Goal: Task Accomplishment & Management: Manage account settings

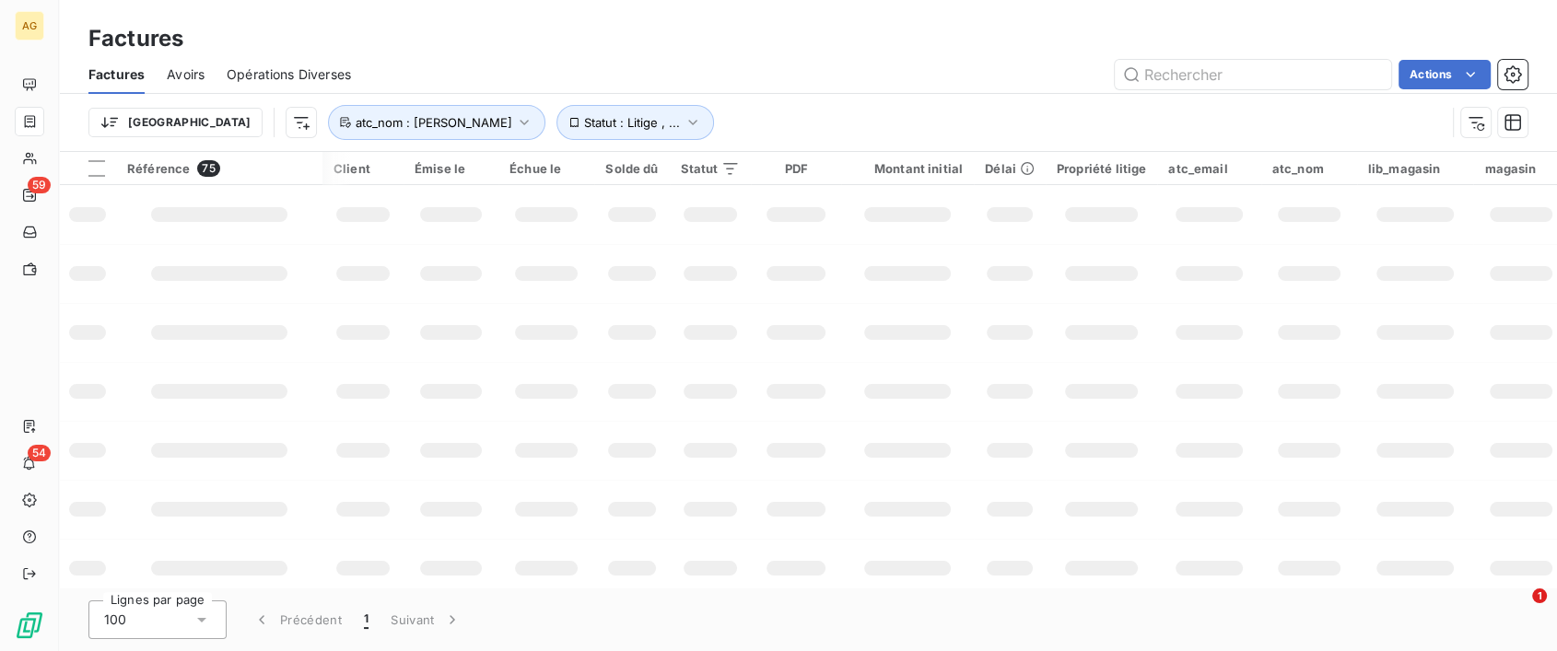
scroll to position [473, 256]
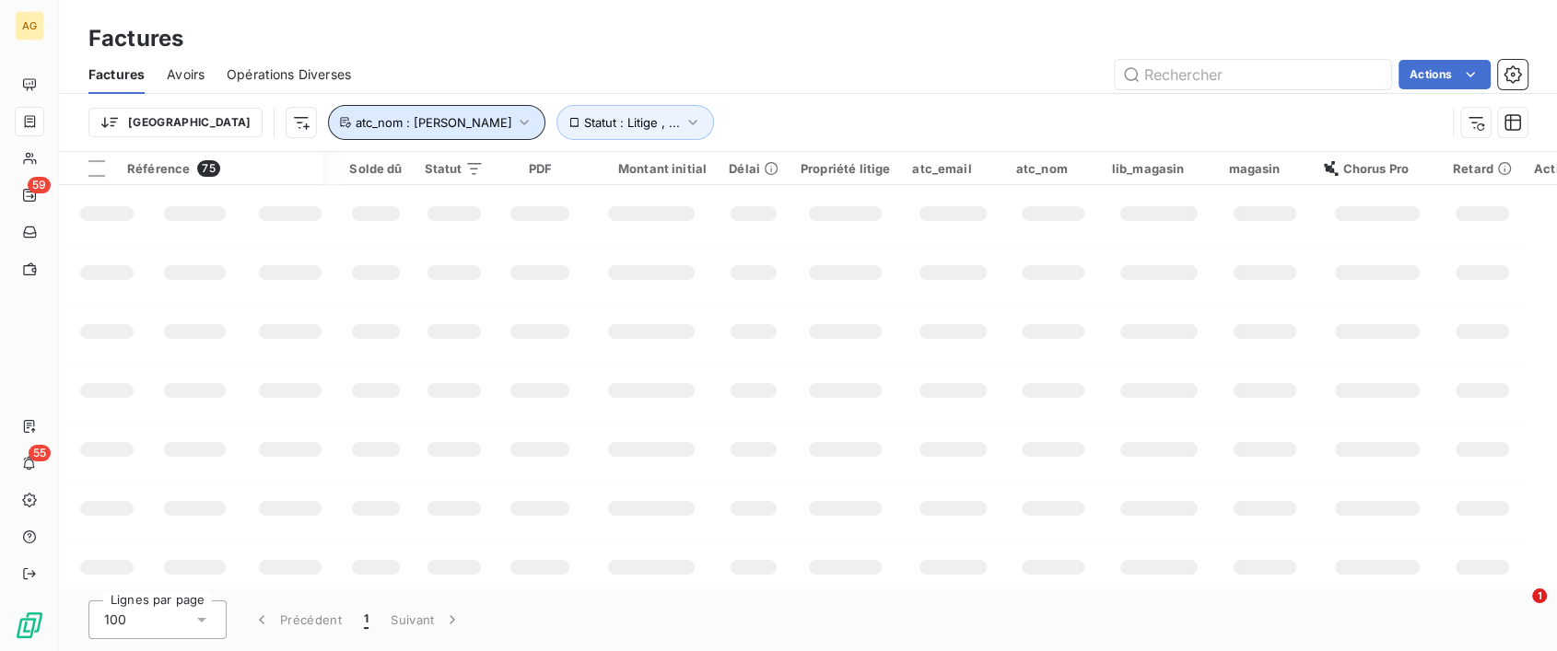
click at [445, 121] on span "atc_nom : [PERSON_NAME]" at bounding box center [433, 122] width 157 height 15
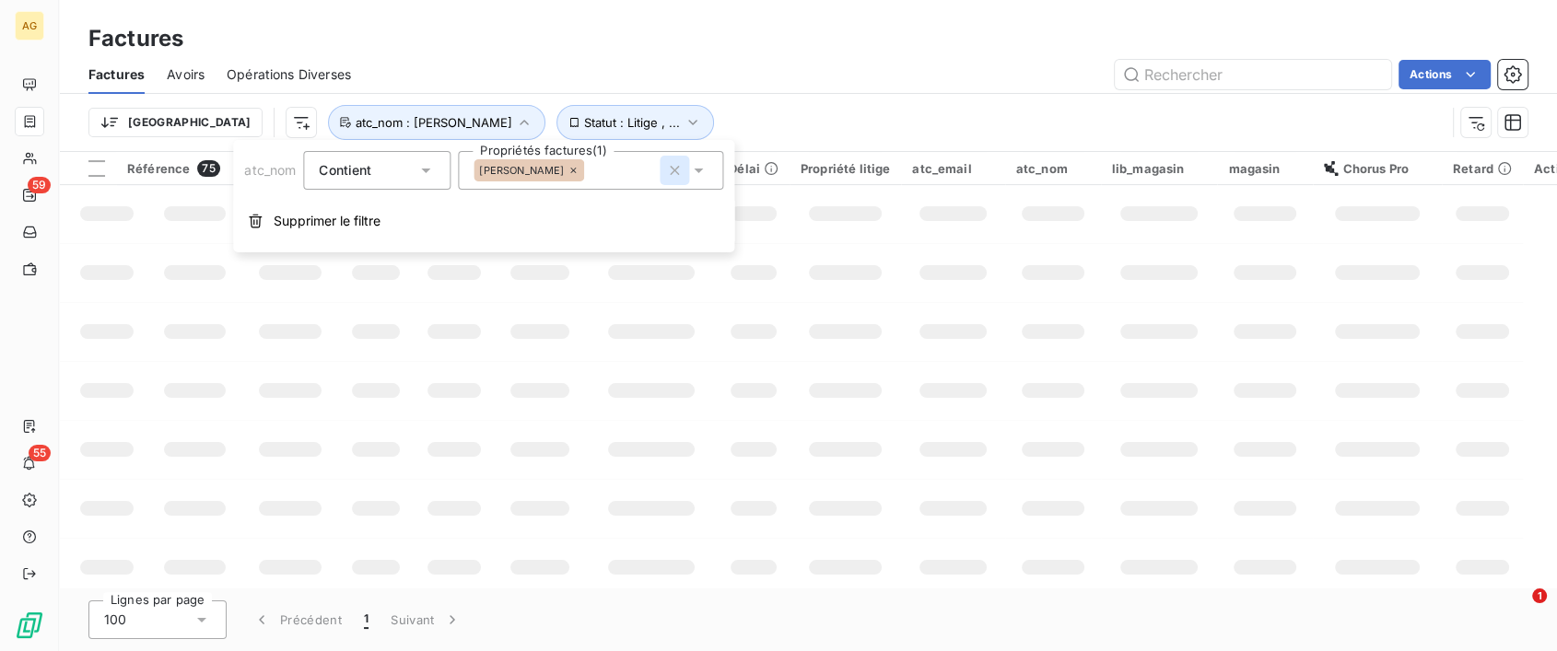
click at [677, 166] on icon "button" at bounding box center [674, 170] width 18 height 18
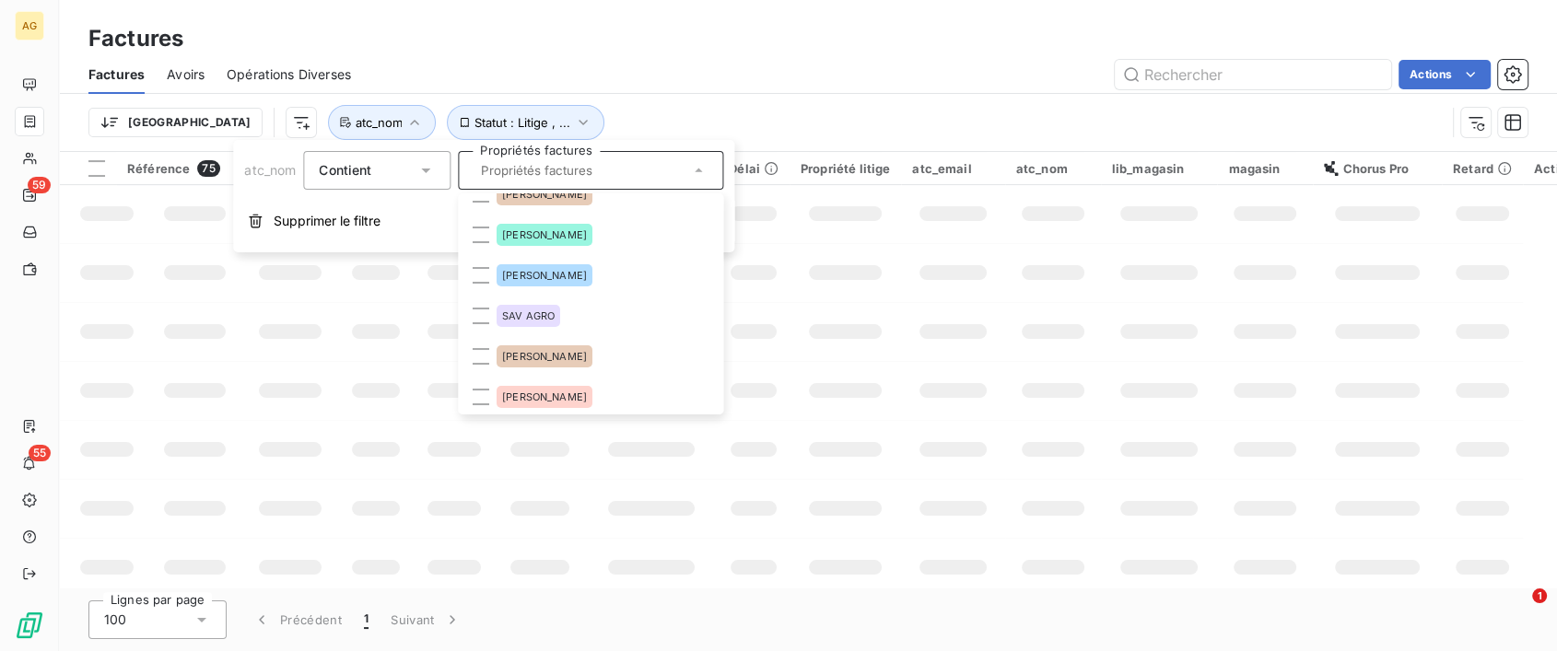
scroll to position [0, 0]
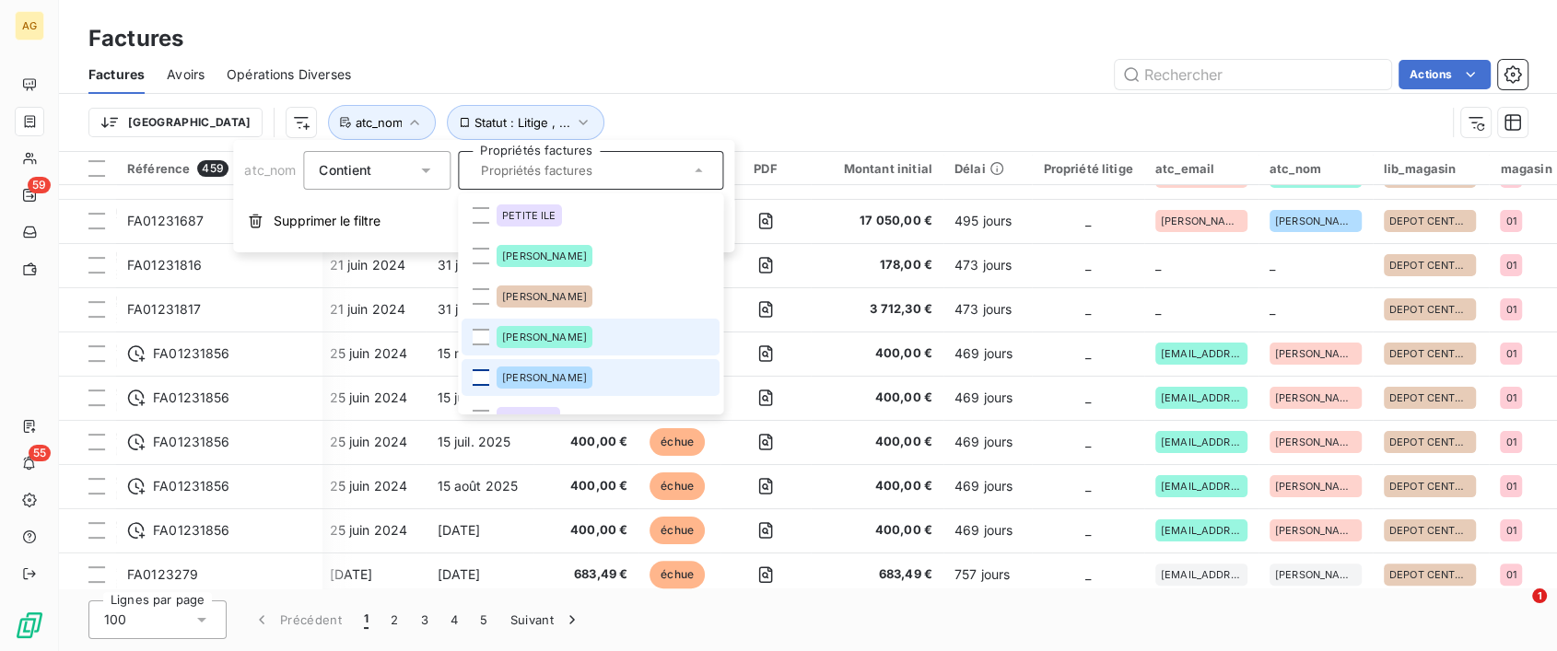
click at [482, 376] on div at bounding box center [481, 377] width 17 height 17
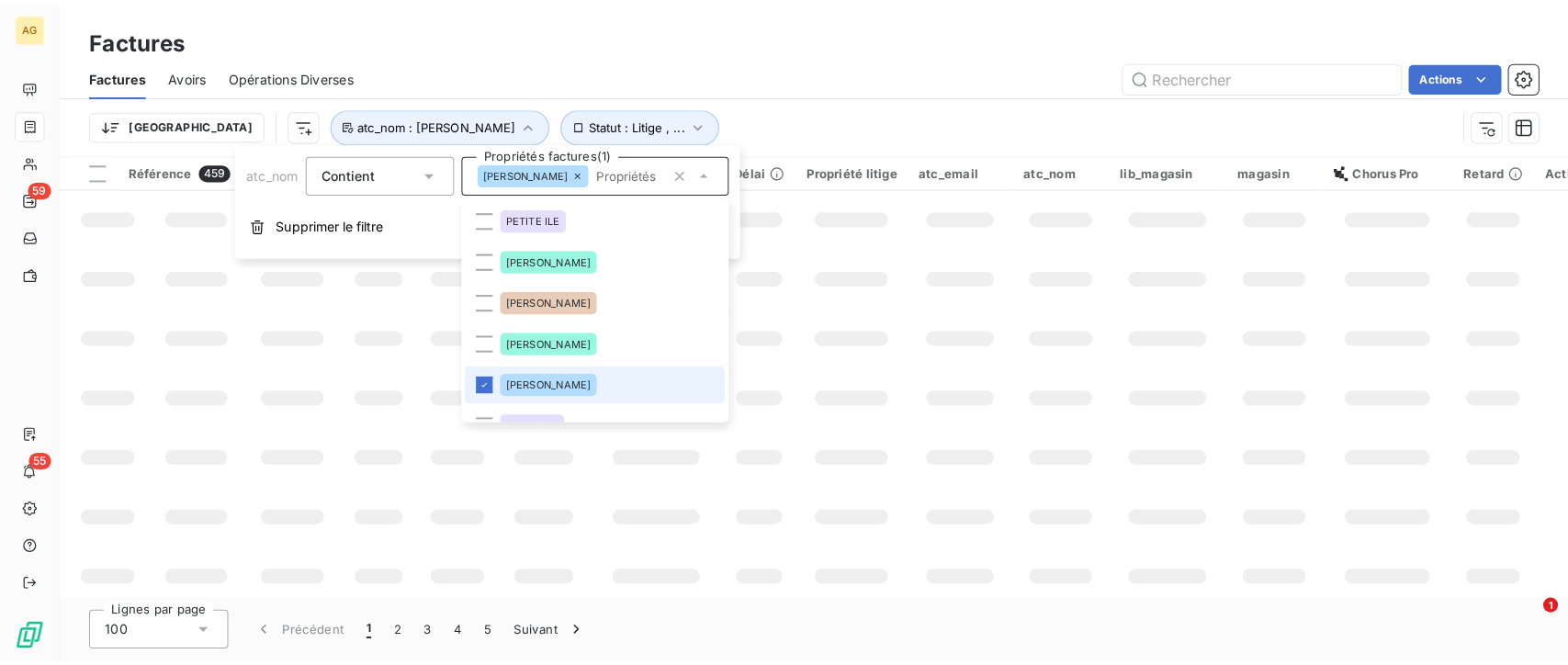
scroll to position [472, 255]
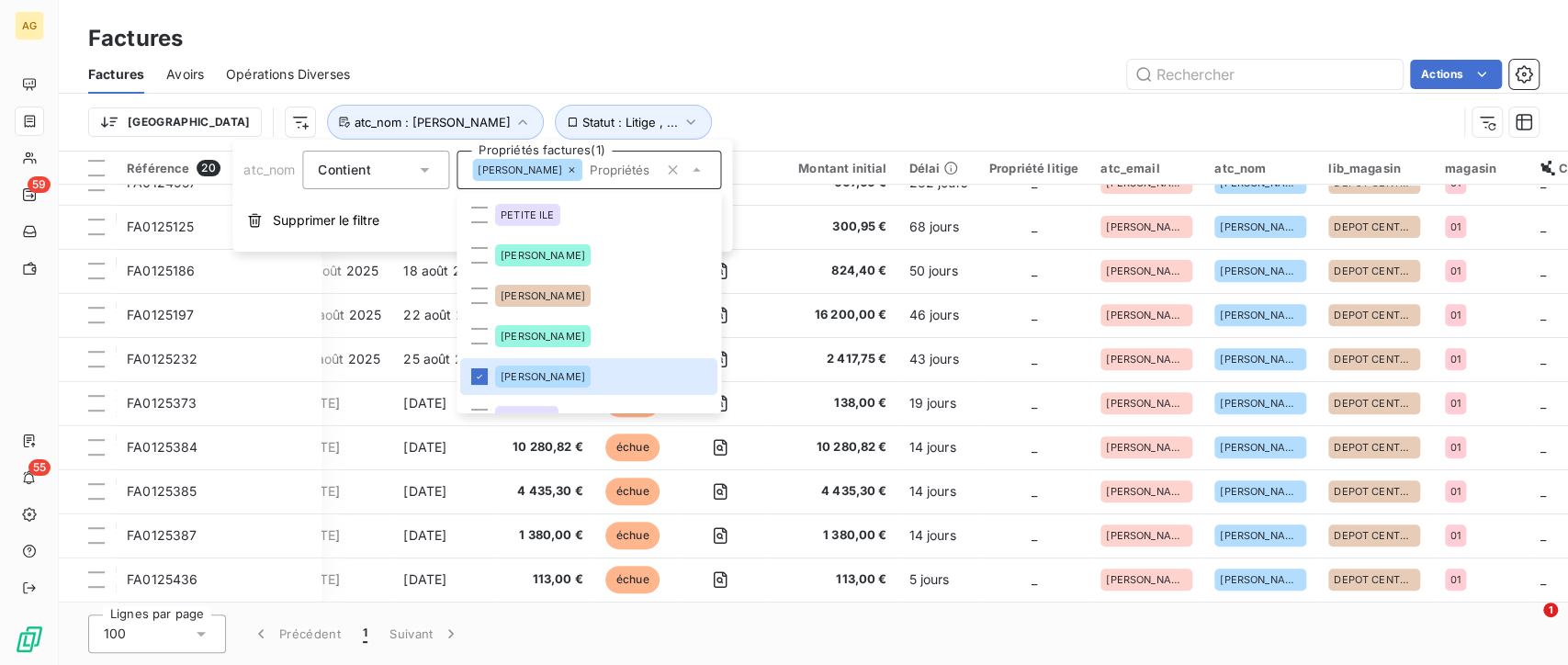
click at [721, 75] on div "Actions" at bounding box center [955, 74] width 1166 height 29
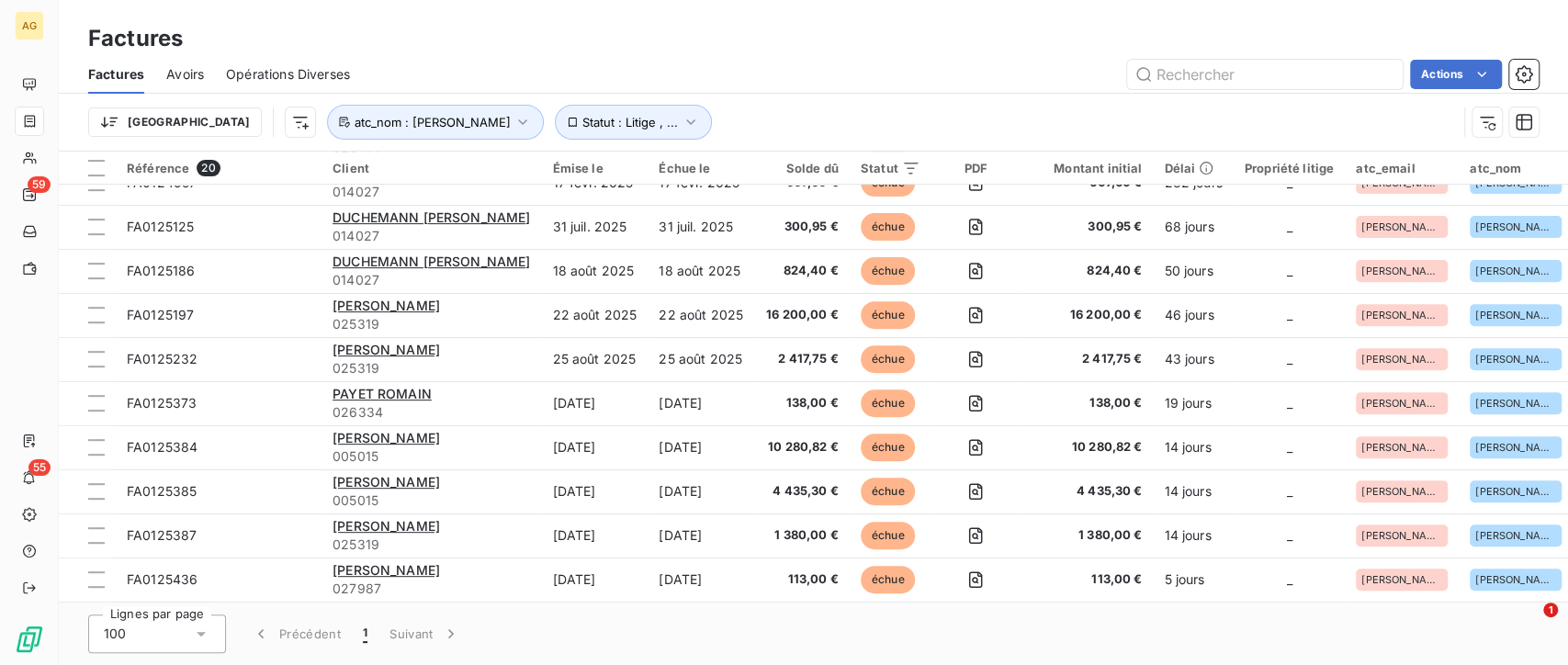
scroll to position [0, 0]
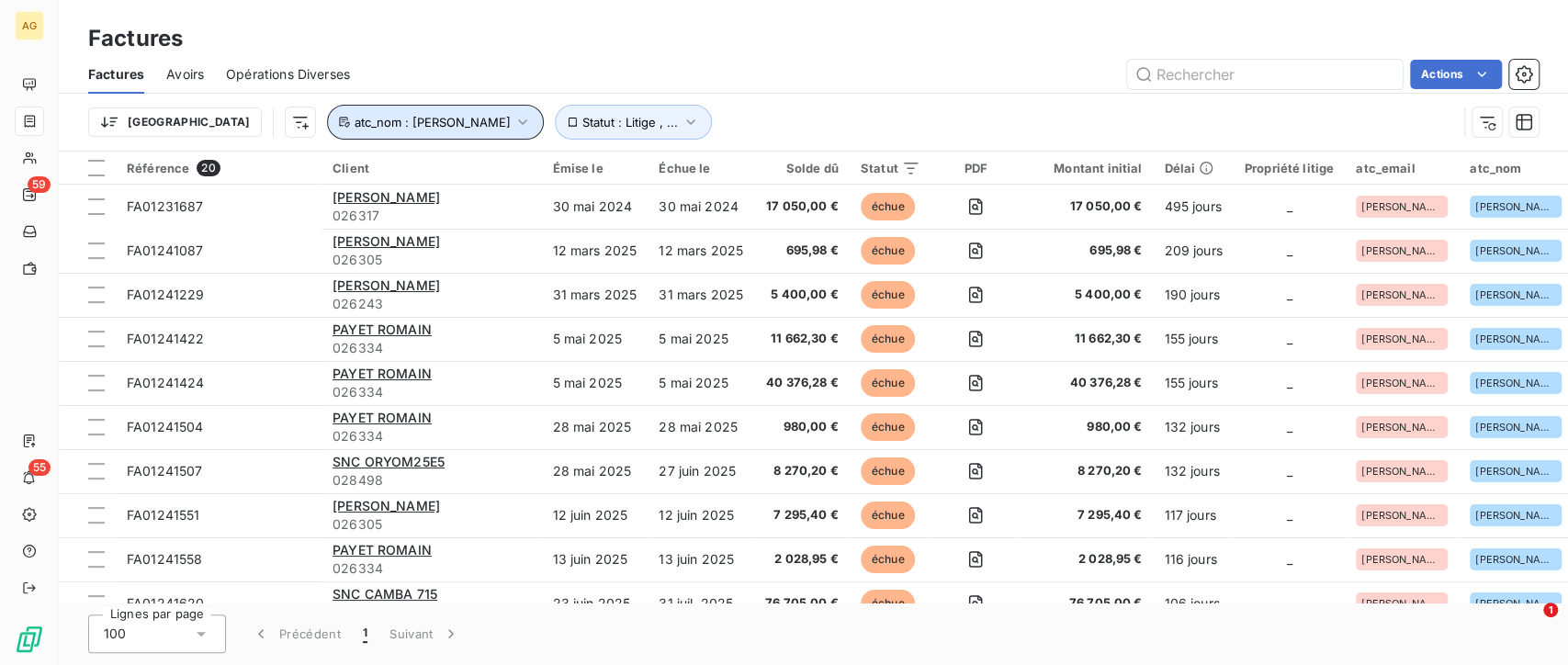
click at [354, 122] on span "atc_nom : [PERSON_NAME]" at bounding box center [432, 122] width 157 height 15
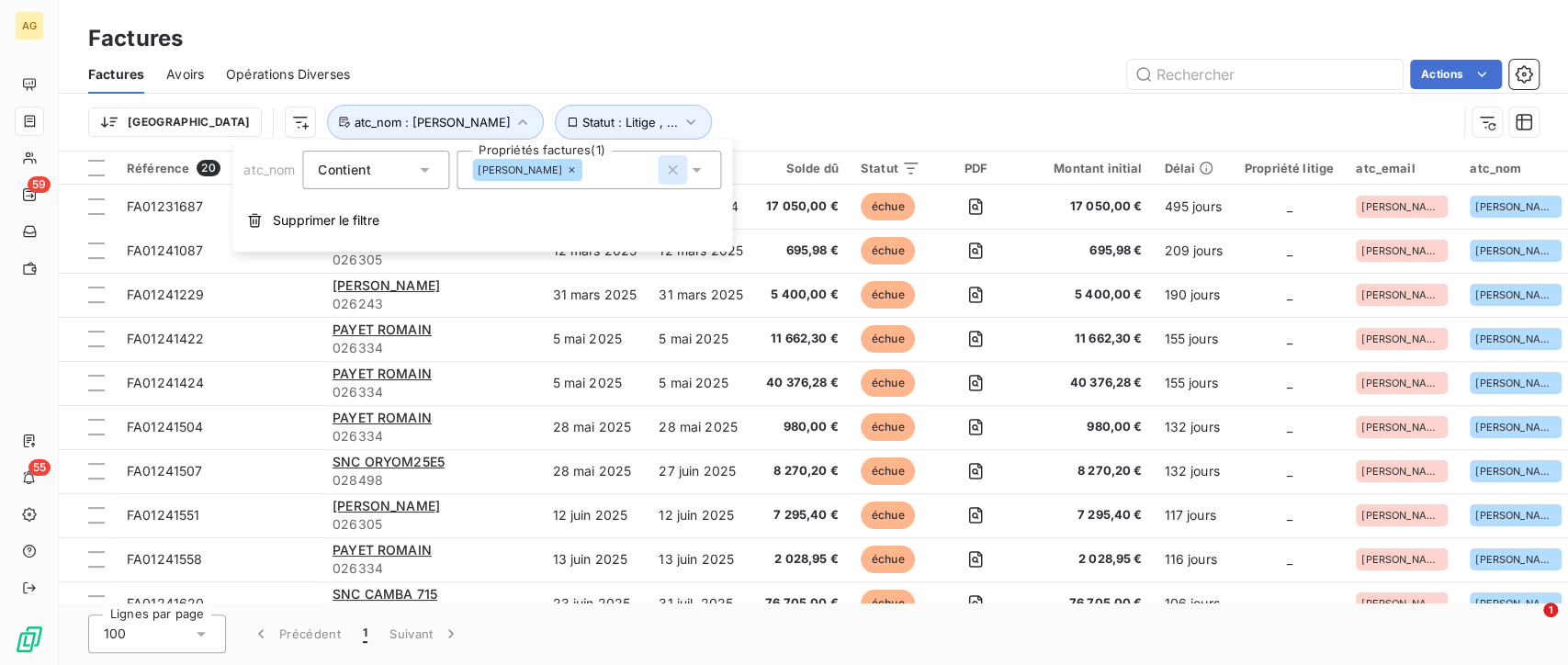
click at [671, 172] on icon "button" at bounding box center [672, 169] width 9 height 9
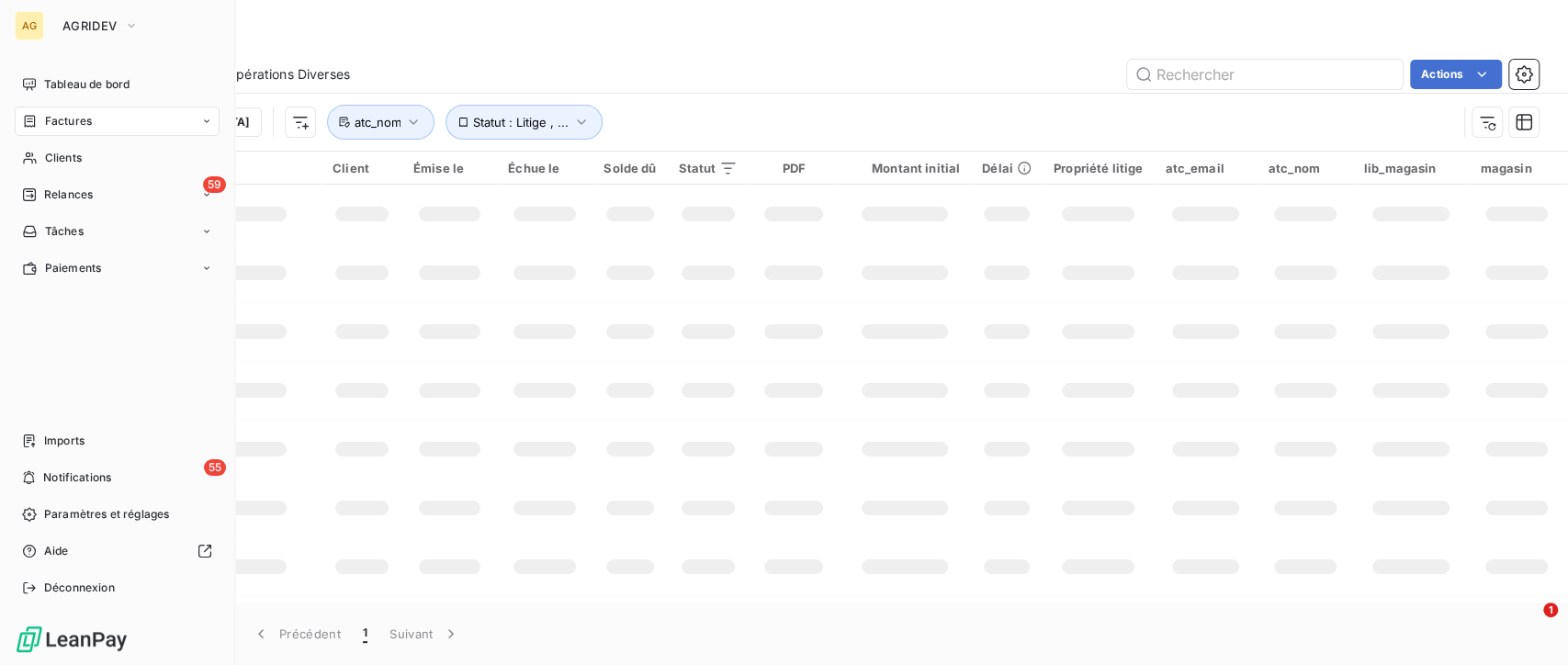
click at [87, 43] on div "AG AGRIDEV Tableau de bord Factures Clients 59 Relances Tâches Paiements Import…" at bounding box center [118, 332] width 235 height 665
click at [102, 31] on span "AGRIDEV" at bounding box center [90, 25] width 54 height 15
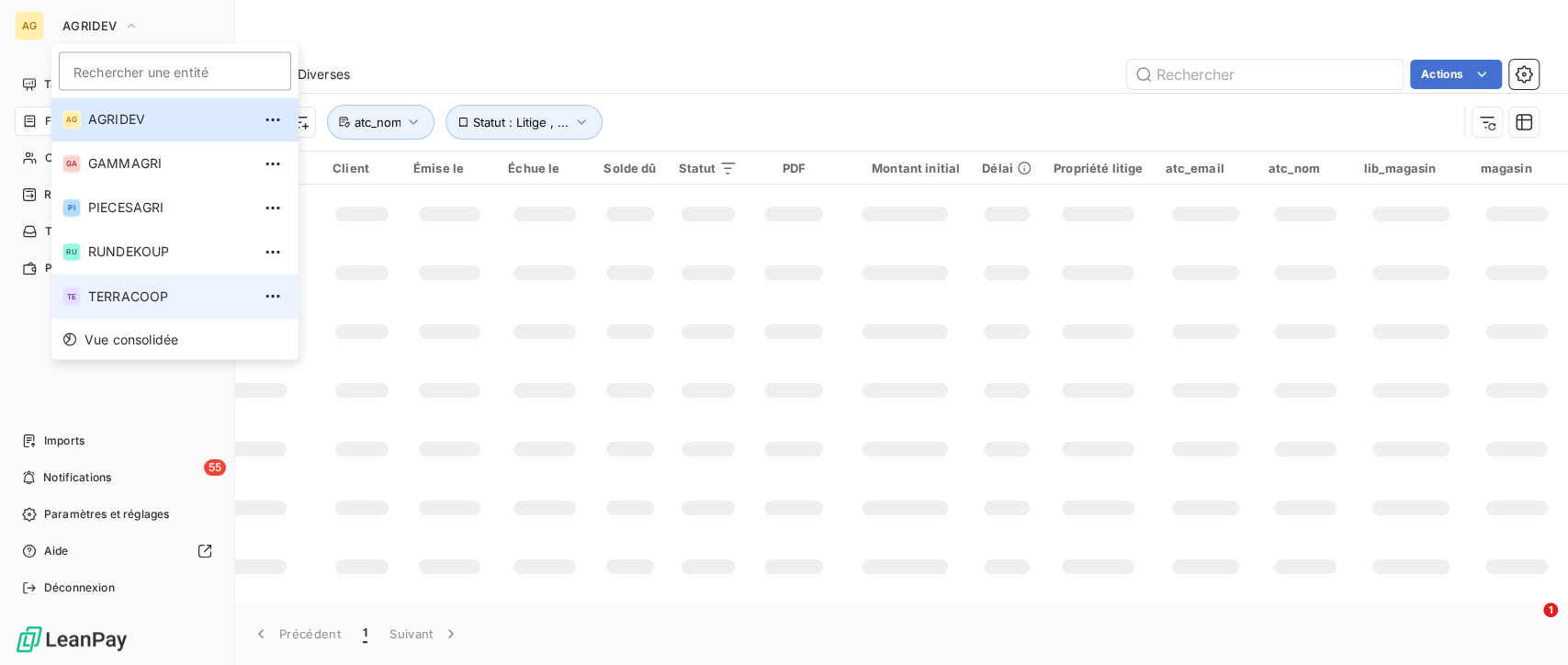
click at [158, 285] on li "TE TERRACOOP" at bounding box center [175, 296] width 247 height 44
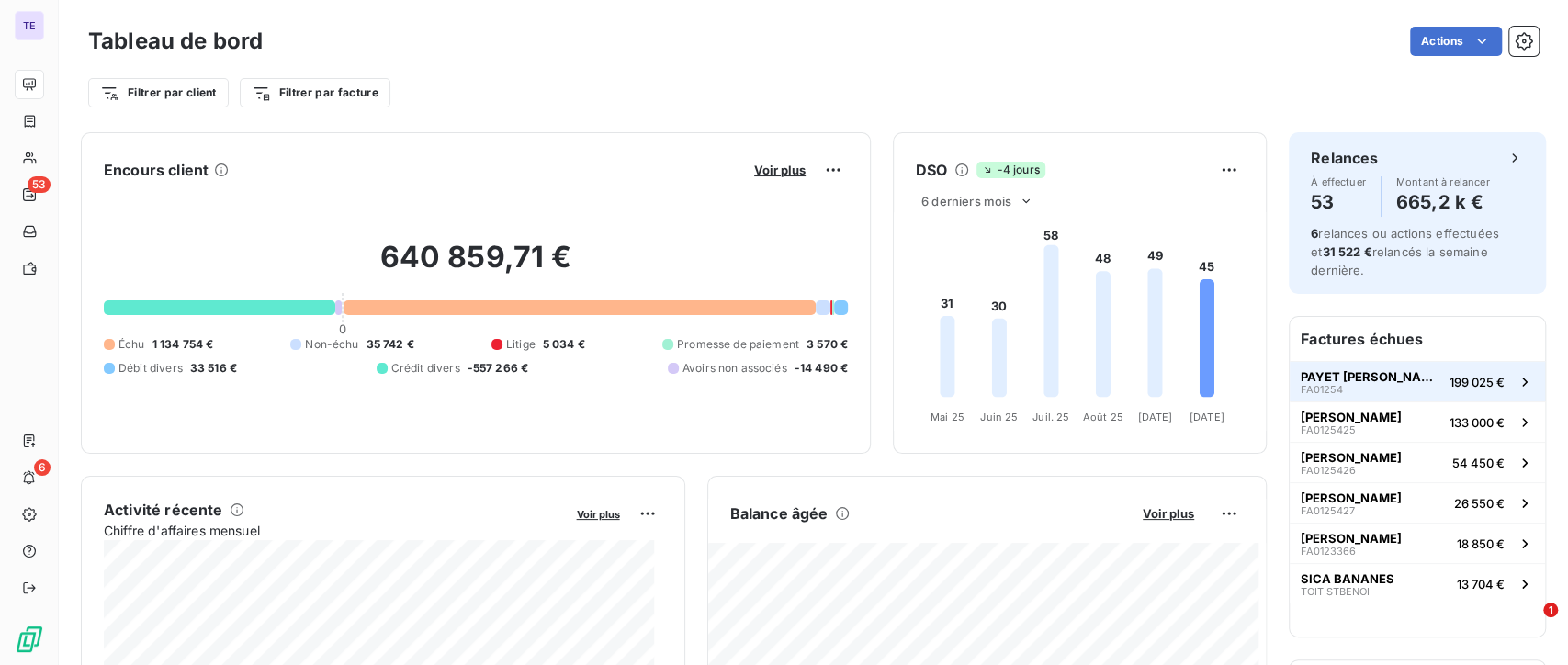
click at [1343, 382] on span "PAYET [PERSON_NAME]" at bounding box center [1372, 376] width 142 height 15
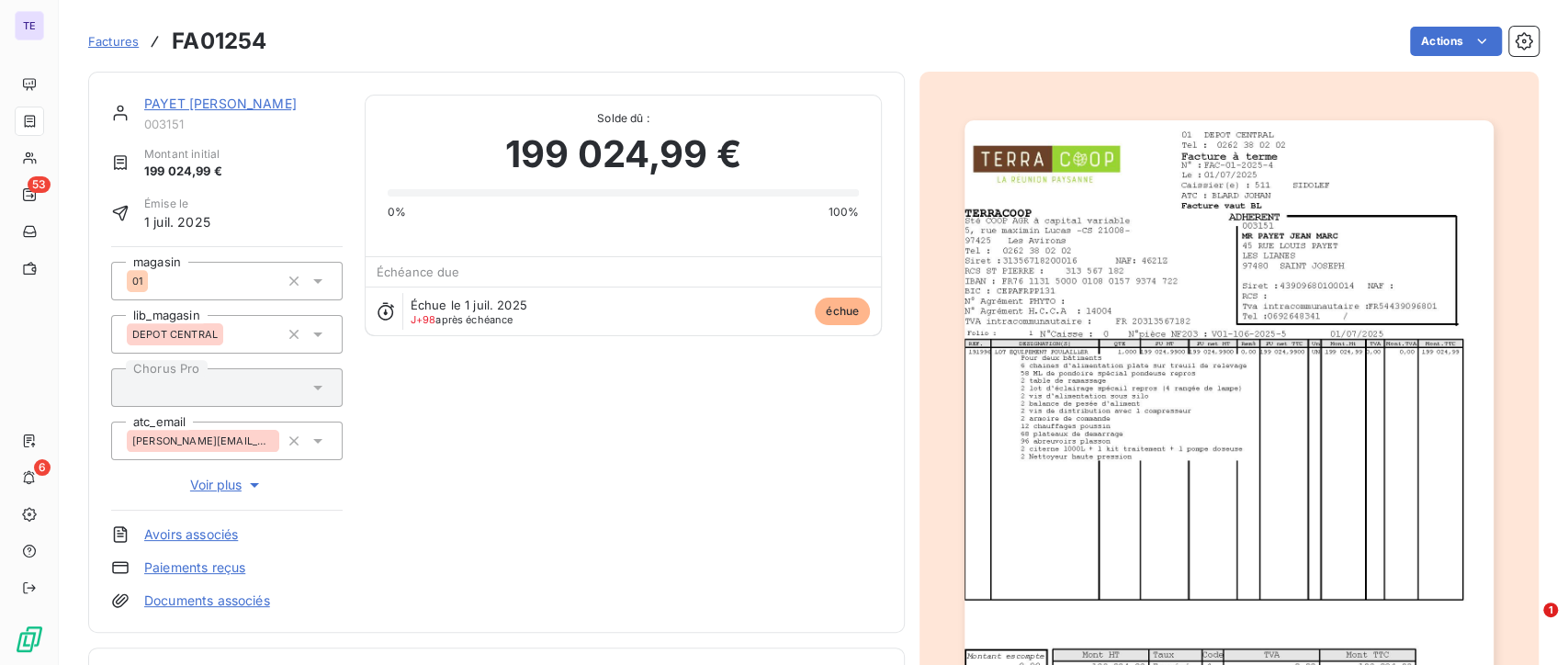
click at [222, 102] on link "PAYET [PERSON_NAME]" at bounding box center [220, 104] width 153 height 16
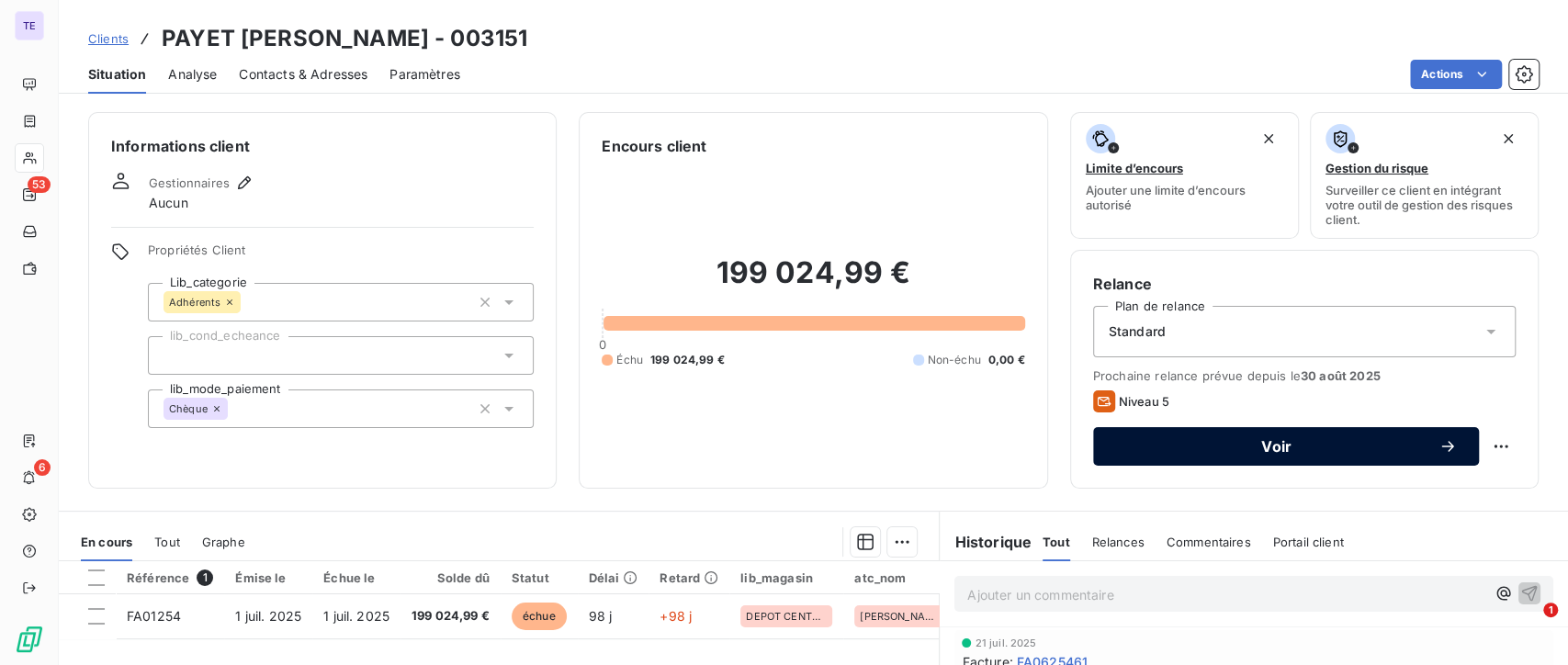
click at [1255, 443] on span "Voir" at bounding box center [1276, 446] width 323 height 15
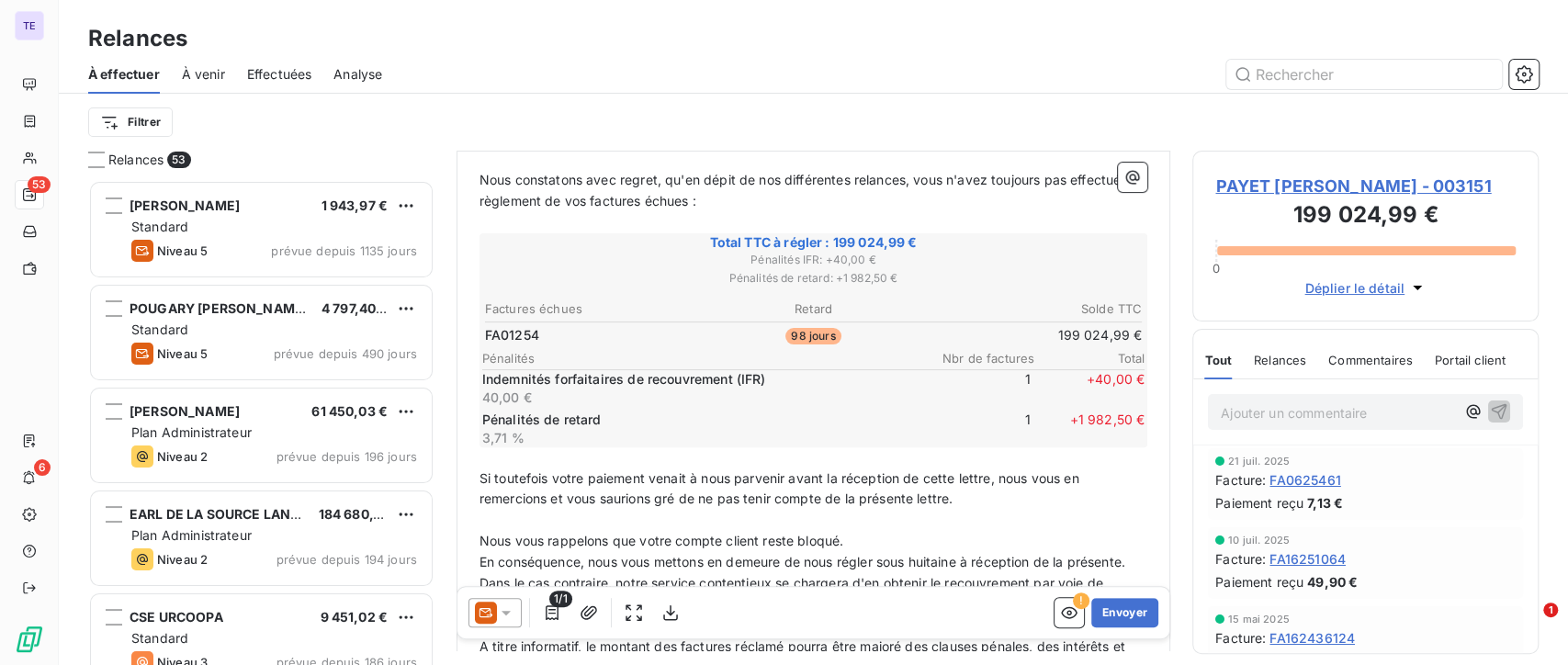
scroll to position [409, 0]
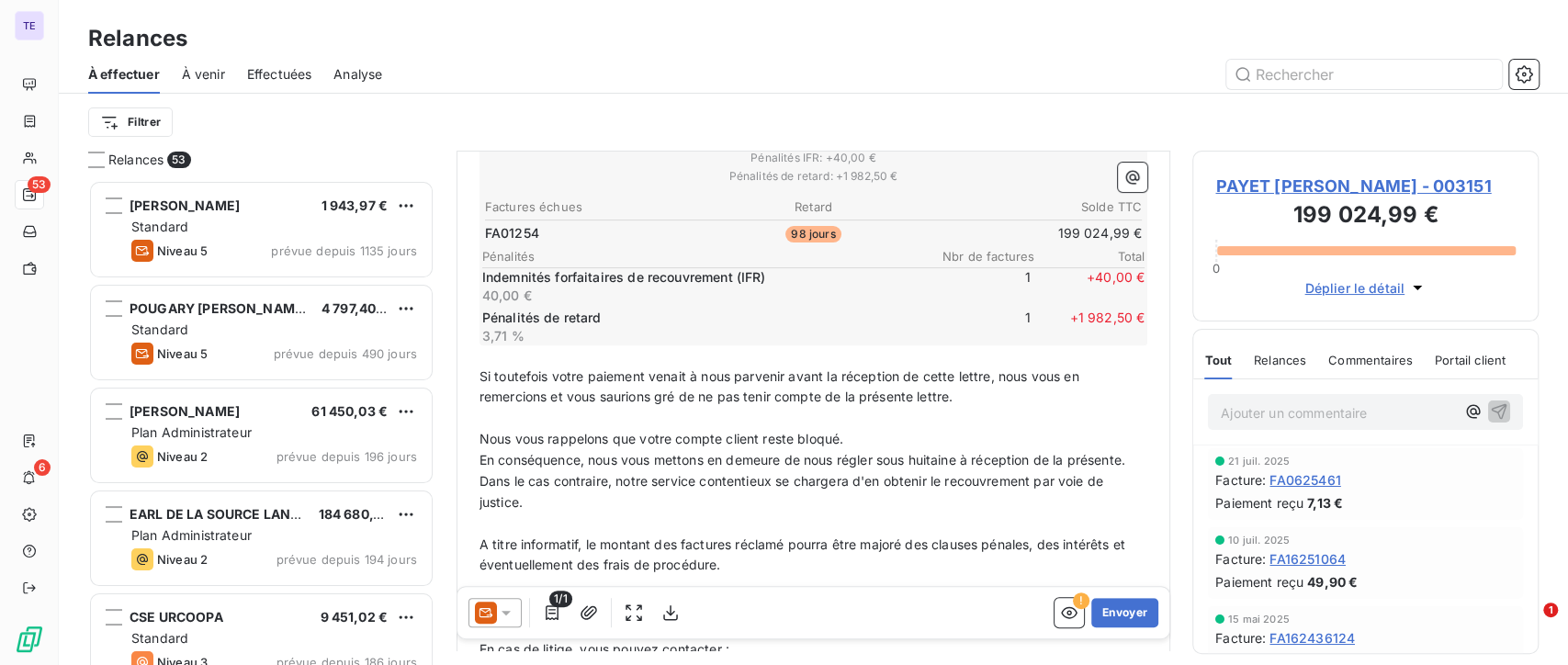
click at [1291, 353] on span "Relances" at bounding box center [1280, 360] width 53 height 15
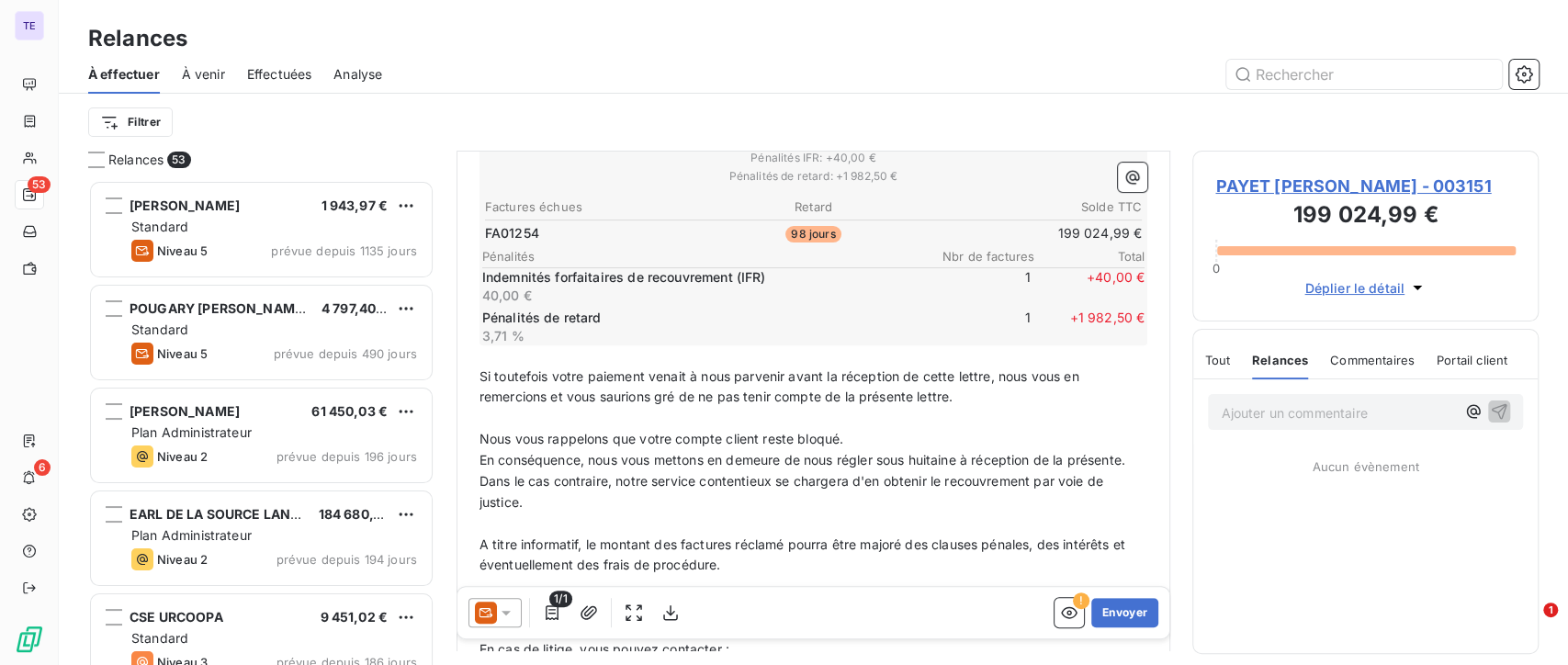
click at [502, 608] on icon at bounding box center [505, 612] width 18 height 18
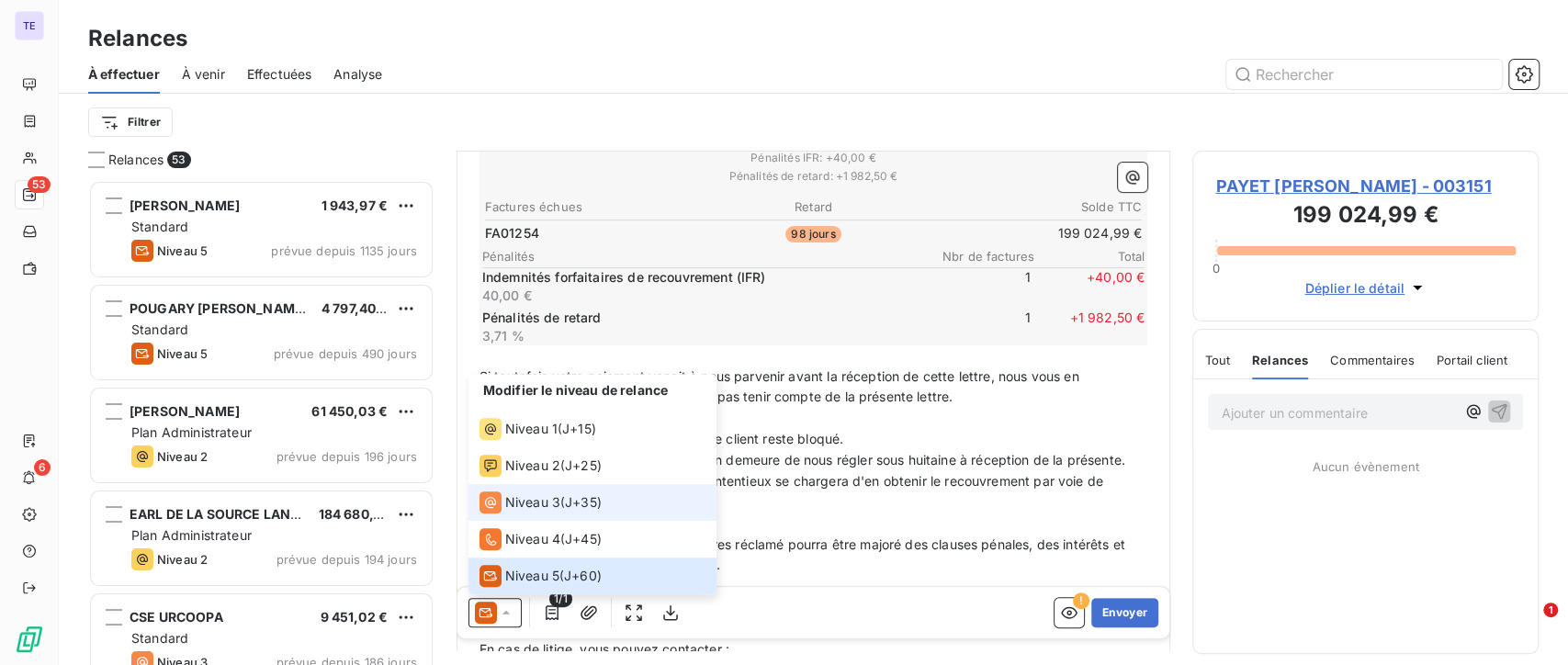
click at [580, 507] on span "J+35 )" at bounding box center [583, 502] width 37 height 18
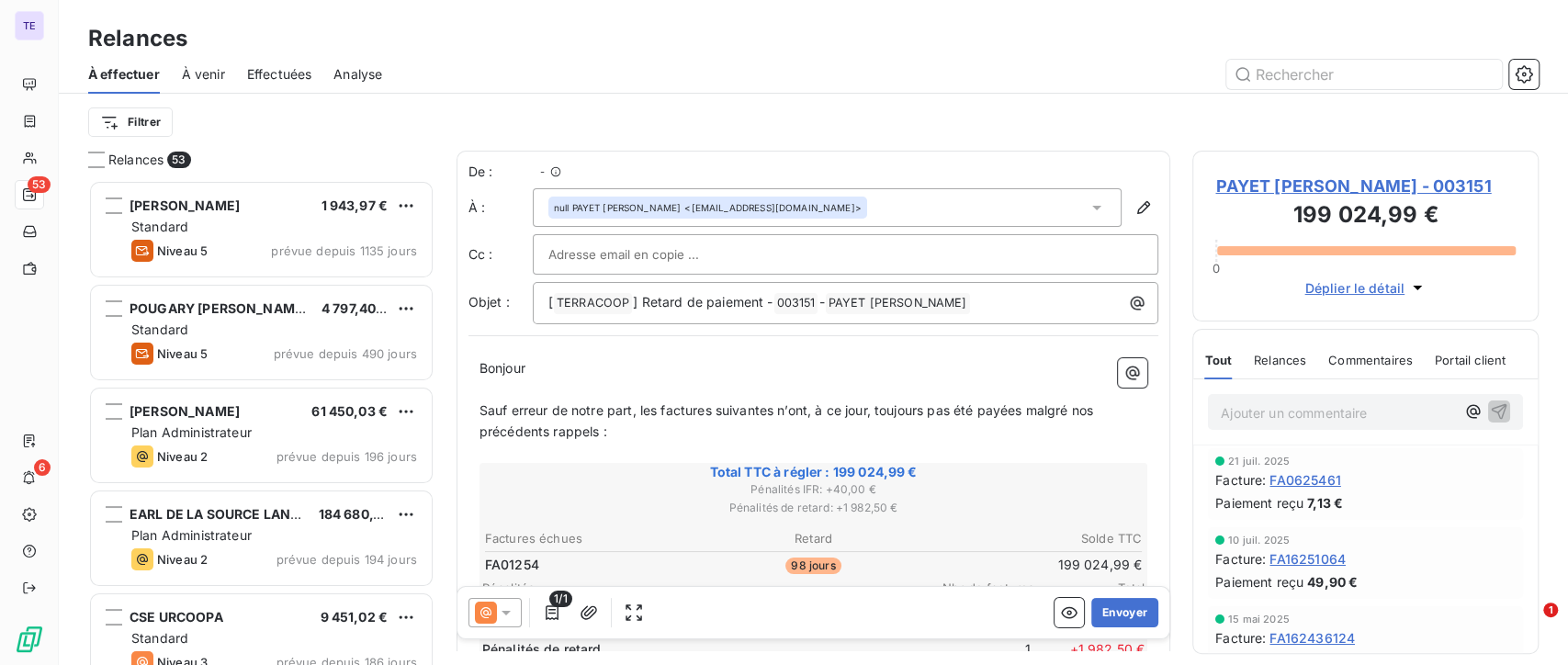
scroll to position [469, 331]
click at [1111, 617] on button "Envoyer" at bounding box center [1124, 612] width 67 height 29
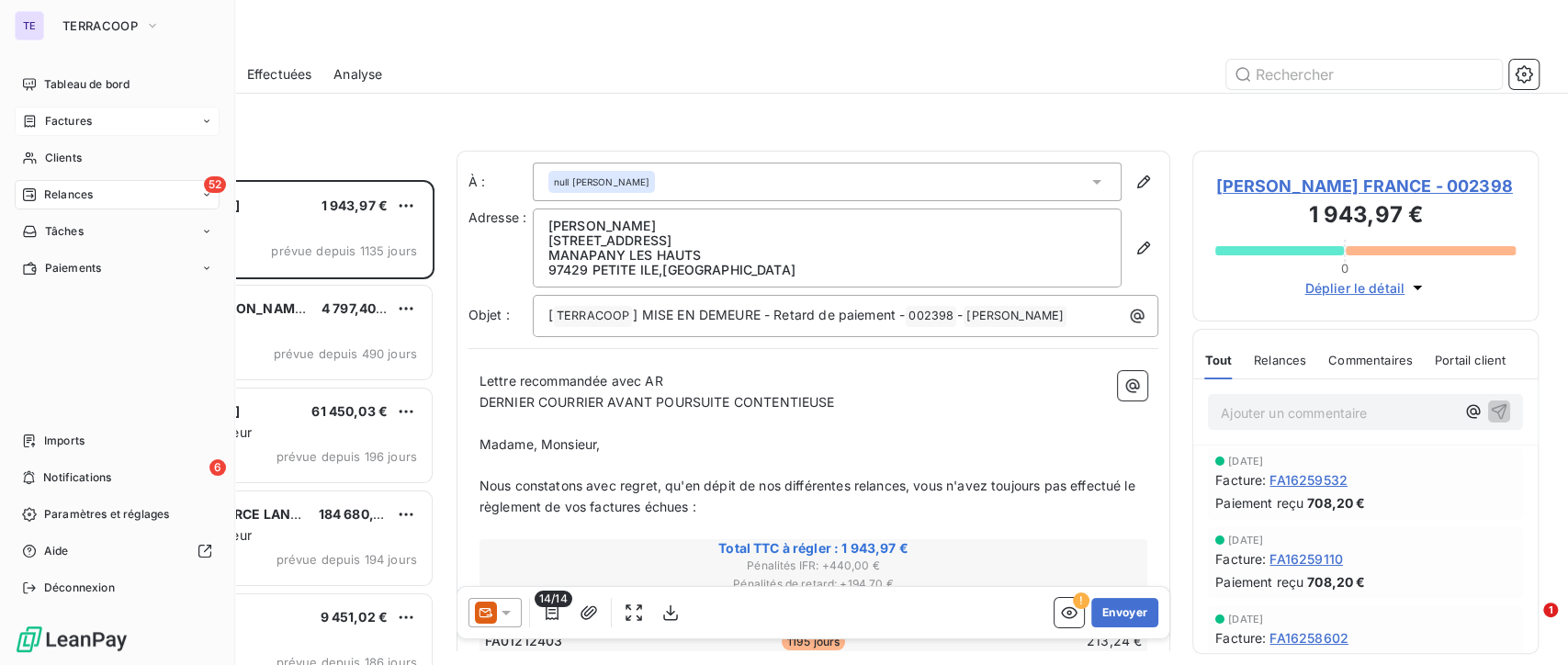
click at [66, 126] on span "Factures" at bounding box center [68, 121] width 47 height 17
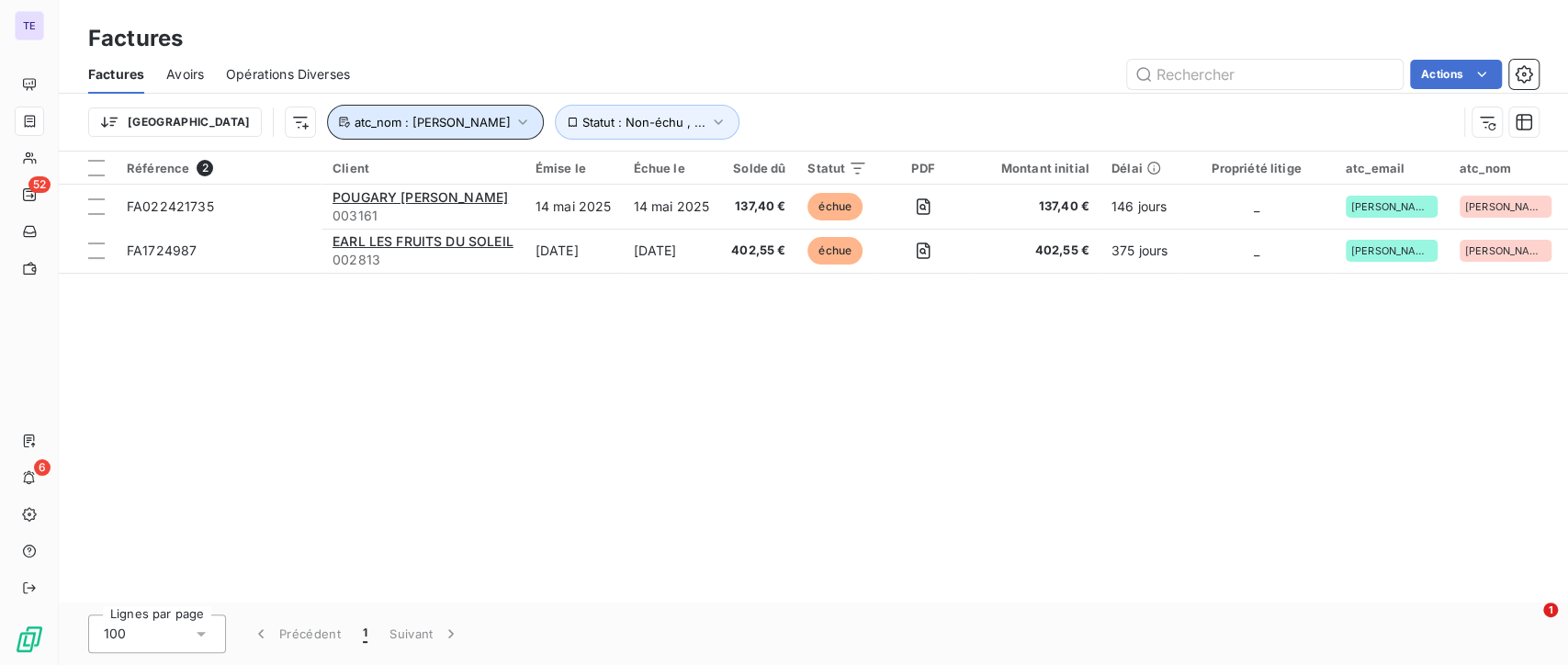
click at [396, 131] on button "atc_nom : [PERSON_NAME]" at bounding box center [435, 122] width 216 height 35
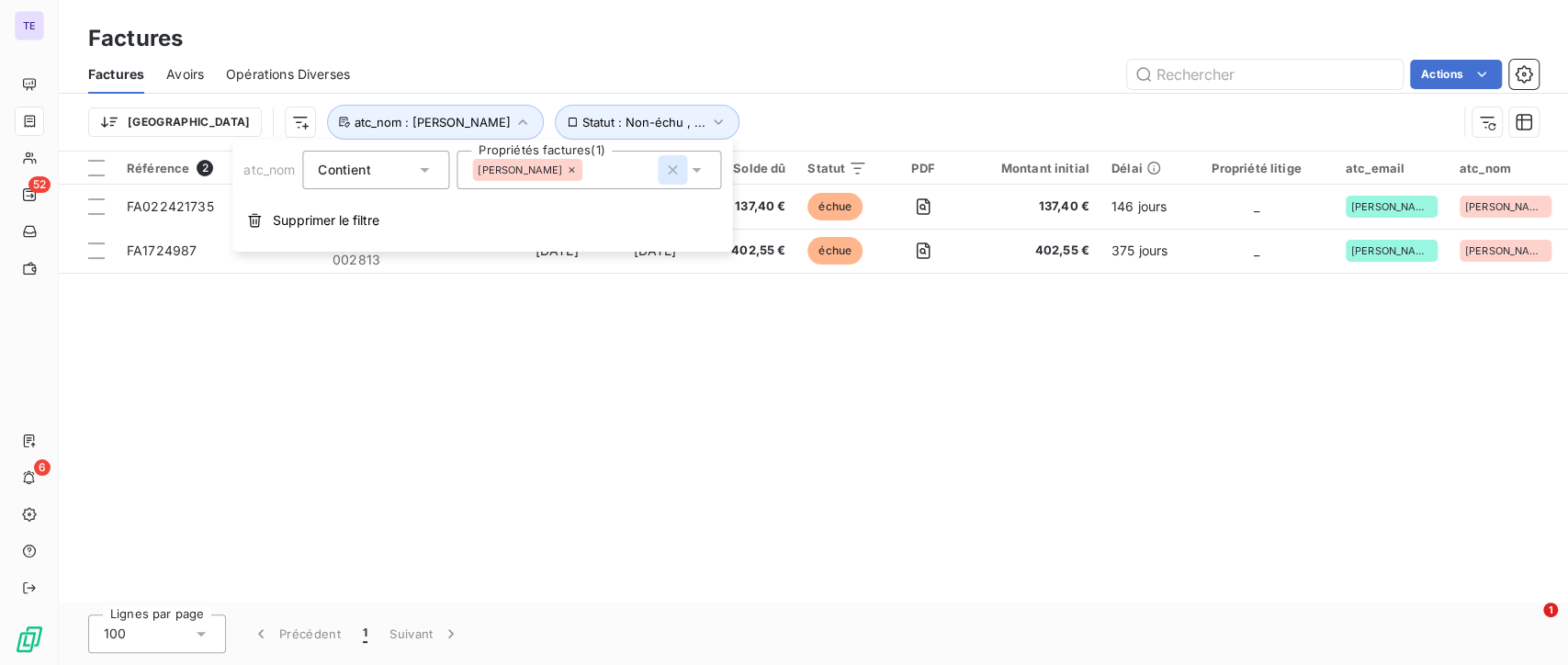
click at [665, 167] on icon "button" at bounding box center [672, 169] width 18 height 18
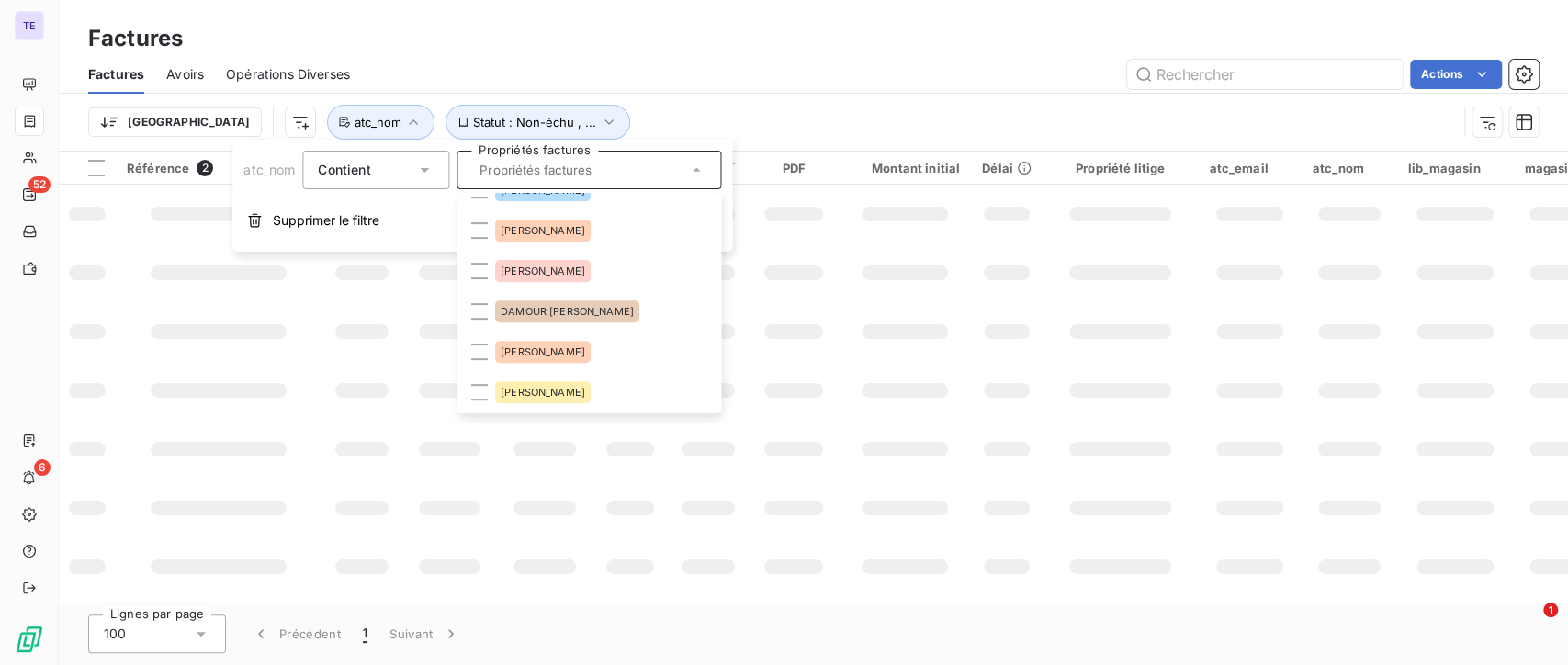
scroll to position [612, 0]
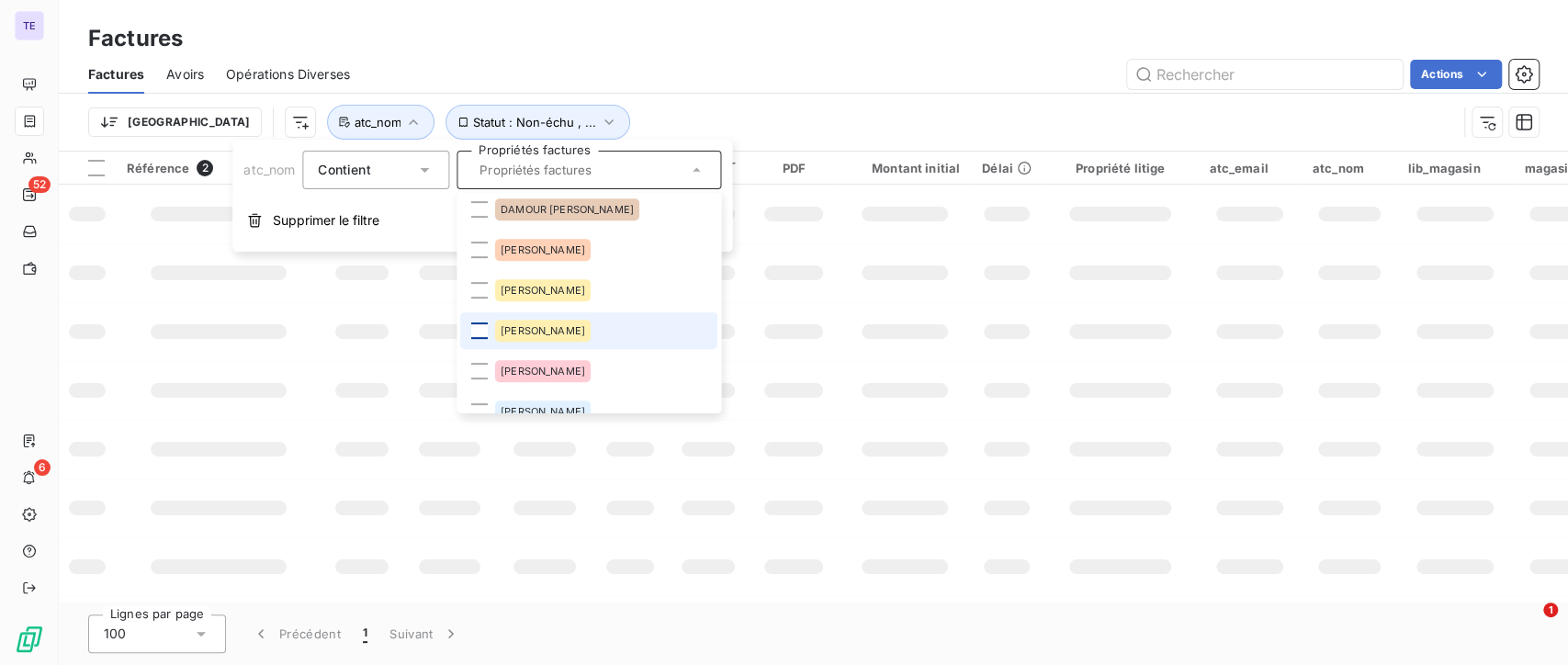
click at [485, 331] on div at bounding box center [479, 330] width 17 height 17
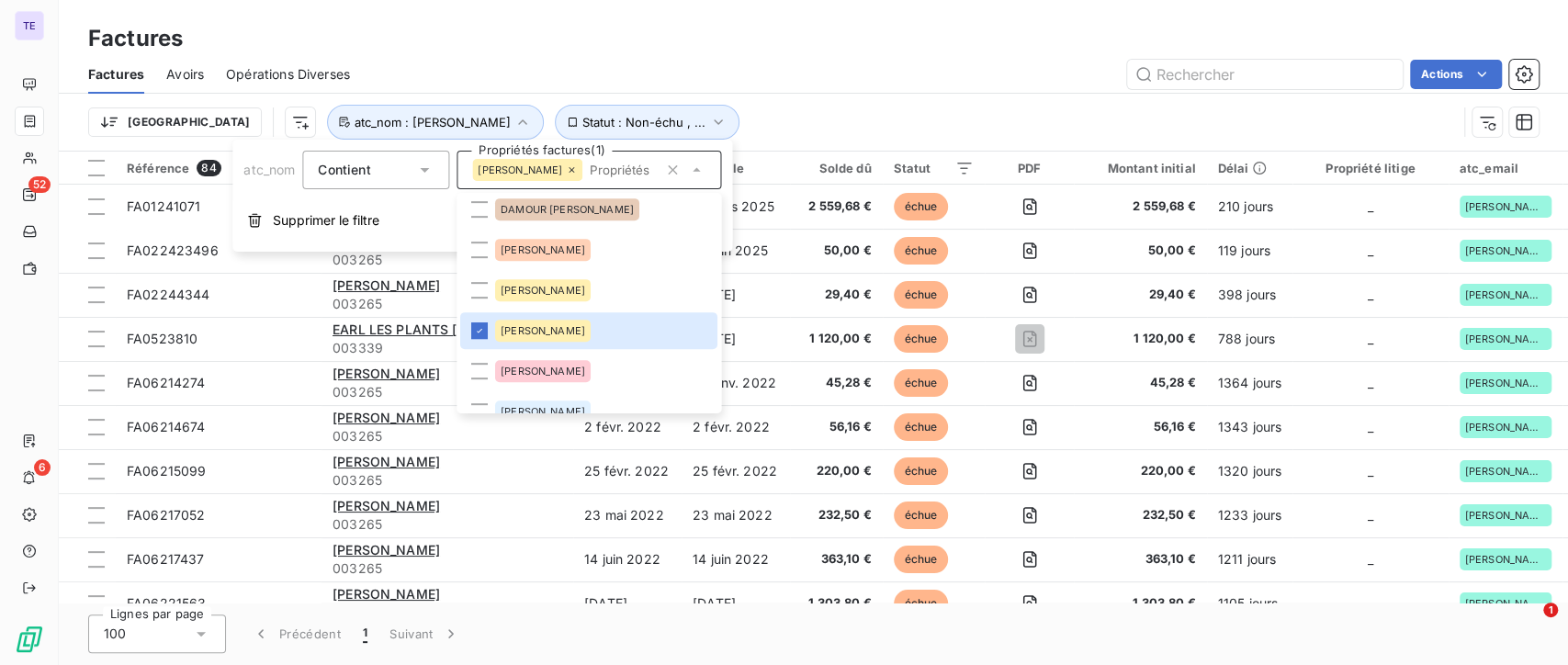
click at [765, 55] on div "Factures Avoirs Opérations Diverses Actions" at bounding box center [813, 74] width 1509 height 39
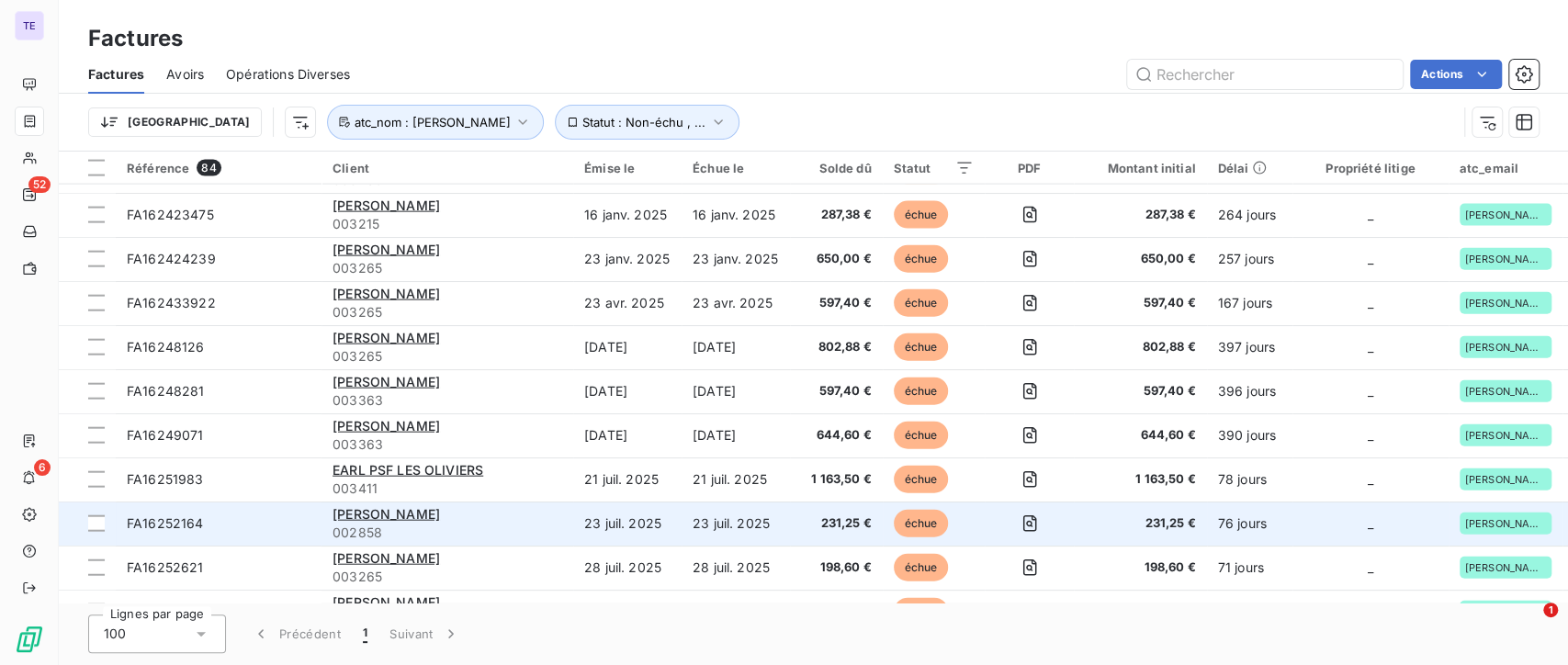
scroll to position [3293, 0]
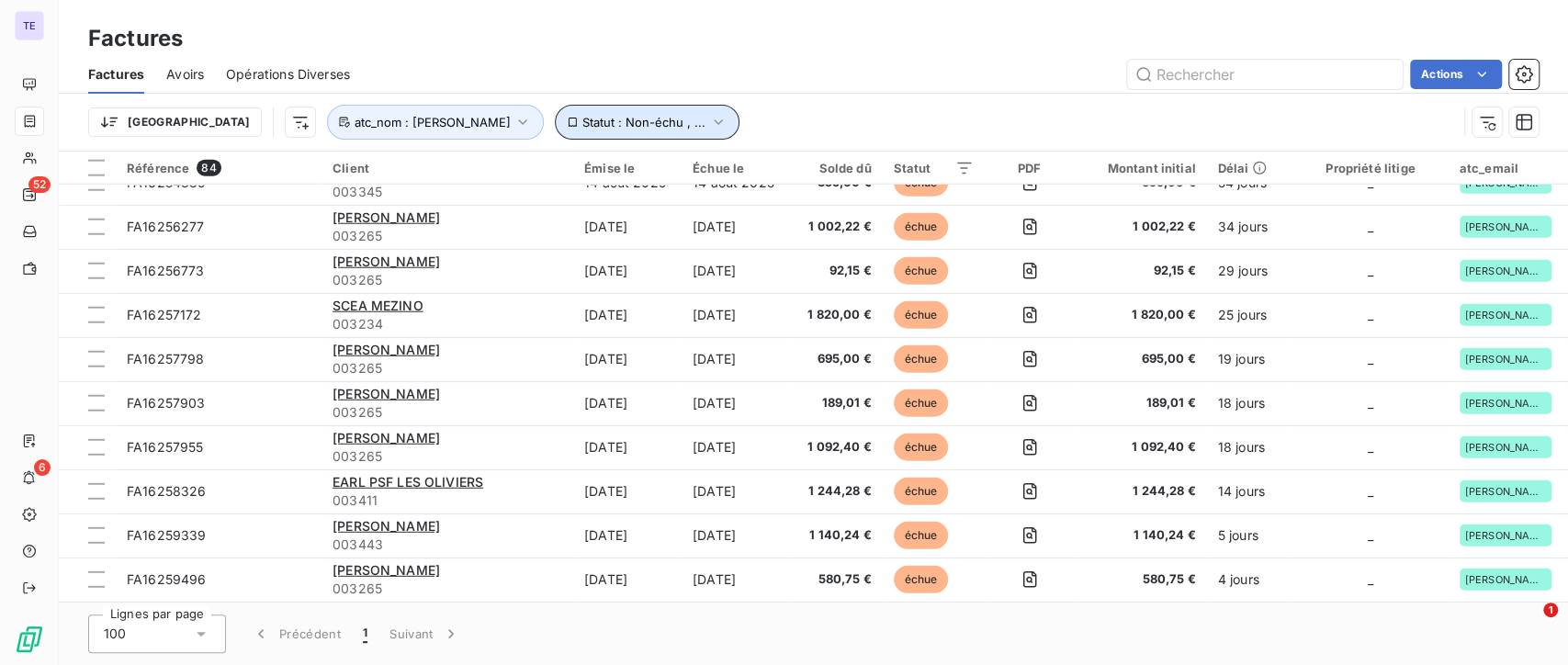
click at [709, 118] on icon "button" at bounding box center [718, 122] width 18 height 18
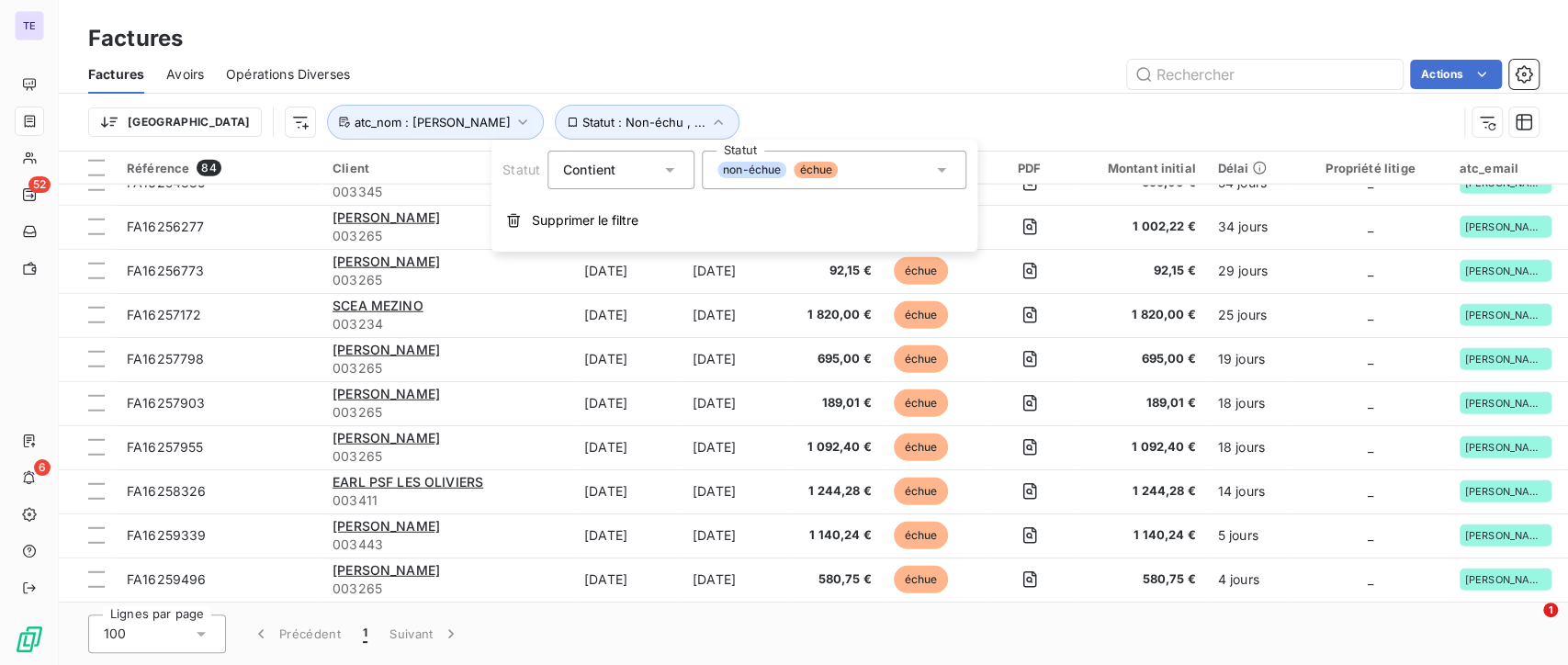
click at [939, 172] on icon at bounding box center [941, 169] width 18 height 18
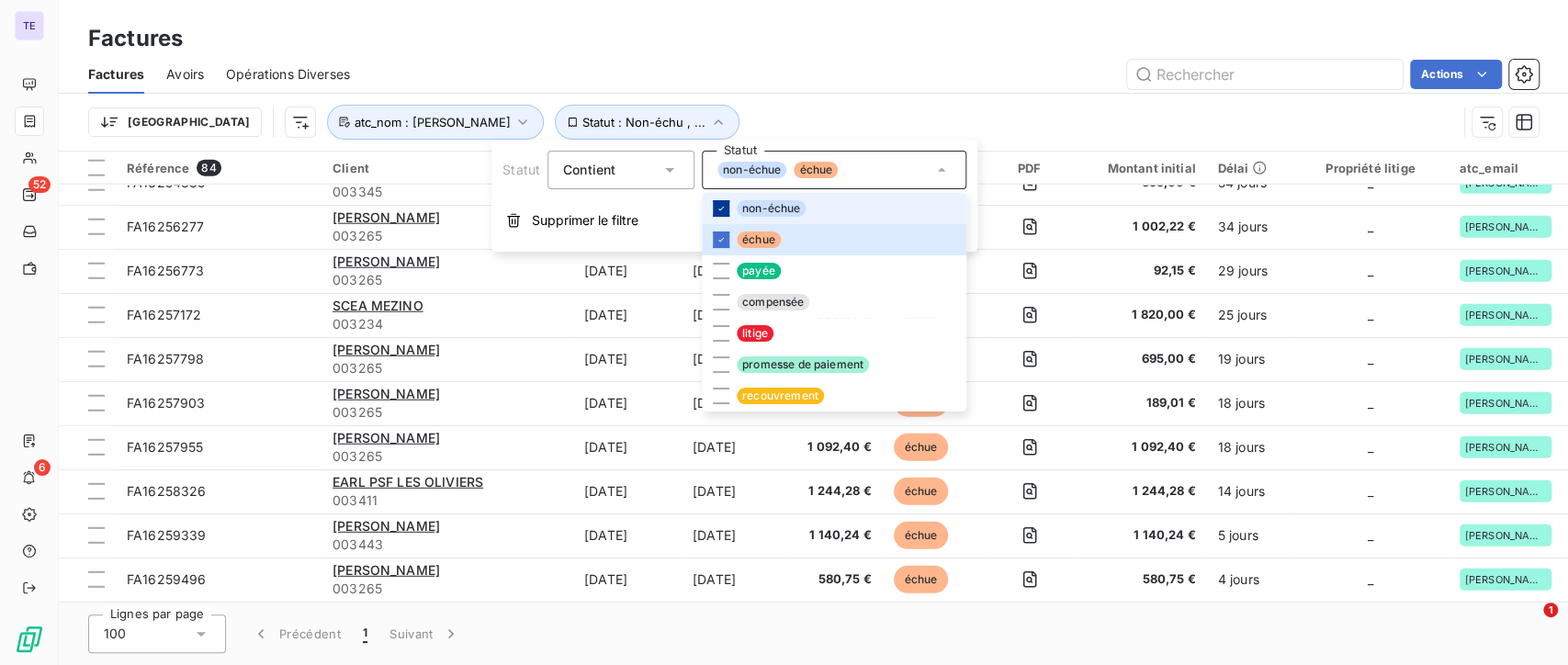
click at [718, 203] on icon at bounding box center [721, 208] width 11 height 11
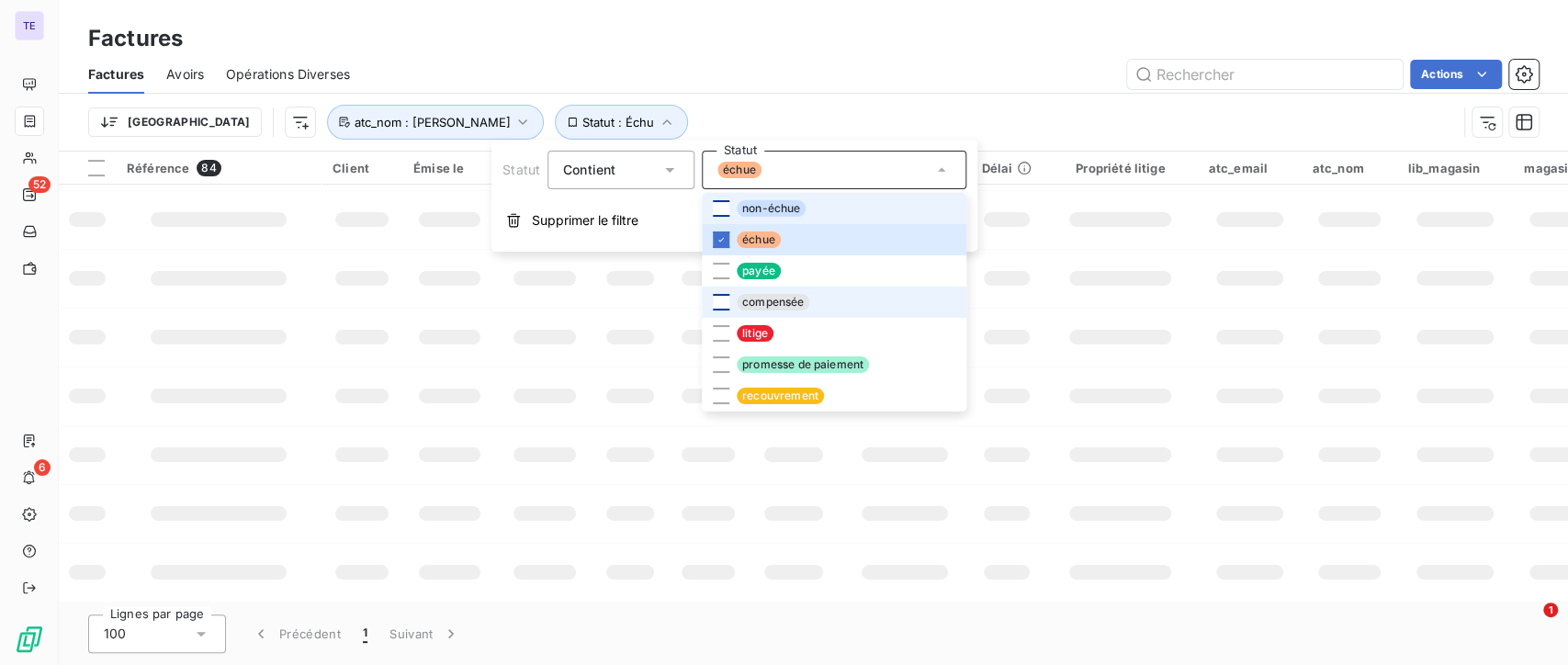
scroll to position [472, 0]
click at [722, 329] on div at bounding box center [721, 333] width 17 height 17
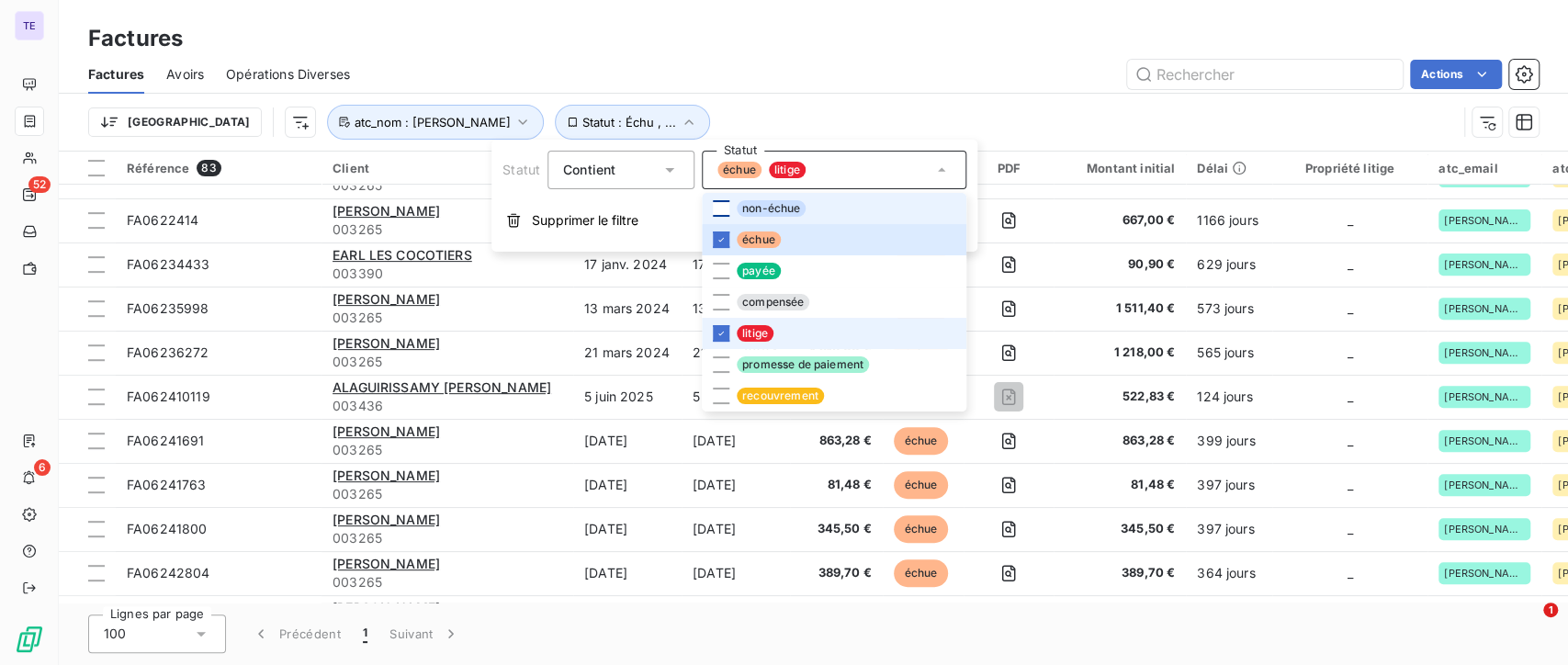
scroll to position [3249, 0]
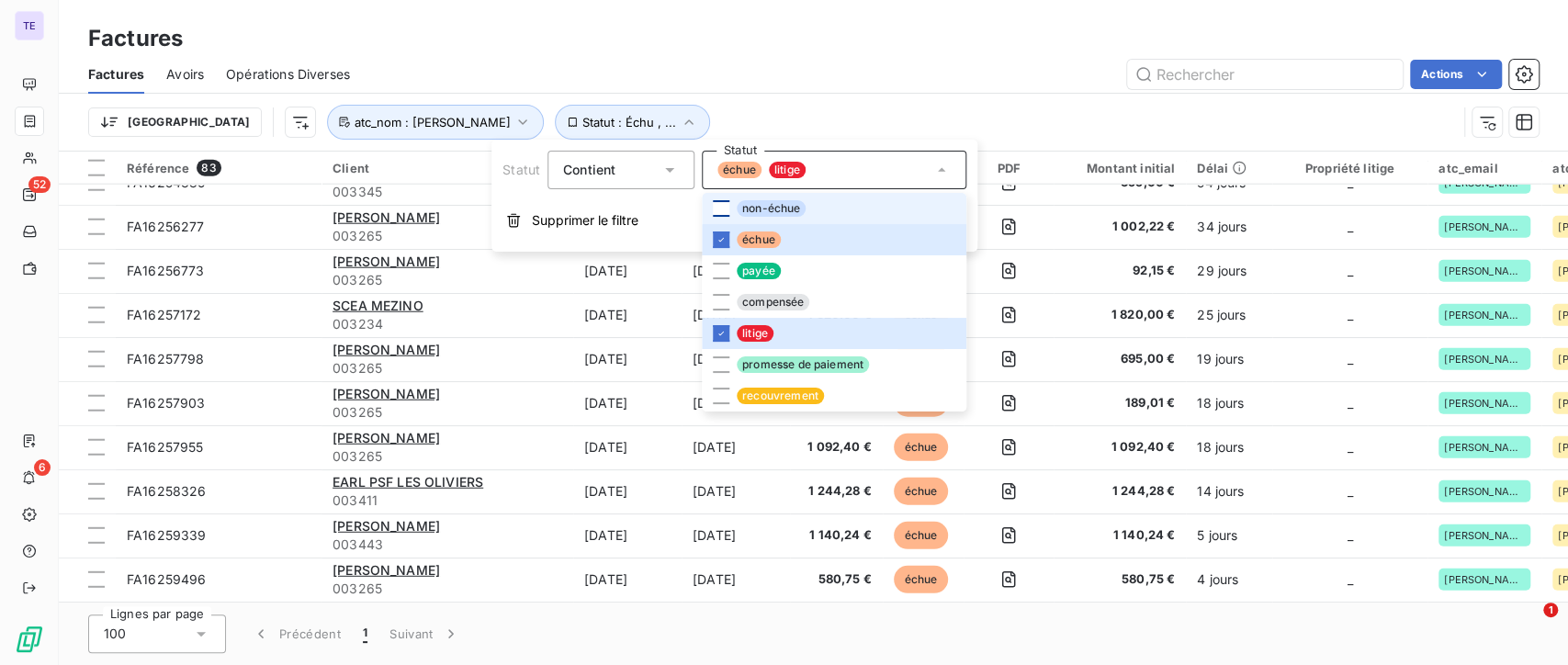
click at [746, 78] on div "Actions" at bounding box center [955, 74] width 1166 height 29
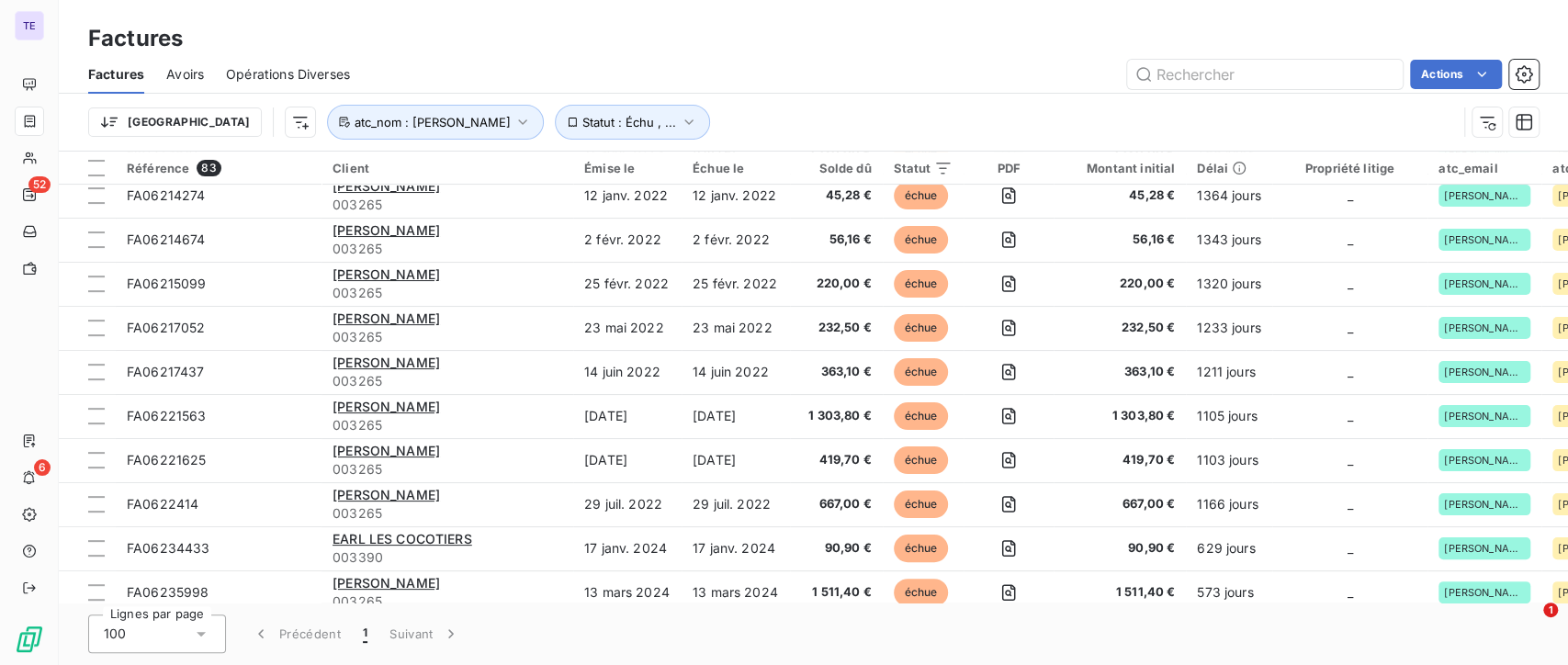
scroll to position [0, 0]
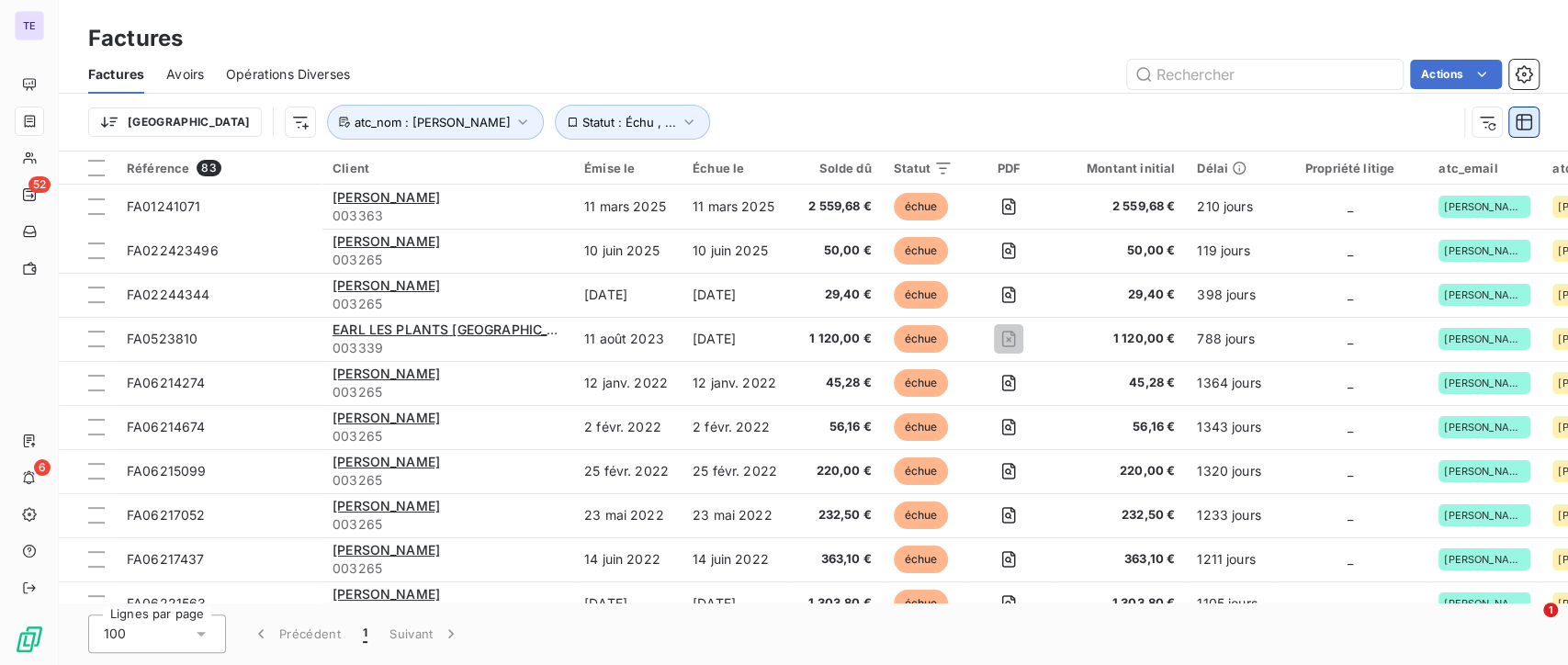
click at [1524, 126] on icon "button" at bounding box center [1523, 122] width 18 height 18
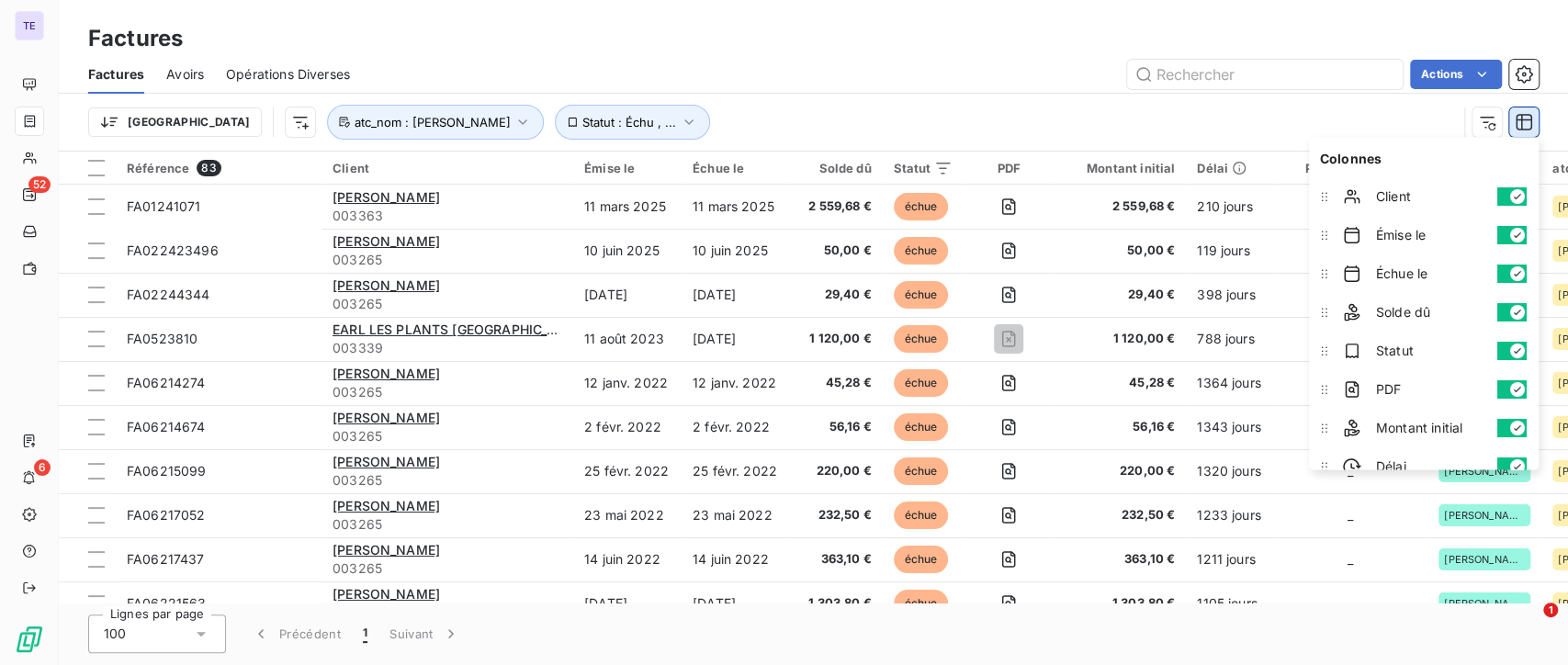
click at [1524, 126] on icon "button" at bounding box center [1523, 122] width 18 height 18
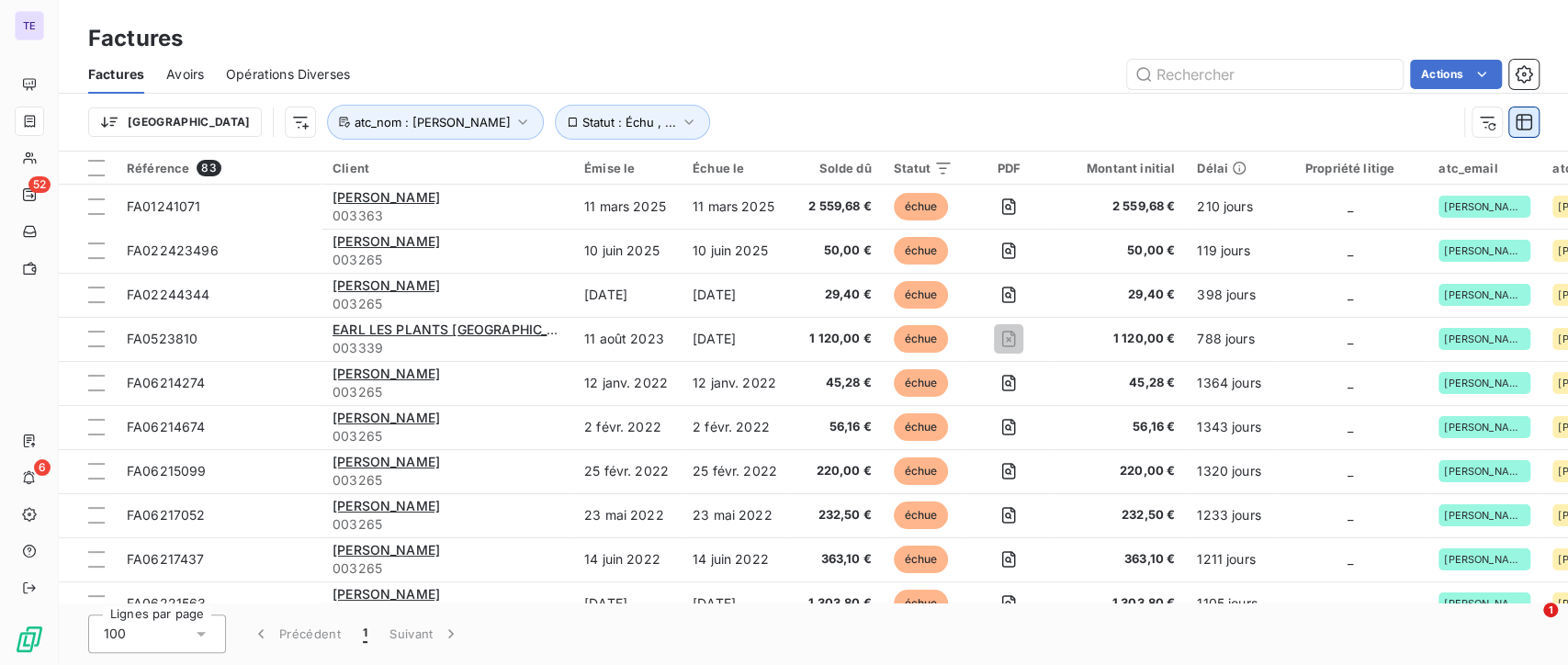
click at [1527, 119] on icon "button" at bounding box center [1523, 122] width 18 height 18
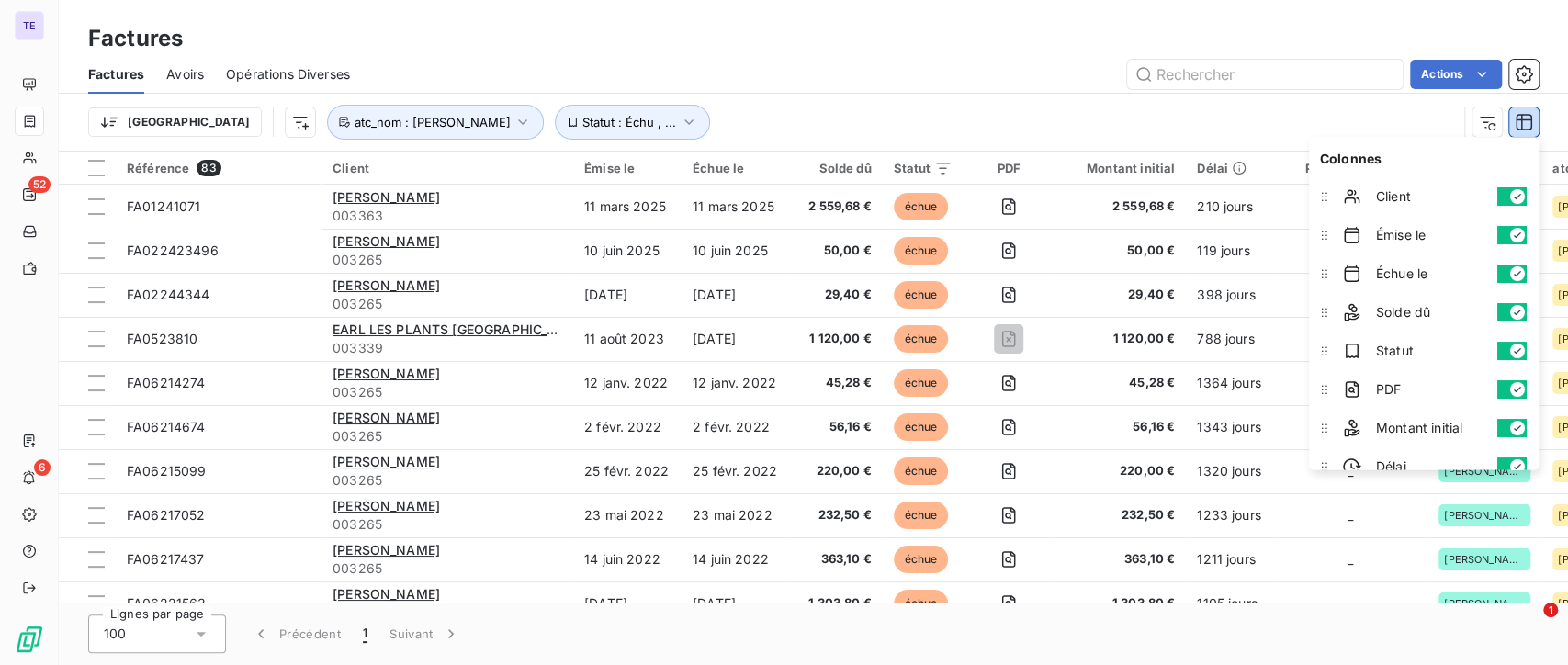
scroll to position [286, 0]
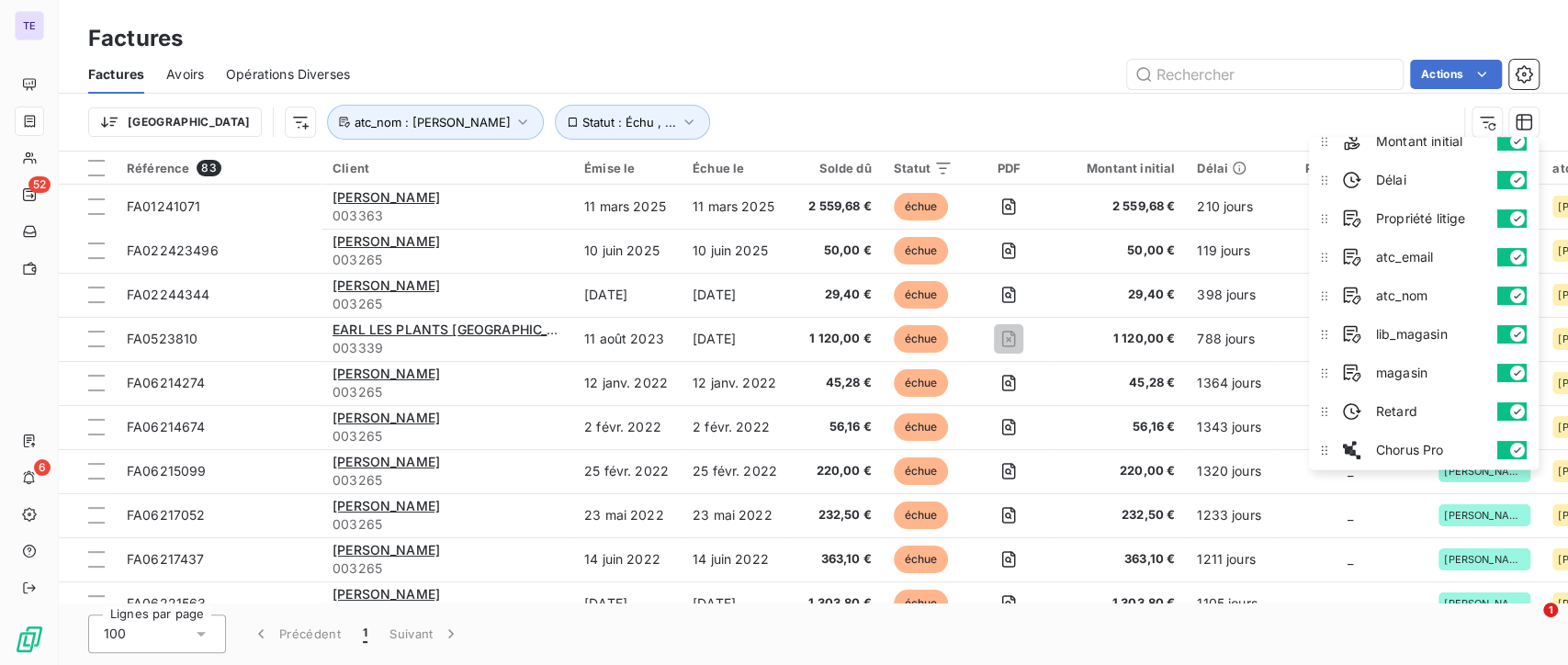
click at [1353, 116] on div "Trier Statut : Échu , ... atc_nom : [PERSON_NAME]" at bounding box center [772, 122] width 1369 height 35
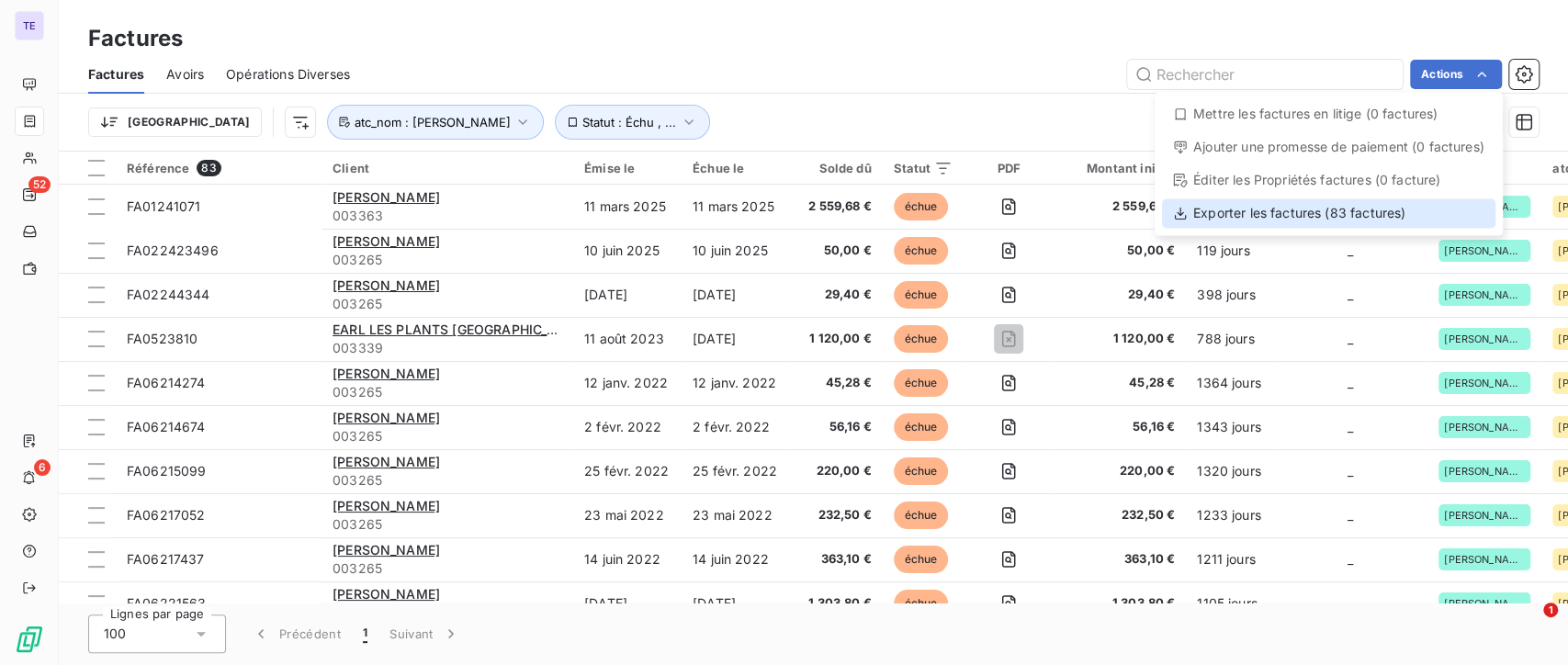
click at [1312, 215] on div "Exporter les factures (83 factures)" at bounding box center [1328, 212] width 333 height 29
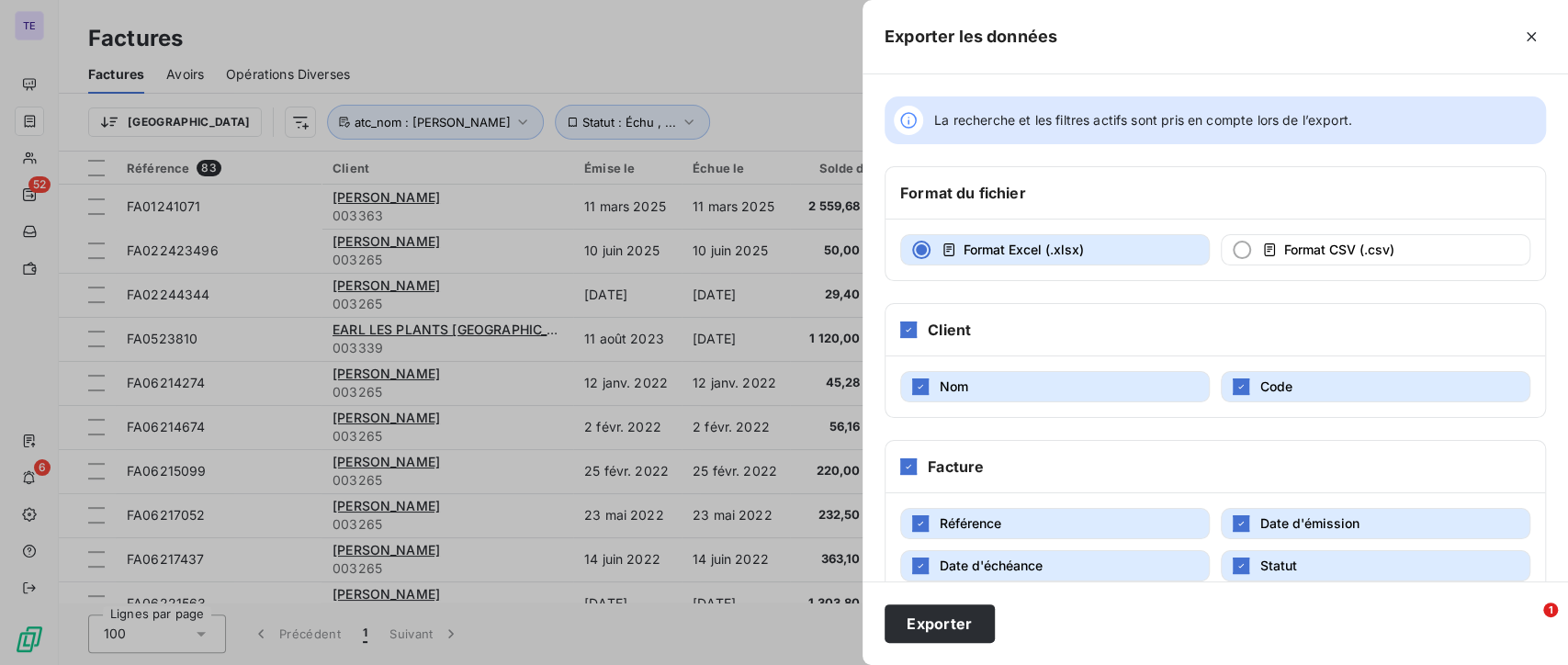
scroll to position [519, 0]
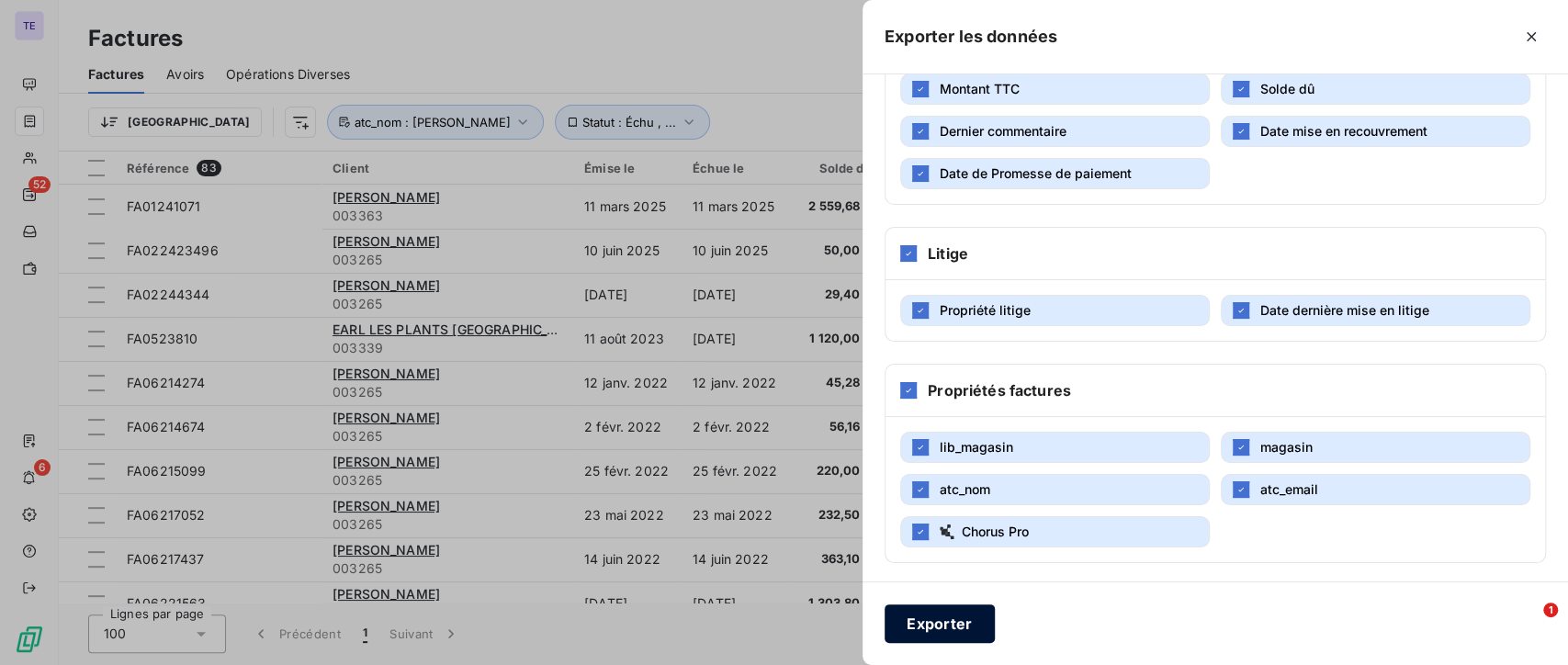
click at [945, 614] on button "Exporter" at bounding box center [939, 623] width 111 height 39
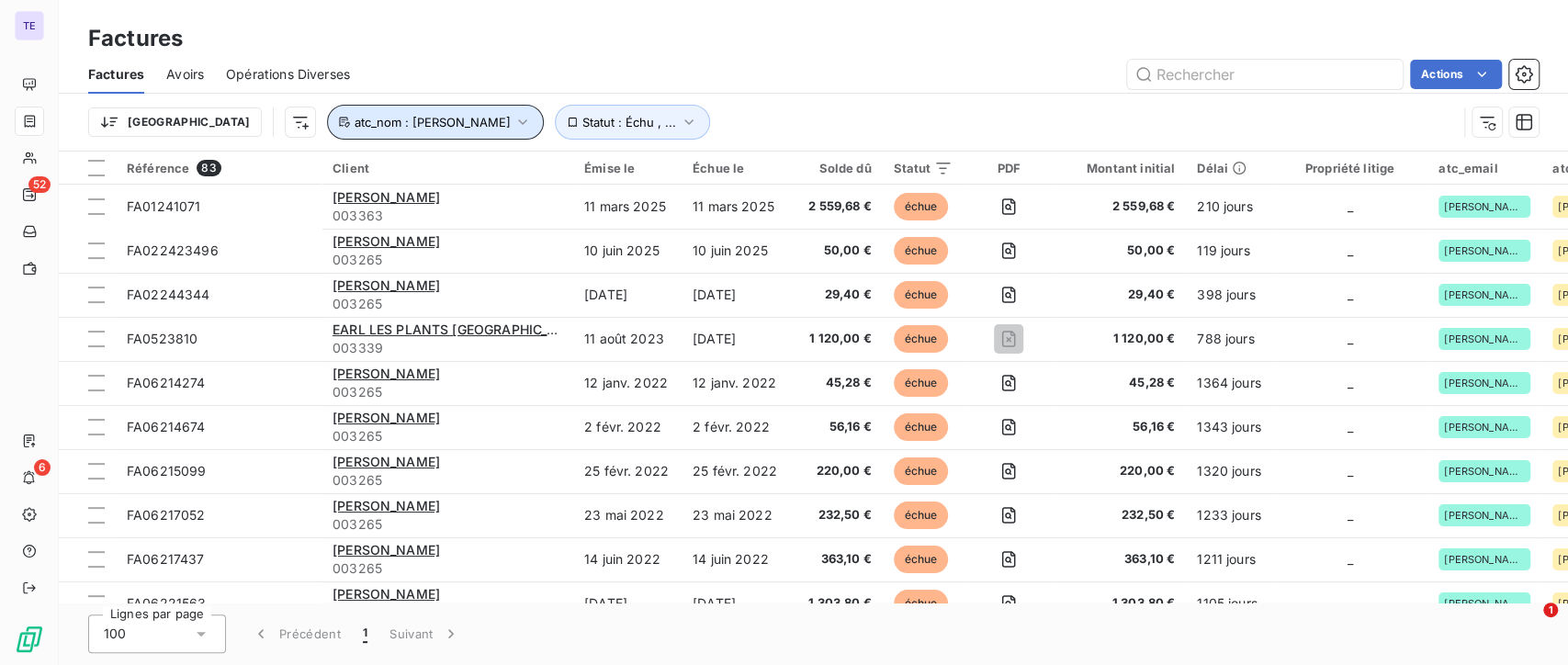
click at [513, 116] on icon "button" at bounding box center [522, 122] width 18 height 18
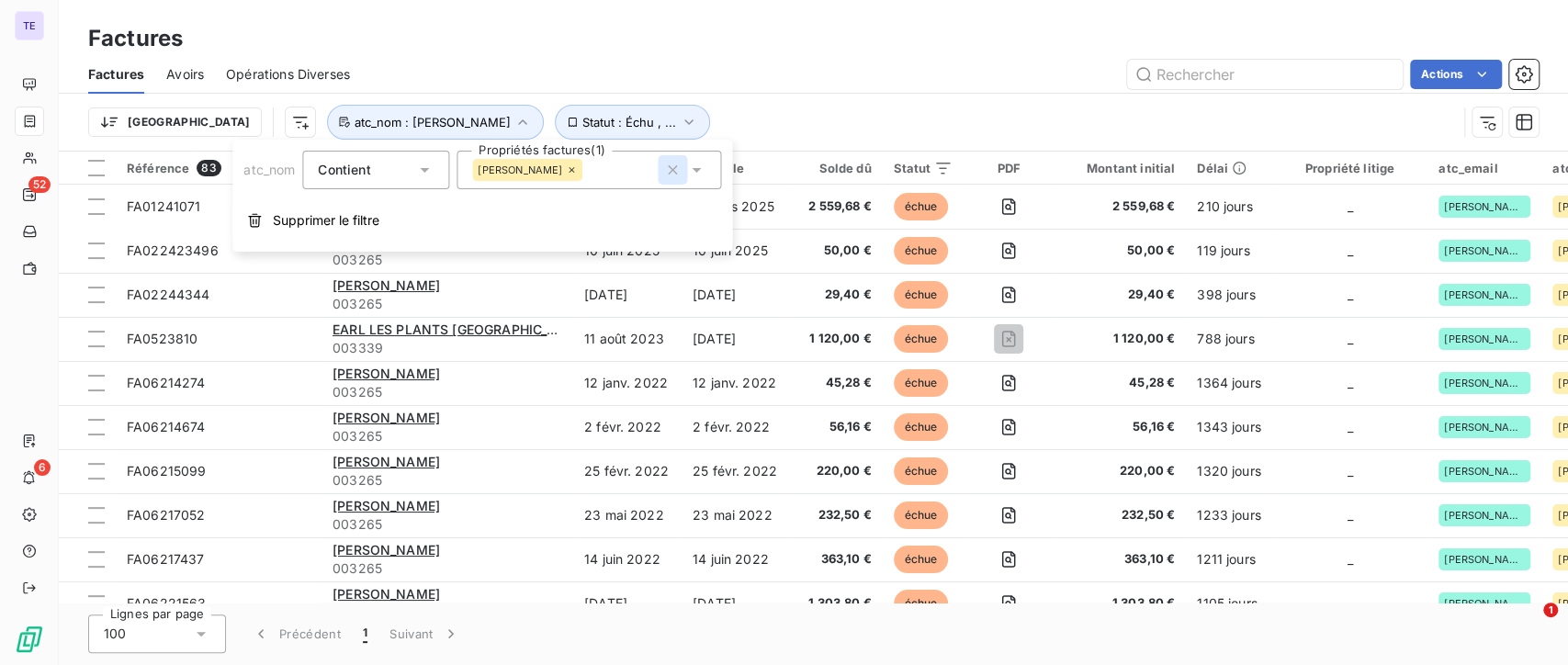
click at [666, 166] on icon "button" at bounding box center [672, 169] width 18 height 18
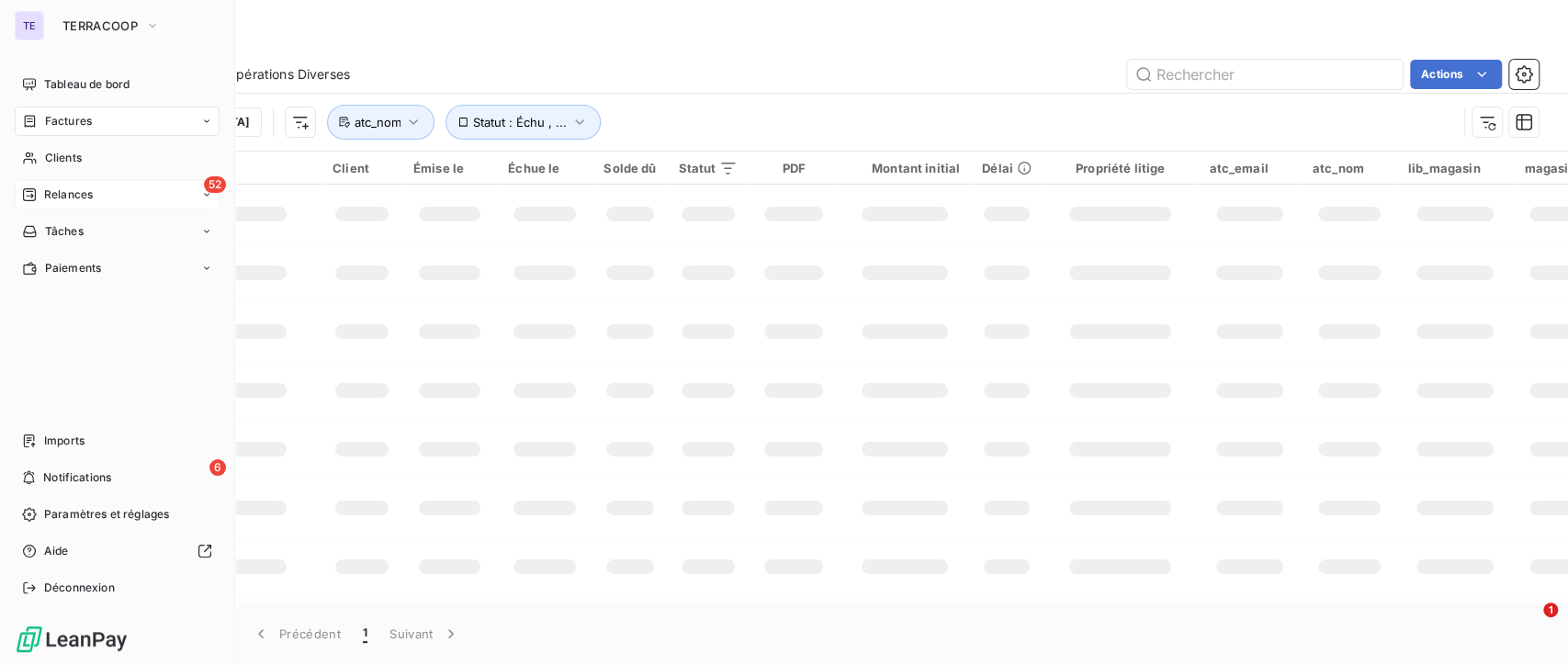
click at [88, 193] on span "Relances" at bounding box center [68, 194] width 49 height 17
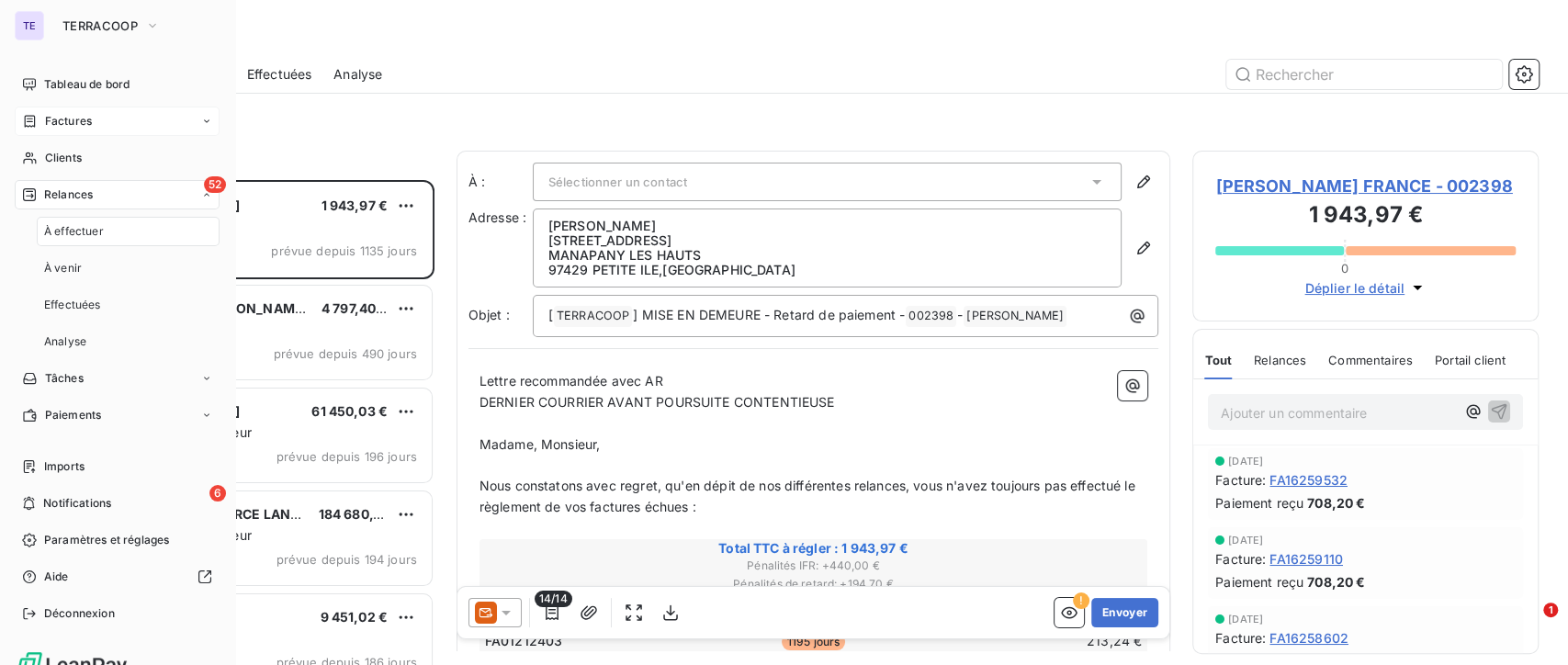
scroll to position [469, 331]
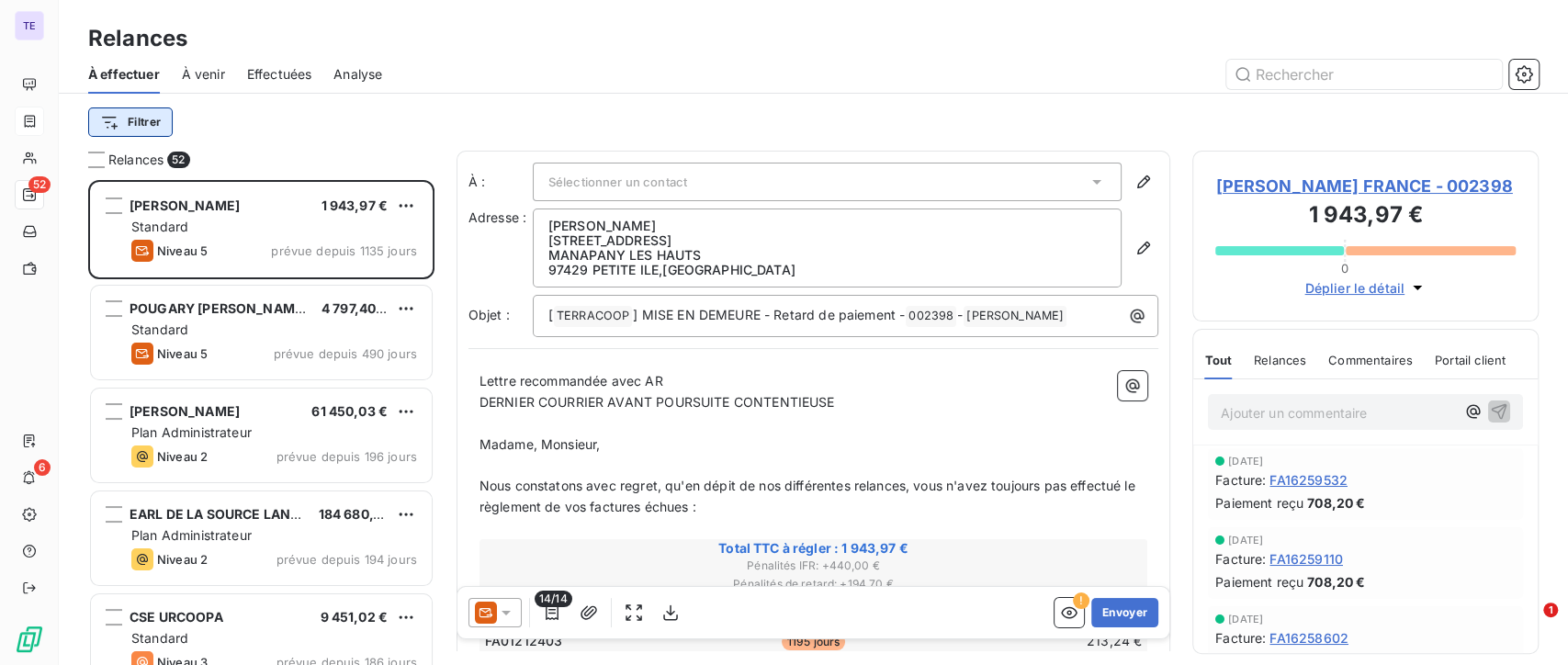
click at [147, 130] on html "TE 52 6 Relances À effectuer À venir Effectuées Analyse Filtrer Relances 52 [PE…" at bounding box center [784, 332] width 1568 height 665
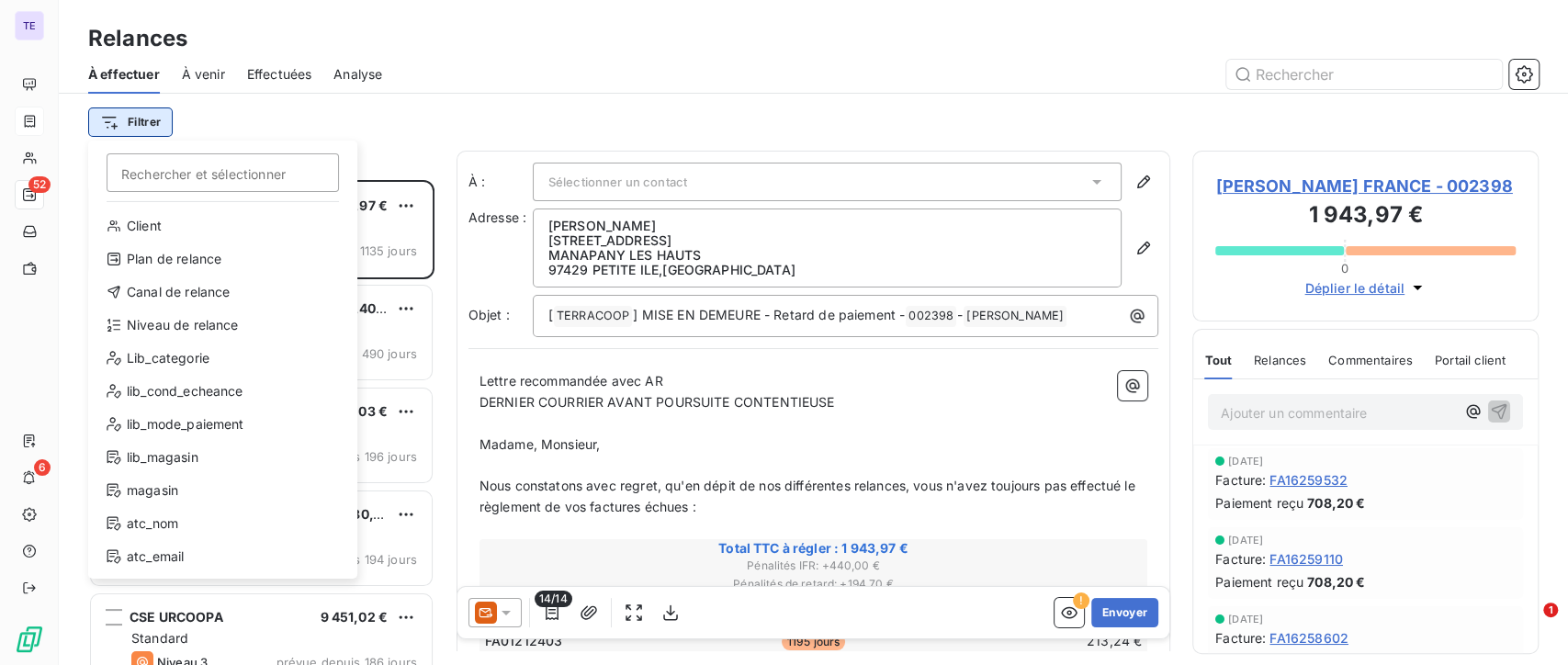
click at [147, 130] on html "TE 52 6 Relances À effectuer À venir Effectuées Analyse Filtrer Rechercher et s…" at bounding box center [784, 332] width 1568 height 665
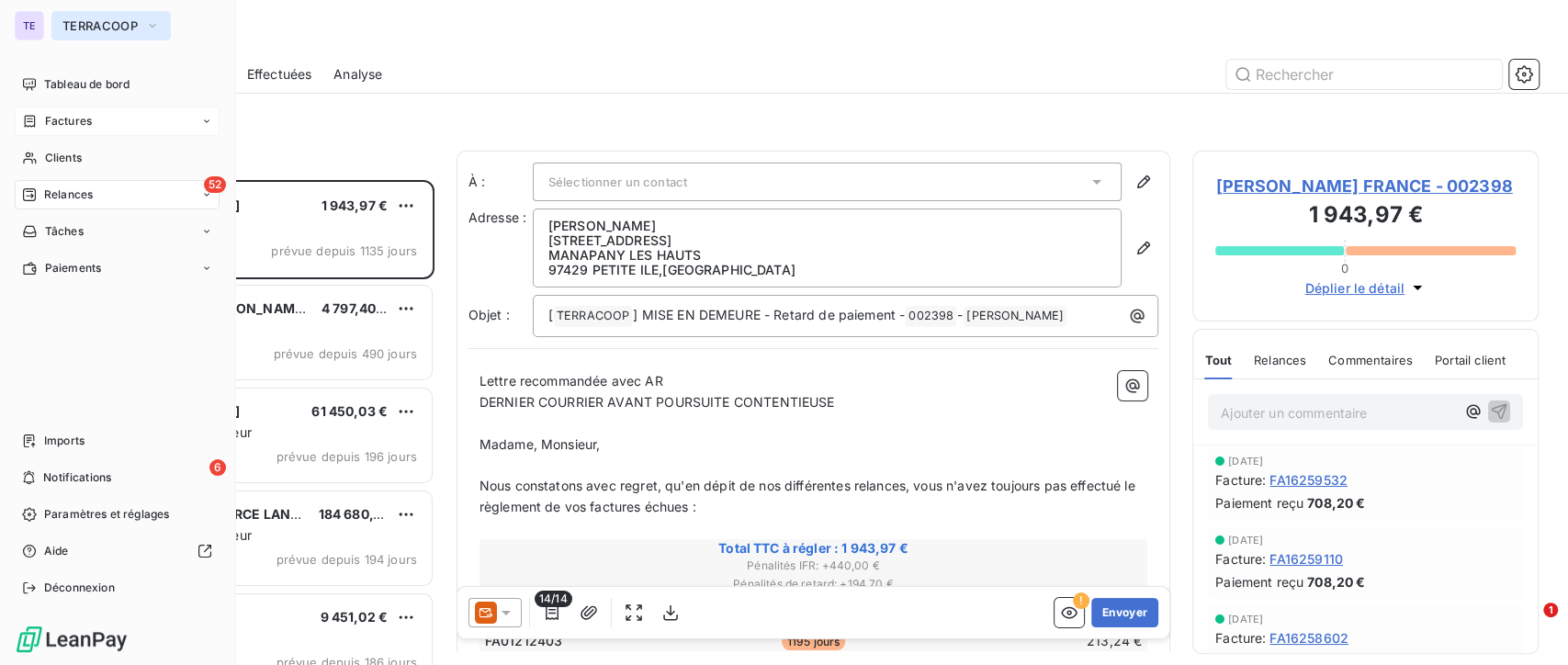
click at [73, 32] on span "TERRACOOP" at bounding box center [101, 25] width 76 height 15
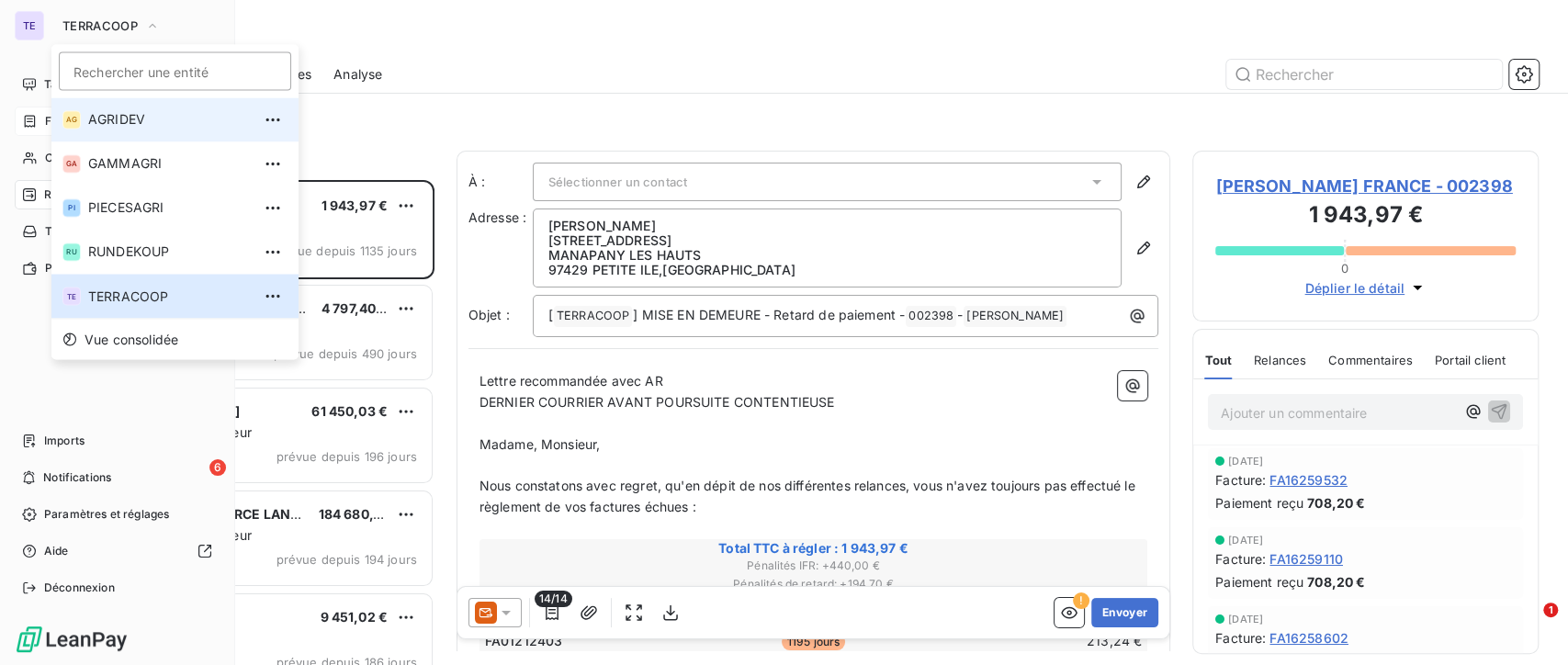
click at [119, 127] on span "AGRIDEV" at bounding box center [168, 120] width 162 height 18
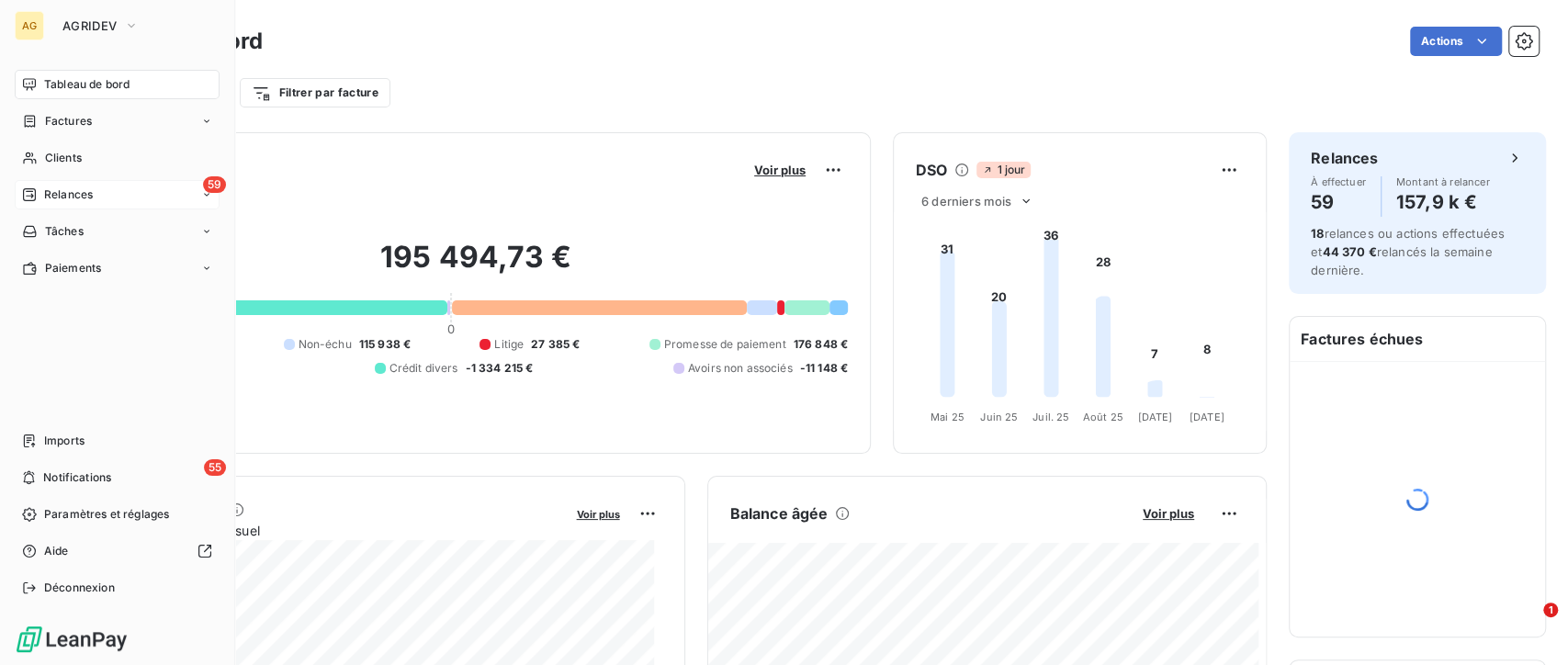
click at [140, 202] on div "59 Relances" at bounding box center [117, 194] width 204 height 29
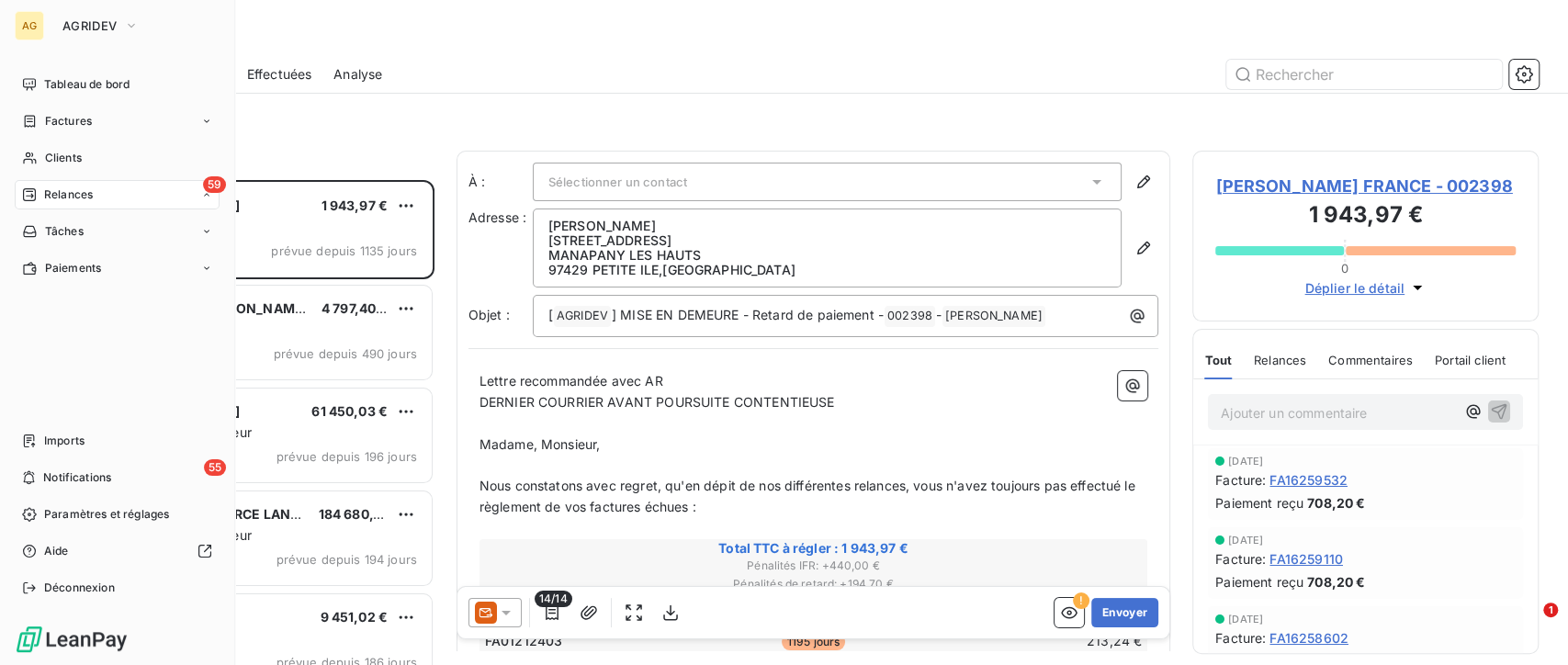
scroll to position [469, 331]
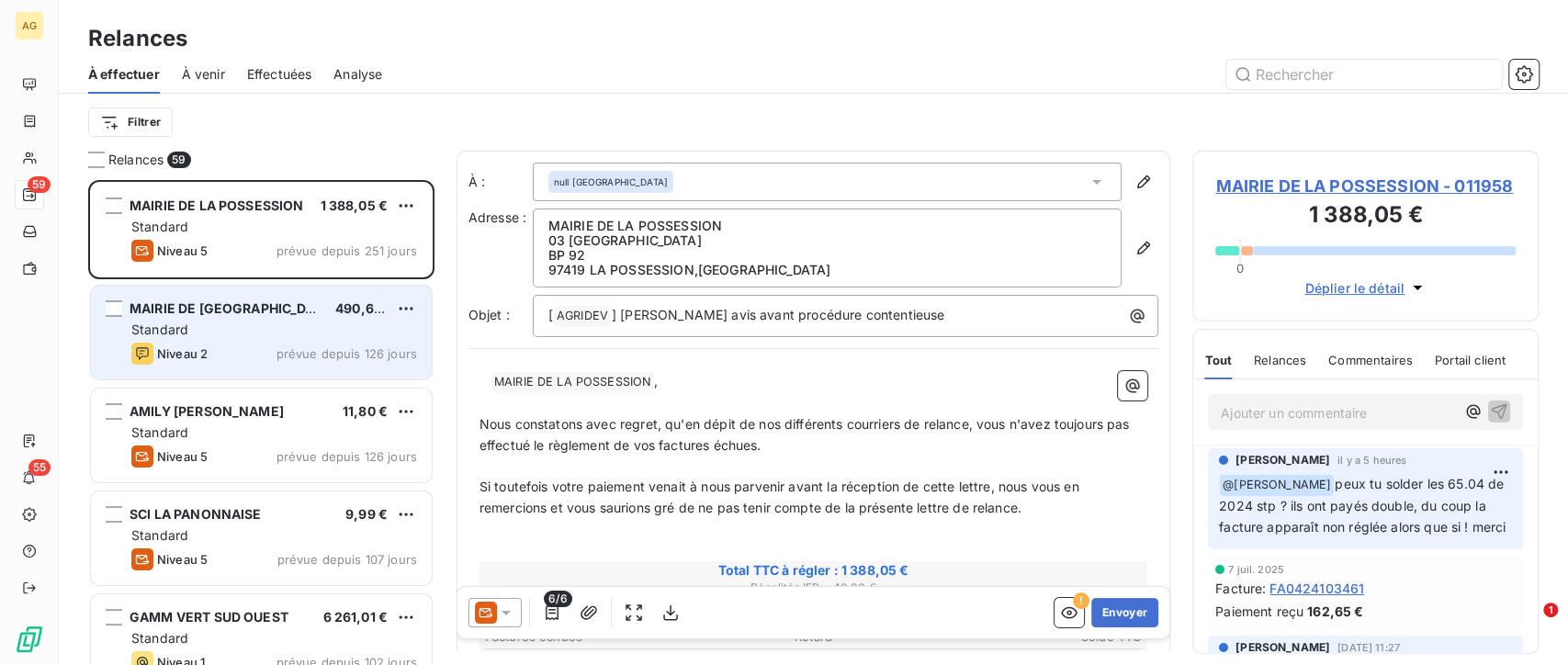
click at [312, 312] on div "[GEOGRAPHIC_DATA] 490,61 €" at bounding box center [274, 308] width 286 height 17
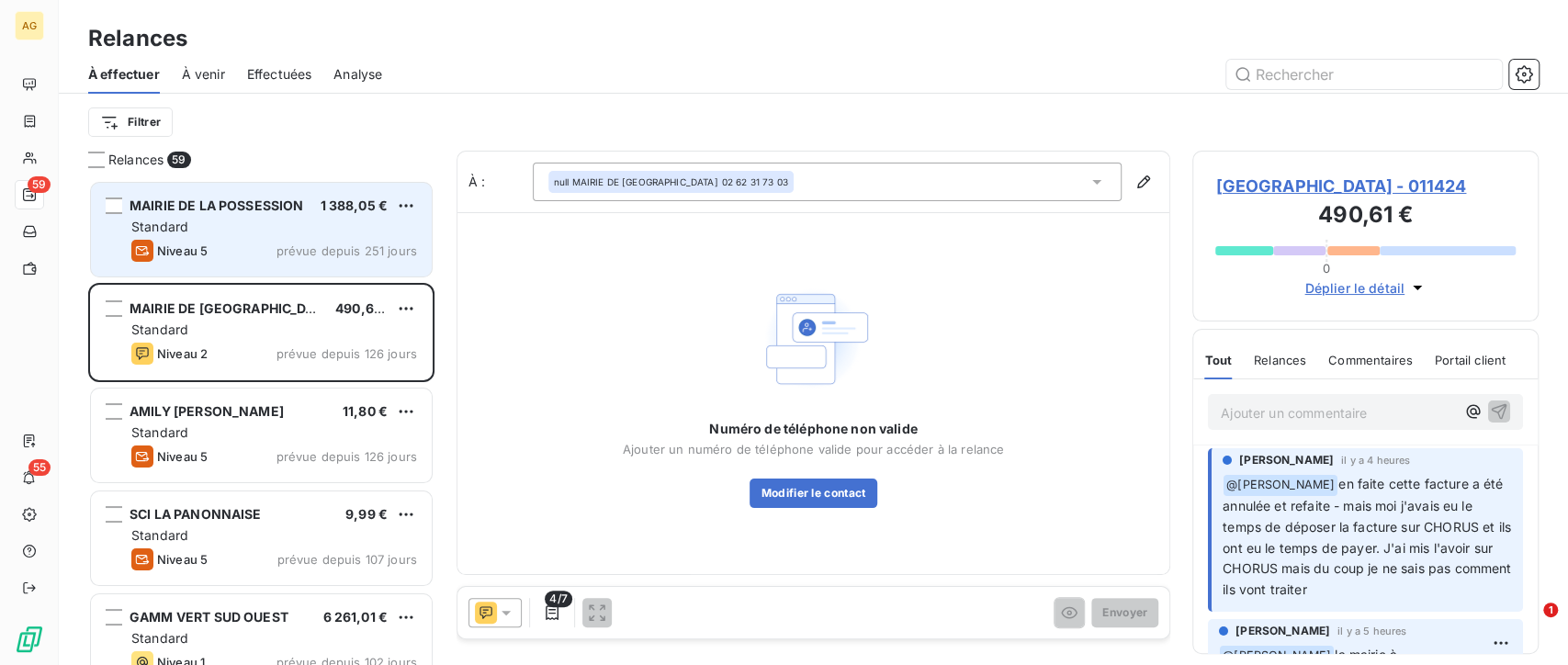
click at [200, 222] on div "Standard" at bounding box center [274, 226] width 286 height 18
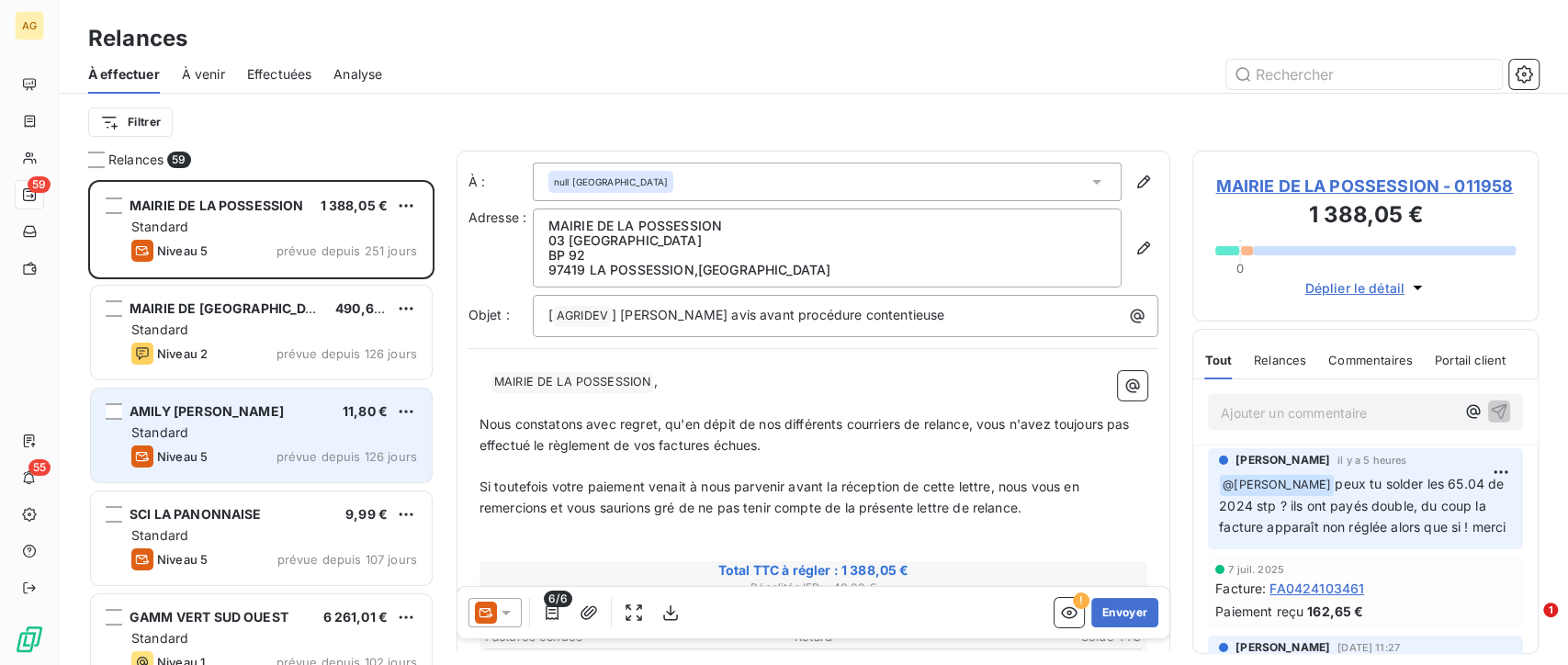
click at [215, 466] on div "Niveau 5 prévue depuis 126 jours" at bounding box center [274, 457] width 286 height 22
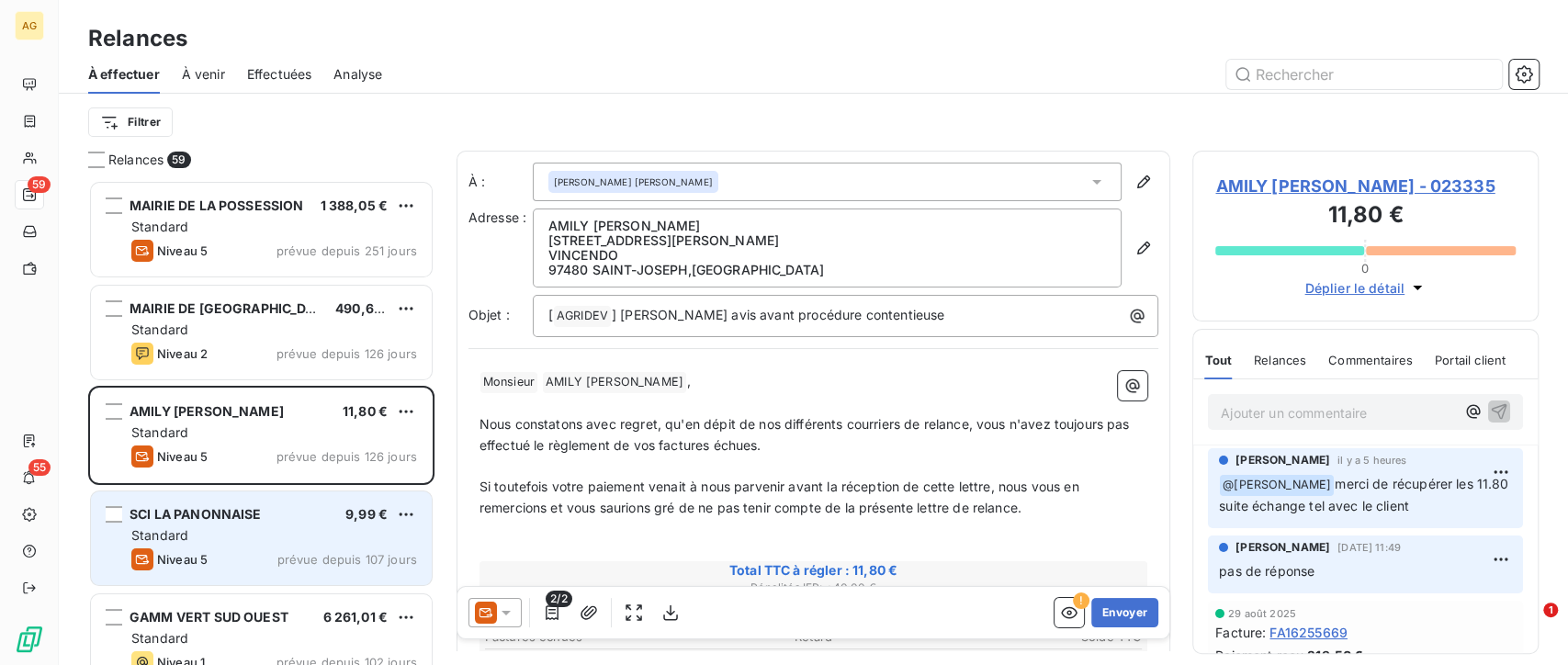
click at [226, 519] on span "SCI LA PANONNAISE" at bounding box center [195, 514] width 133 height 16
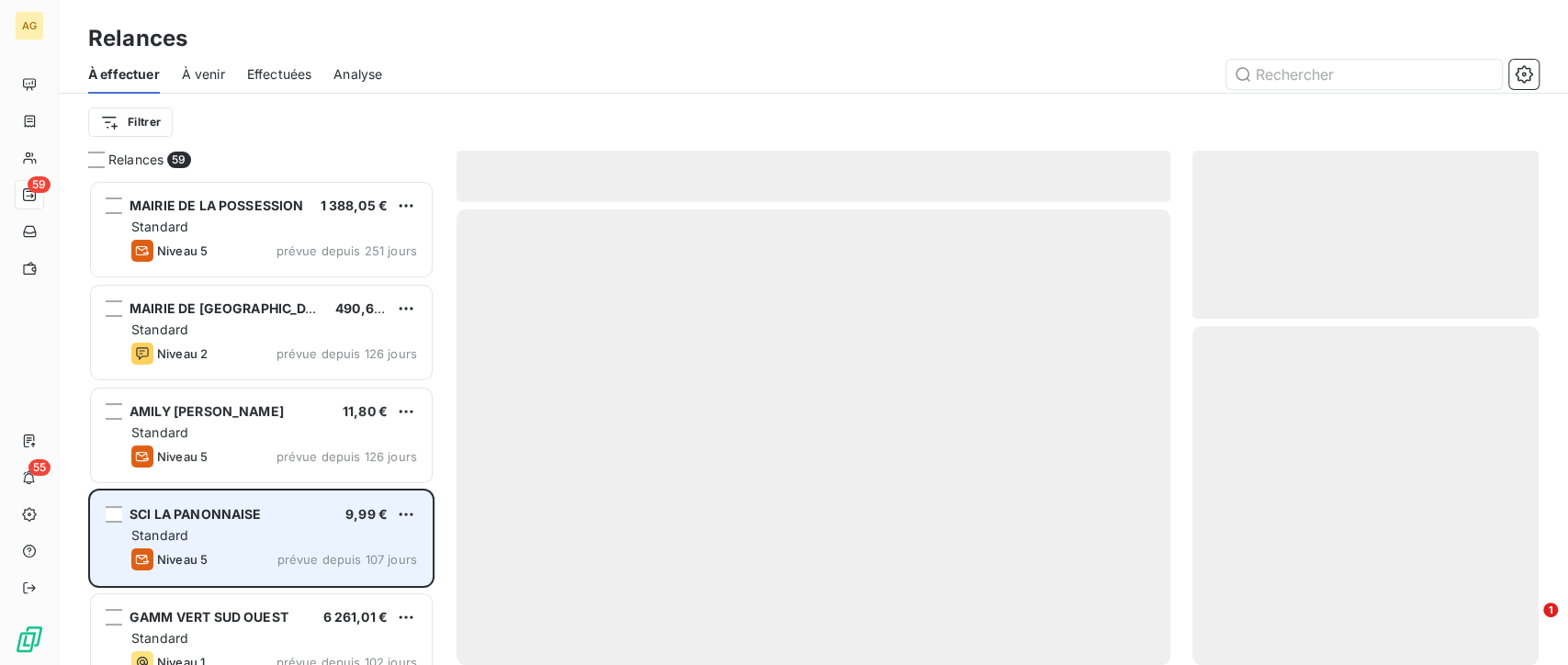
scroll to position [103, 0]
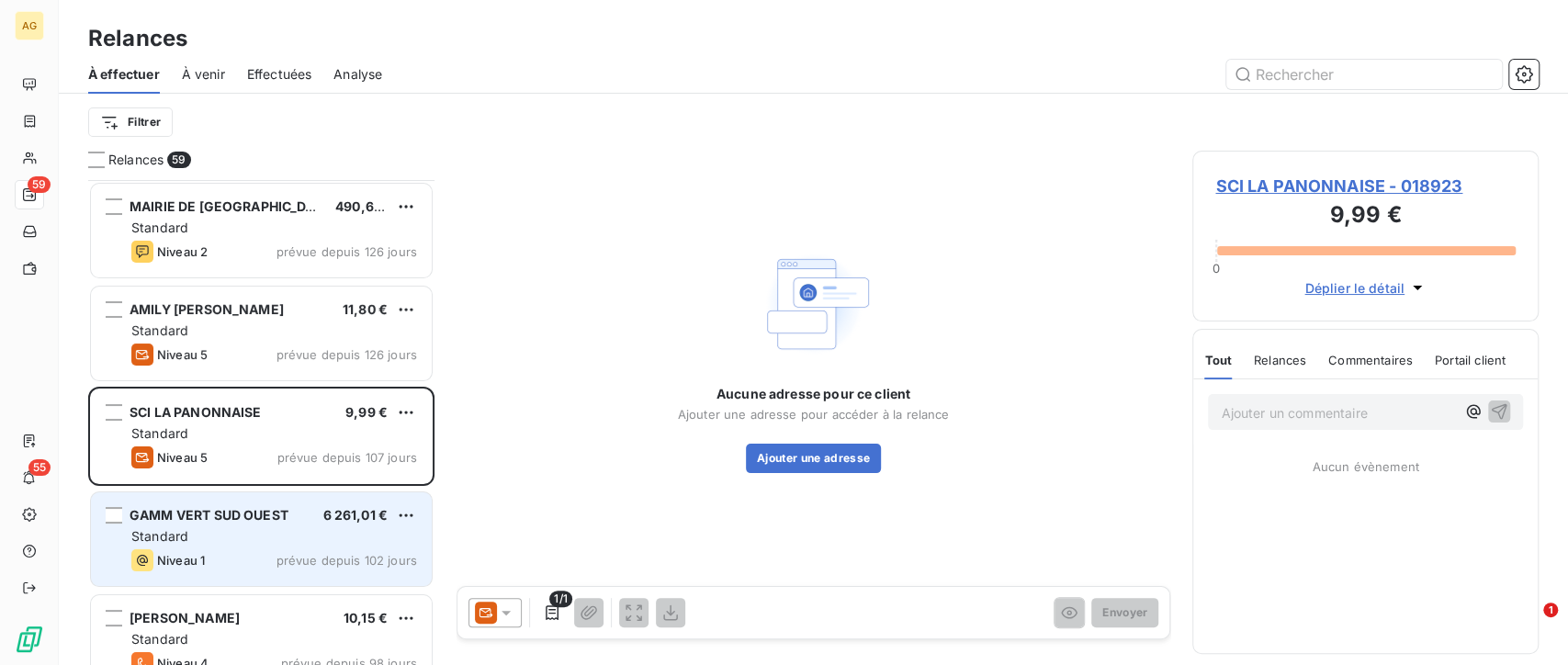
click at [228, 519] on span "GAMM VERT SUD OUEST" at bounding box center [208, 515] width 158 height 16
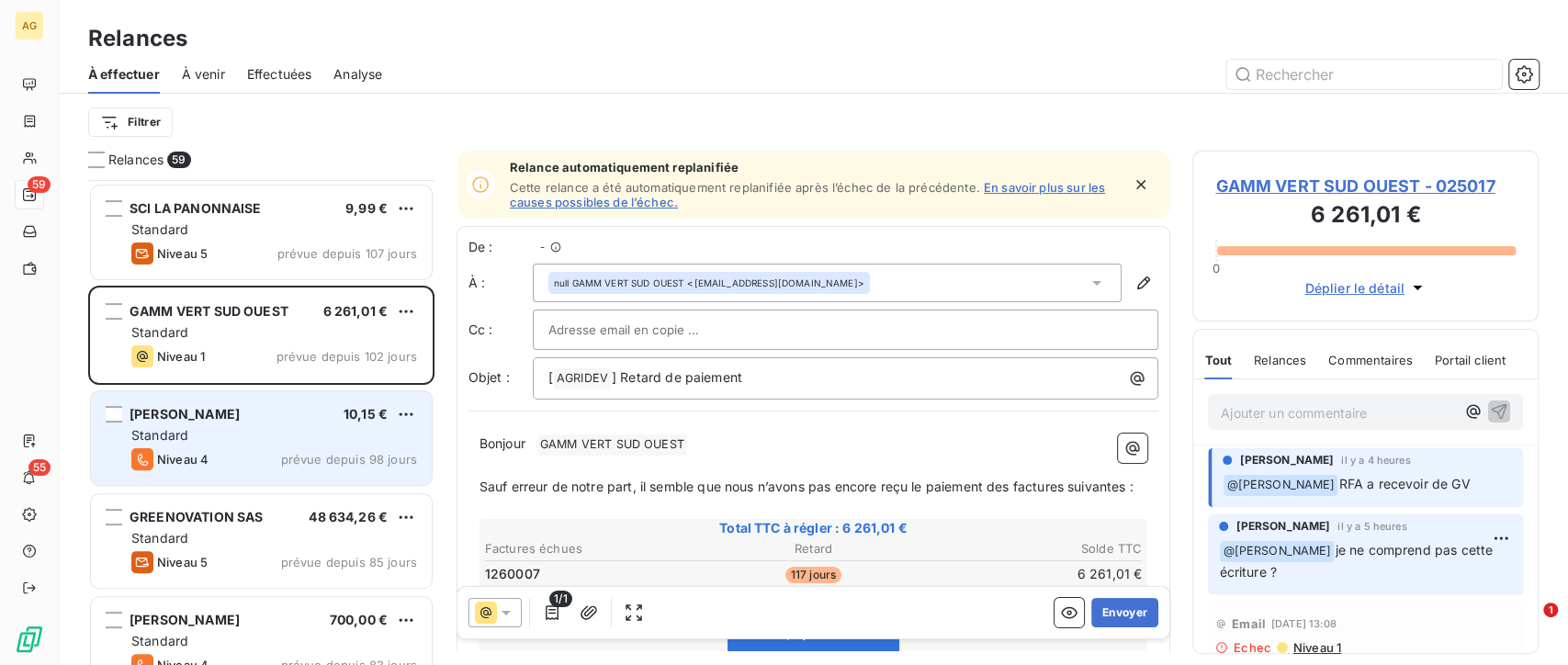
scroll to position [469, 331]
click at [279, 447] on div "[PERSON_NAME] ANNO 10,15 € Standard Niveau 4 prévue depuis 98 jours" at bounding box center [261, 438] width 341 height 94
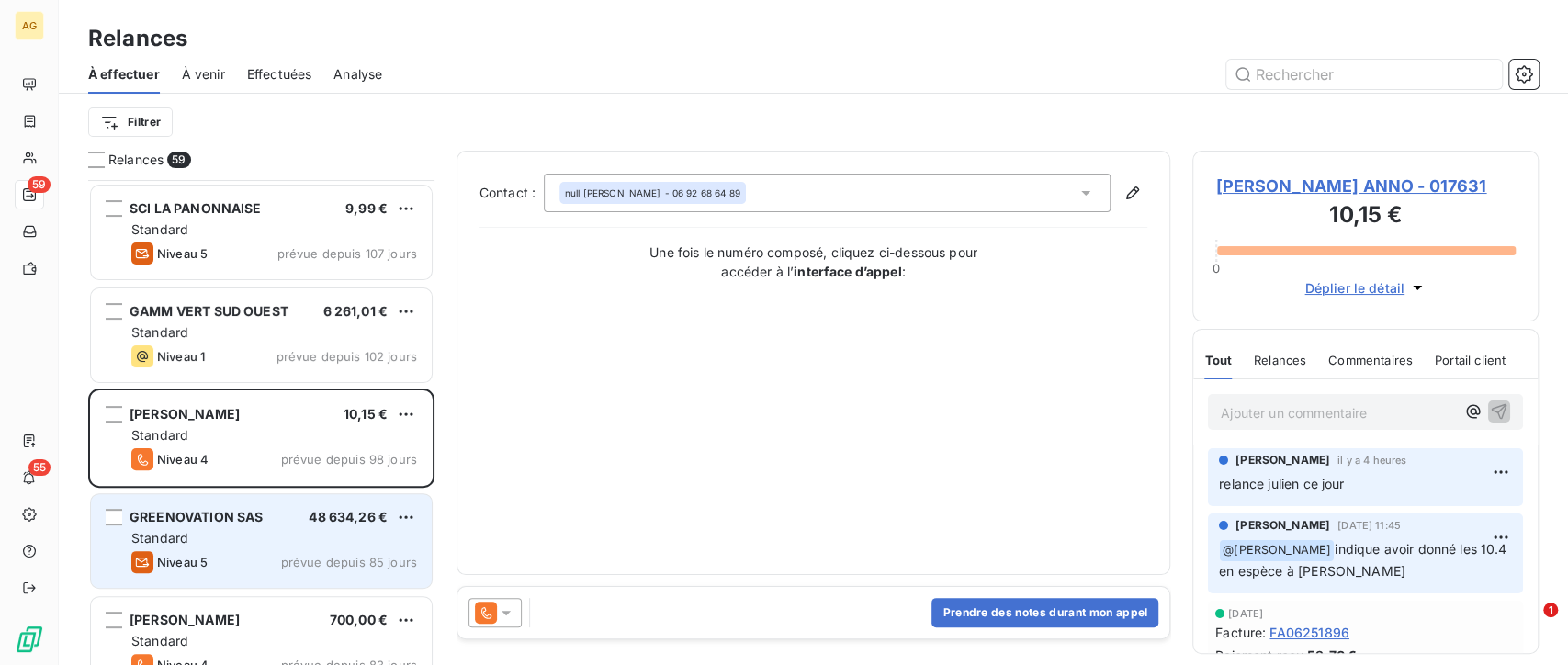
click at [248, 519] on span "GREENOVATION SAS" at bounding box center [196, 516] width 134 height 16
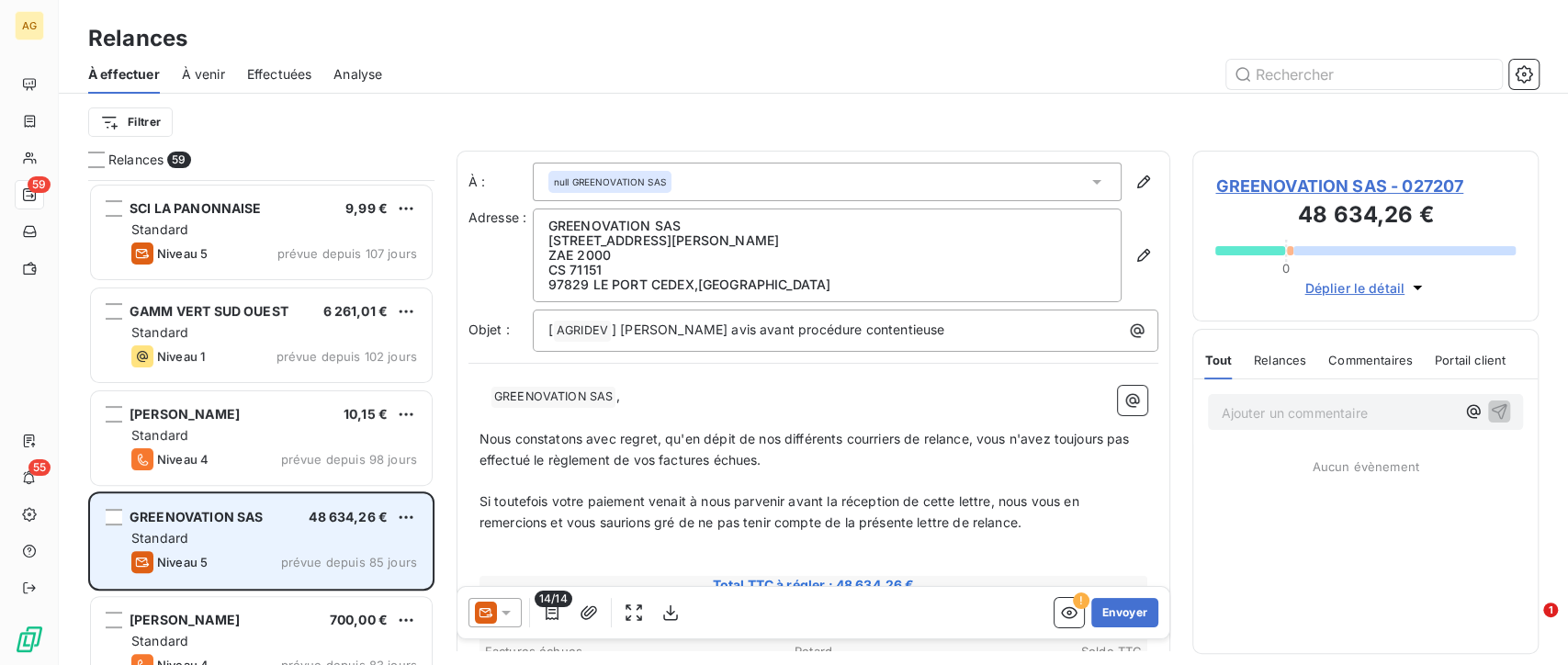
scroll to position [510, 0]
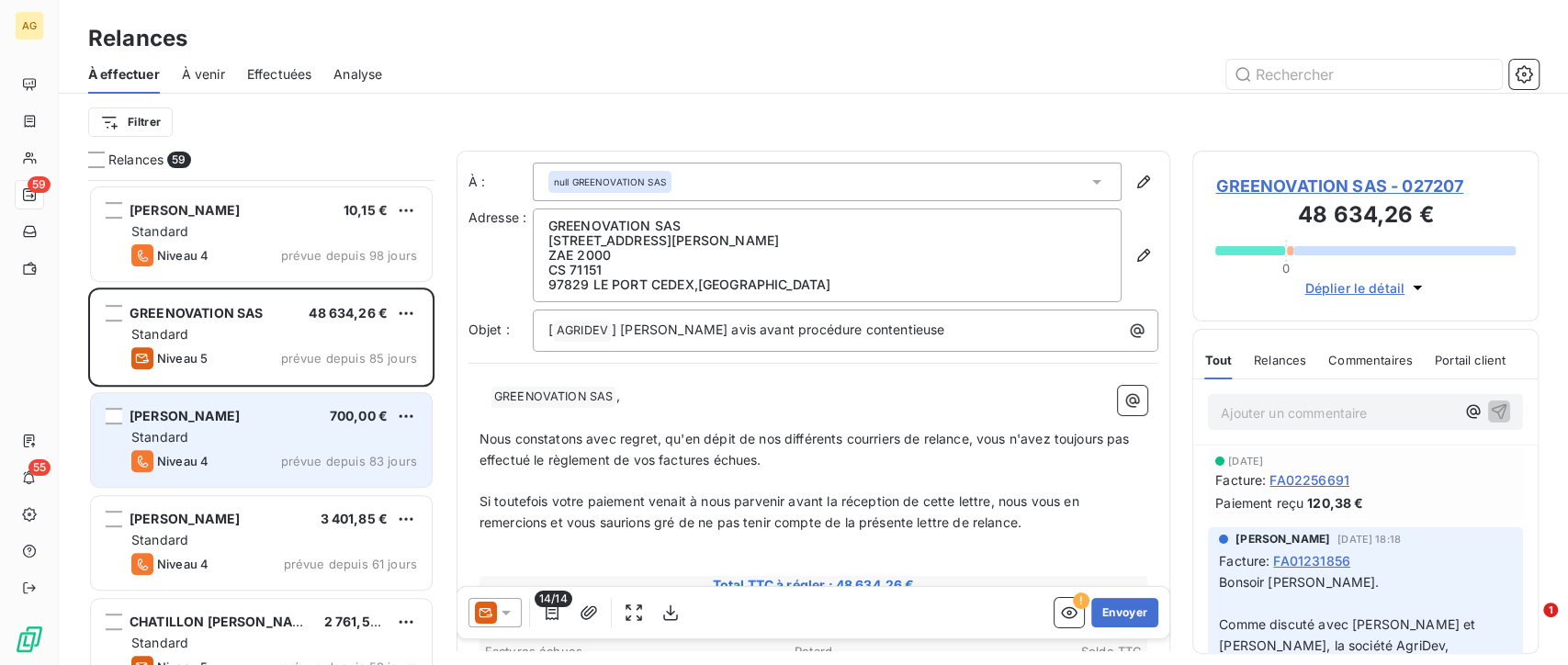
click at [271, 440] on div "Standard" at bounding box center [274, 437] width 286 height 18
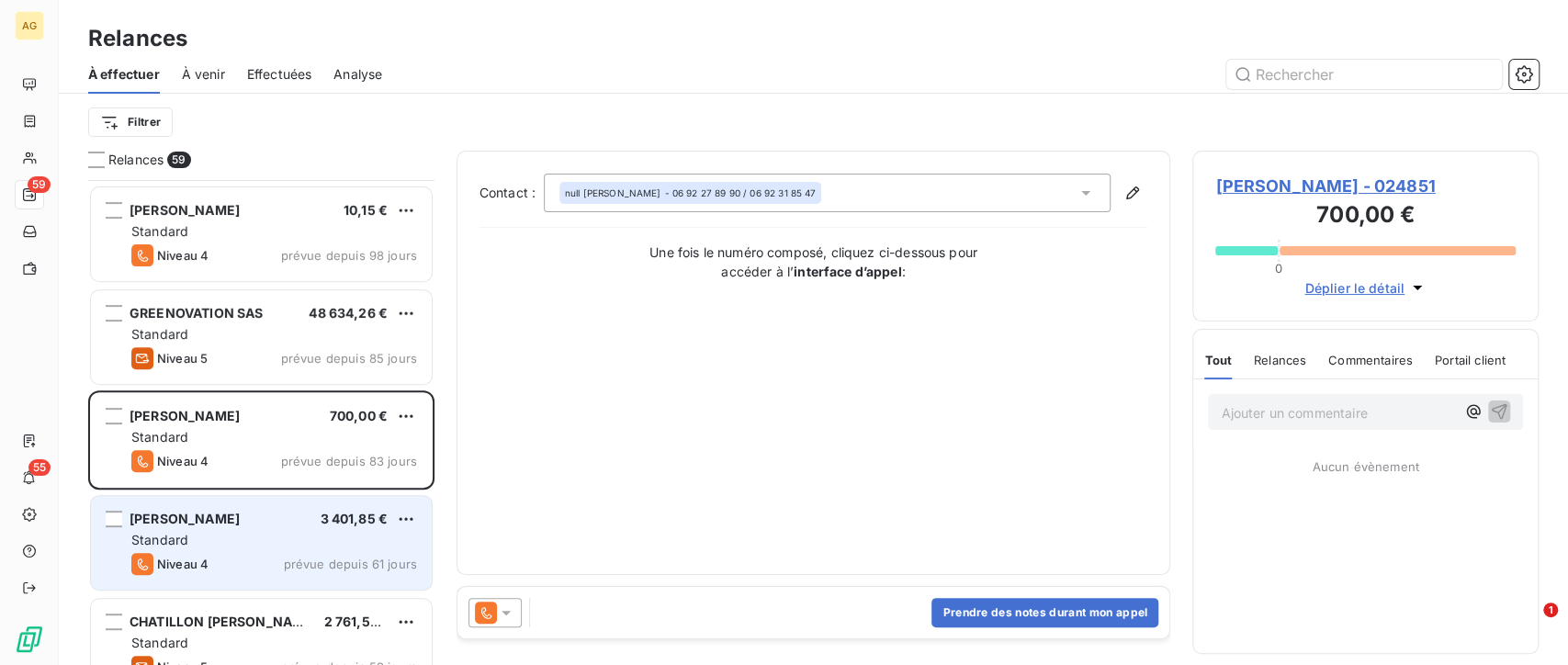
click at [243, 542] on div "Standard" at bounding box center [274, 540] width 286 height 18
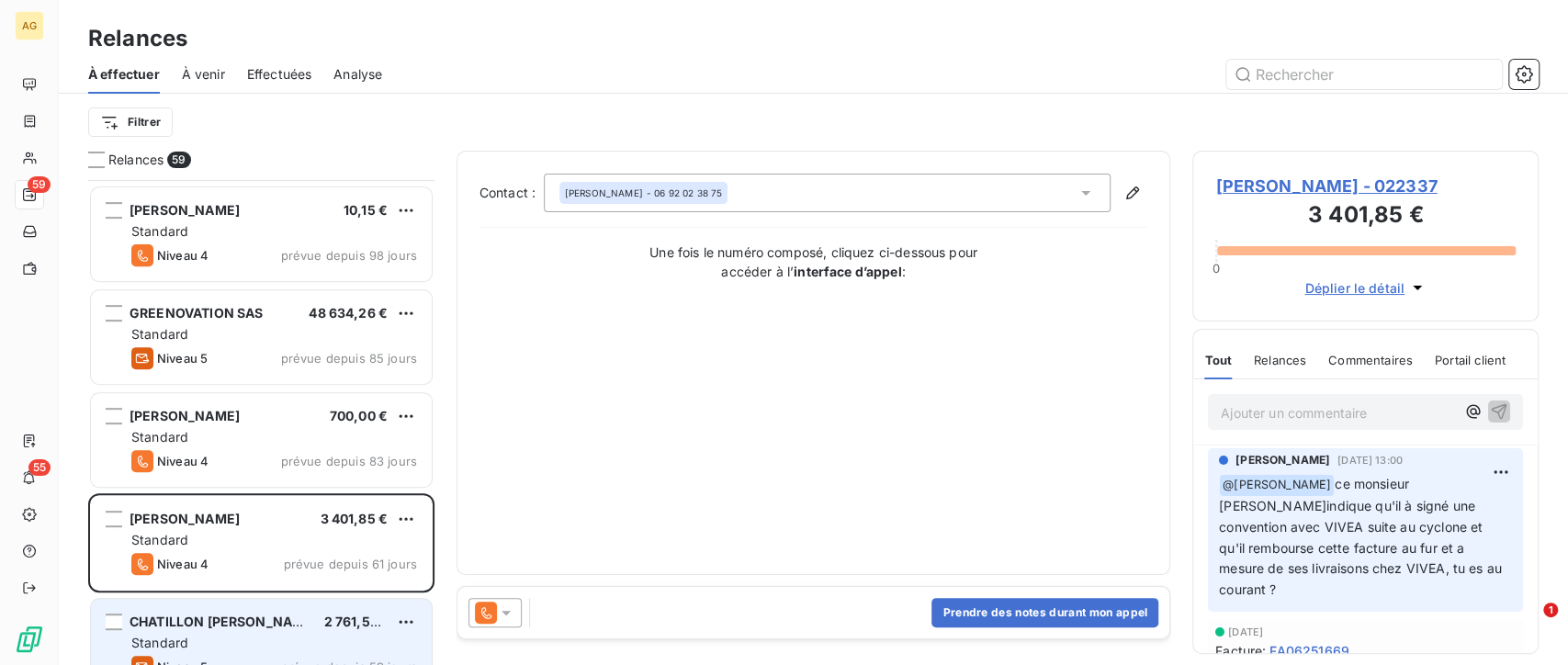
click at [244, 635] on div "Standard" at bounding box center [274, 643] width 286 height 18
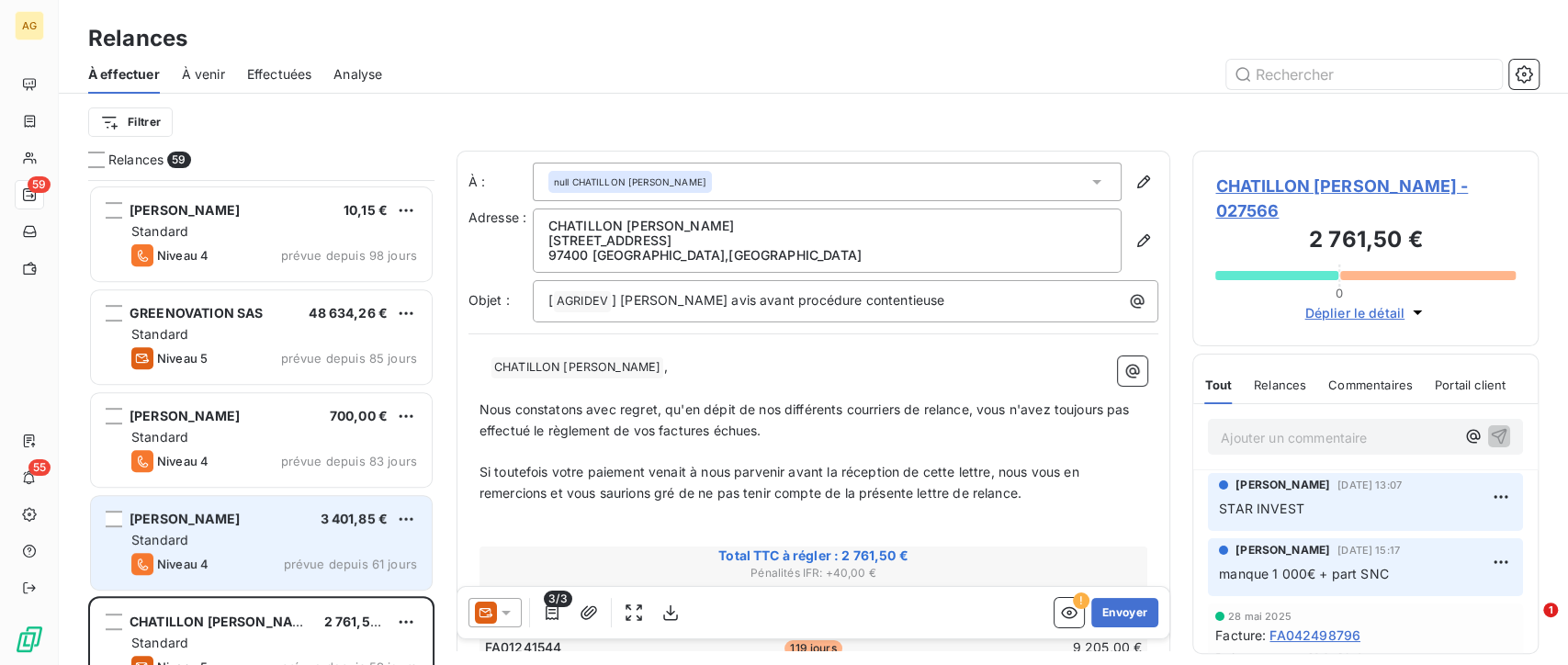
click at [239, 556] on div "Niveau 4 prévue depuis 61 jours" at bounding box center [274, 564] width 286 height 22
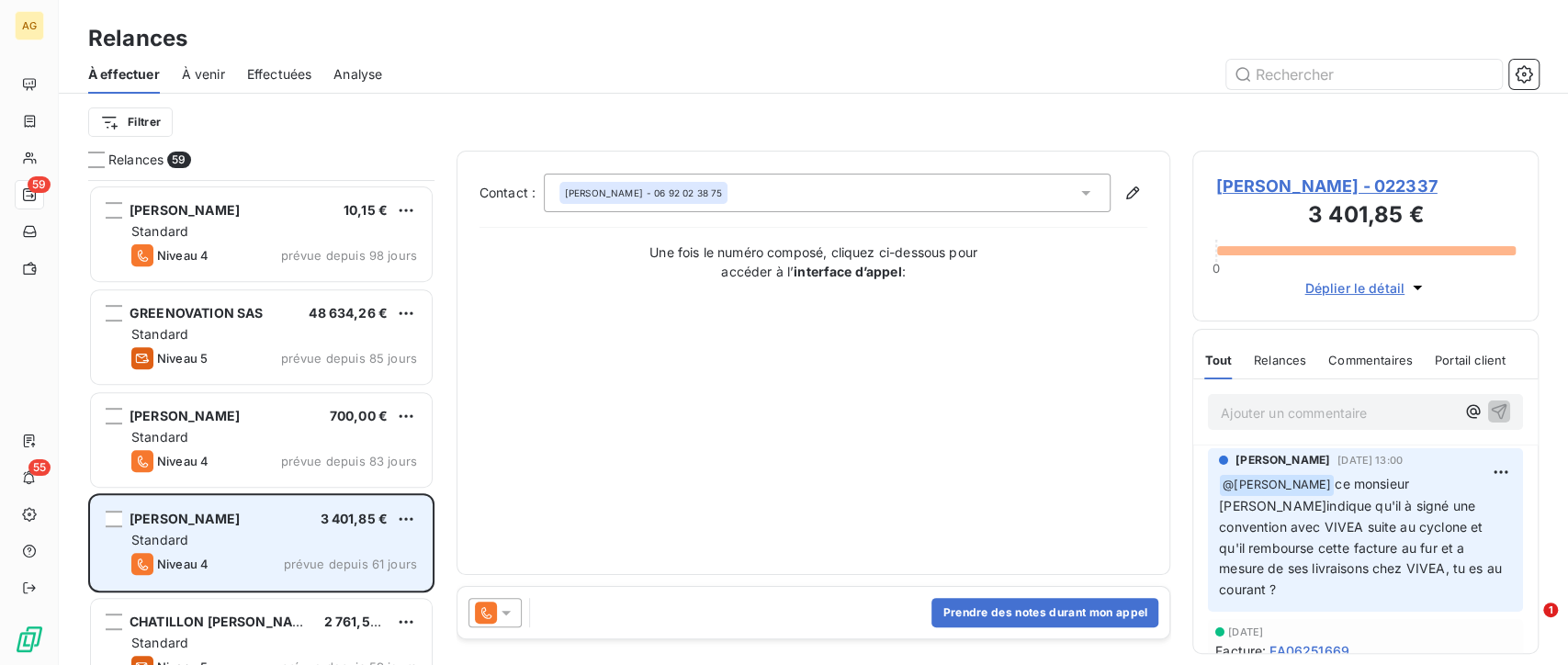
scroll to position [613, 0]
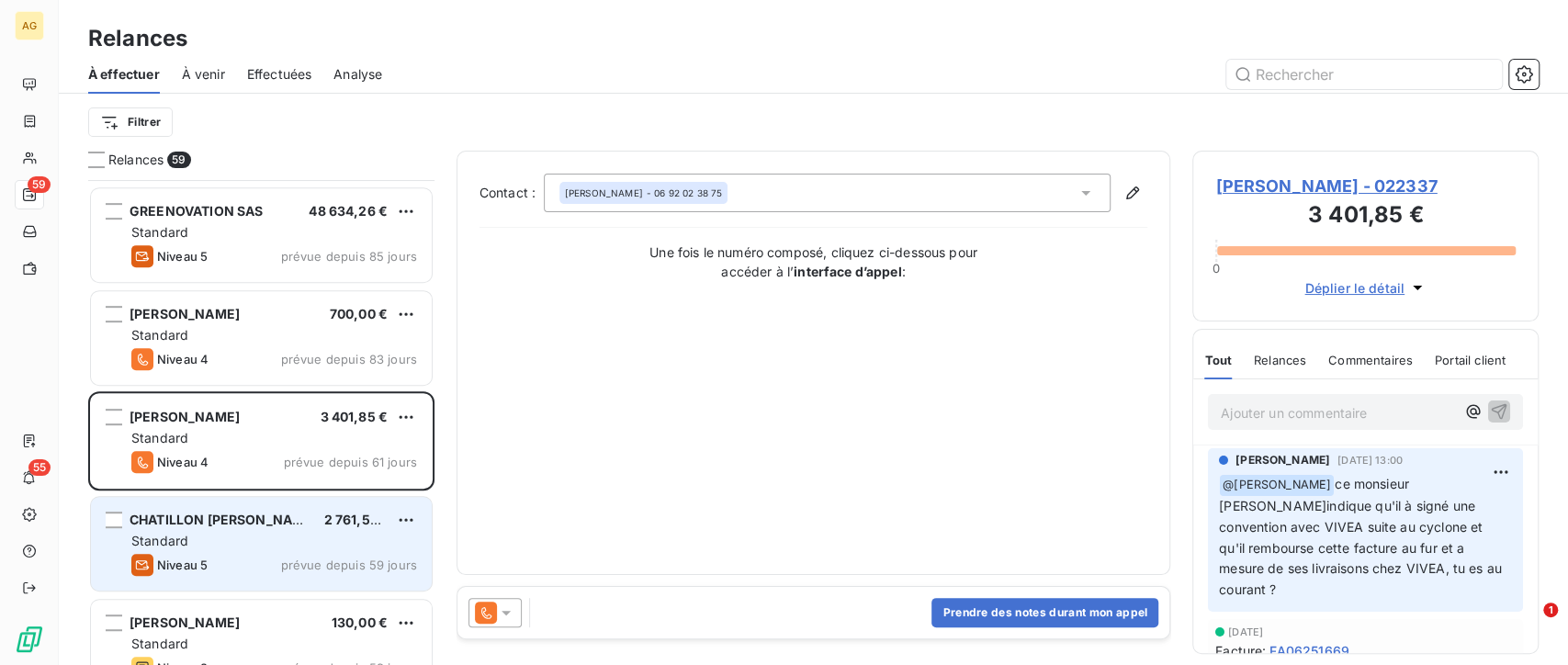
click at [331, 554] on div "Niveau 5 prévue depuis 59 jours" at bounding box center [274, 565] width 286 height 22
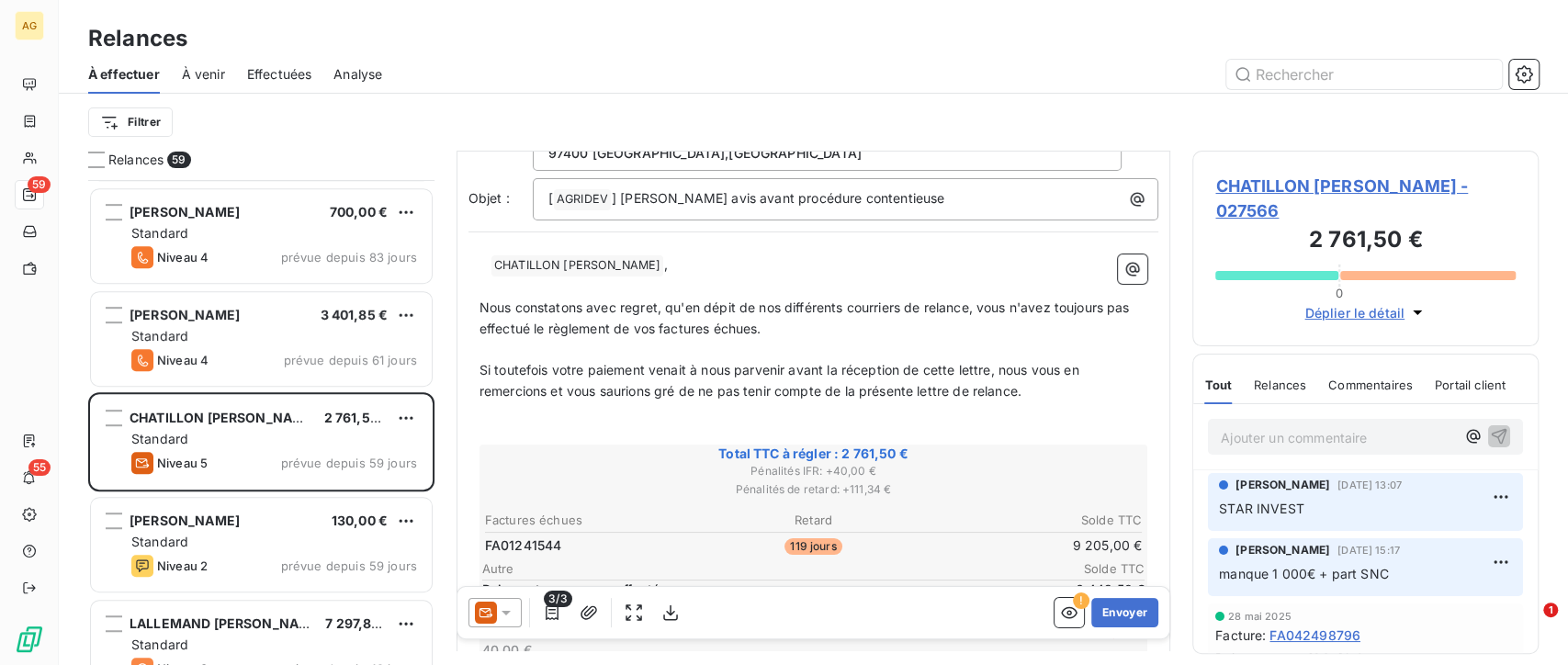
scroll to position [817, 0]
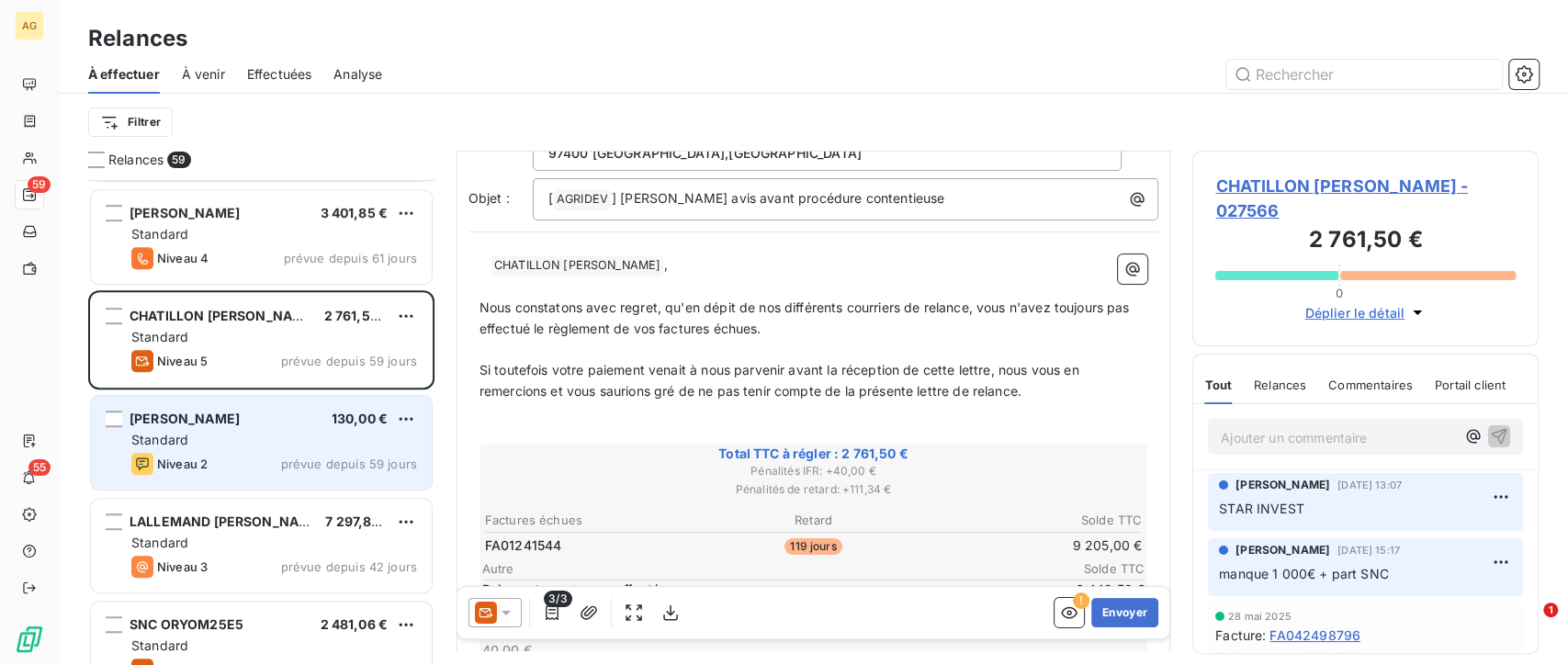
click at [315, 459] on span "prévue depuis 59 jours" at bounding box center [349, 464] width 136 height 15
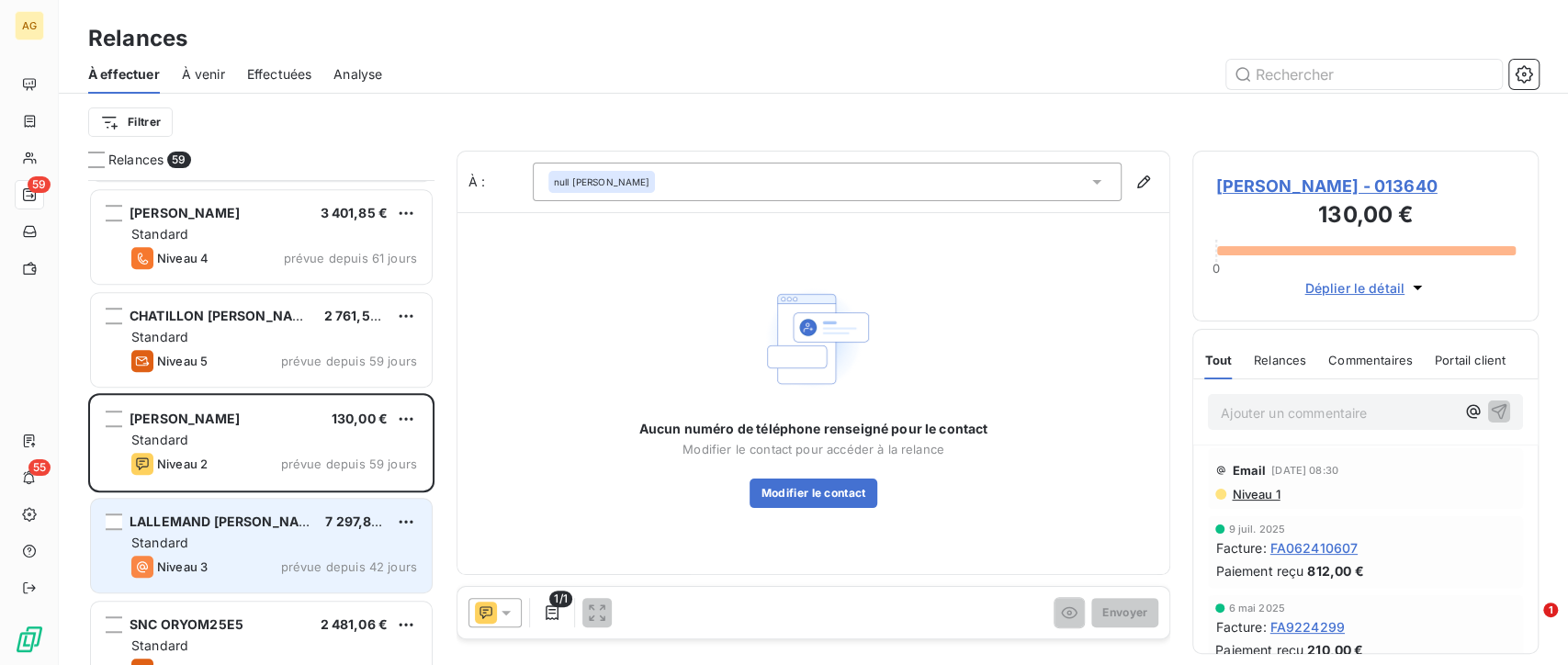
click at [250, 548] on div "Standard" at bounding box center [274, 542] width 286 height 18
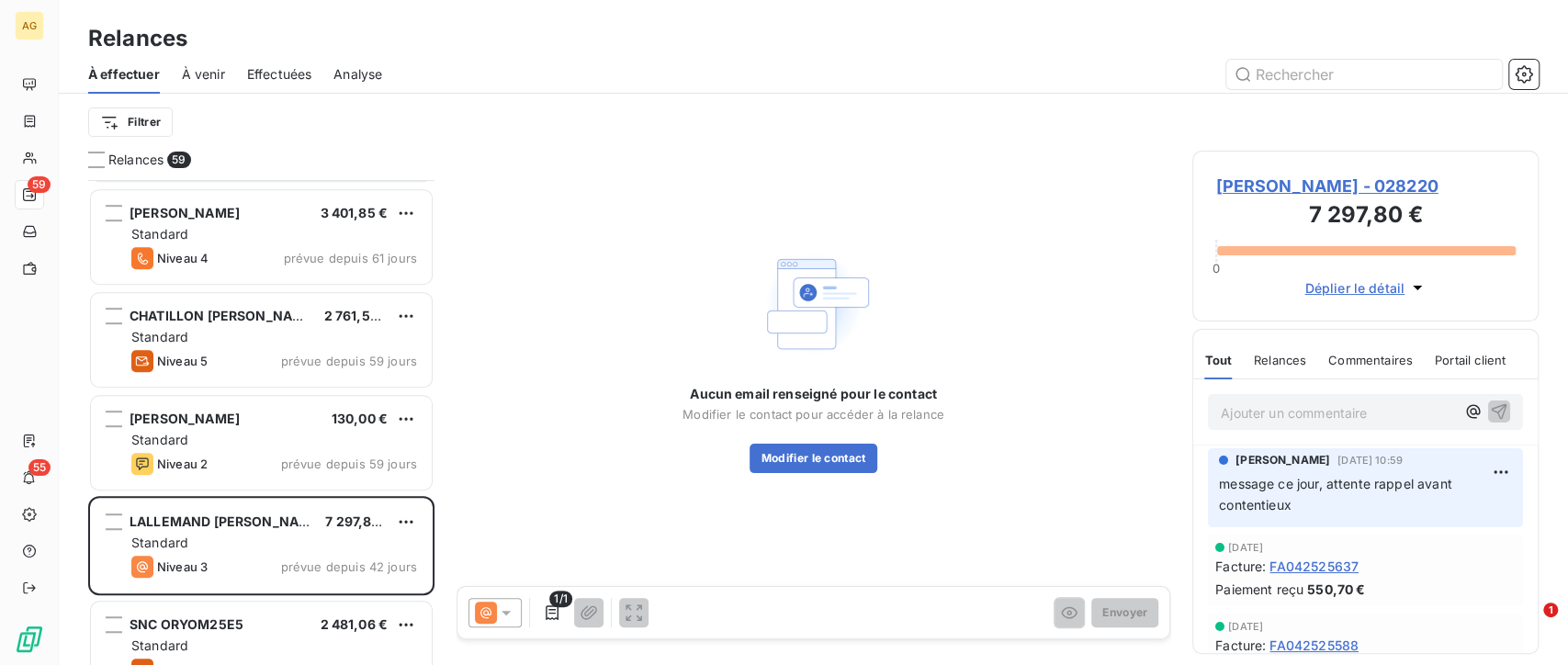
click at [1374, 370] on div "Commentaires" at bounding box center [1370, 360] width 85 height 39
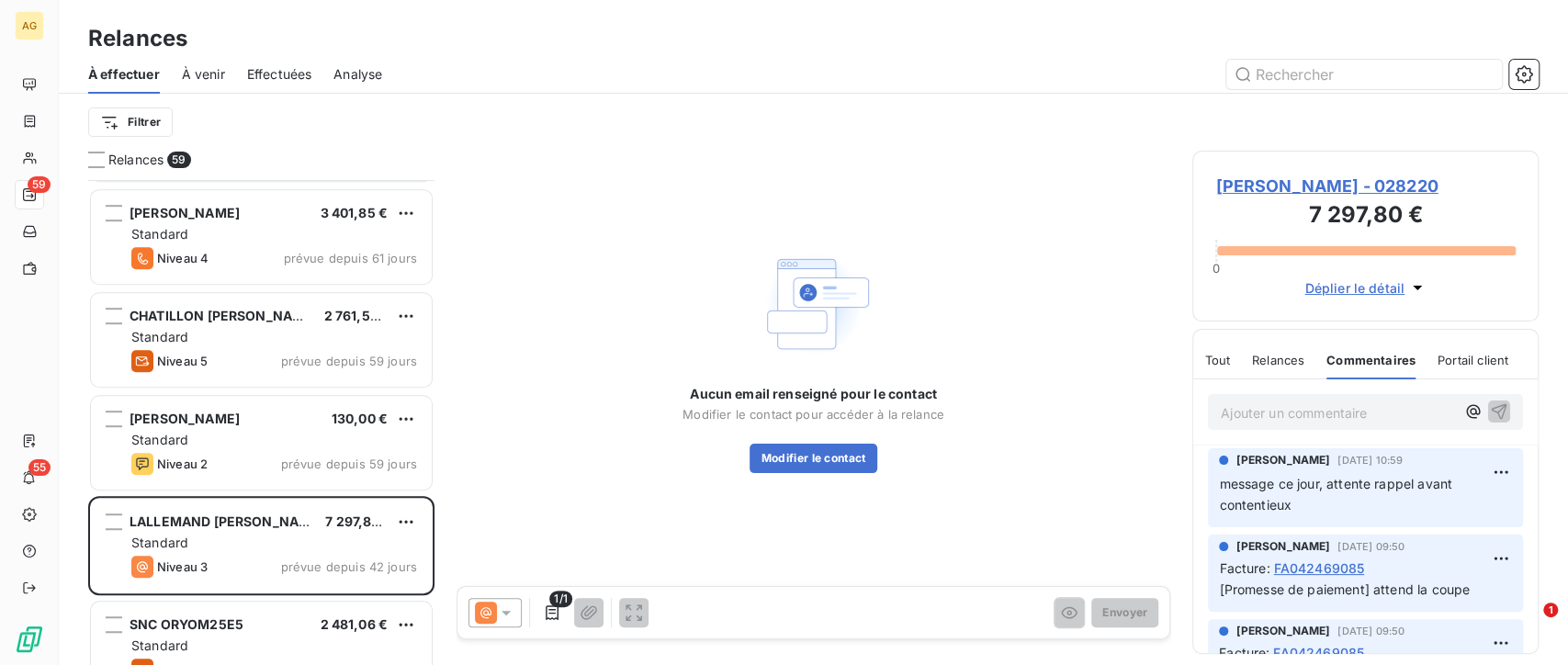
click at [1281, 368] on span "Relances" at bounding box center [1278, 360] width 53 height 15
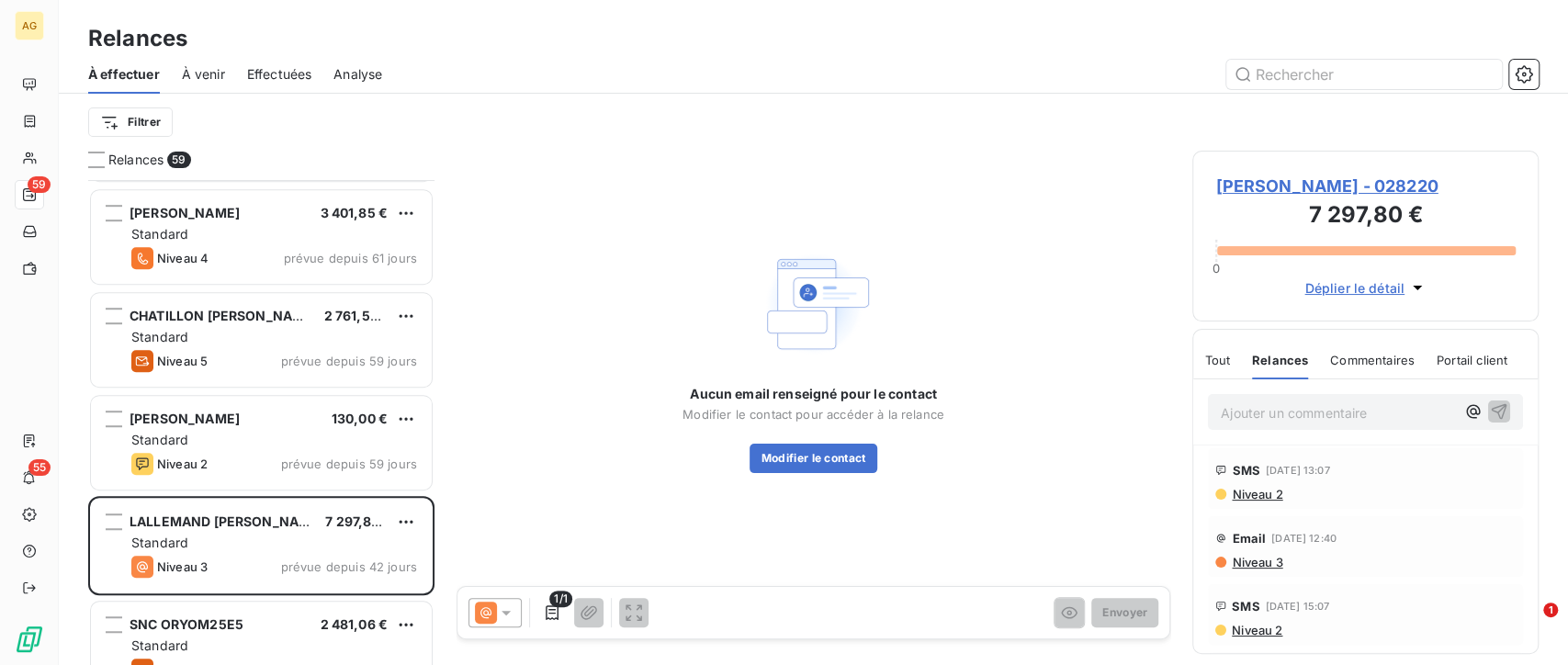
click at [506, 621] on icon at bounding box center [505, 612] width 18 height 18
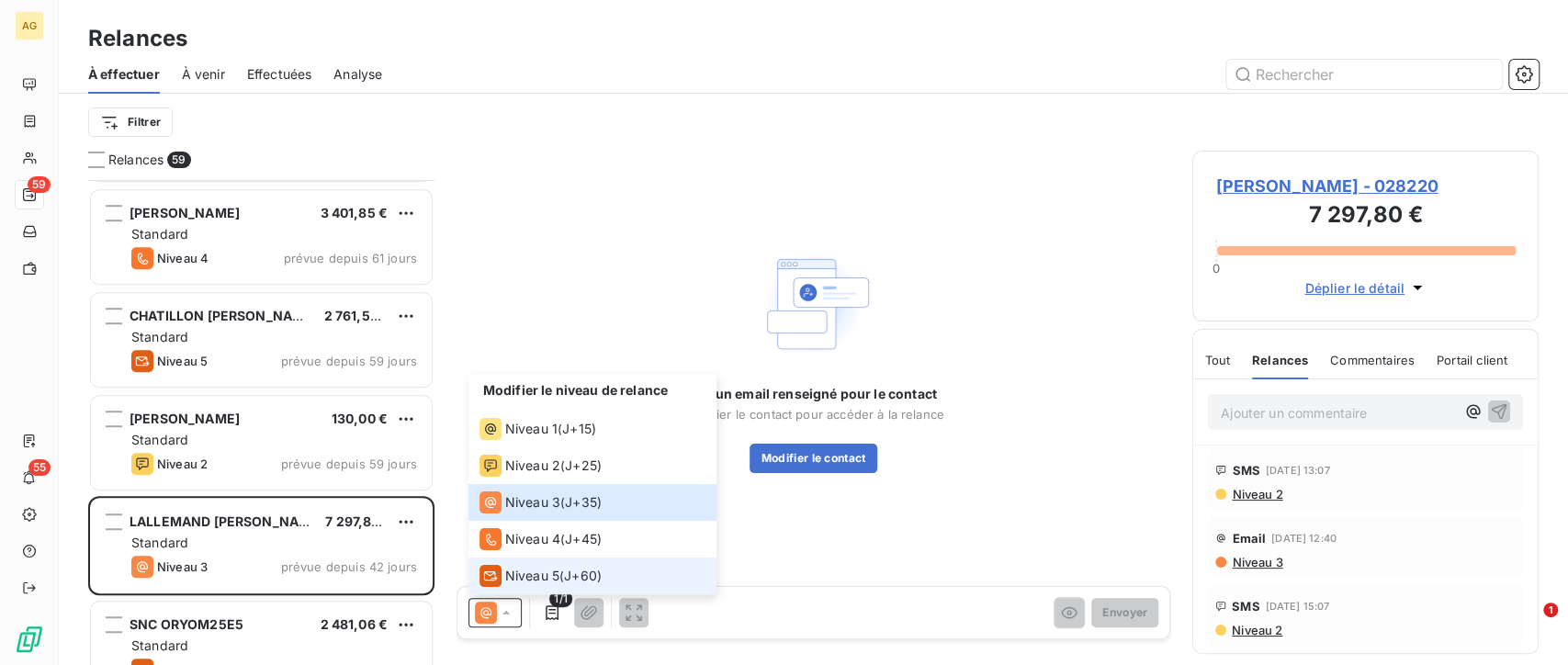
click at [569, 562] on li "Niveau 5 ( J+60 )" at bounding box center [592, 575] width 248 height 37
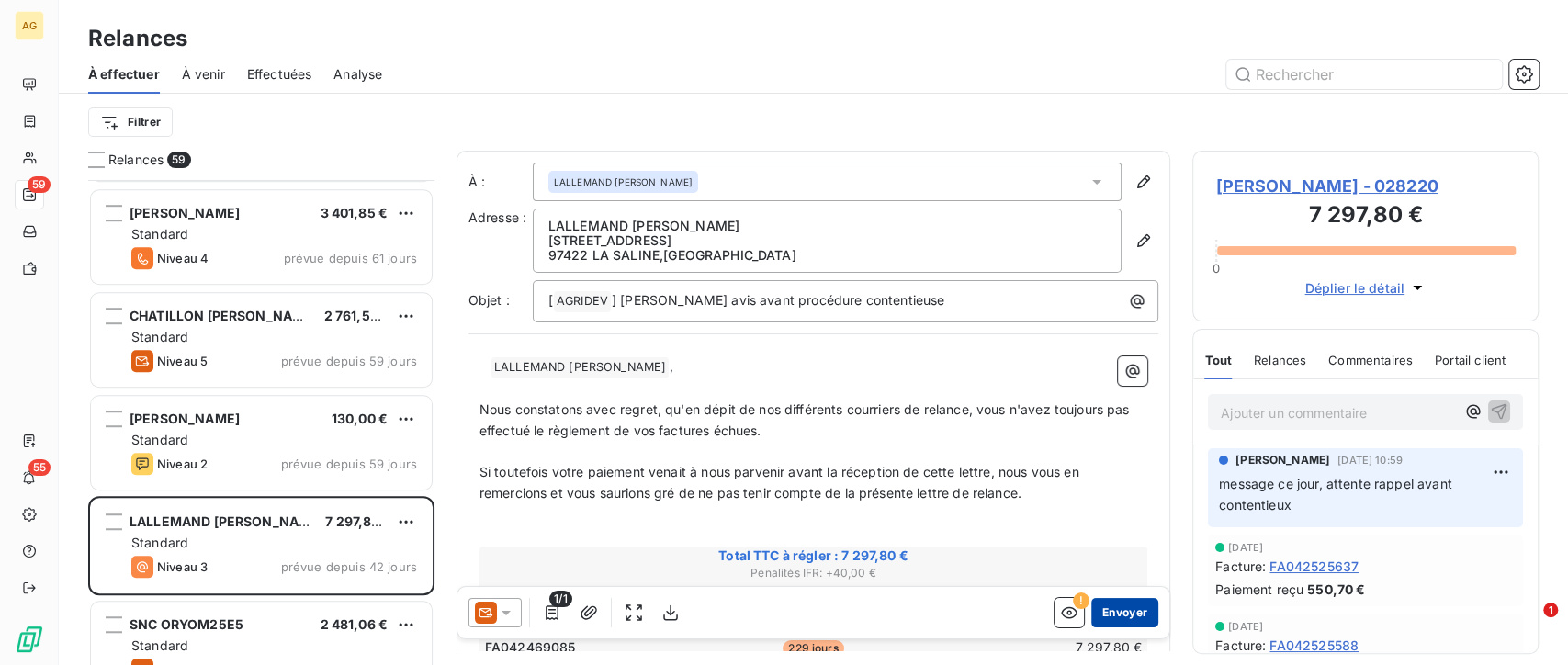
click at [1105, 601] on button "Envoyer" at bounding box center [1124, 612] width 67 height 29
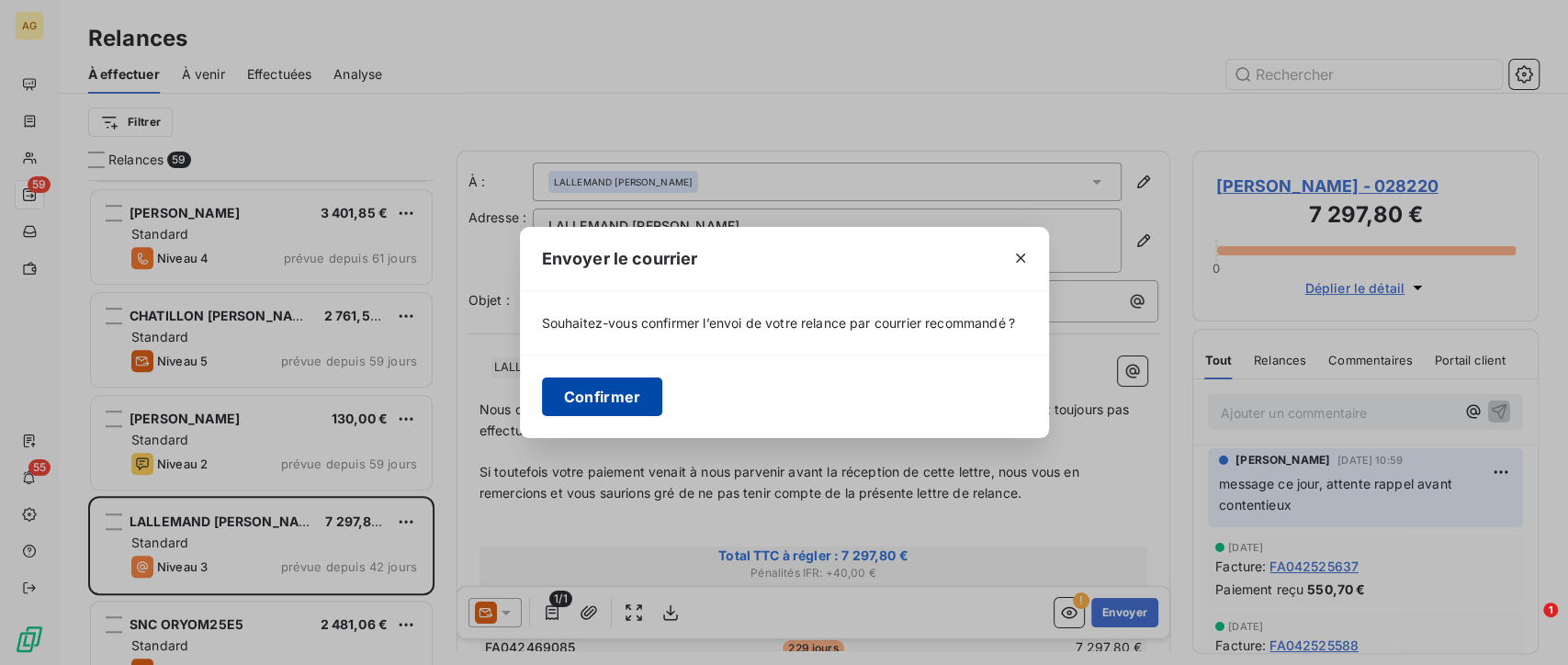
click at [609, 398] on button "Confirmer" at bounding box center [603, 397] width 122 height 39
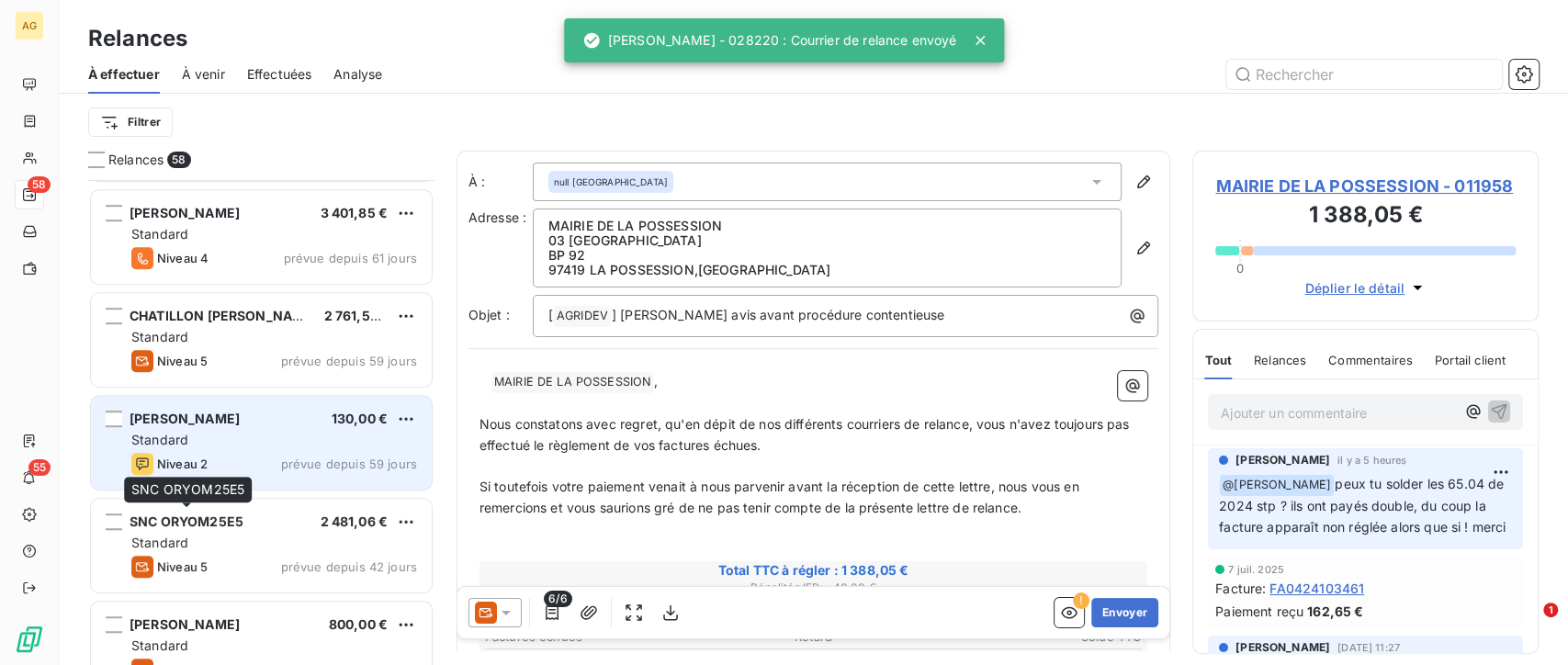
scroll to position [715, 0]
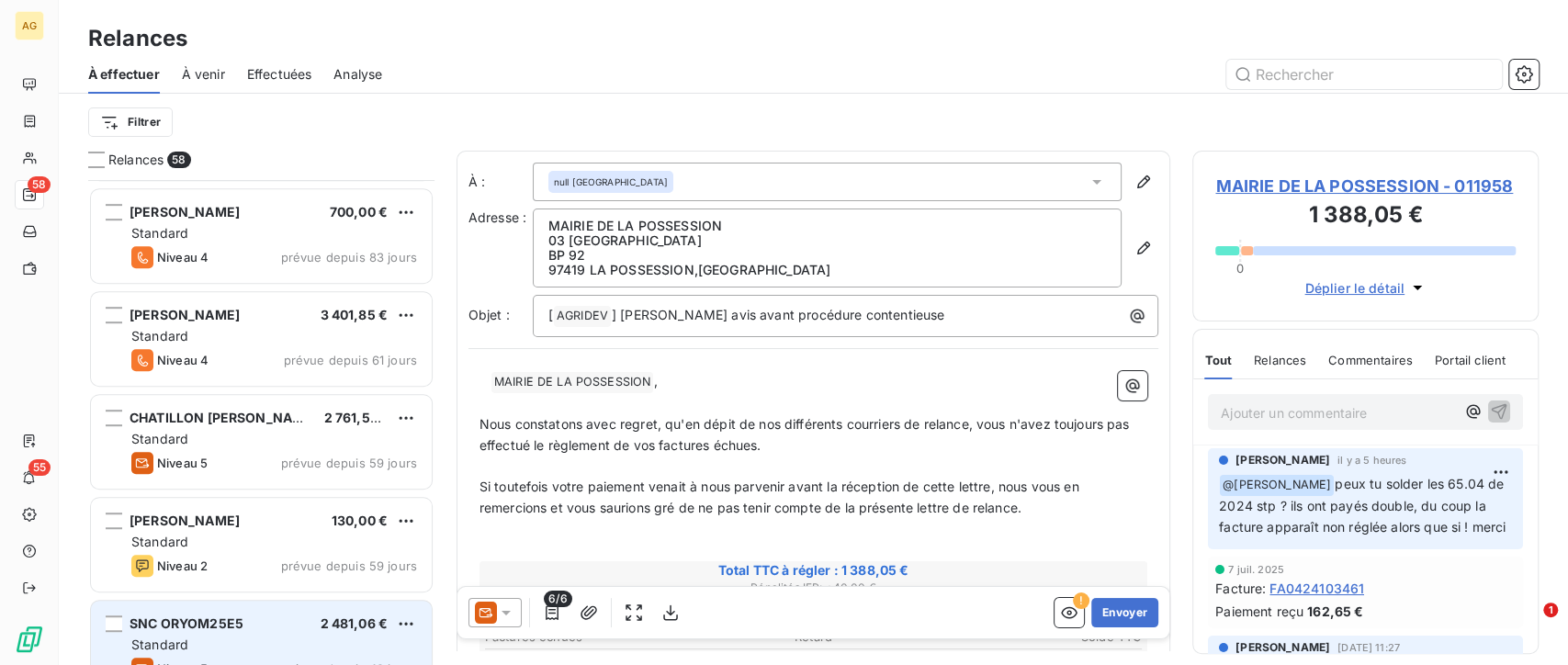
click at [229, 621] on span "SNC ORYOM25E5" at bounding box center [186, 623] width 114 height 16
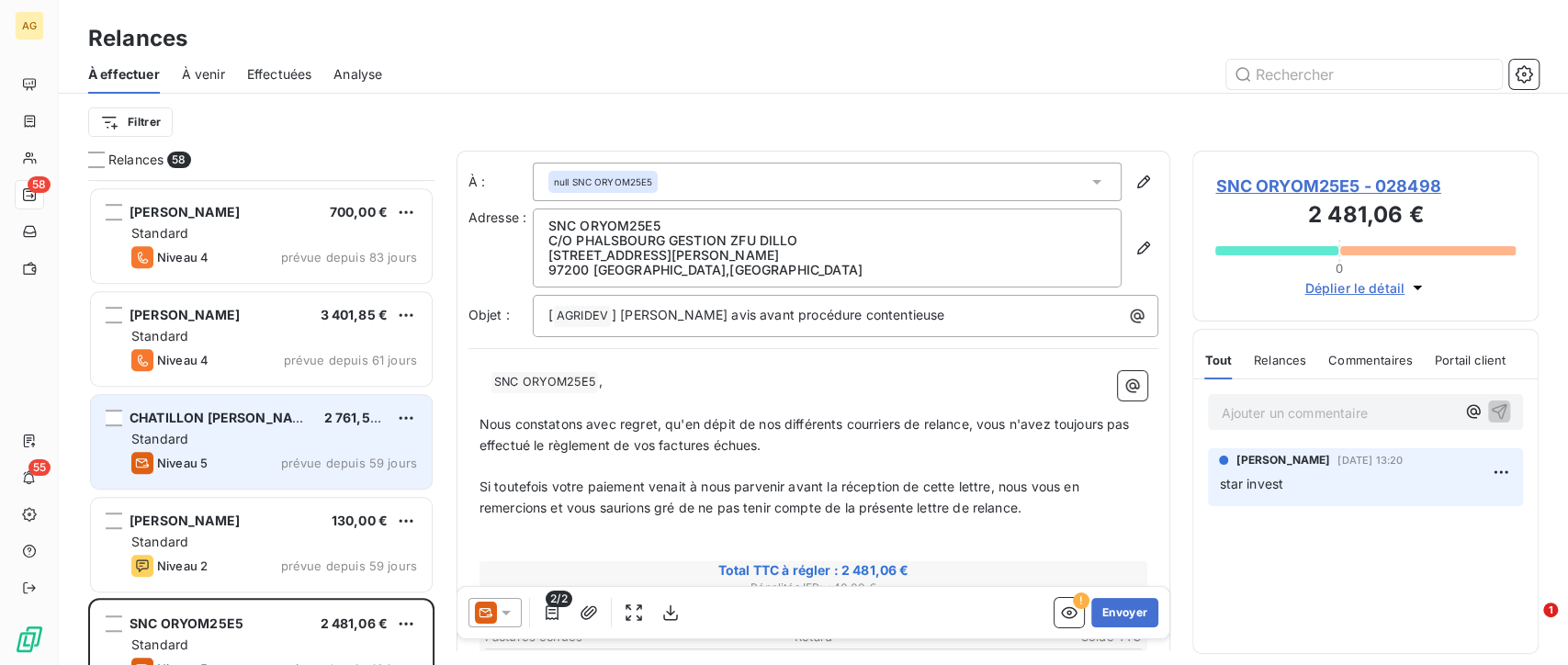
click at [279, 463] on div "Niveau 5 prévue depuis 59 jours" at bounding box center [274, 463] width 286 height 22
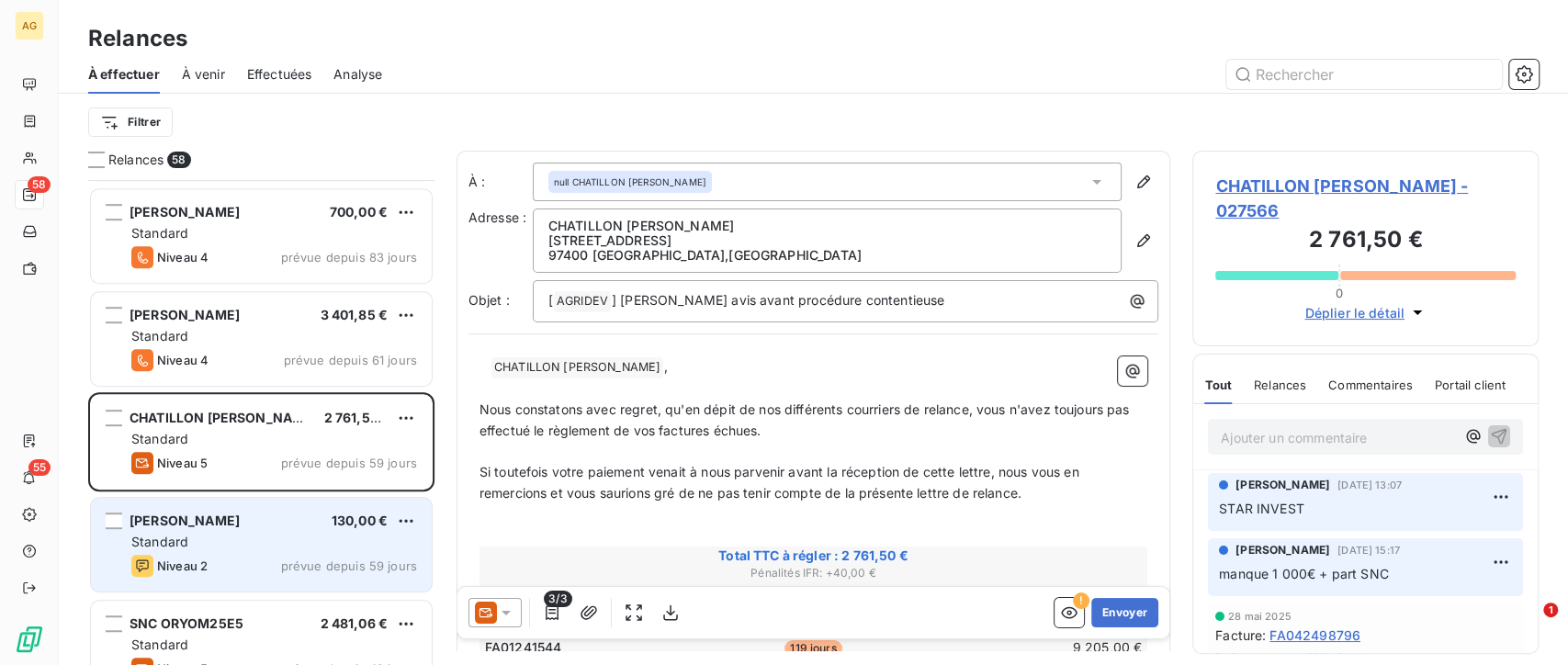
click at [273, 538] on div "Standard" at bounding box center [274, 541] width 286 height 18
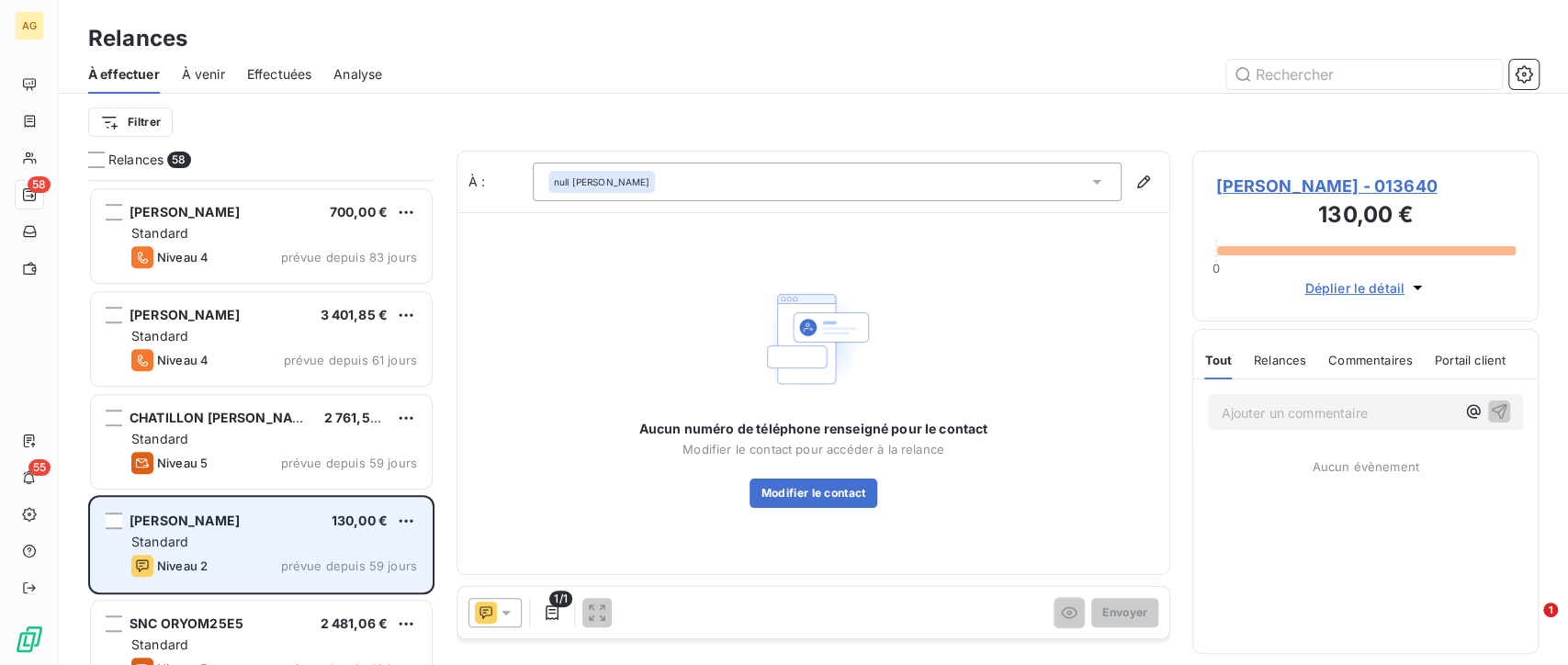
scroll to position [817, 0]
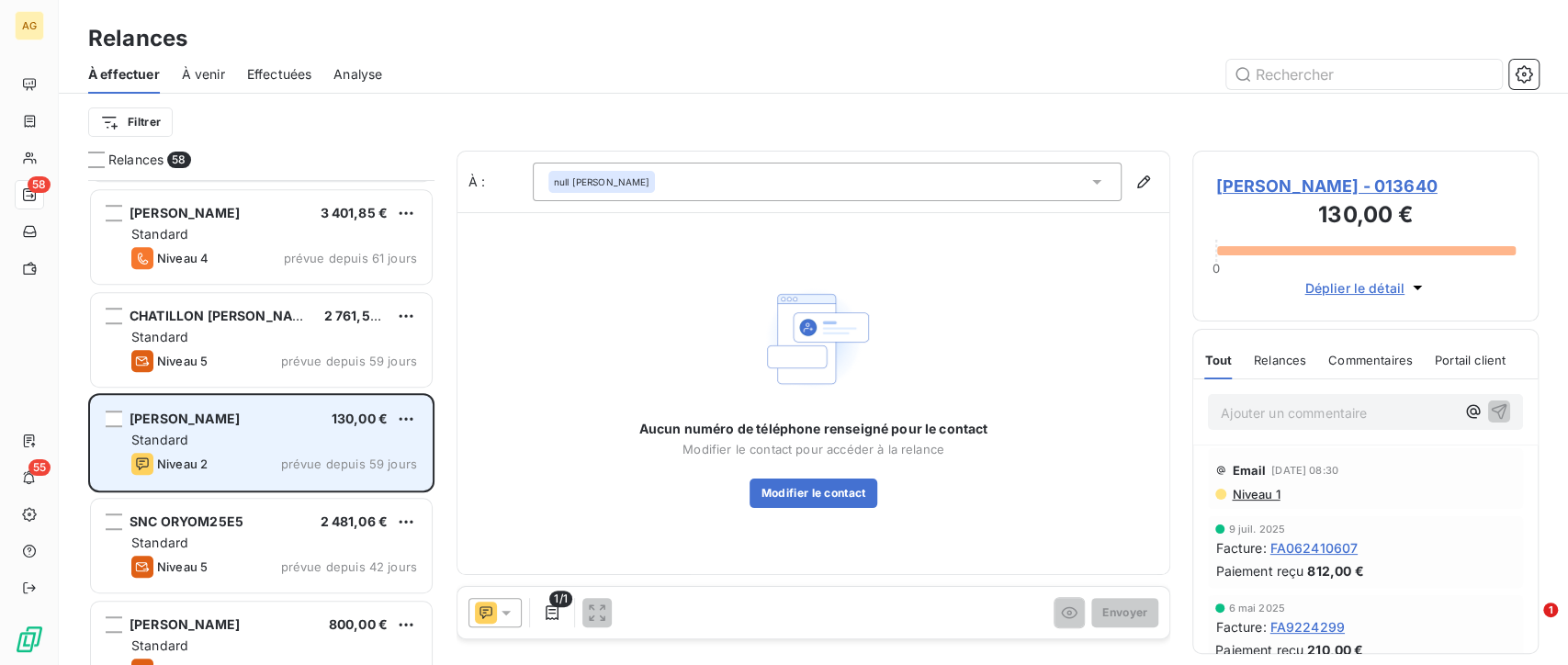
click at [273, 538] on div "Standard" at bounding box center [274, 542] width 286 height 18
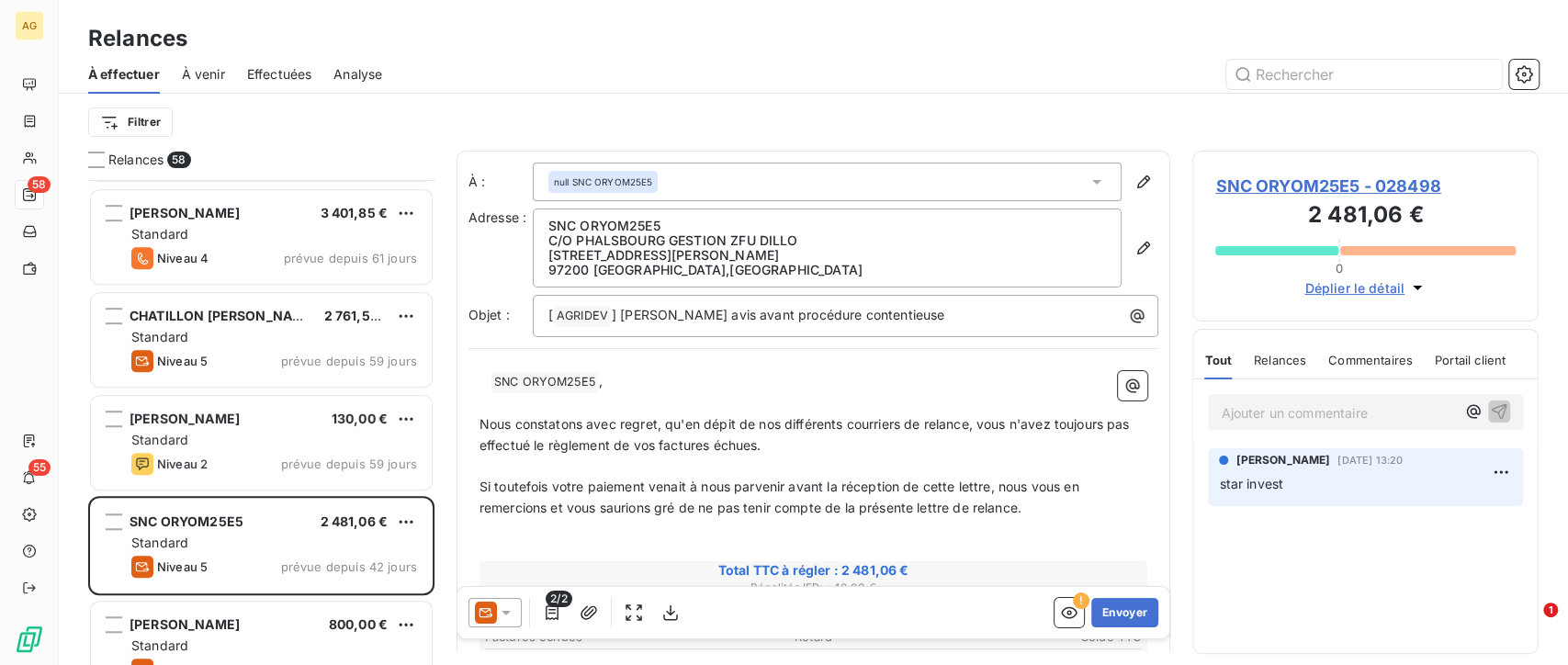
click at [514, 613] on icon at bounding box center [505, 612] width 18 height 18
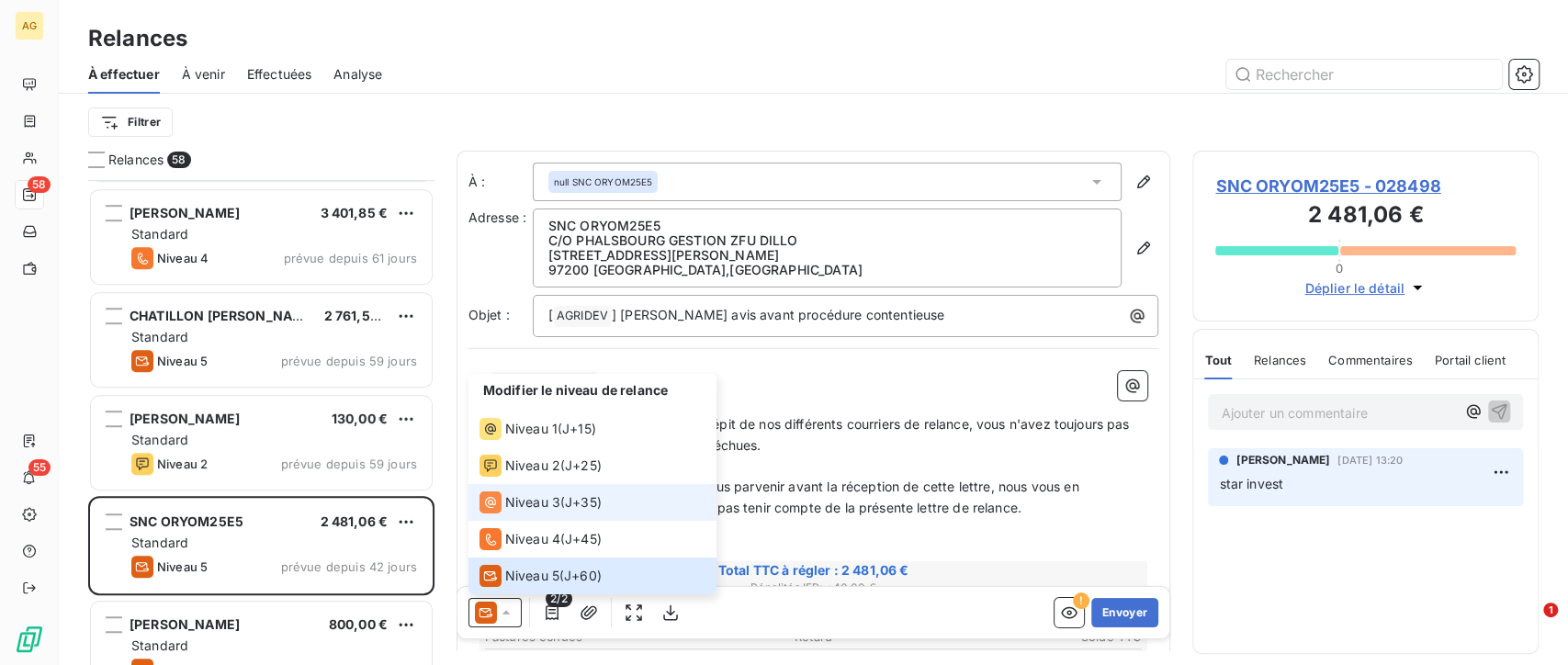
click at [556, 492] on div "Niveau 3" at bounding box center [519, 502] width 81 height 22
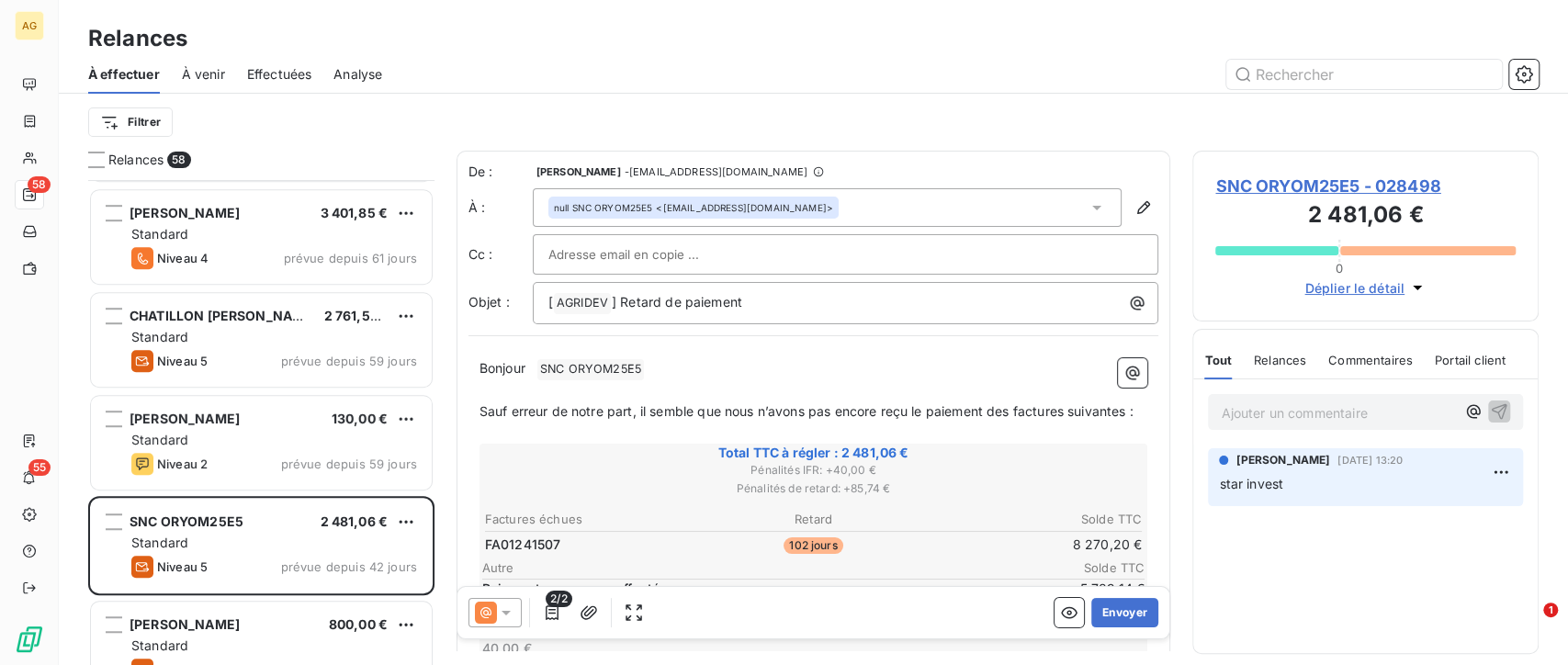
scroll to position [469, 331]
click at [1114, 603] on button "Envoyer" at bounding box center [1124, 612] width 67 height 29
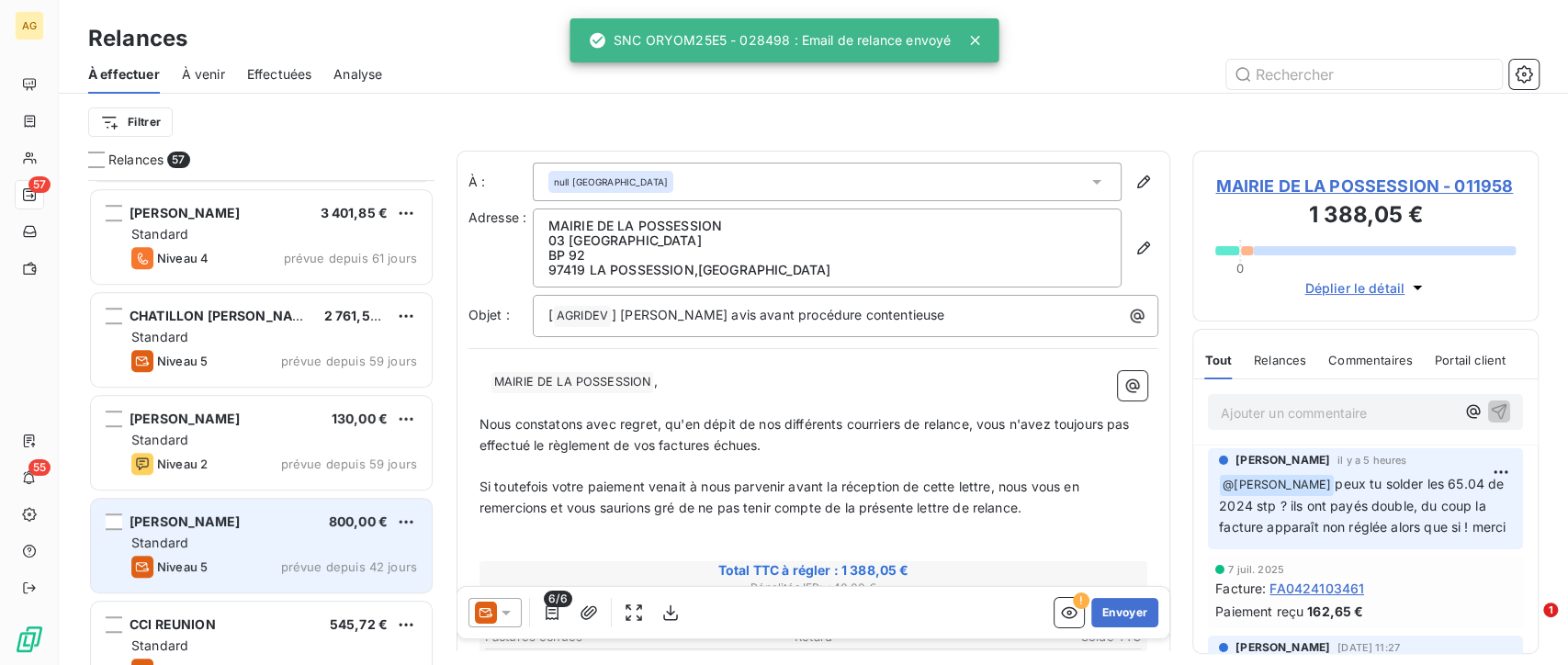
click at [296, 566] on span "prévue depuis 42 jours" at bounding box center [349, 566] width 136 height 15
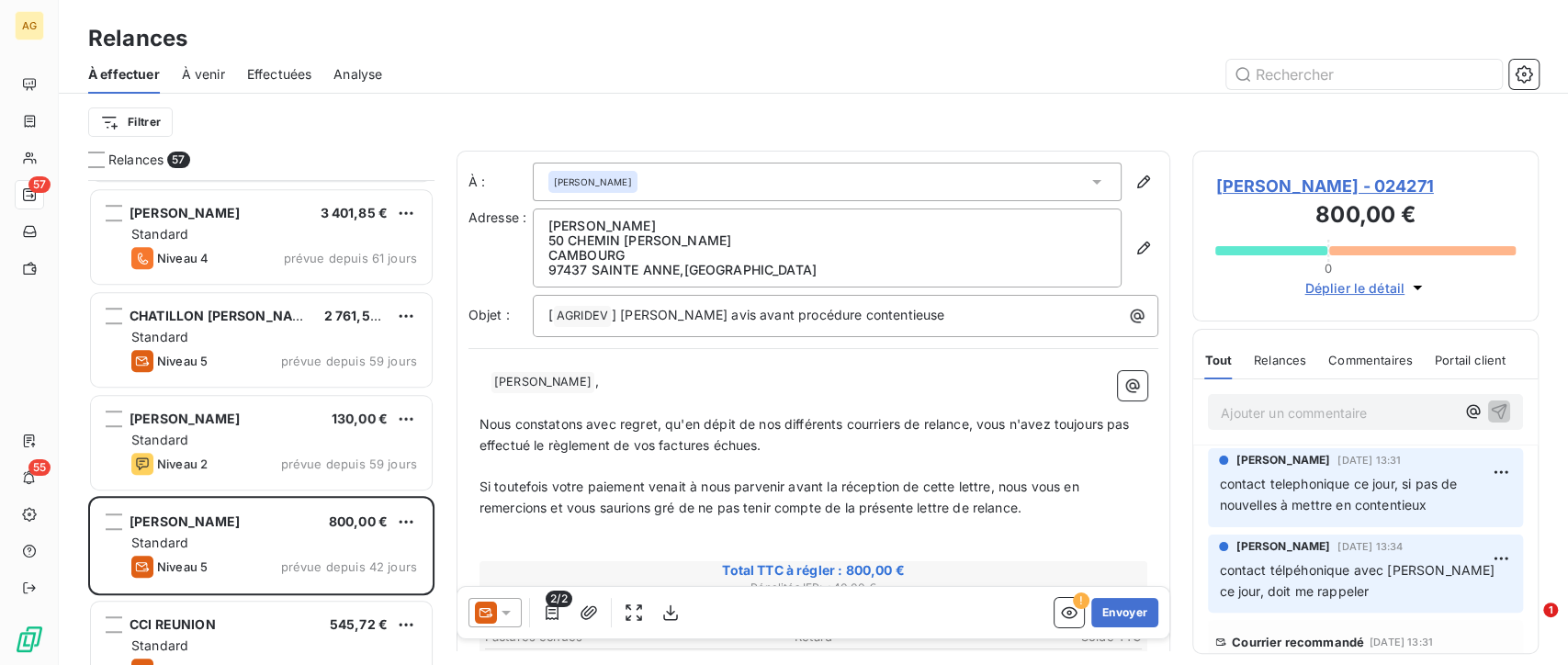
click at [1379, 198] on span "[PERSON_NAME] - 024271" at bounding box center [1365, 185] width 300 height 25
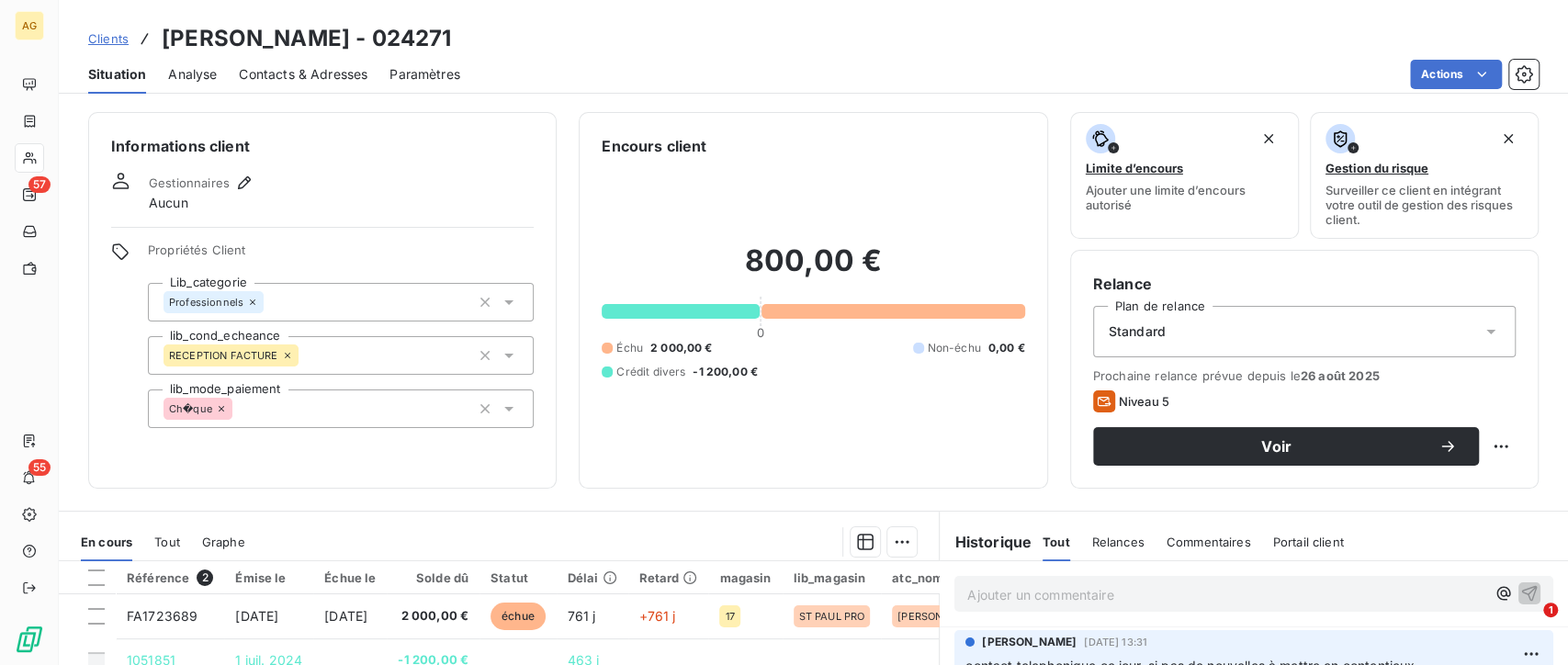
click at [323, 74] on span "Contacts & Adresses" at bounding box center [303, 74] width 129 height 18
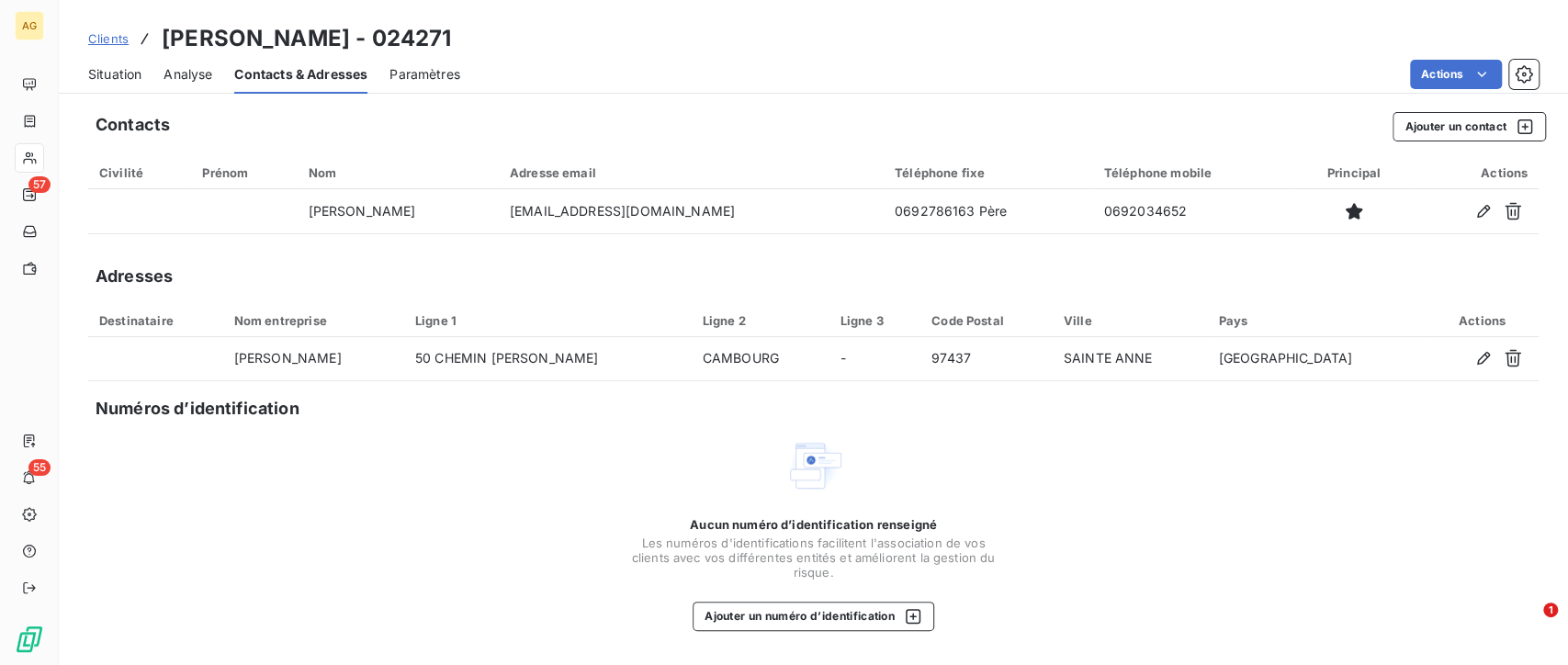
click at [114, 76] on span "Situation" at bounding box center [114, 74] width 53 height 18
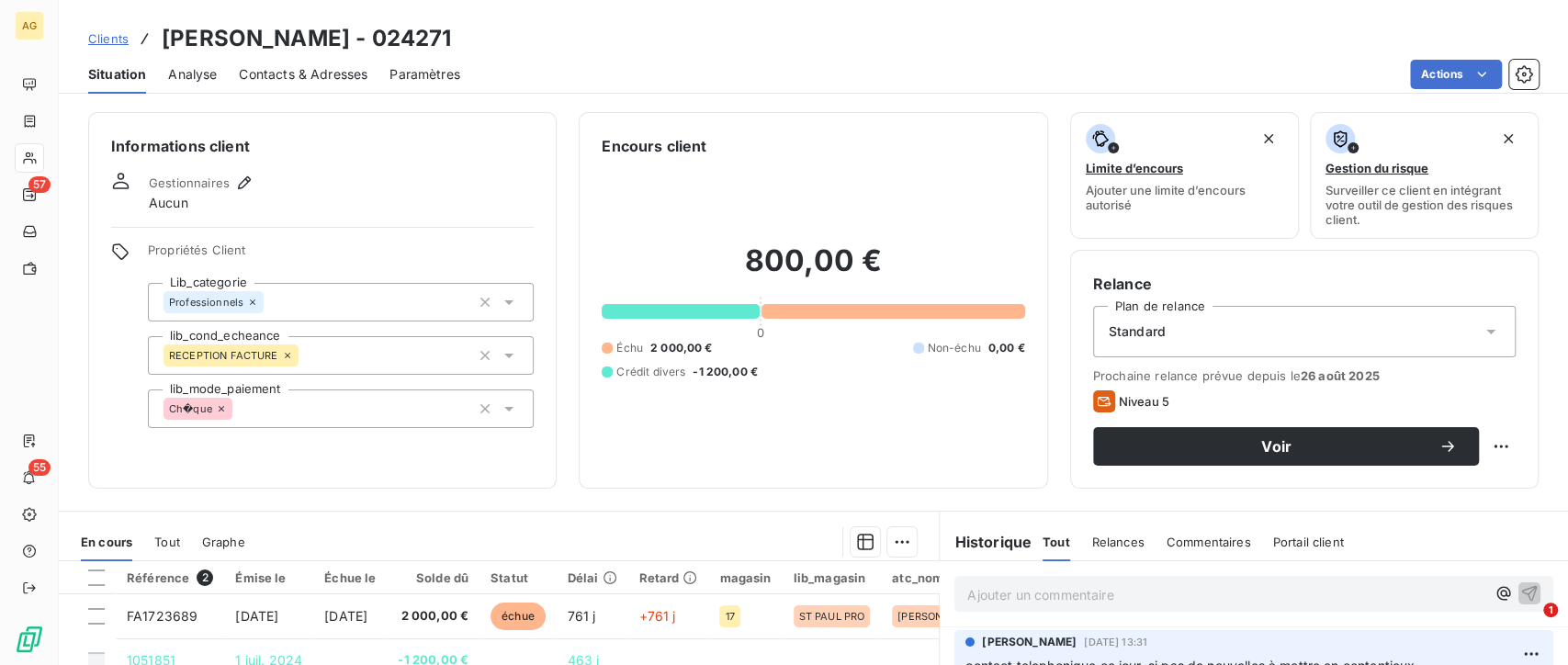
scroll to position [204, 0]
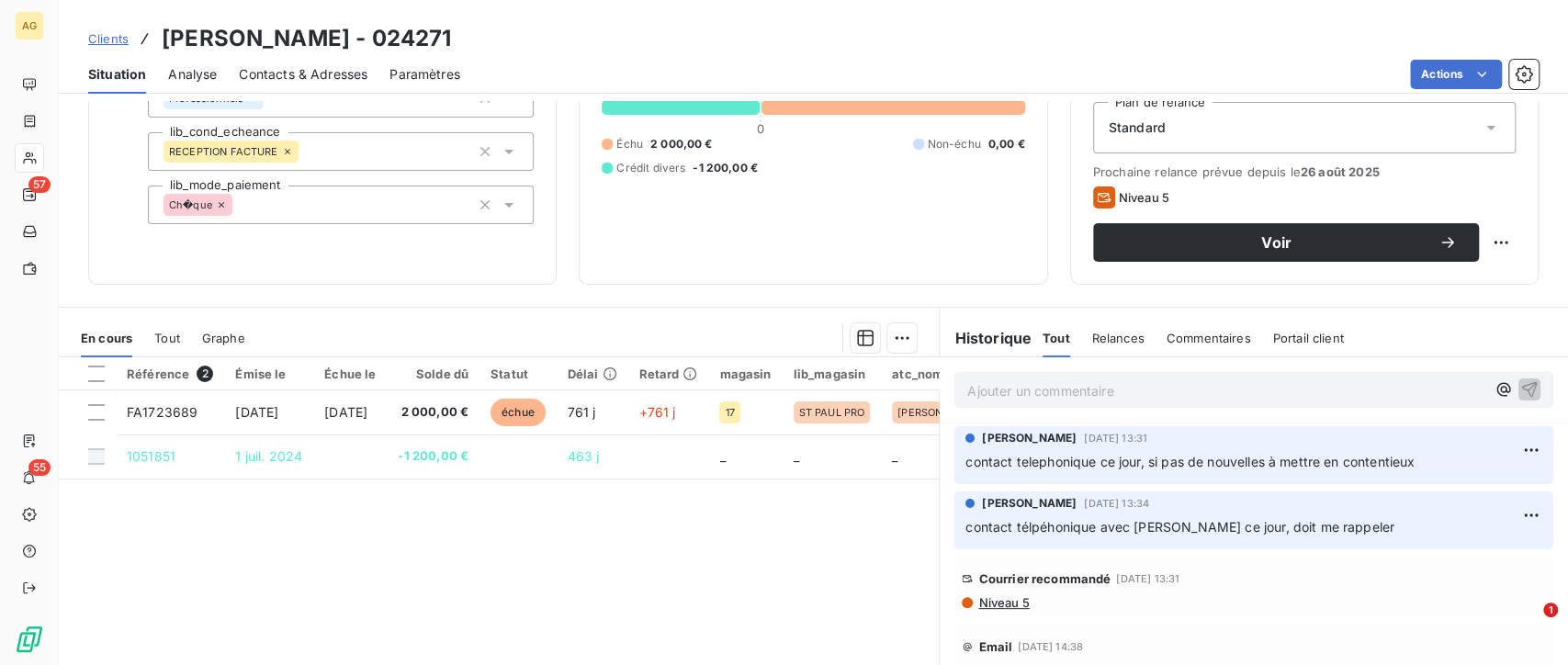
click at [309, 77] on span "Contacts & Adresses" at bounding box center [303, 74] width 129 height 18
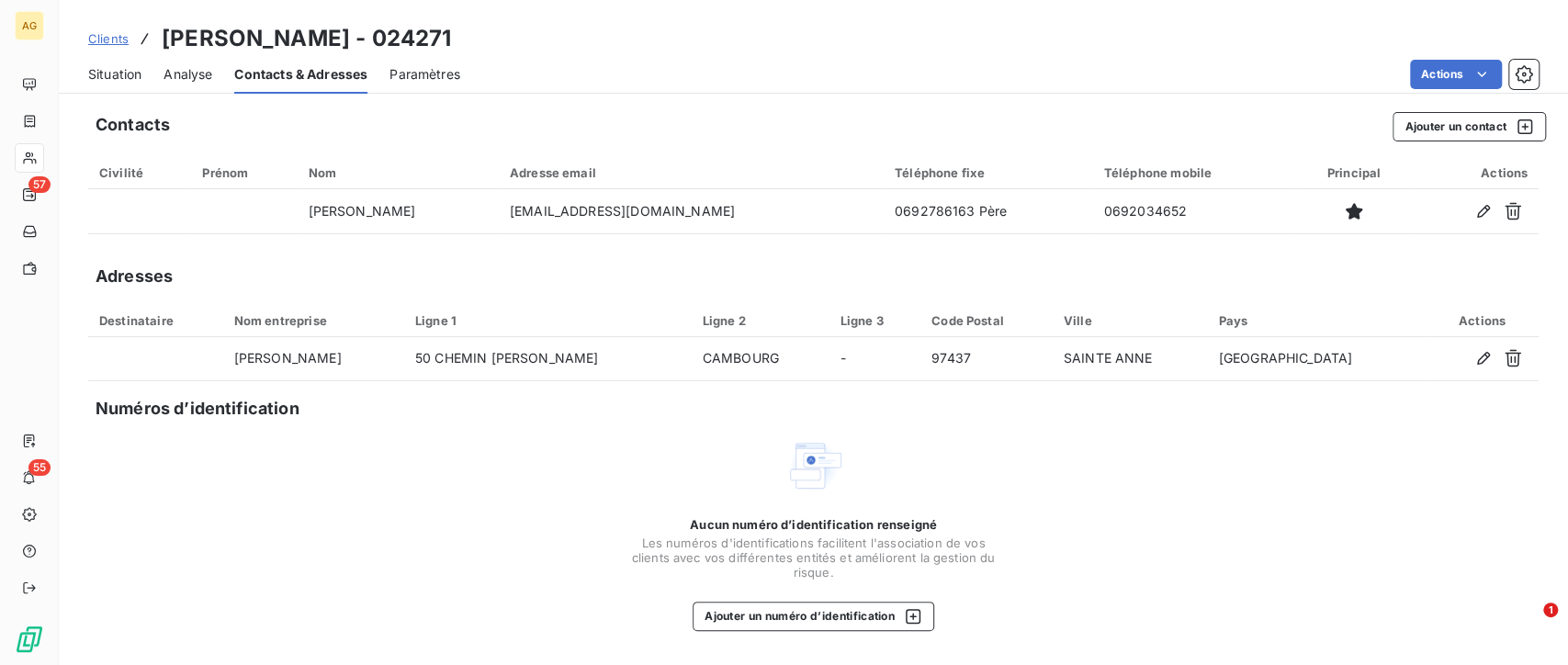
click at [119, 74] on span "Situation" at bounding box center [114, 74] width 53 height 18
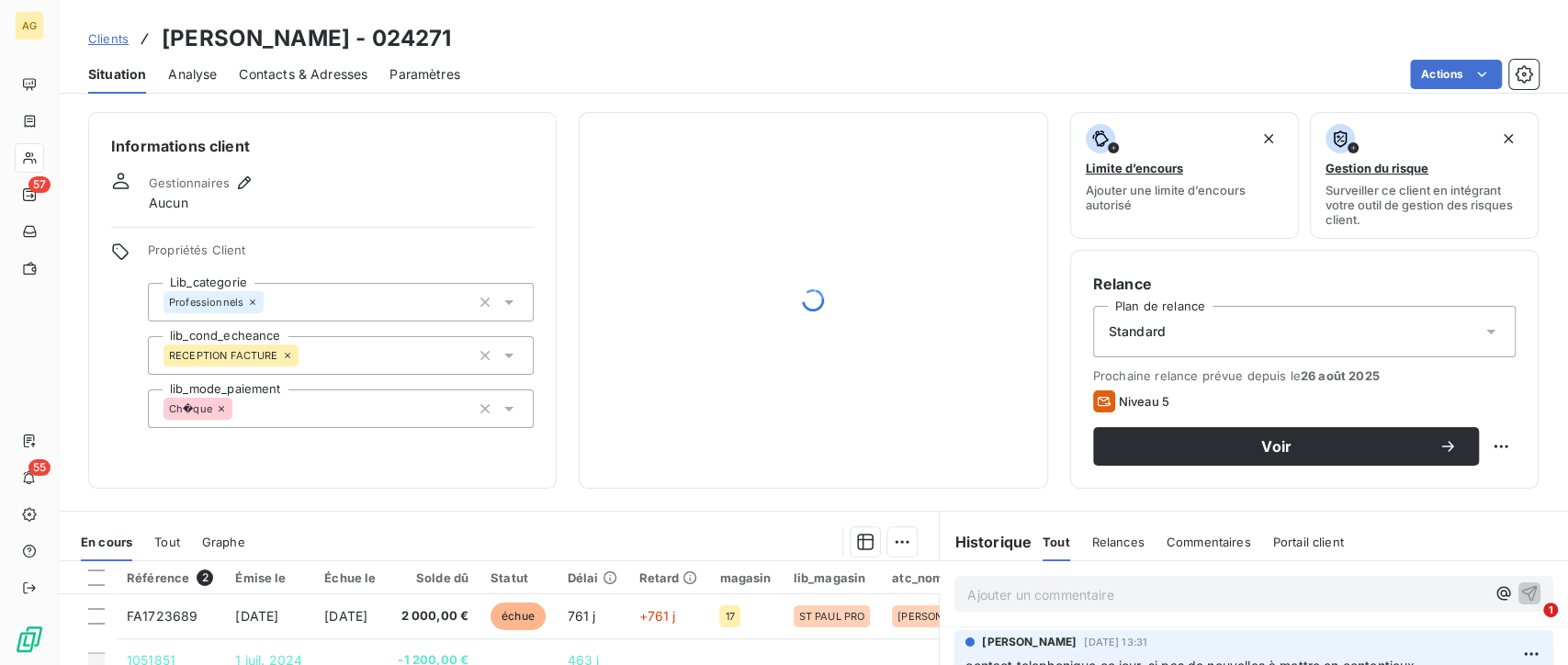
click at [304, 57] on div "Contacts & Adresses" at bounding box center [303, 74] width 129 height 39
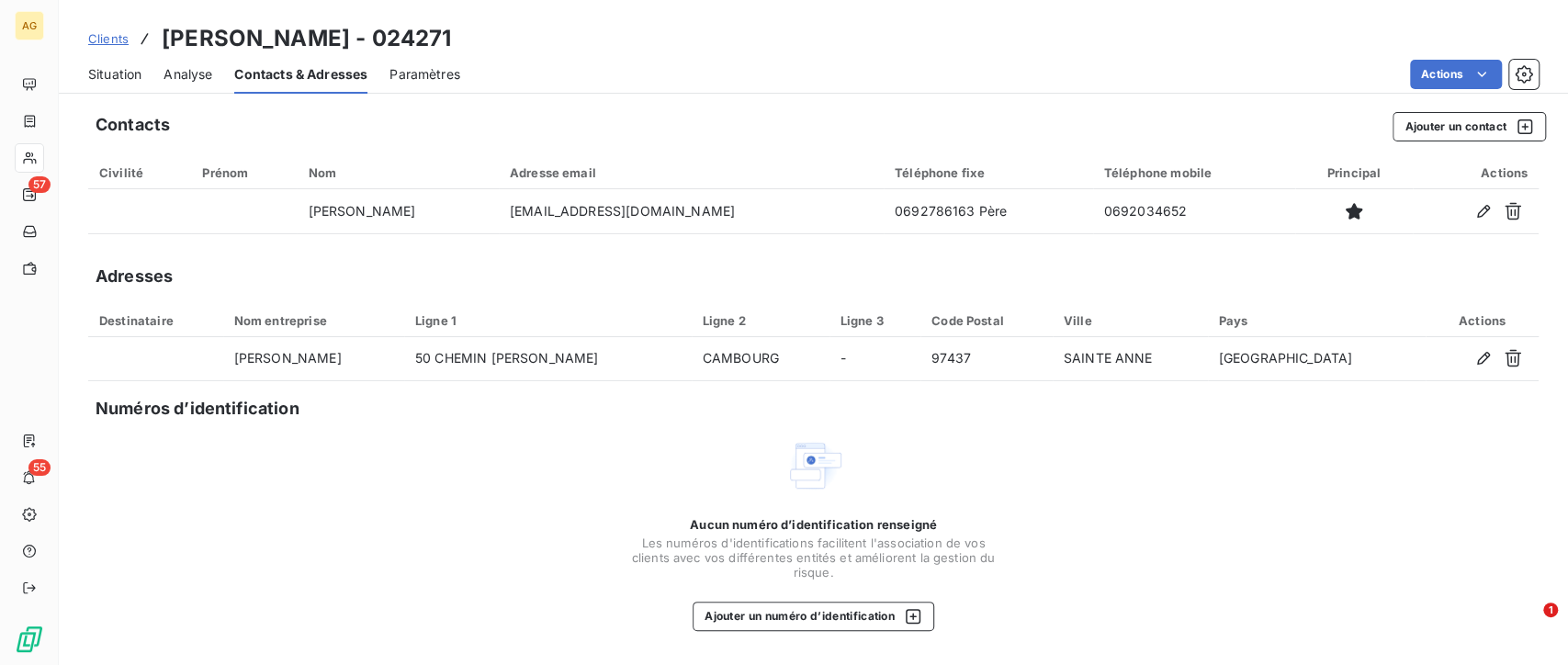
click at [101, 74] on span "Situation" at bounding box center [114, 74] width 53 height 18
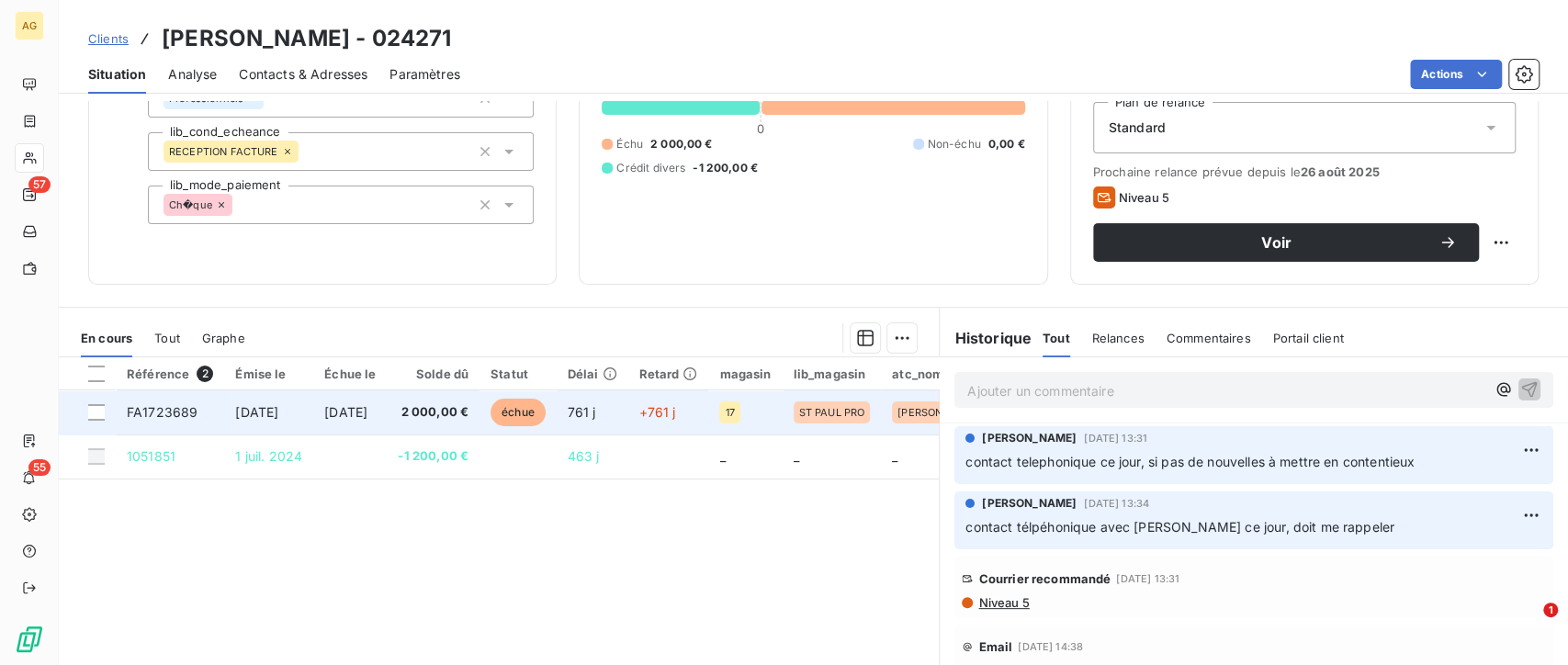
click at [368, 417] on span "[DATE]" at bounding box center [345, 412] width 43 height 16
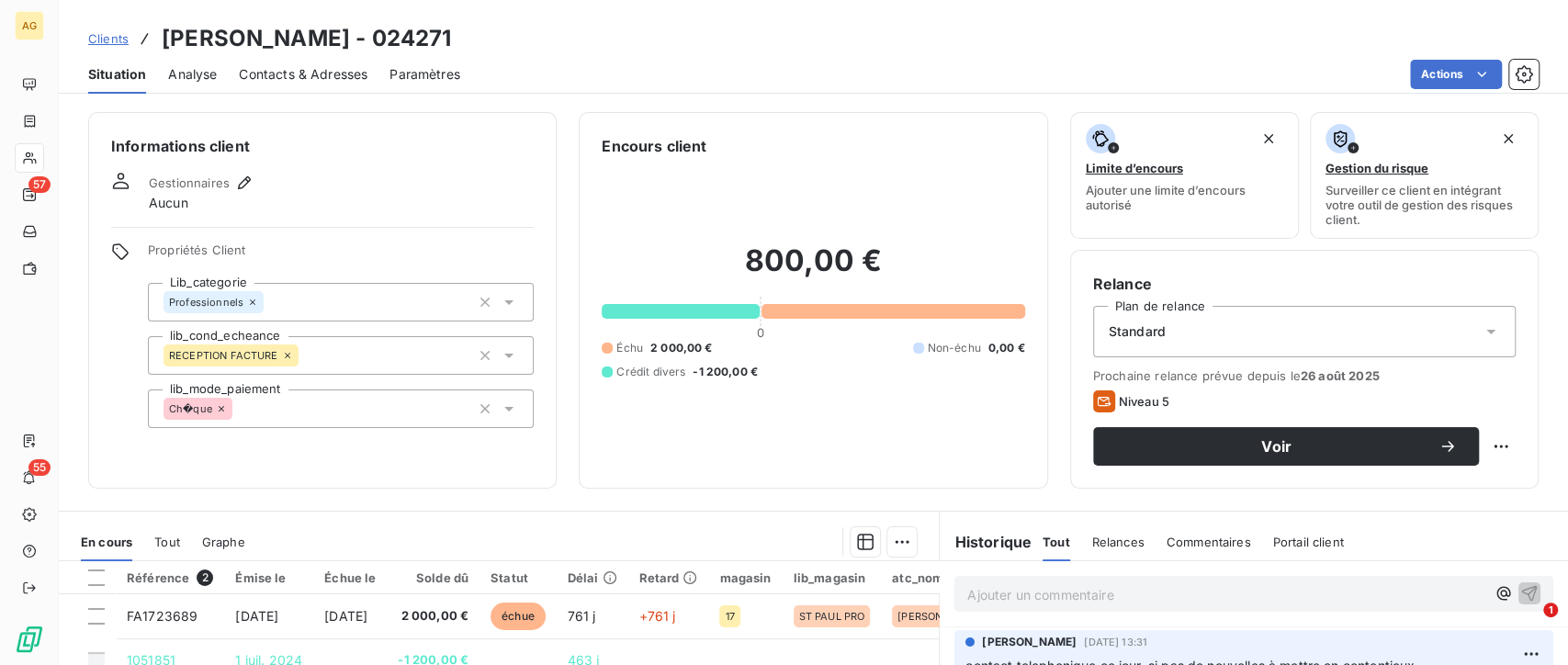
click at [284, 65] on span "Contacts & Adresses" at bounding box center [303, 74] width 129 height 18
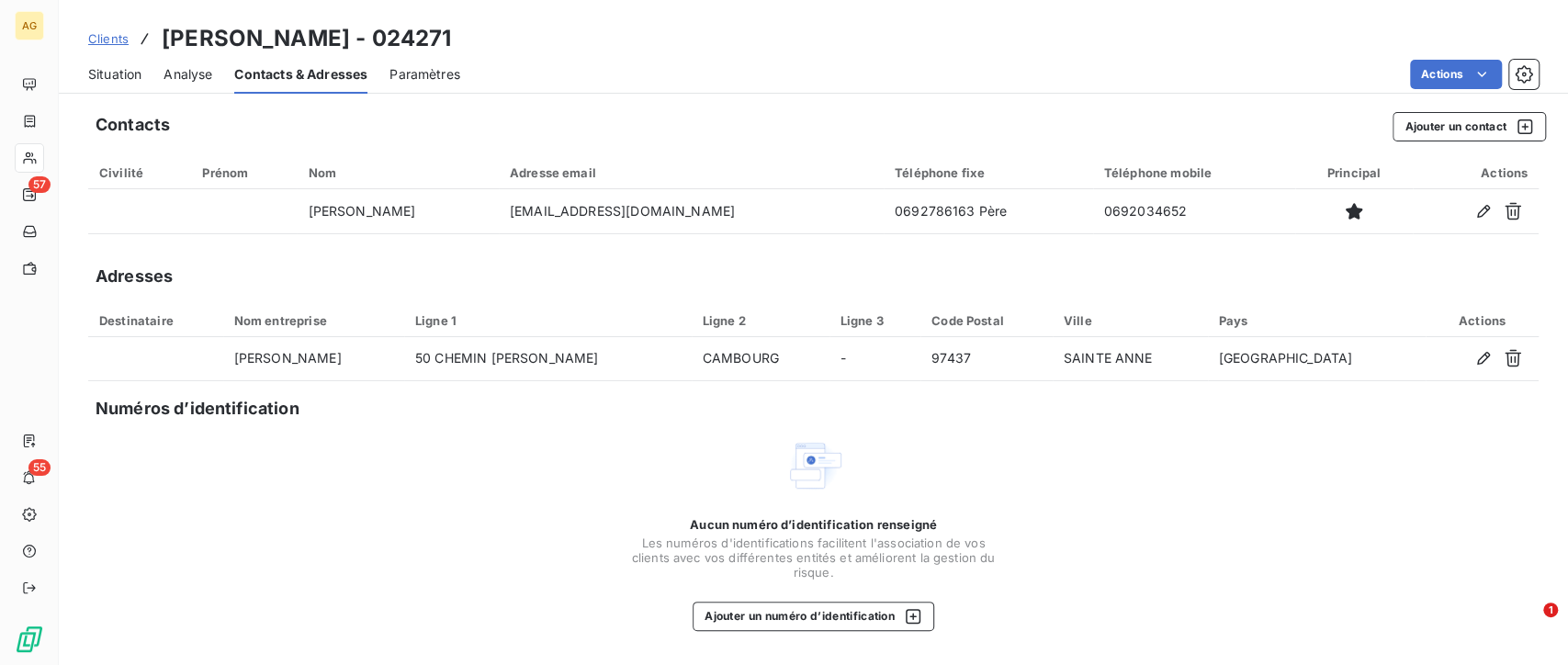
click at [117, 79] on span "Situation" at bounding box center [114, 74] width 53 height 18
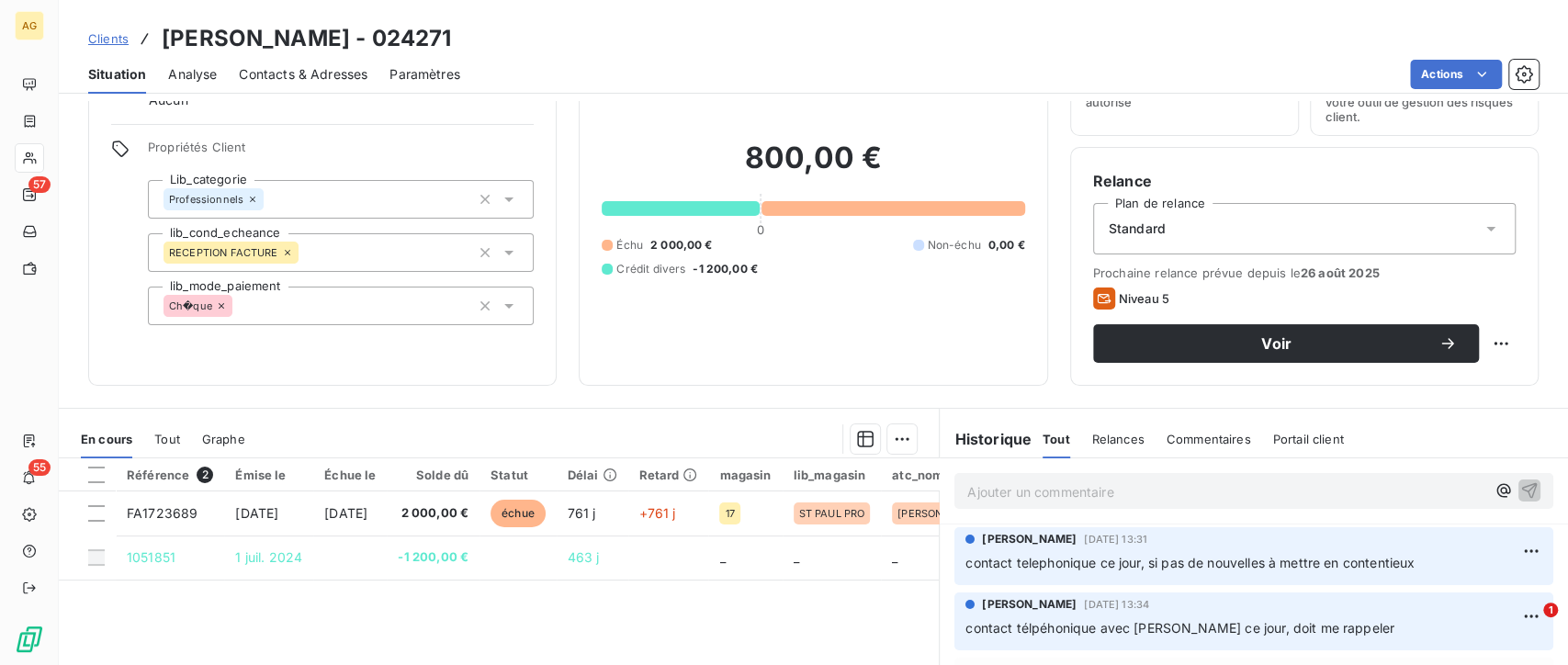
scroll to position [104, 0]
click at [313, 78] on span "Contacts & Adresses" at bounding box center [303, 74] width 129 height 18
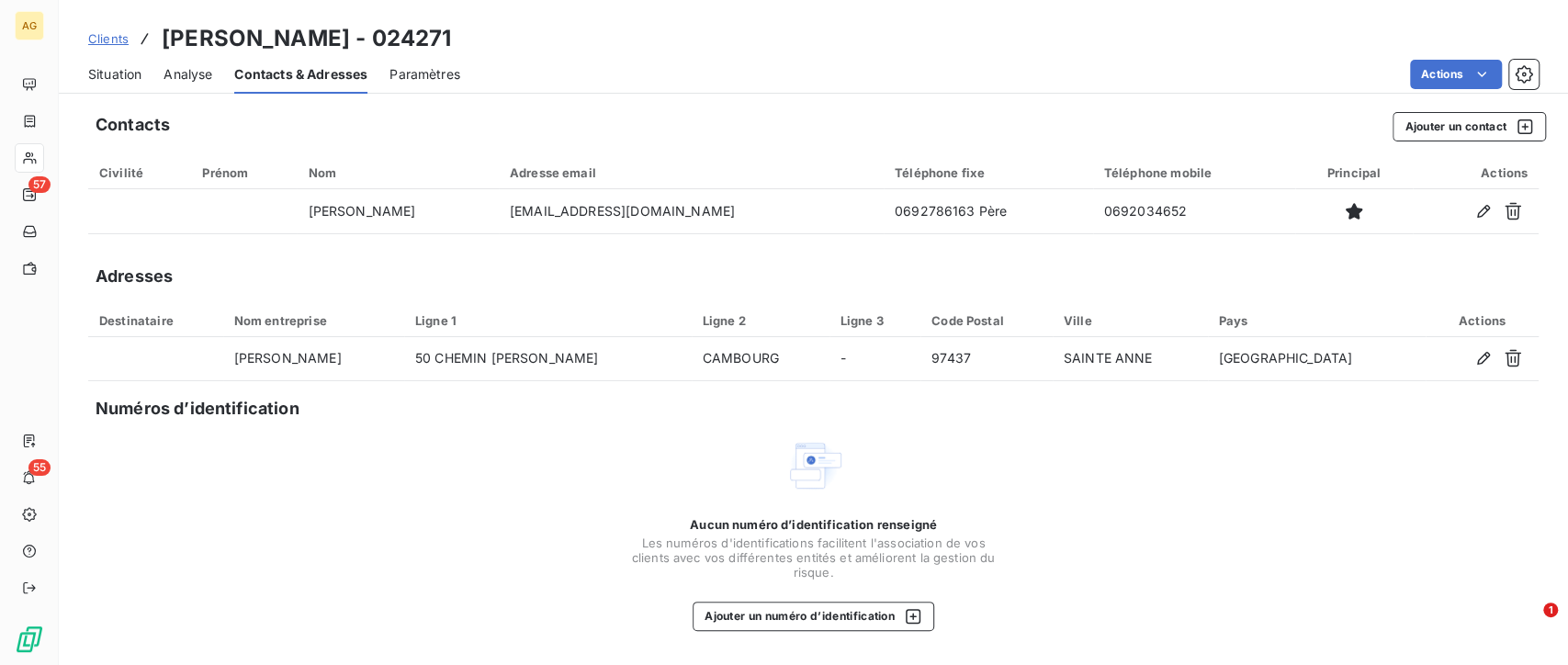
click at [117, 65] on span "Situation" at bounding box center [114, 74] width 53 height 18
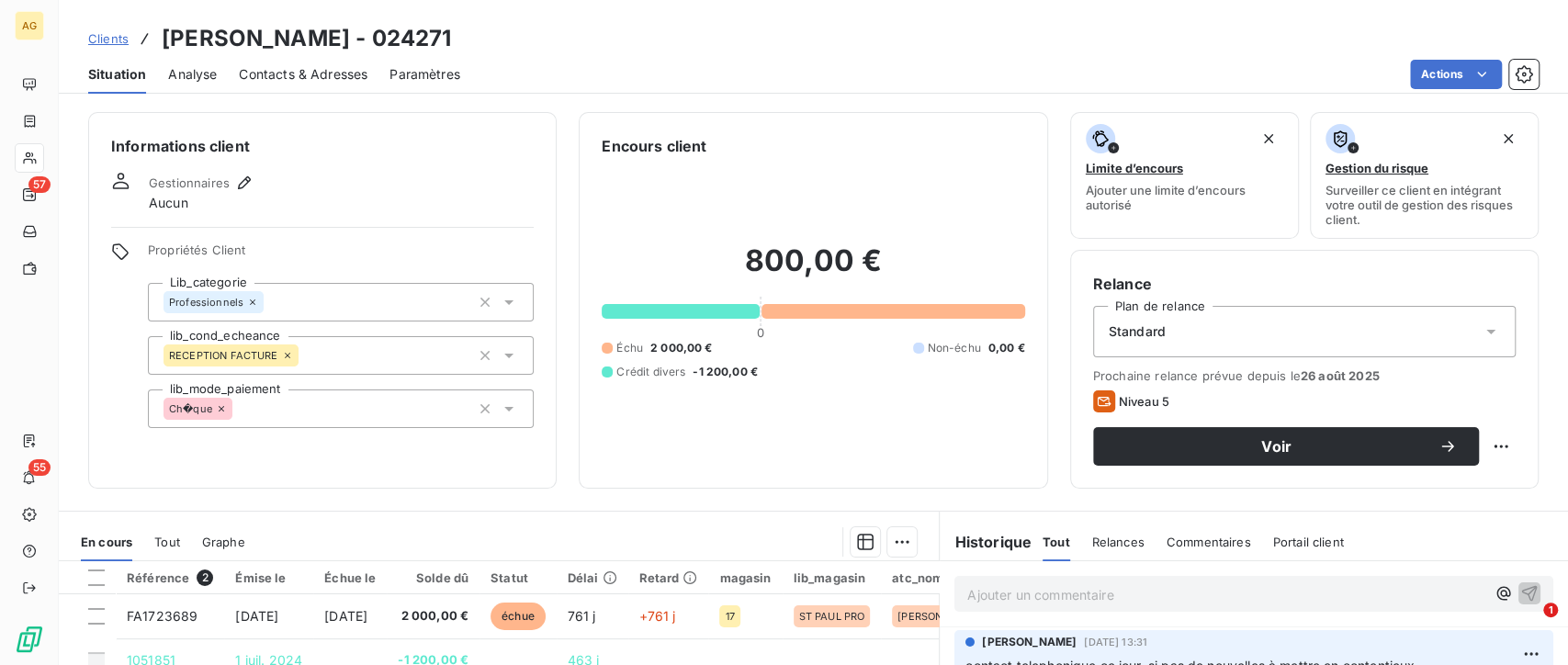
scroll to position [305, 0]
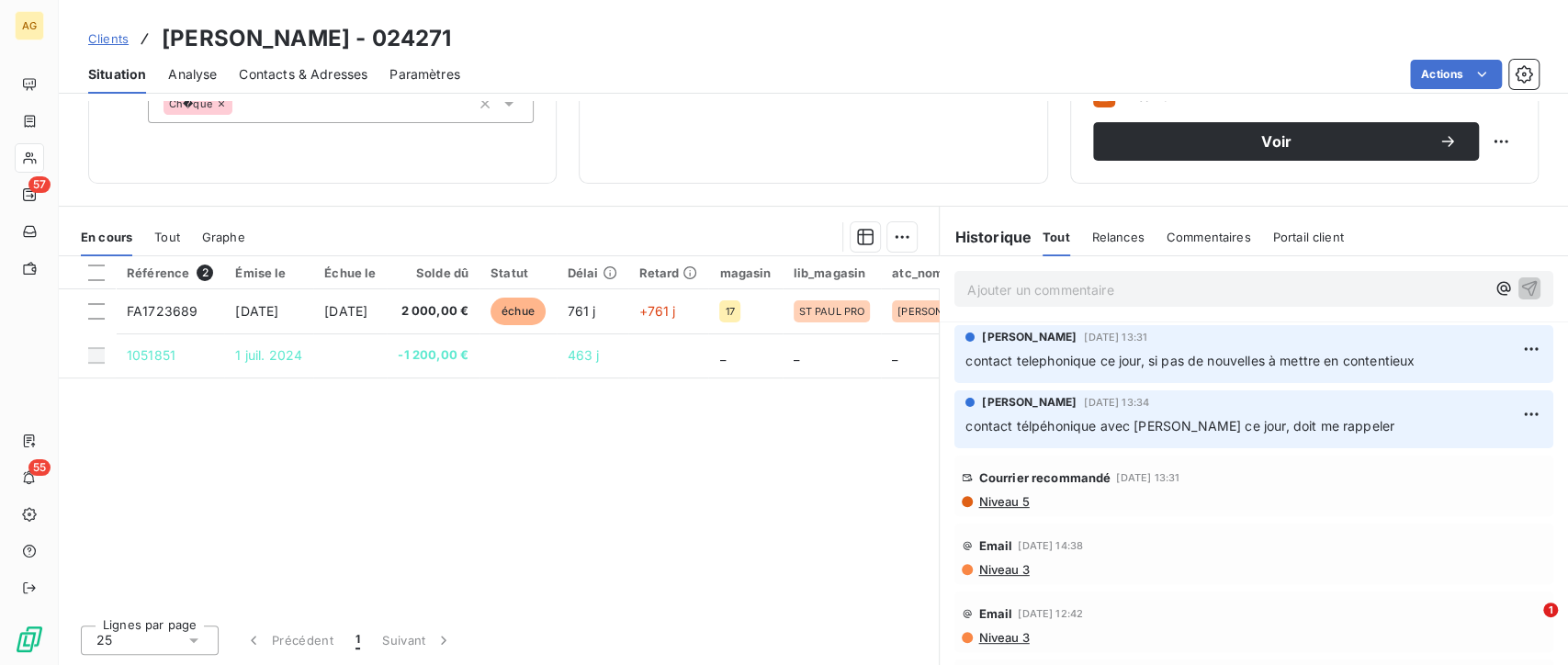
click at [1001, 572] on span "Niveau 3" at bounding box center [1002, 569] width 53 height 15
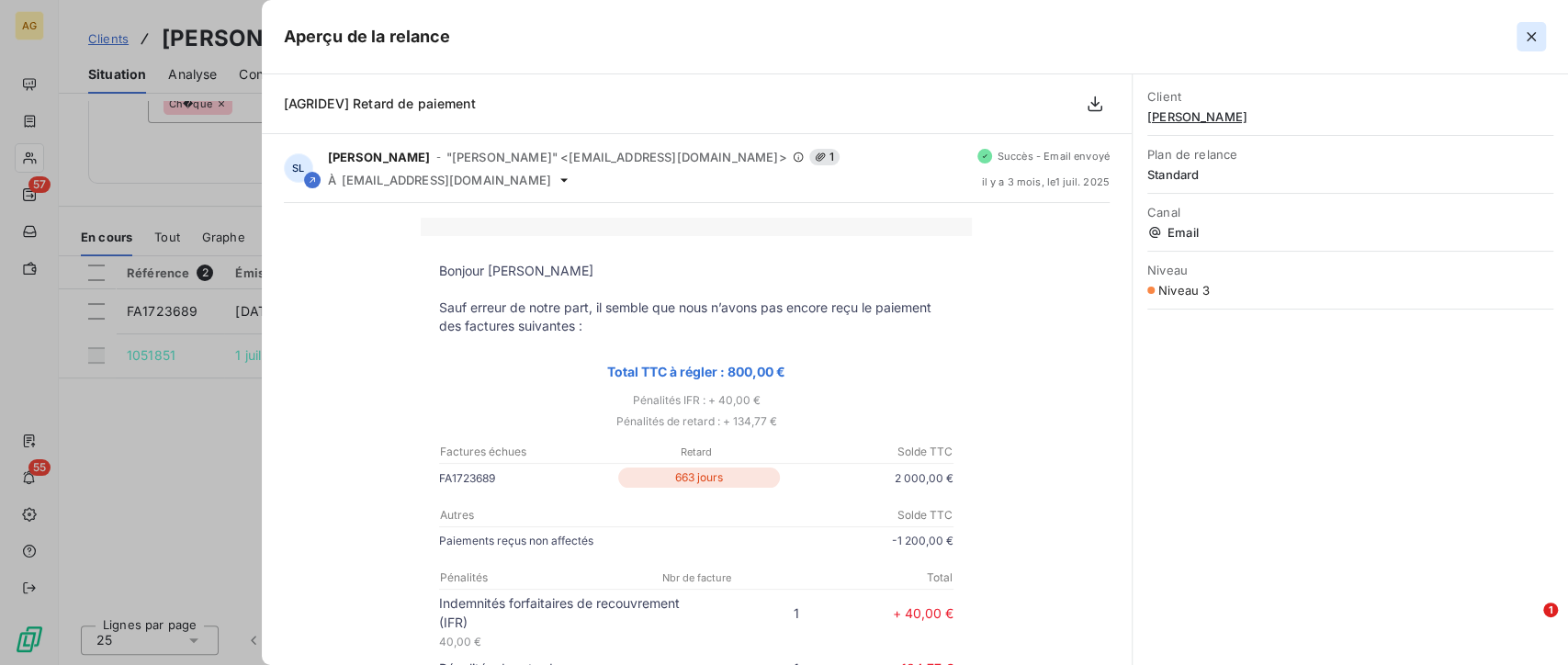
click at [1530, 30] on icon "button" at bounding box center [1531, 37] width 18 height 18
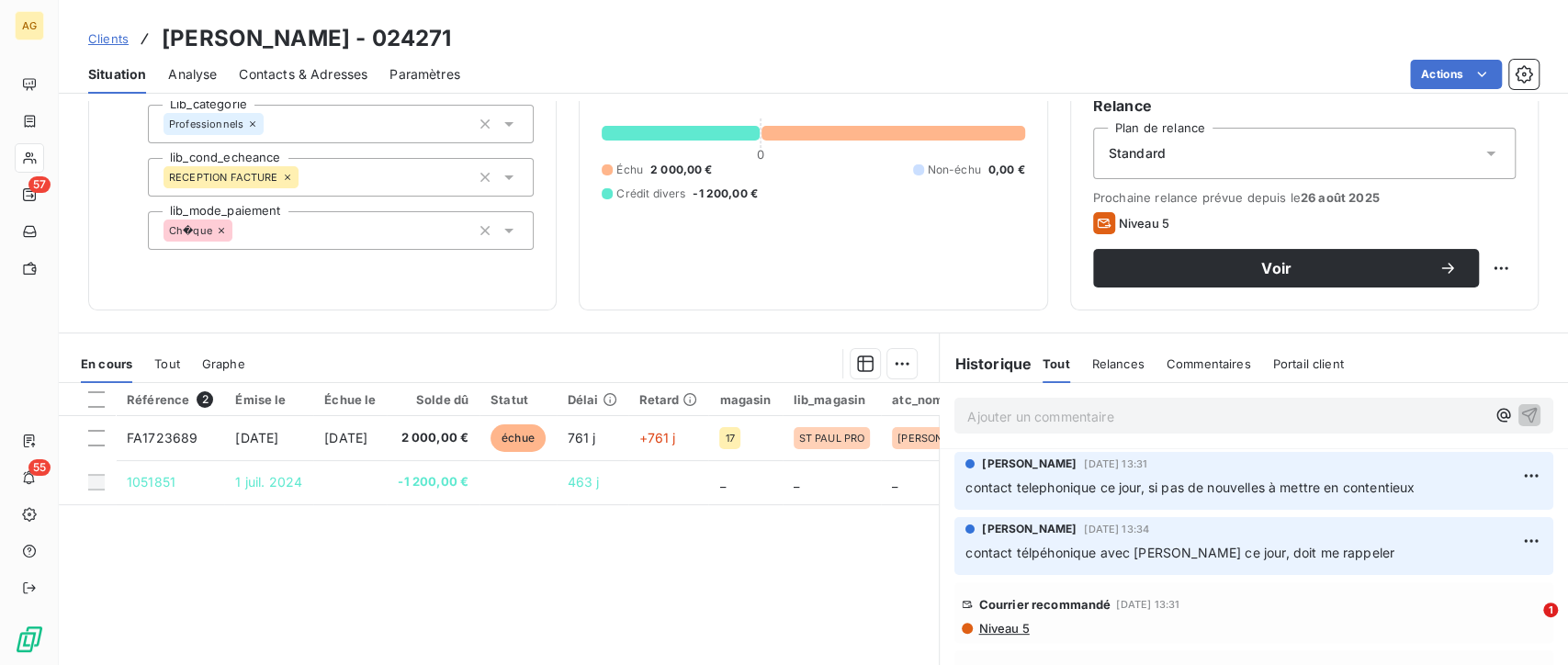
scroll to position [169, 0]
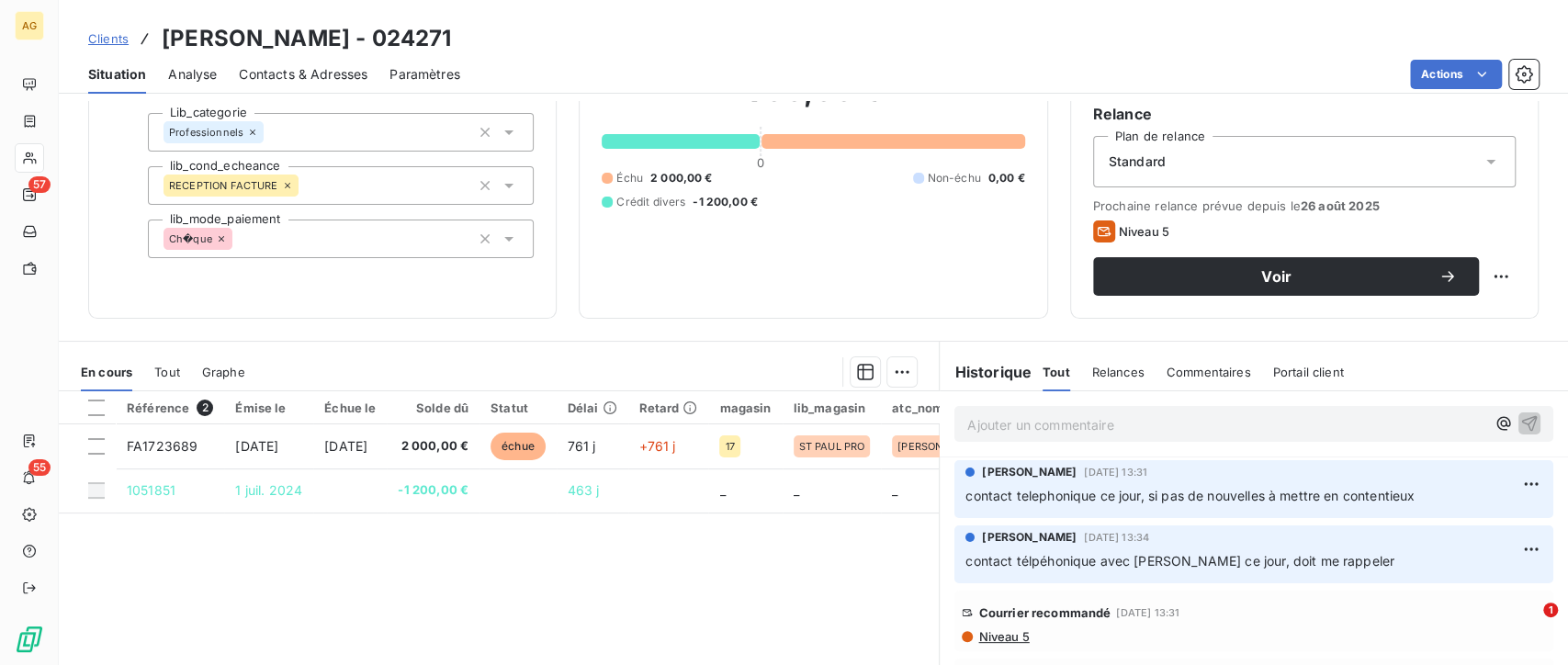
click at [1092, 371] on span "Relances" at bounding box center [1117, 372] width 53 height 15
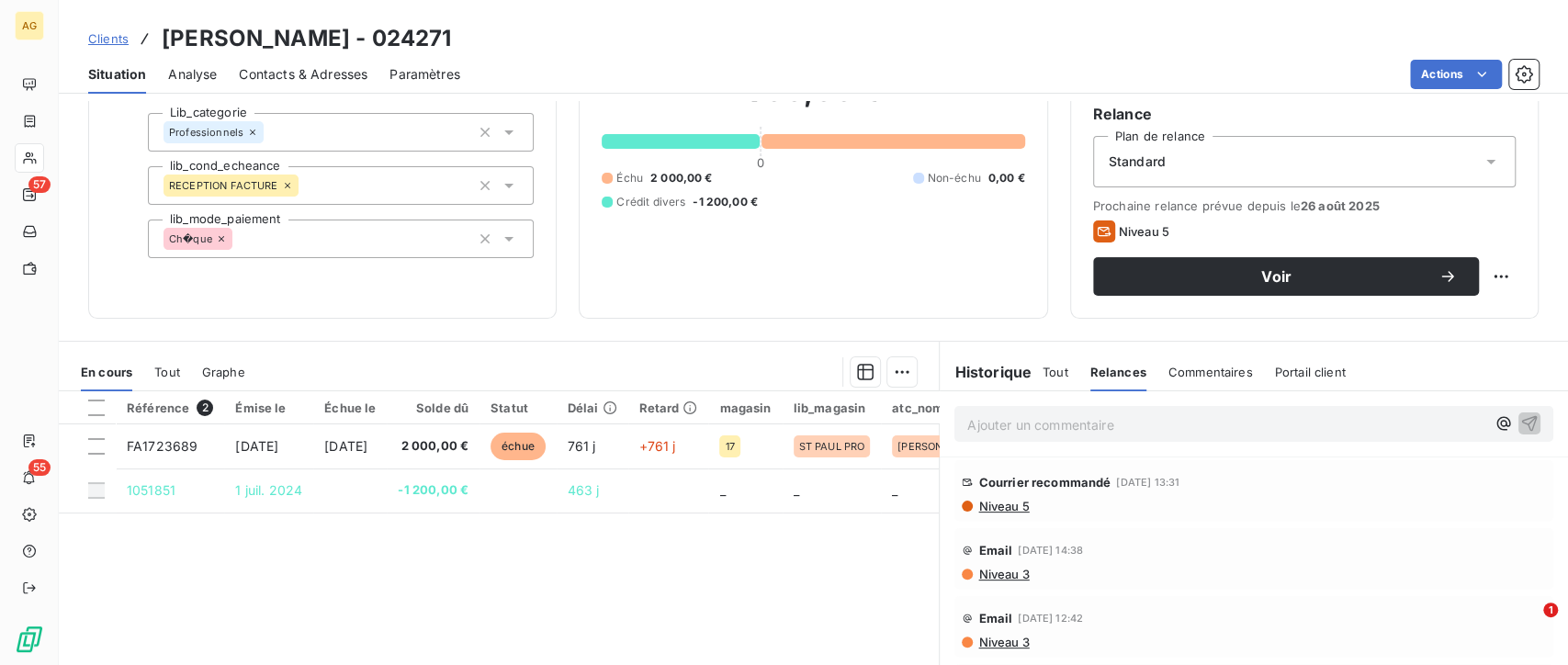
click at [1191, 366] on span "Commentaires" at bounding box center [1210, 372] width 85 height 15
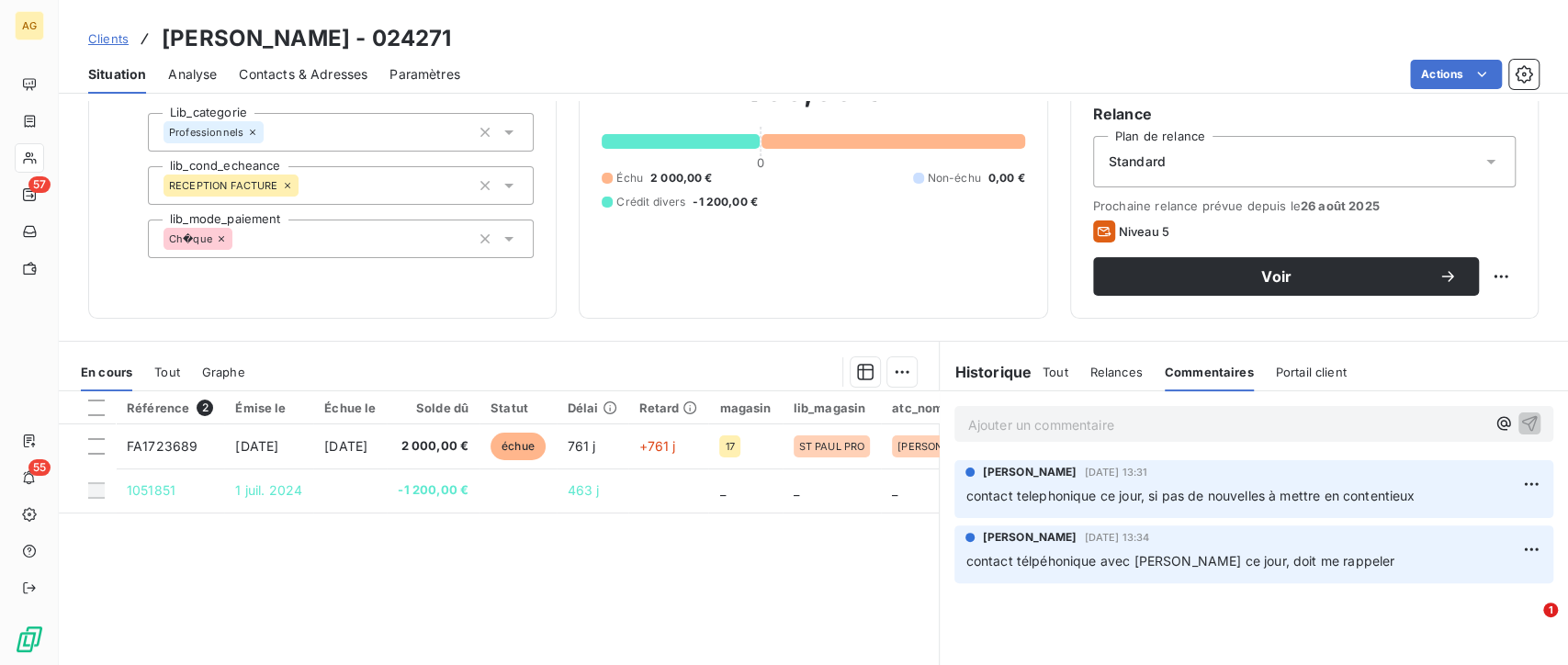
click at [1294, 373] on span "Portail client" at bounding box center [1311, 372] width 71 height 15
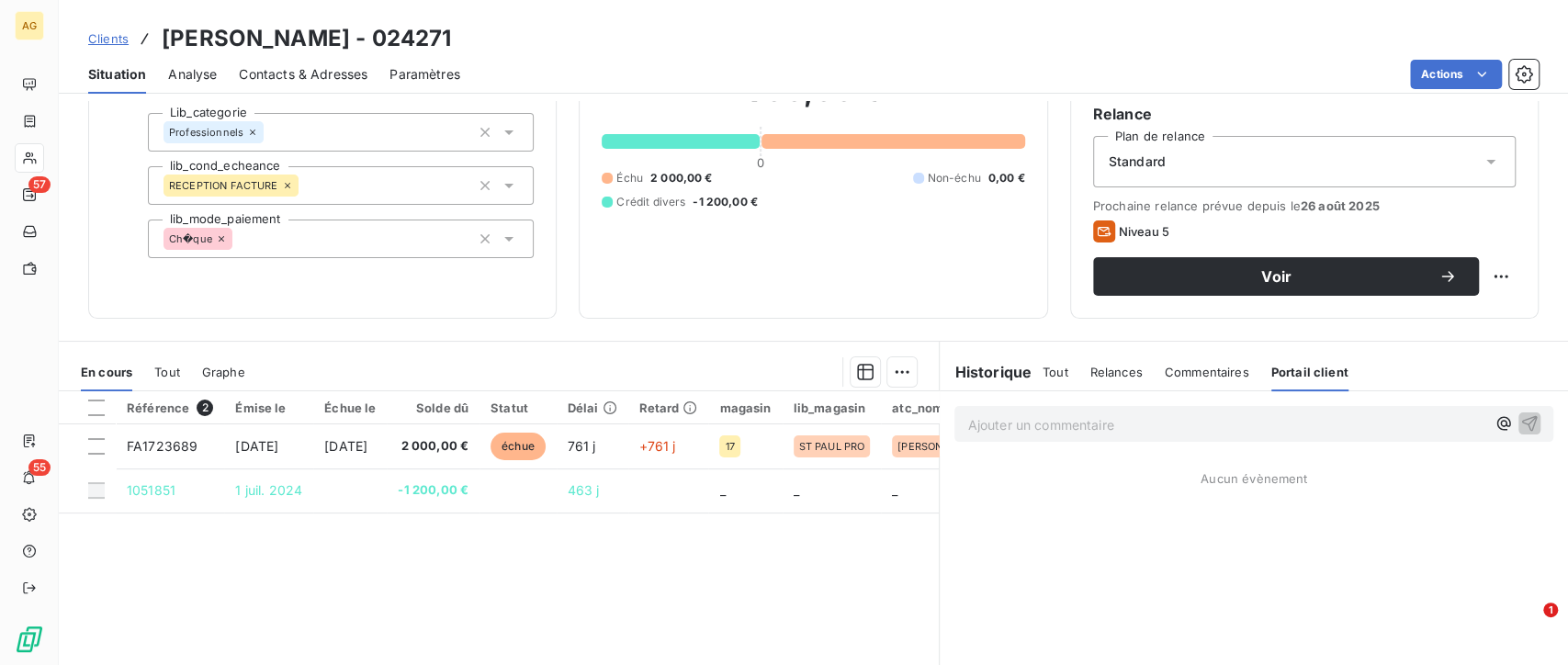
click at [1043, 377] on span "Tout" at bounding box center [1056, 372] width 26 height 15
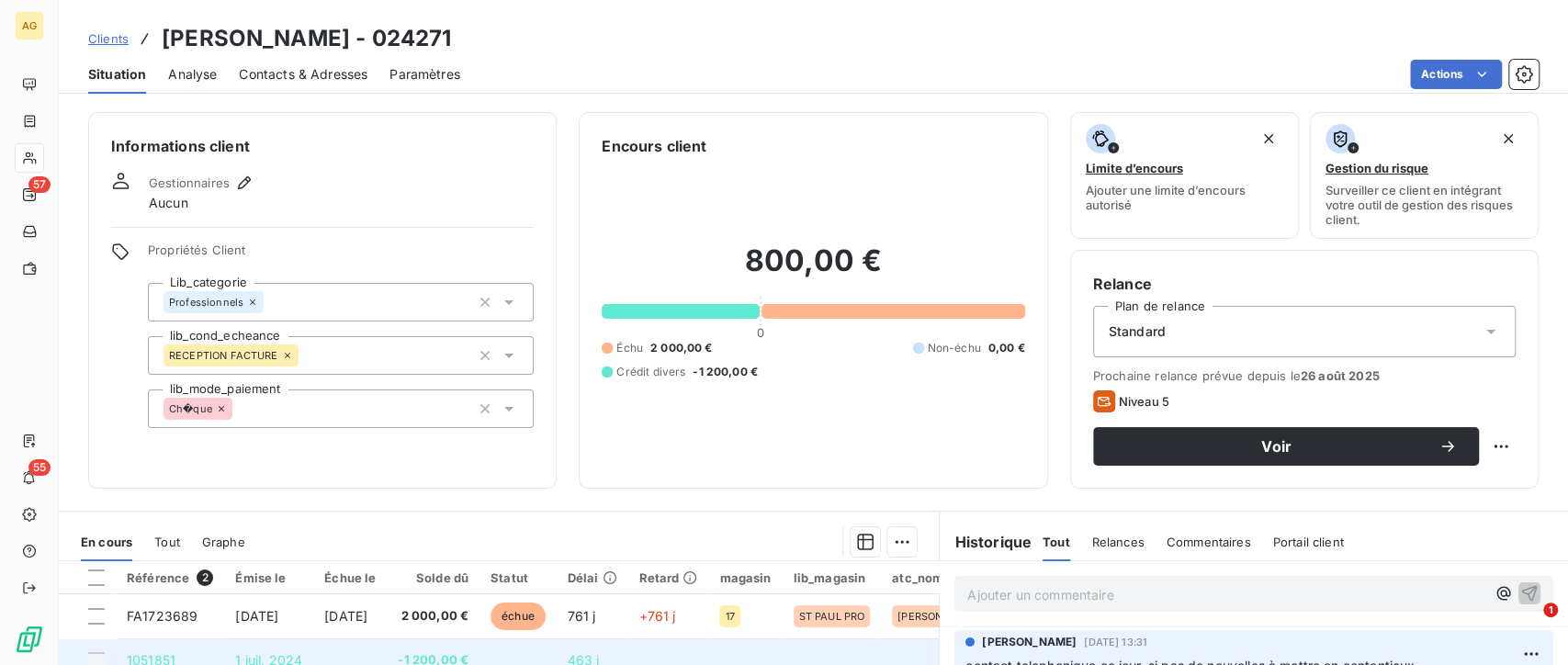
scroll to position [102, 0]
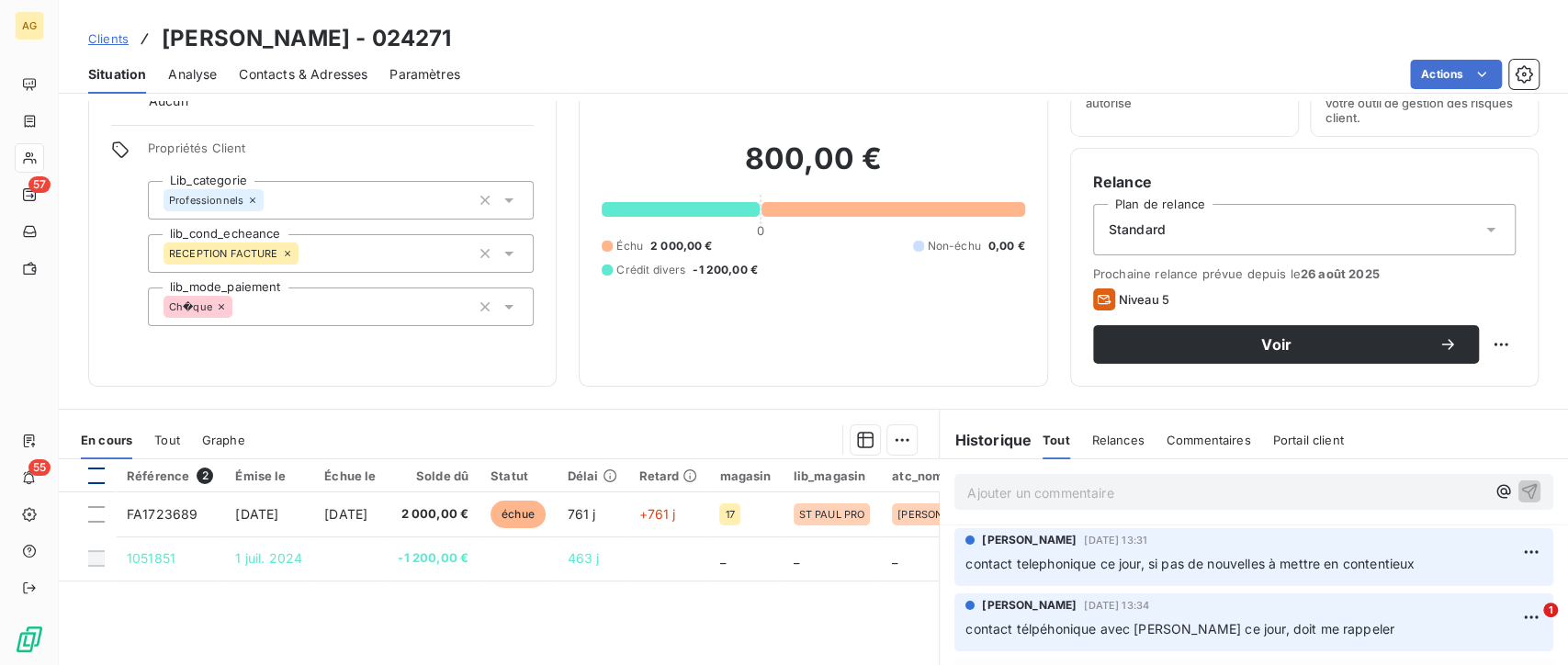
click at [90, 471] on div at bounding box center [96, 476] width 17 height 17
click at [901, 442] on html "AG 57 55 Clients [PERSON_NAME] - 024271 Situation Analyse Contacts & Adresses P…" at bounding box center [784, 332] width 1568 height 665
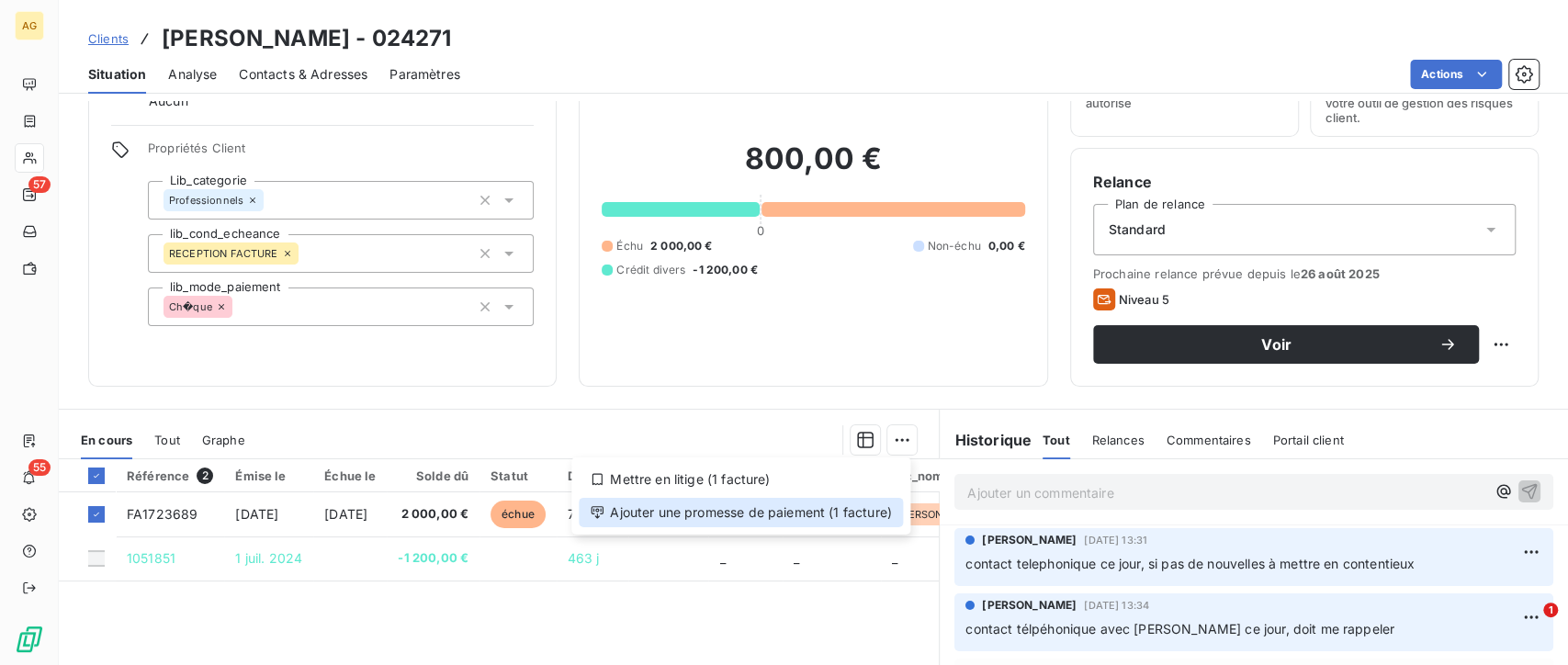
click at [830, 507] on div "Ajouter une promesse de paiement (1 facture)" at bounding box center [740, 511] width 324 height 29
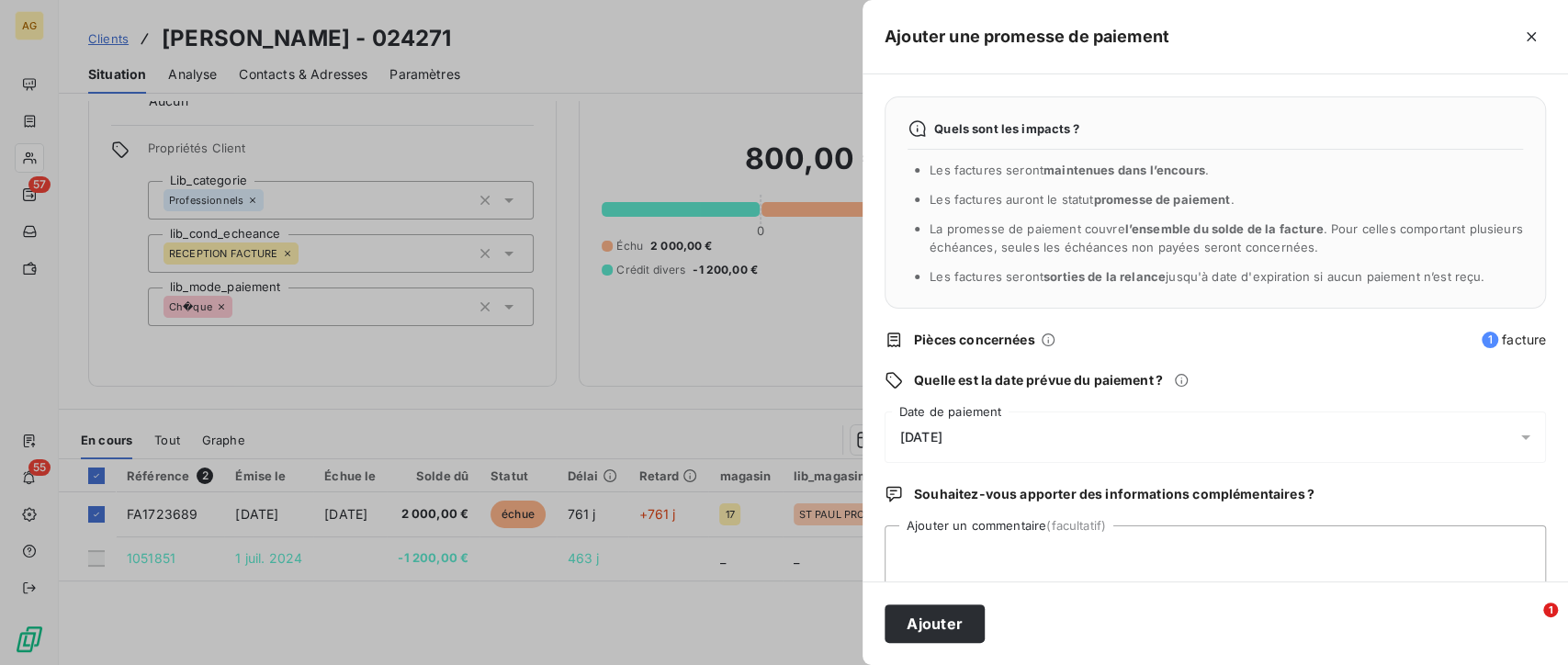
click at [1036, 438] on div "[DATE]" at bounding box center [1214, 438] width 661 height 52
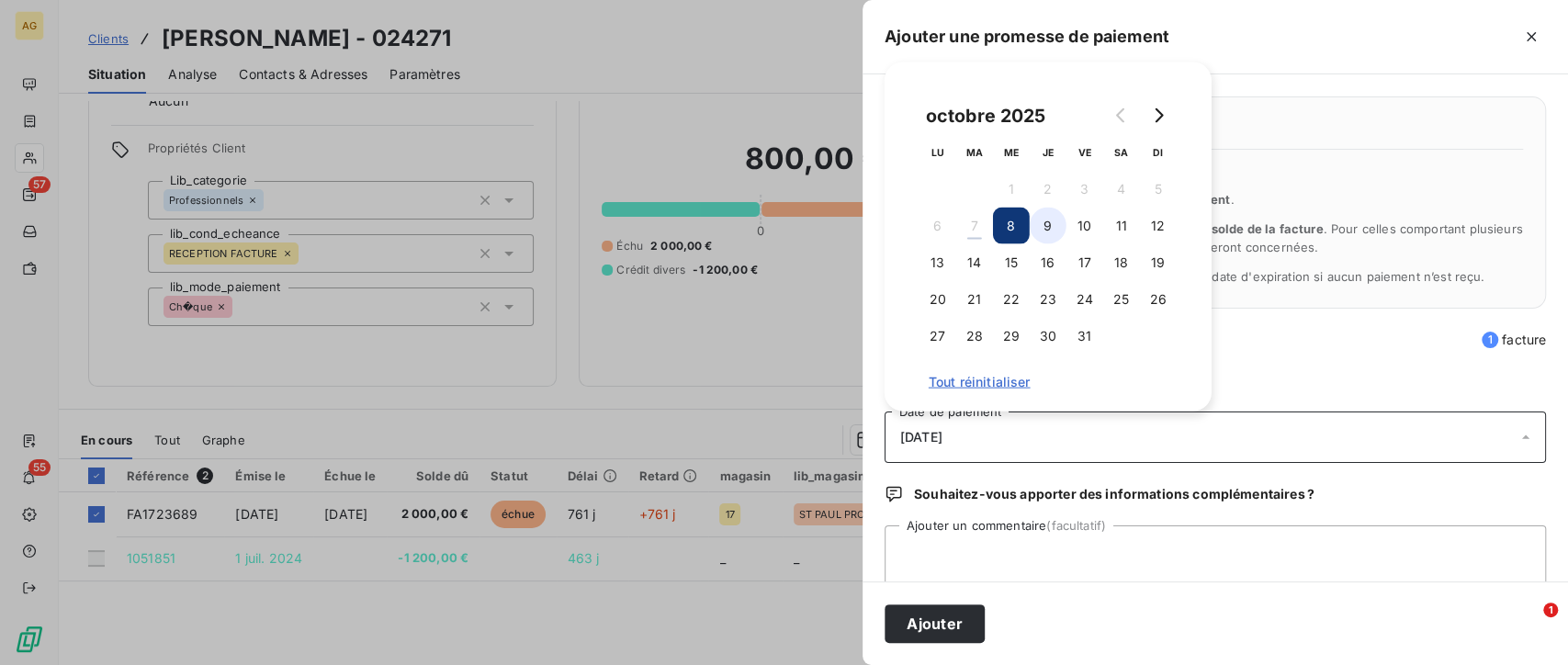
click at [1052, 222] on button "9" at bounding box center [1048, 225] width 37 height 37
click at [959, 546] on textarea "Ajouter un commentaire (facultatif)" at bounding box center [1214, 560] width 661 height 70
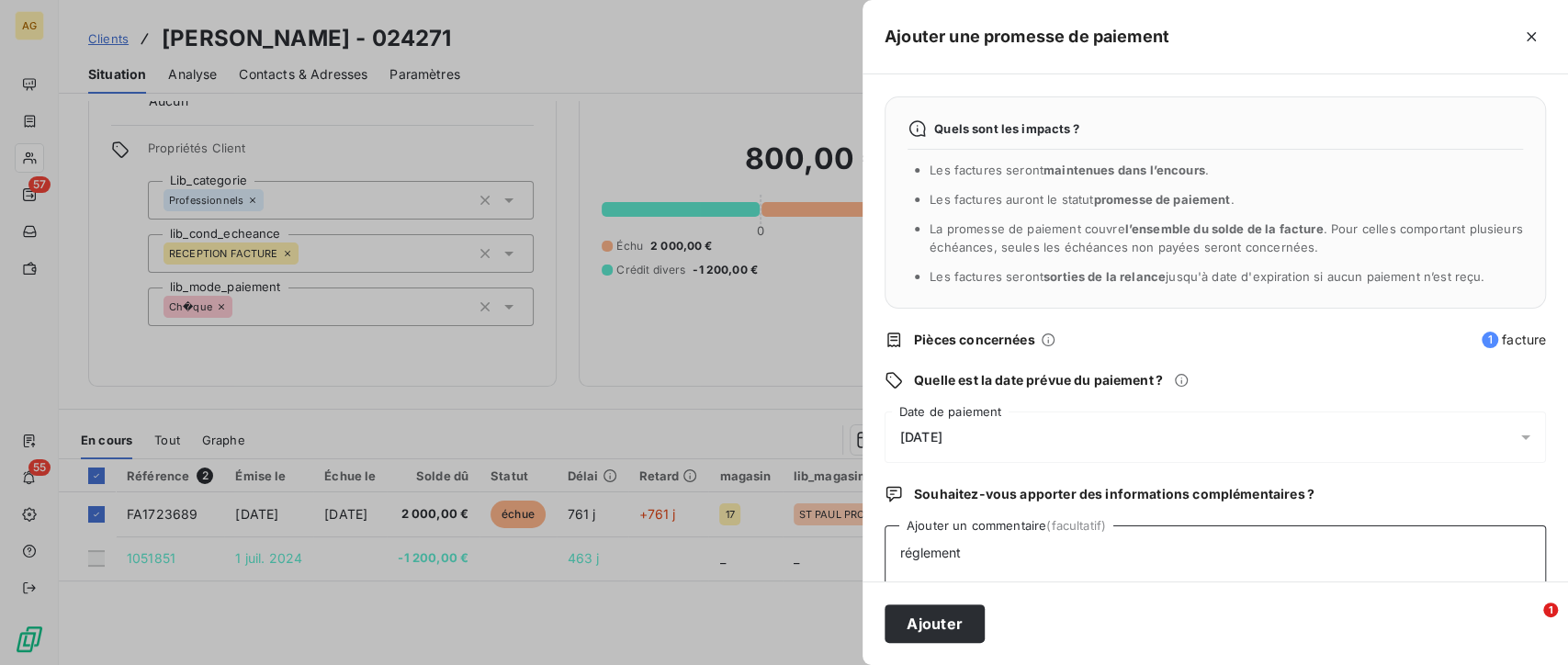
click at [924, 562] on textarea "réglement" at bounding box center [1214, 560] width 661 height 70
click at [932, 555] on textarea "réglement" at bounding box center [1214, 560] width 661 height 70
type textarea "règlement St Benoit CB4"
click at [934, 617] on button "Ajouter" at bounding box center [934, 623] width 100 height 39
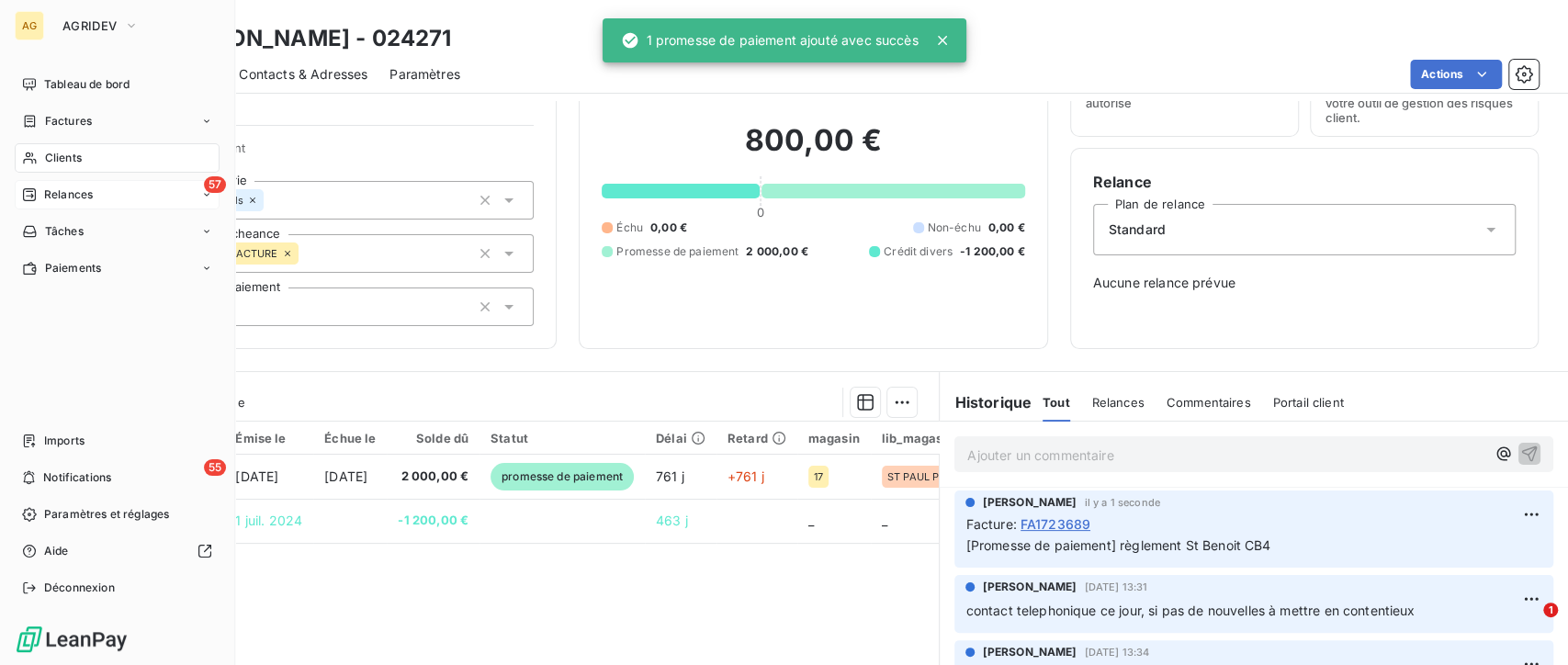
click at [52, 192] on span "Relances" at bounding box center [68, 194] width 49 height 17
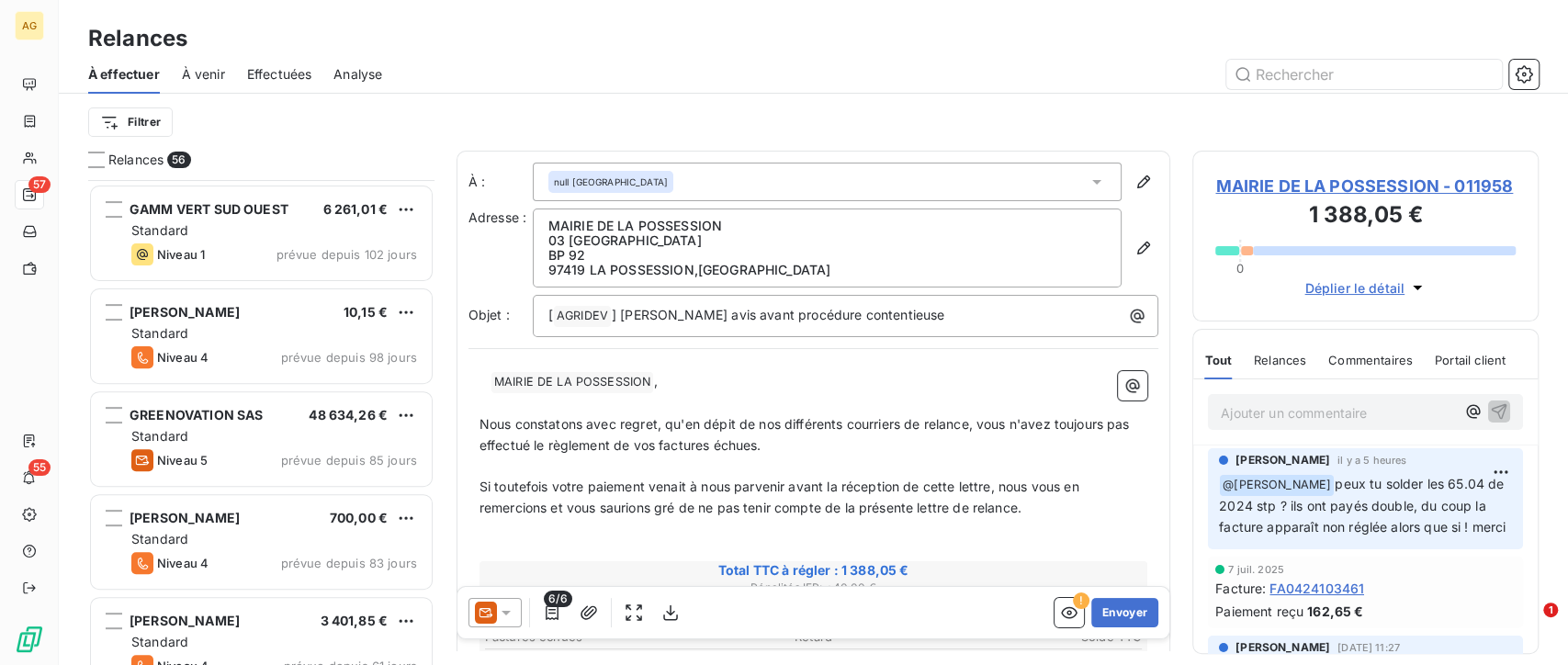
scroll to position [510, 0]
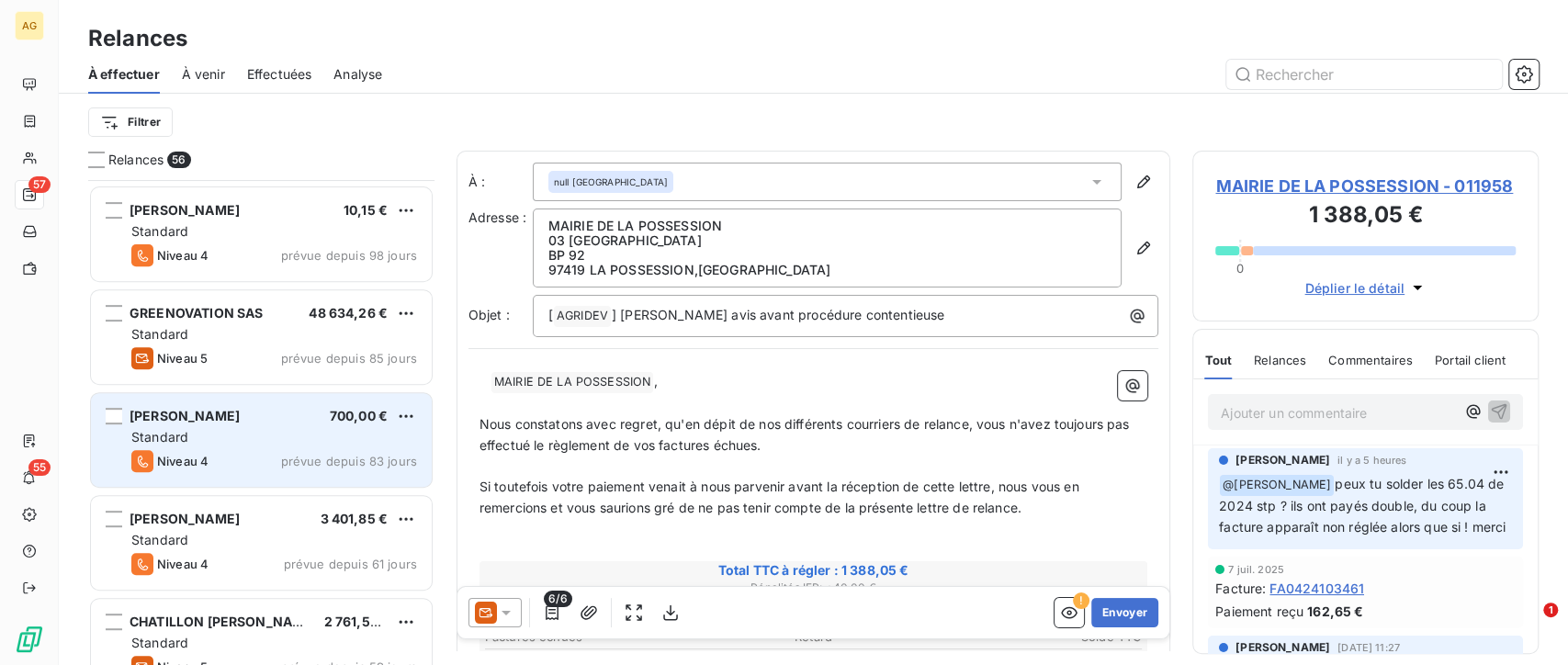
click at [286, 416] on div "[PERSON_NAME] 700,00 €" at bounding box center [274, 416] width 286 height 17
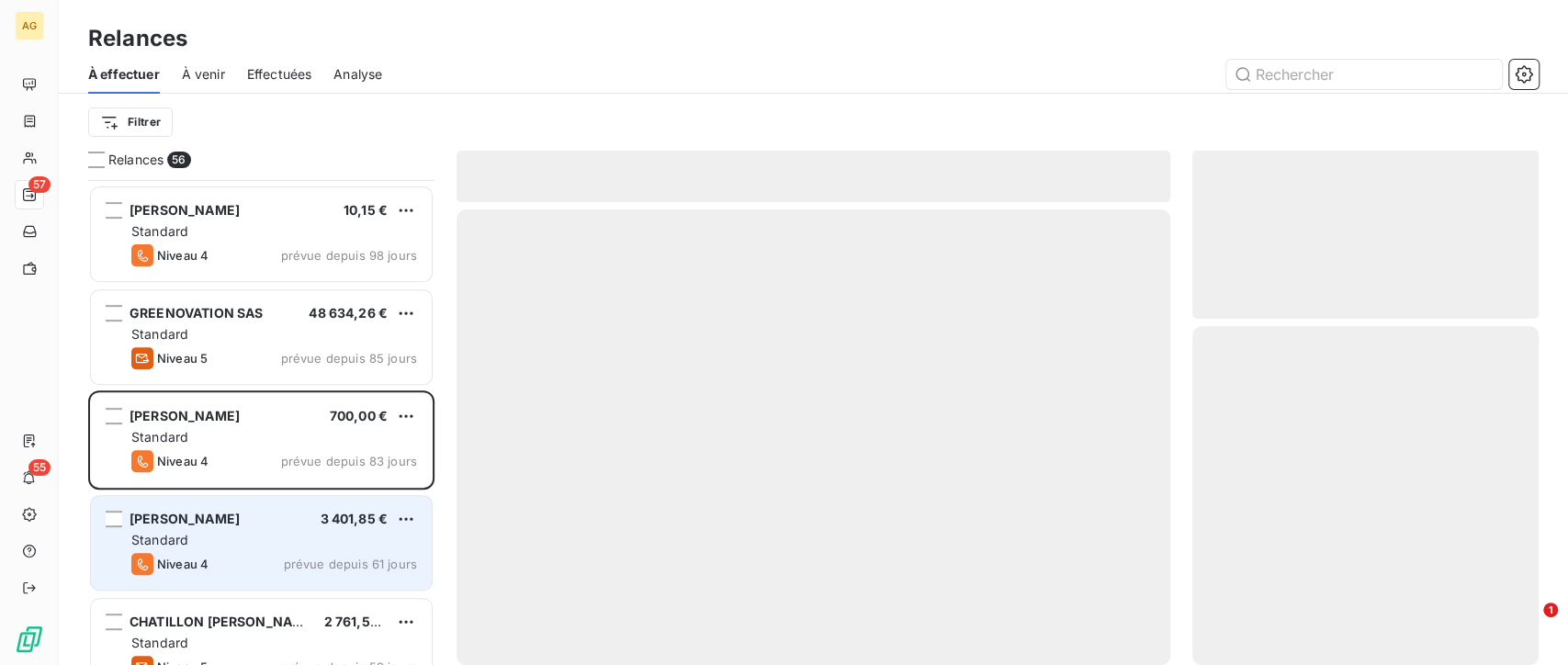
click at [316, 525] on div "[PERSON_NAME] 3 401,85 €" at bounding box center [274, 518] width 286 height 17
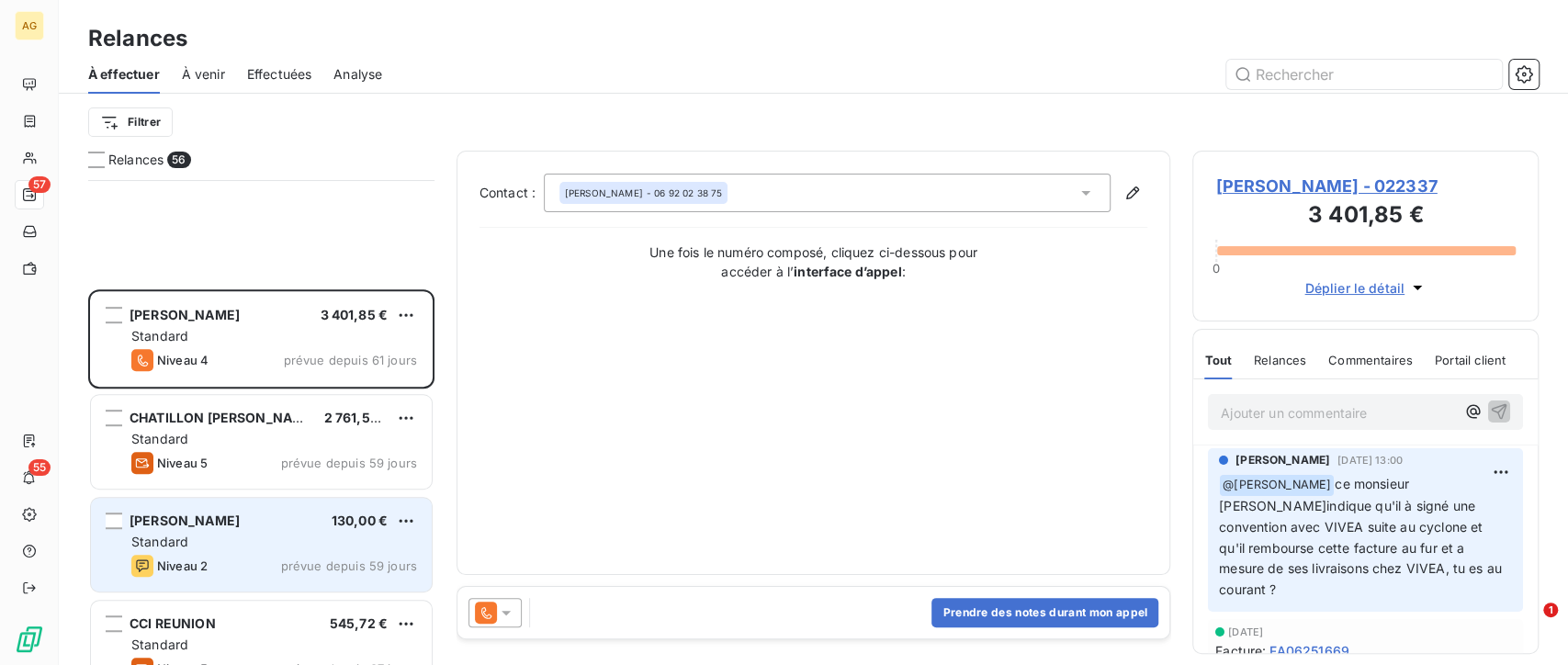
scroll to position [1022, 0]
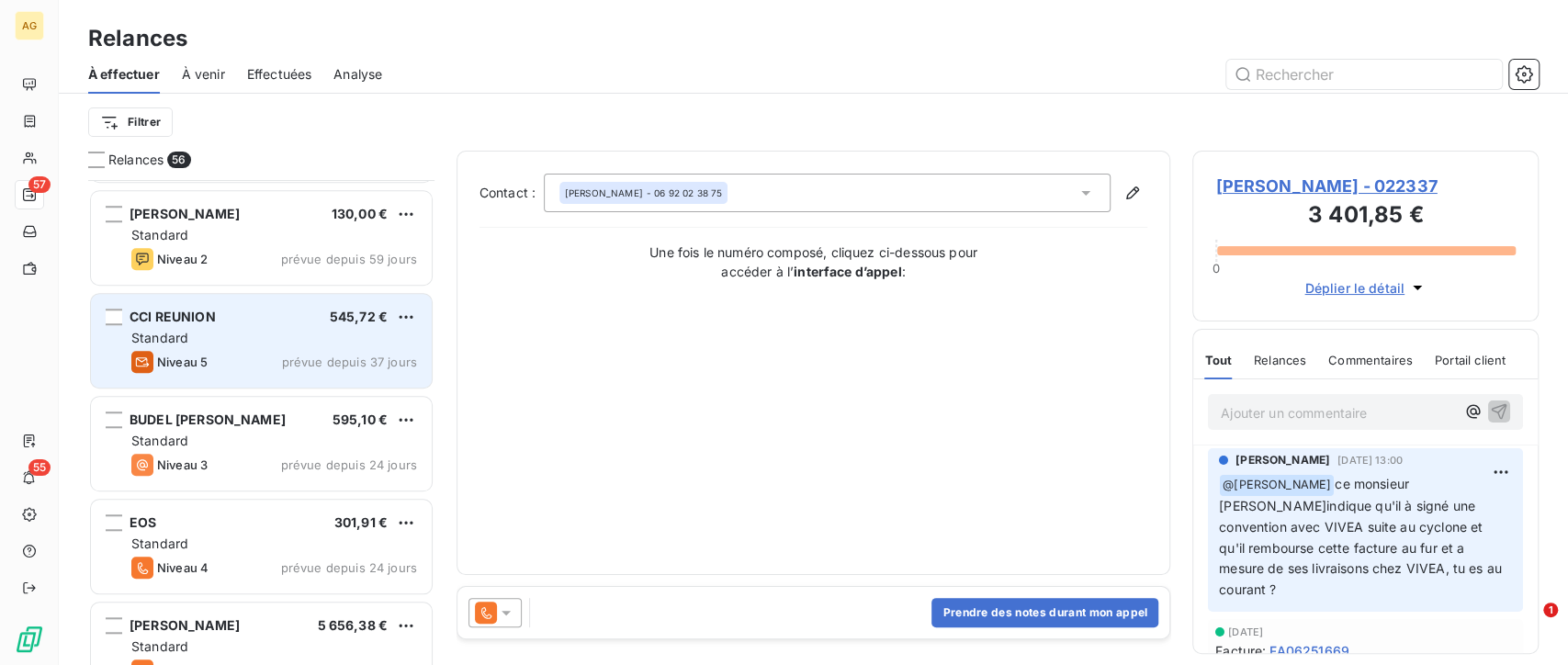
click at [246, 362] on div "Niveau 5 prévue depuis 37 jours" at bounding box center [274, 362] width 286 height 22
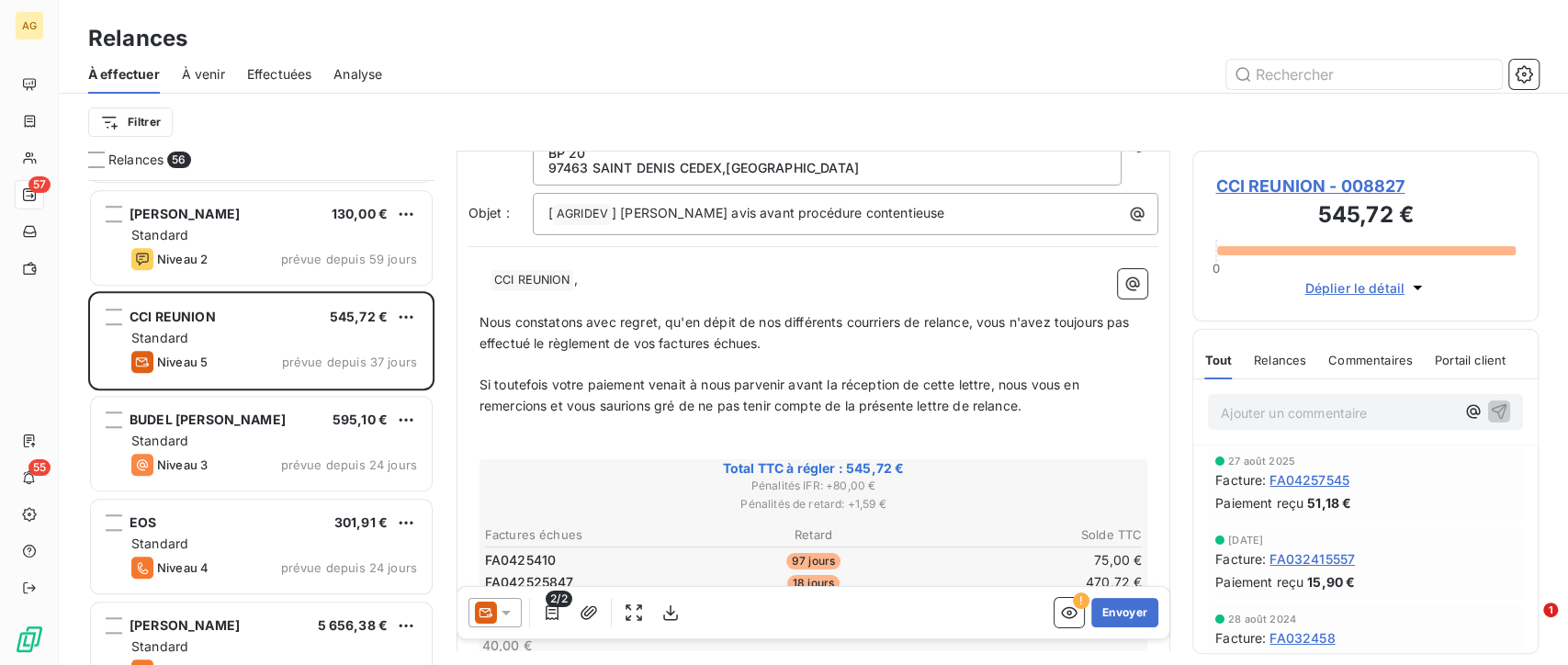
scroll to position [307, 0]
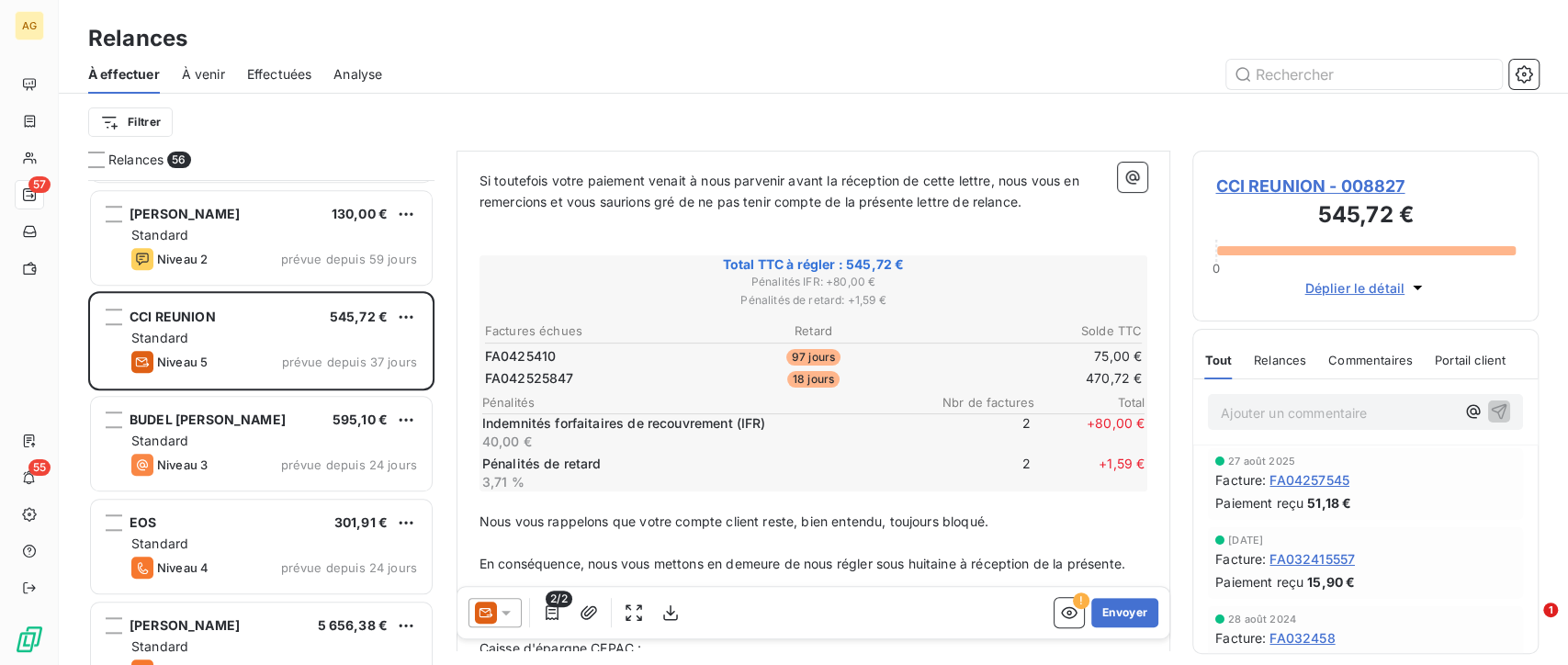
click at [1277, 353] on span "Relances" at bounding box center [1280, 360] width 53 height 15
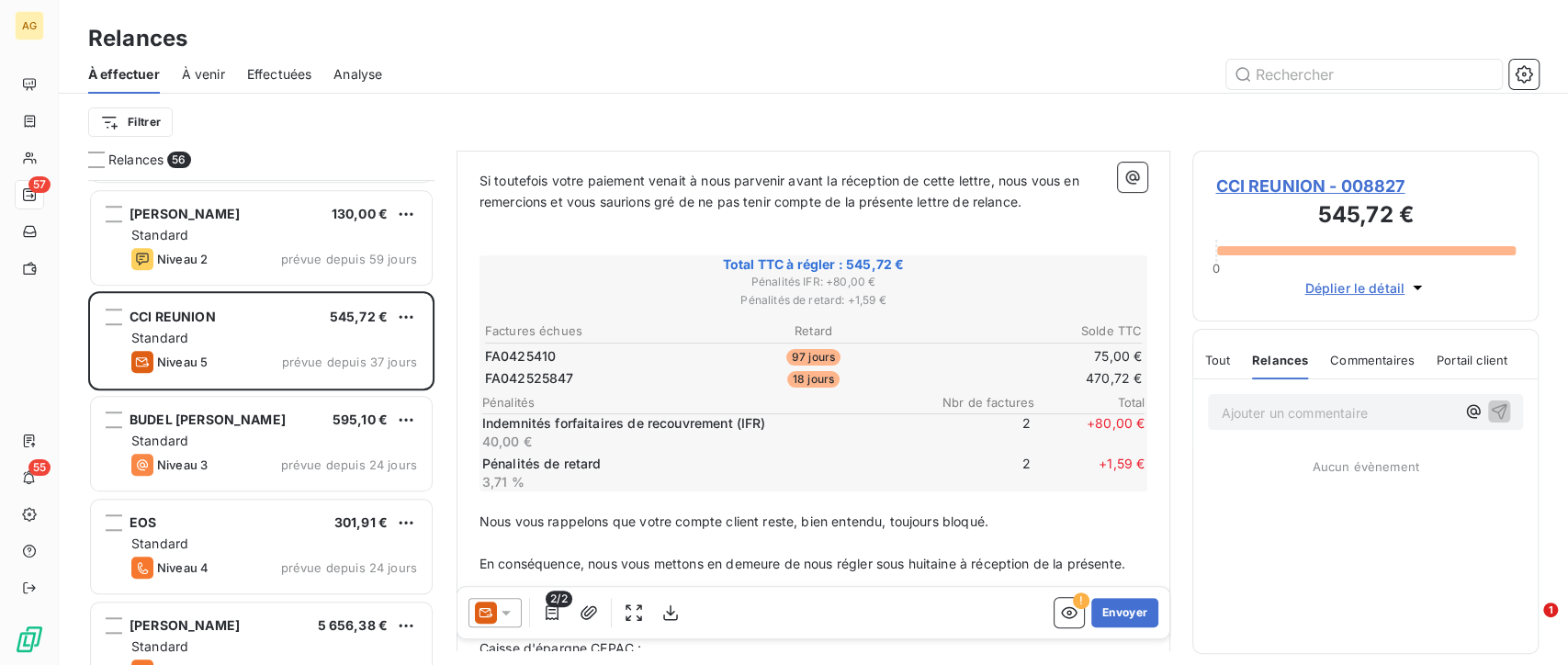
click at [1364, 357] on span "Commentaires" at bounding box center [1372, 360] width 85 height 15
click at [1225, 364] on span "Tout" at bounding box center [1217, 360] width 26 height 15
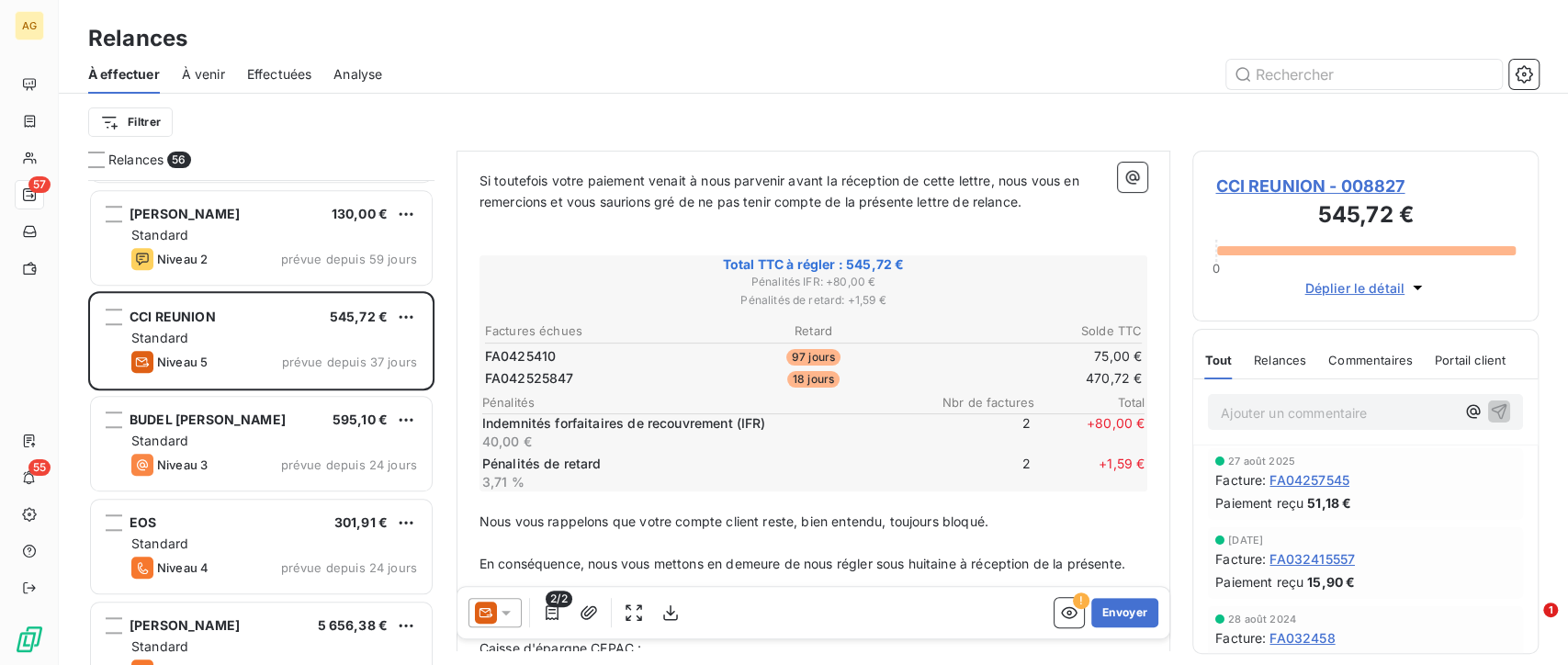
click at [499, 621] on icon at bounding box center [505, 612] width 18 height 18
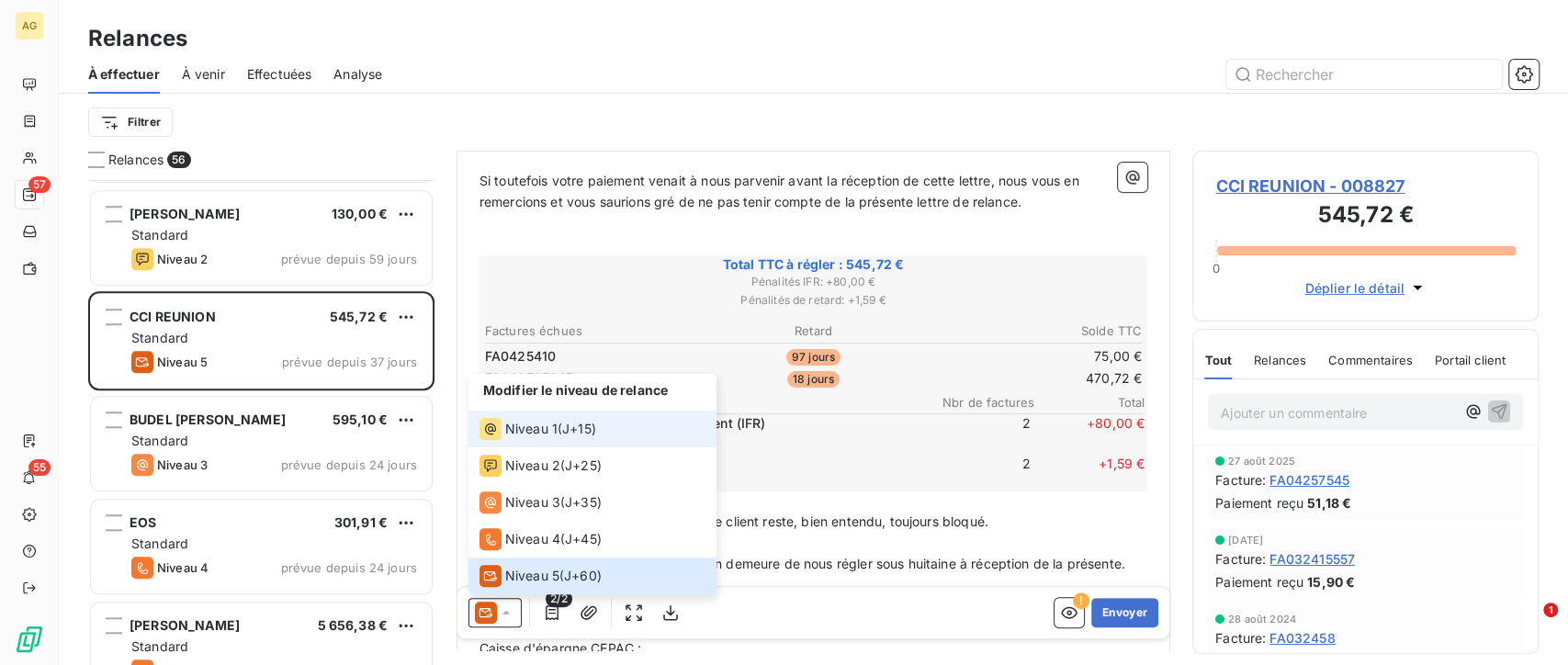
click at [576, 432] on span "J+15 )" at bounding box center [579, 429] width 34 height 18
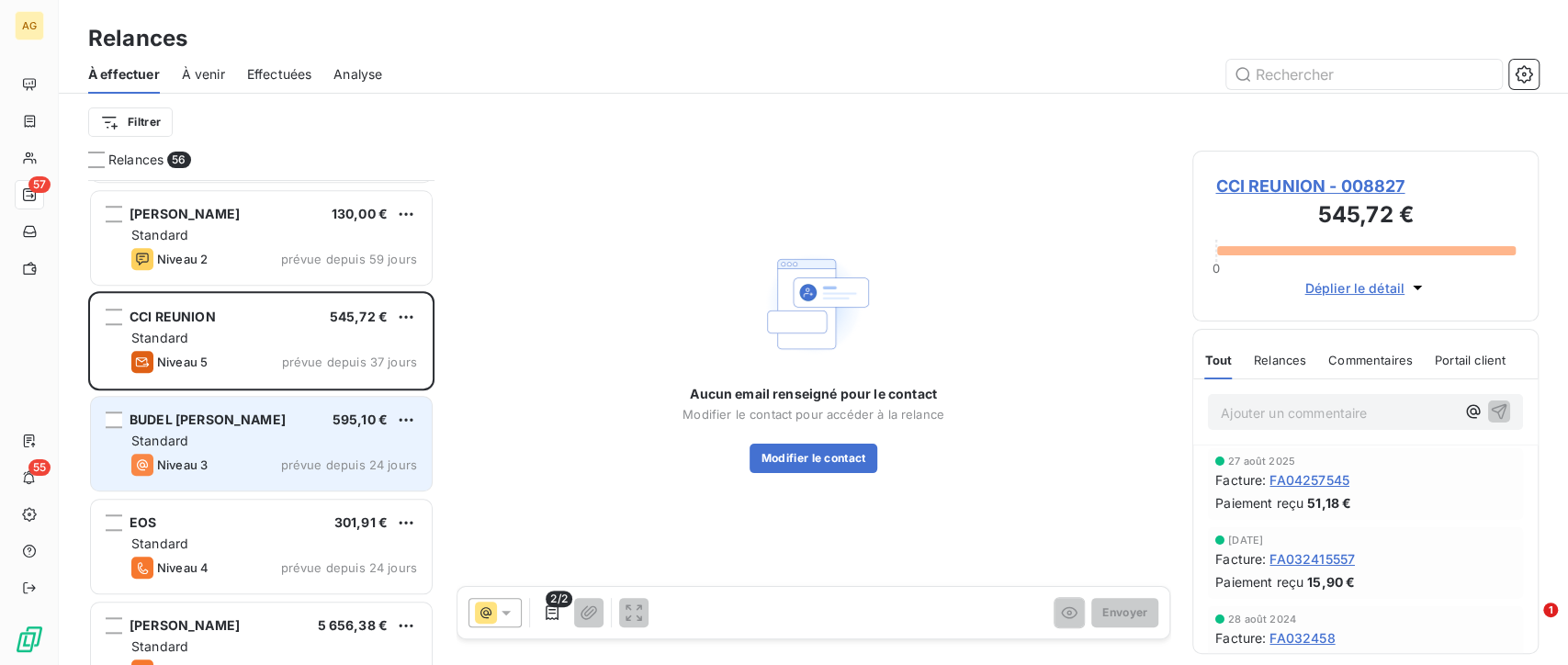
click at [227, 429] on div "BUDEL [PERSON_NAME] 595,10 € Standard Niveau 3 prévue depuis 24 jours" at bounding box center [261, 444] width 341 height 94
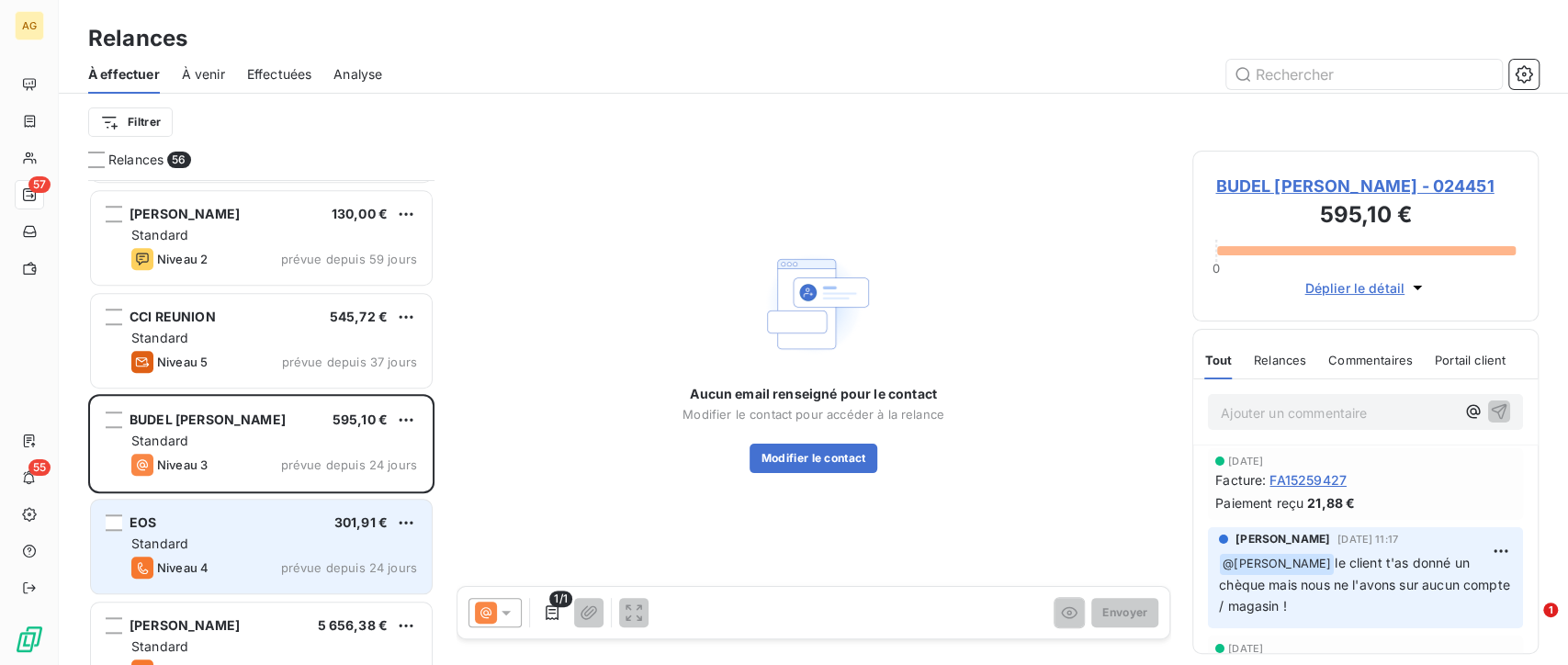
click at [276, 531] on div "EOS 301,91 € Standard Niveau 4 prévue depuis 24 jours" at bounding box center [261, 546] width 341 height 94
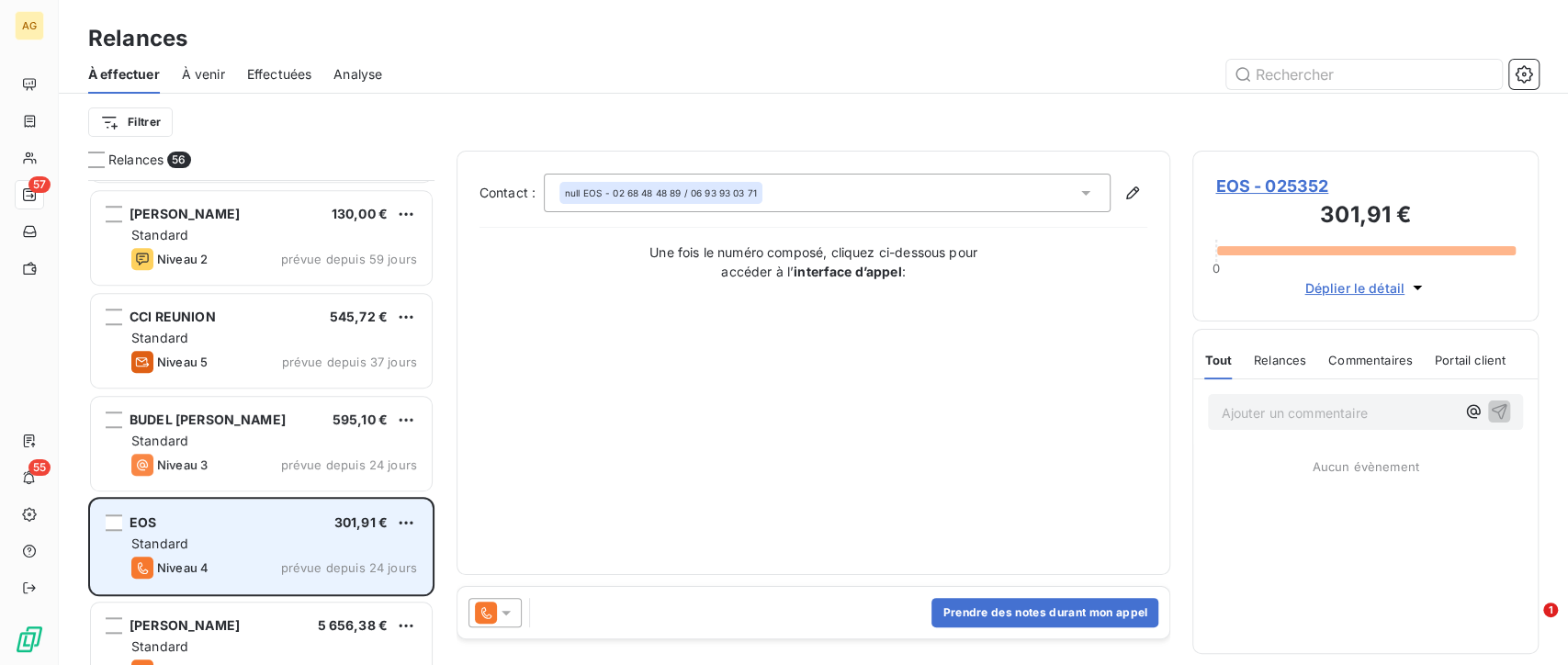
scroll to position [1124, 0]
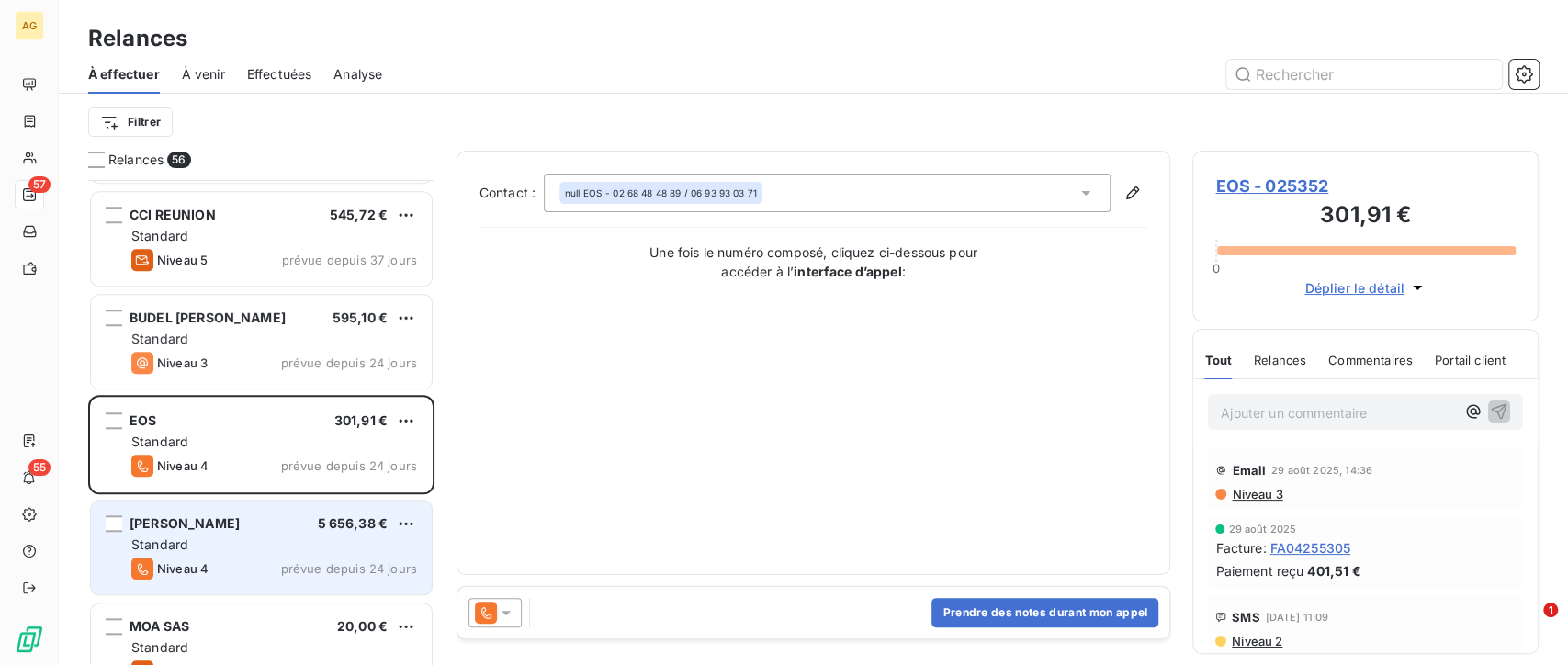
click at [299, 556] on div "[PERSON_NAME] 5 656,38 € Standard Niveau 4 prévue depuis 24 jours" at bounding box center [261, 547] width 341 height 94
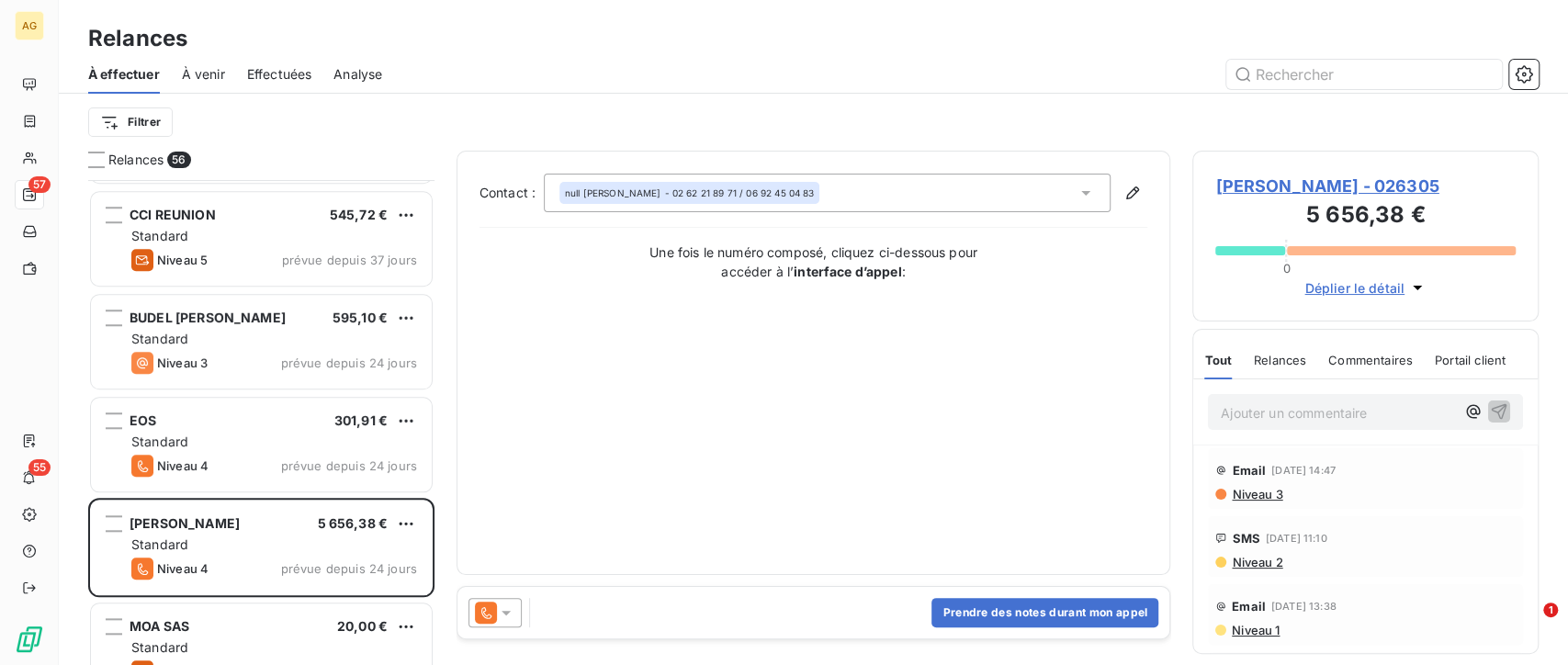
click at [1389, 166] on div "[PERSON_NAME] - 026305 5 656,38 € 0 Déplier le détail" at bounding box center [1365, 235] width 346 height 170
click at [1411, 179] on span "[PERSON_NAME] - 026305" at bounding box center [1365, 185] width 300 height 25
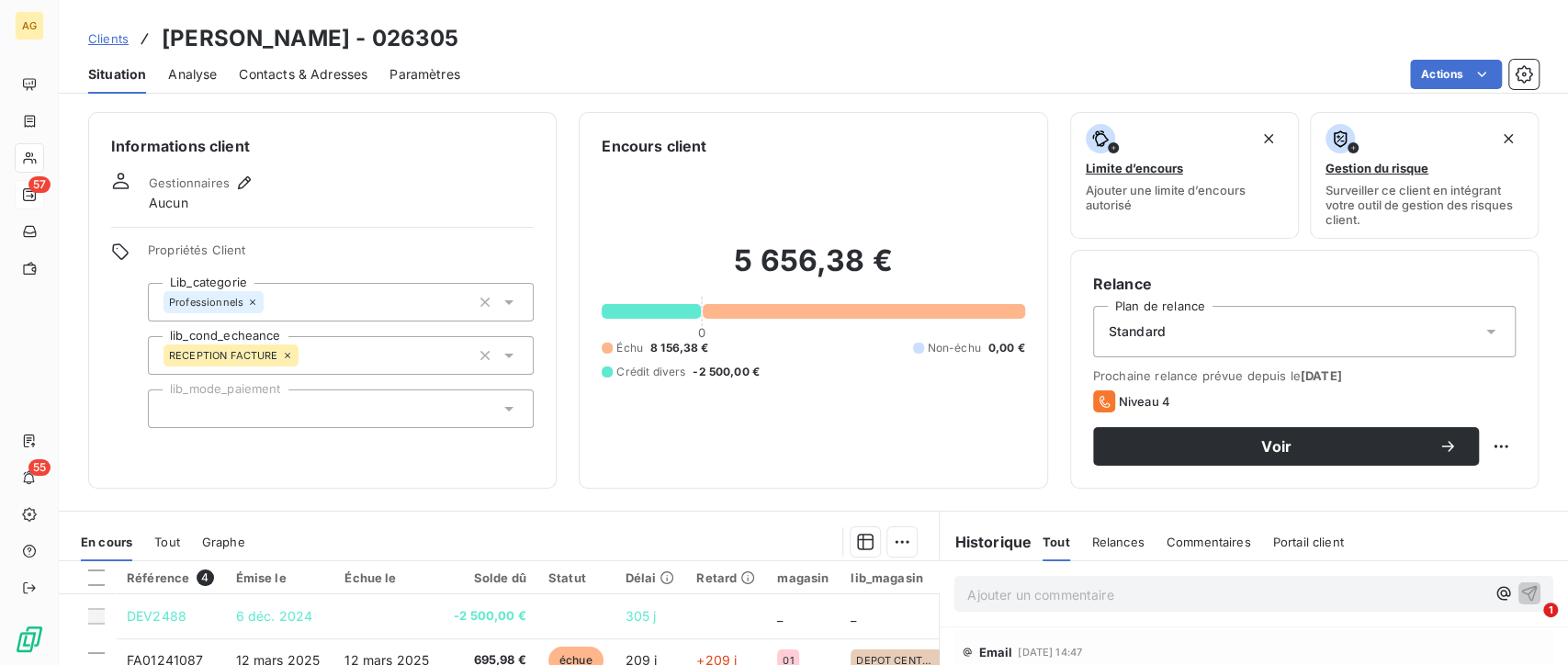
scroll to position [204, 0]
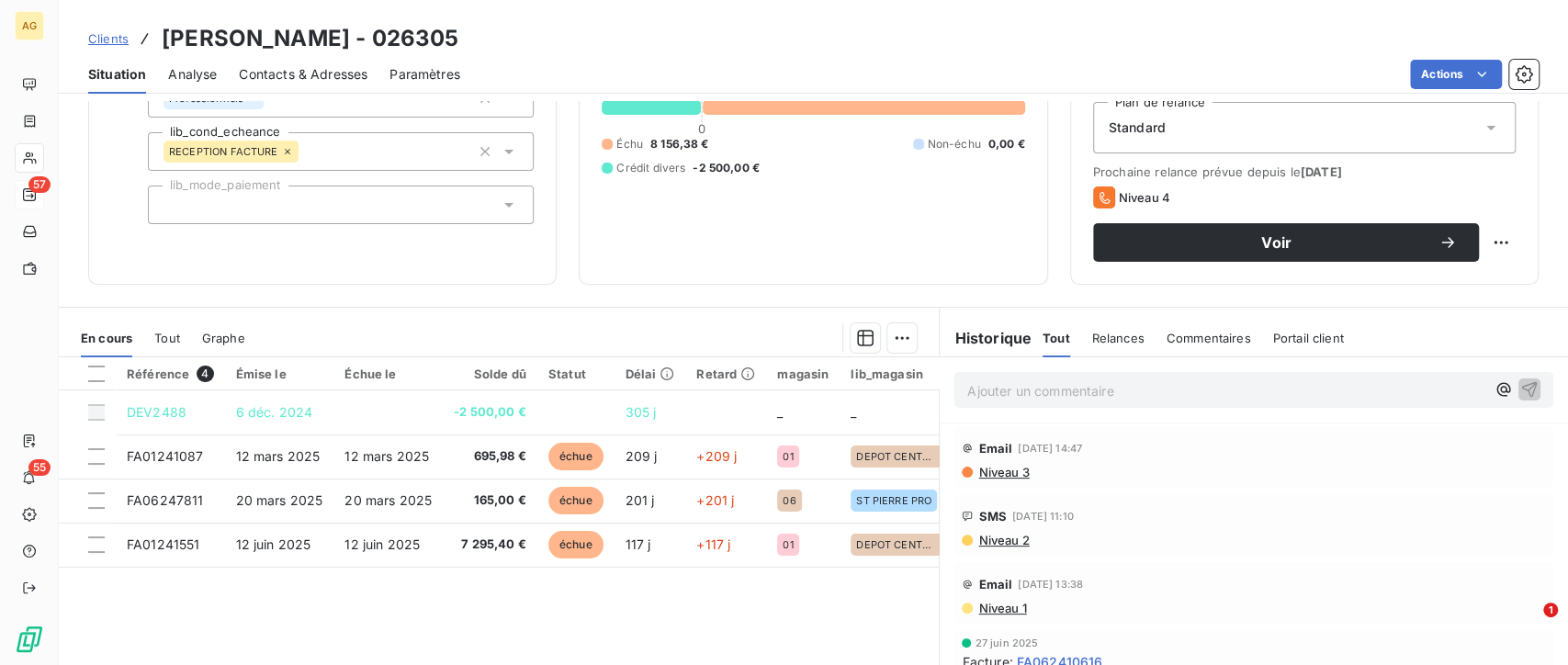
click at [1189, 332] on span "Commentaires" at bounding box center [1208, 338] width 85 height 15
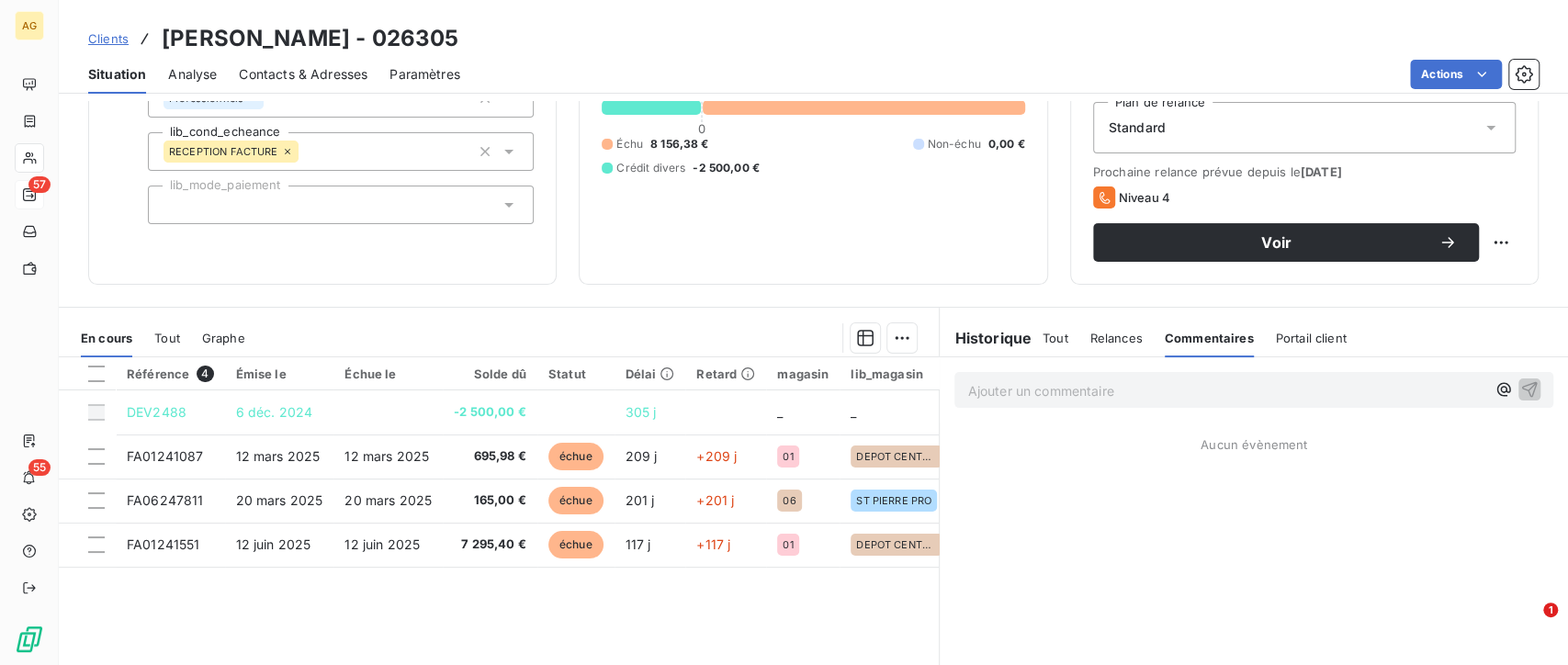
click at [1043, 339] on span "Tout" at bounding box center [1056, 338] width 26 height 15
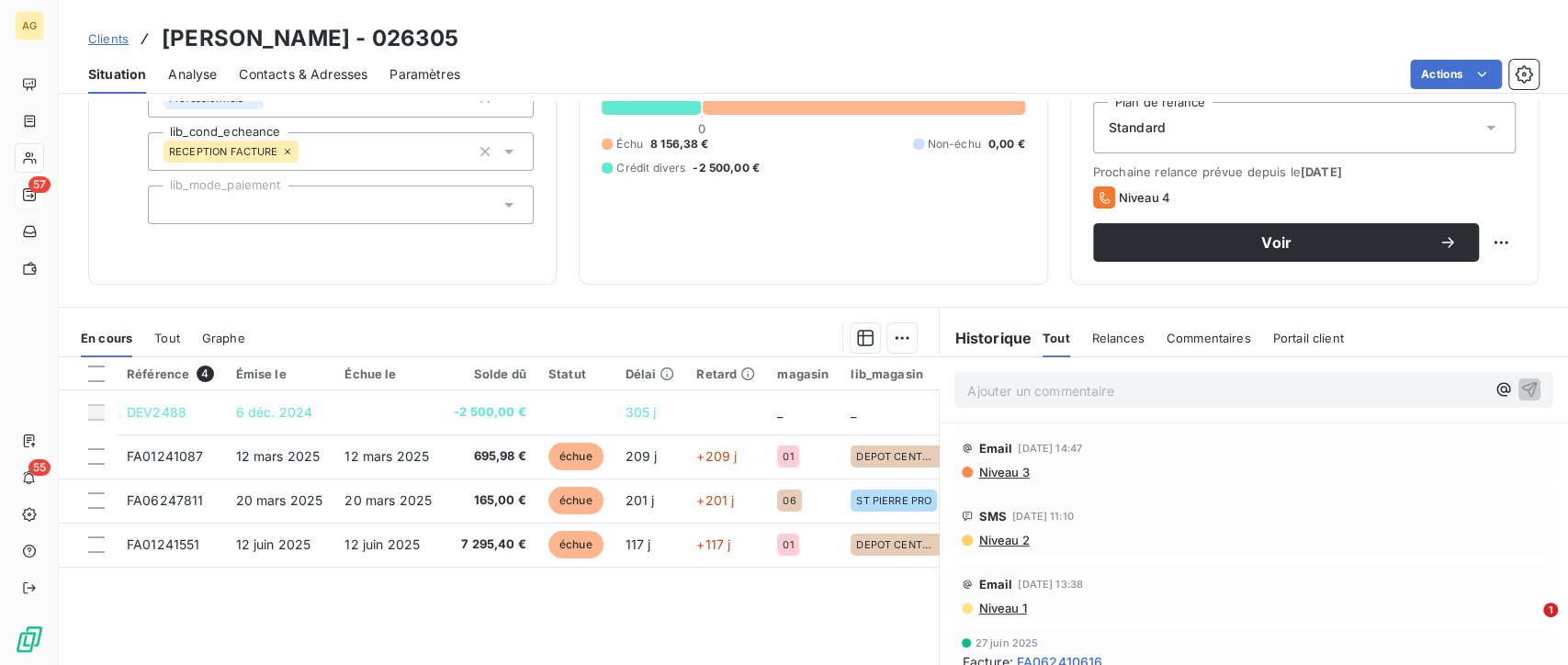
scroll to position [0, 0]
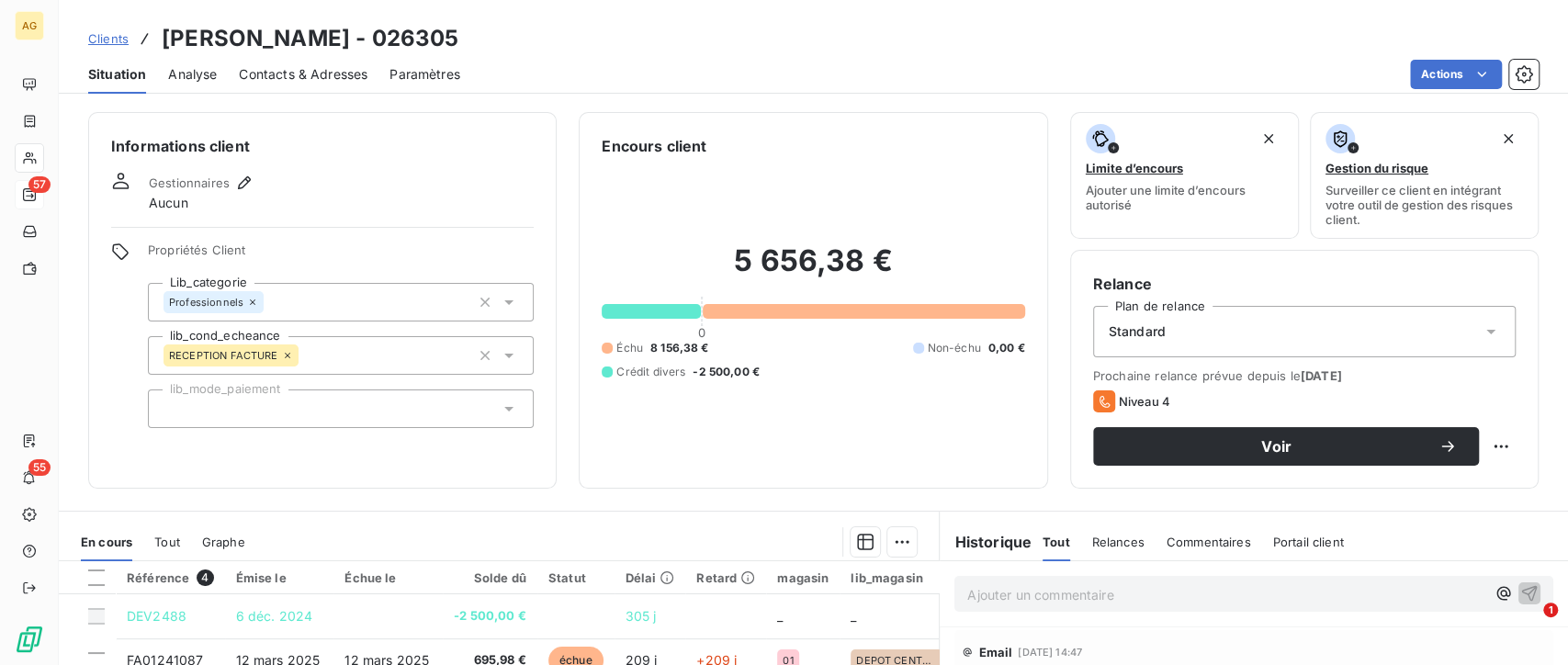
click at [308, 67] on span "Contacts & Adresses" at bounding box center [303, 74] width 129 height 18
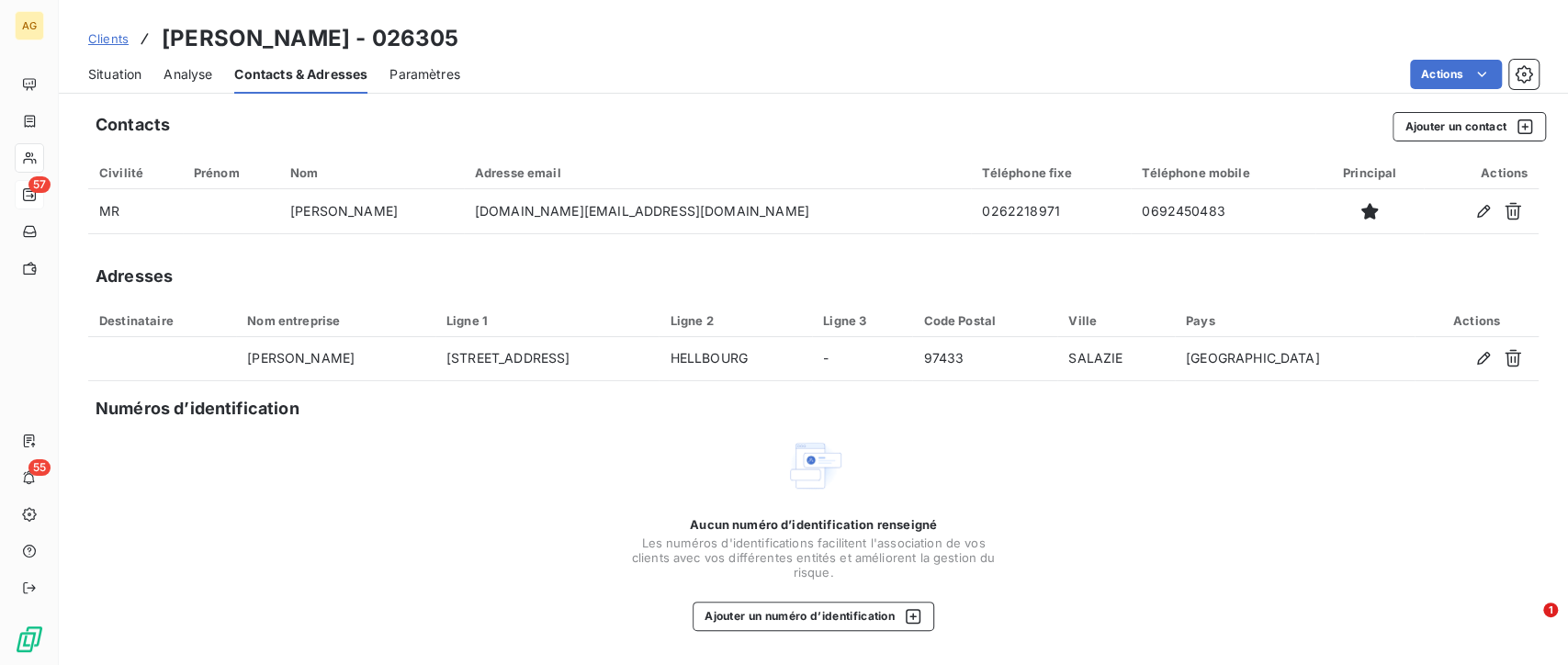
click at [131, 68] on span "Situation" at bounding box center [114, 74] width 53 height 18
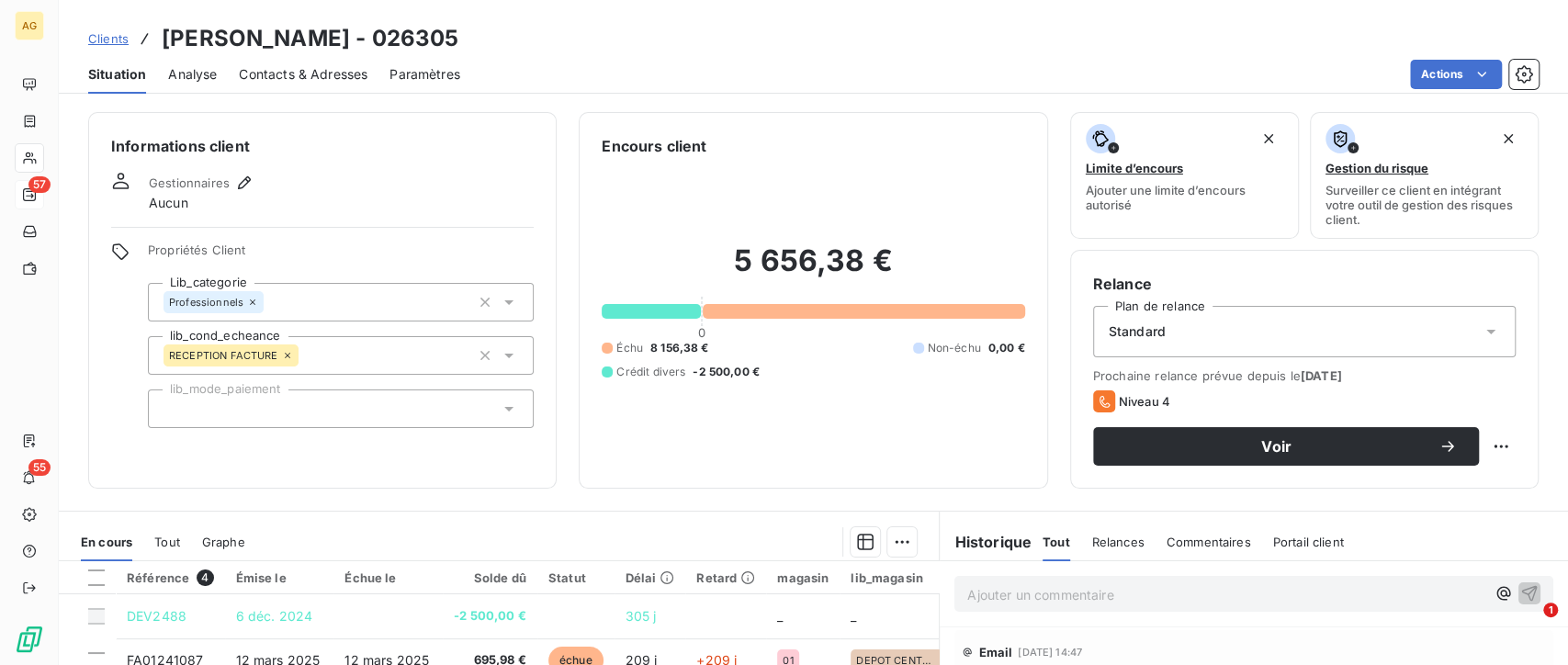
scroll to position [204, 0]
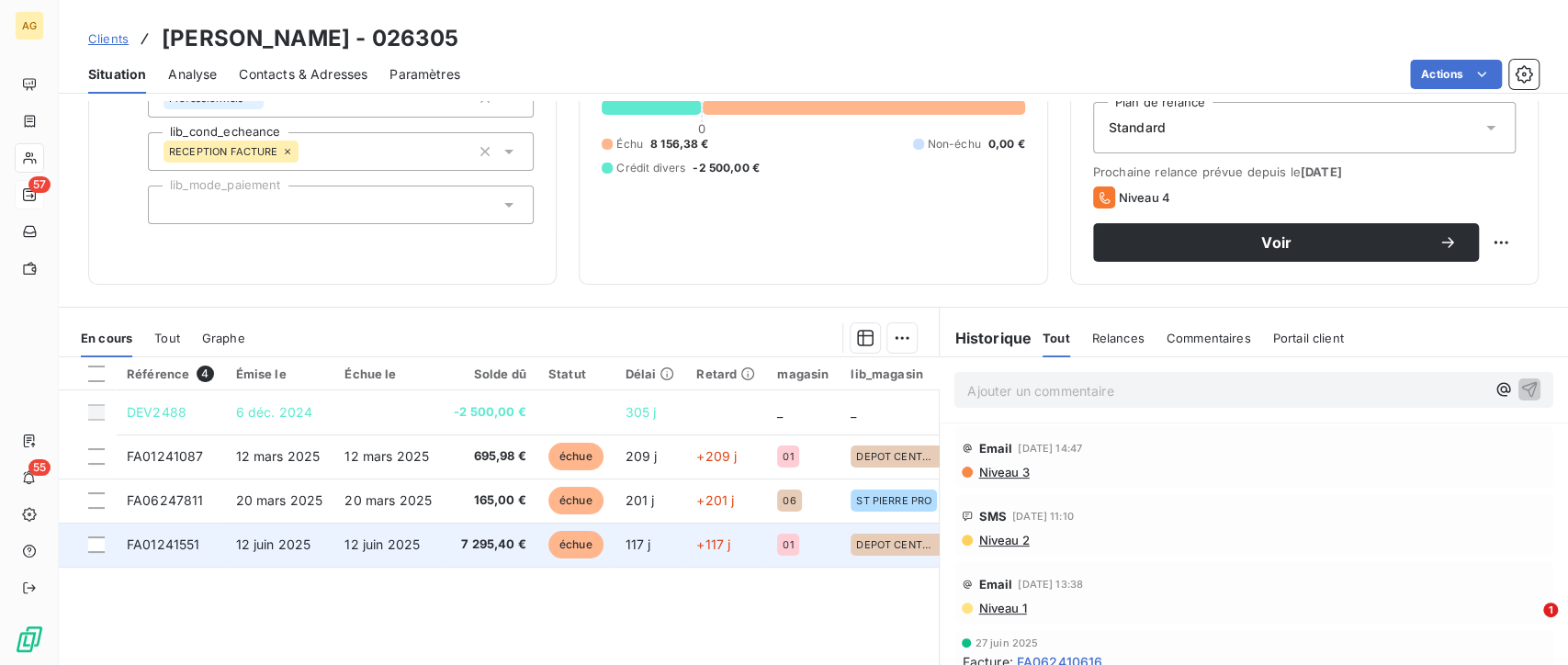
click at [443, 547] on td "7 295,40 €" at bounding box center [489, 544] width 95 height 44
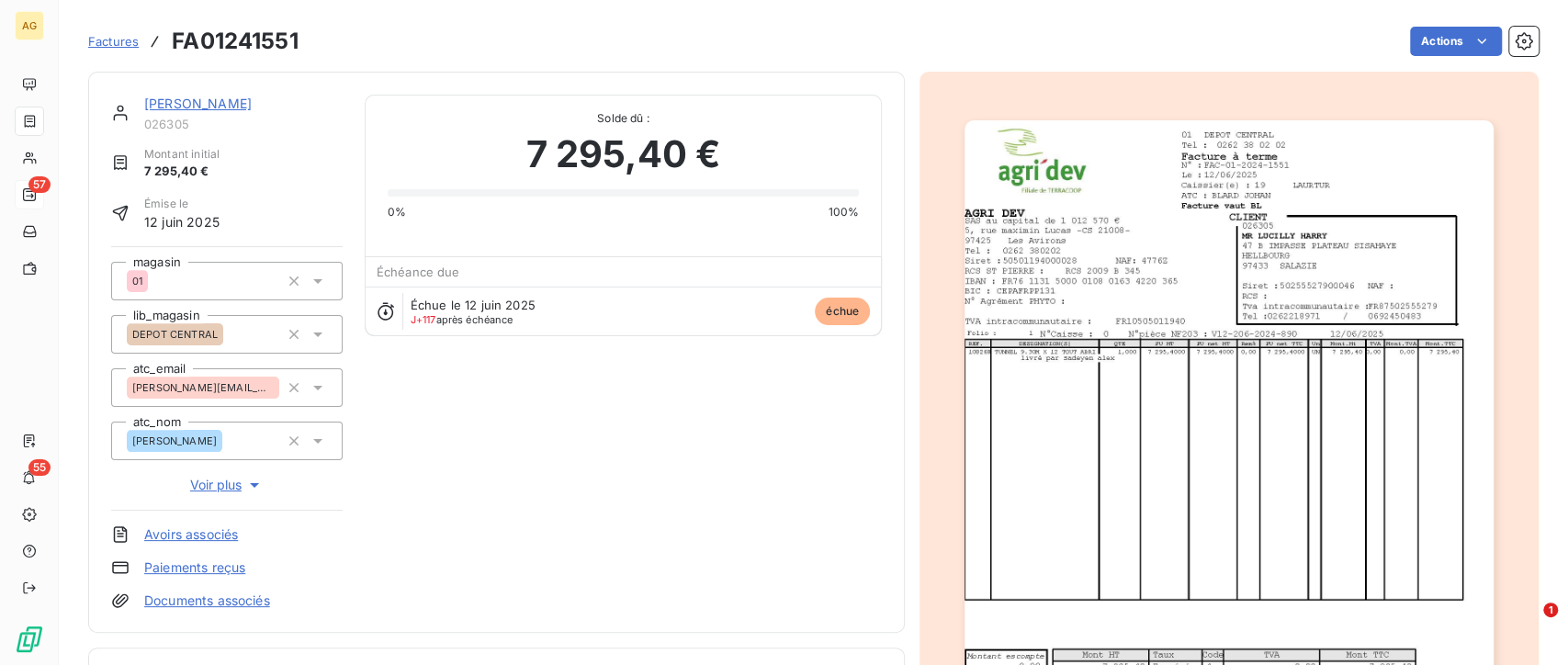
click at [1235, 437] on img "button" at bounding box center [1228, 495] width 528 height 748
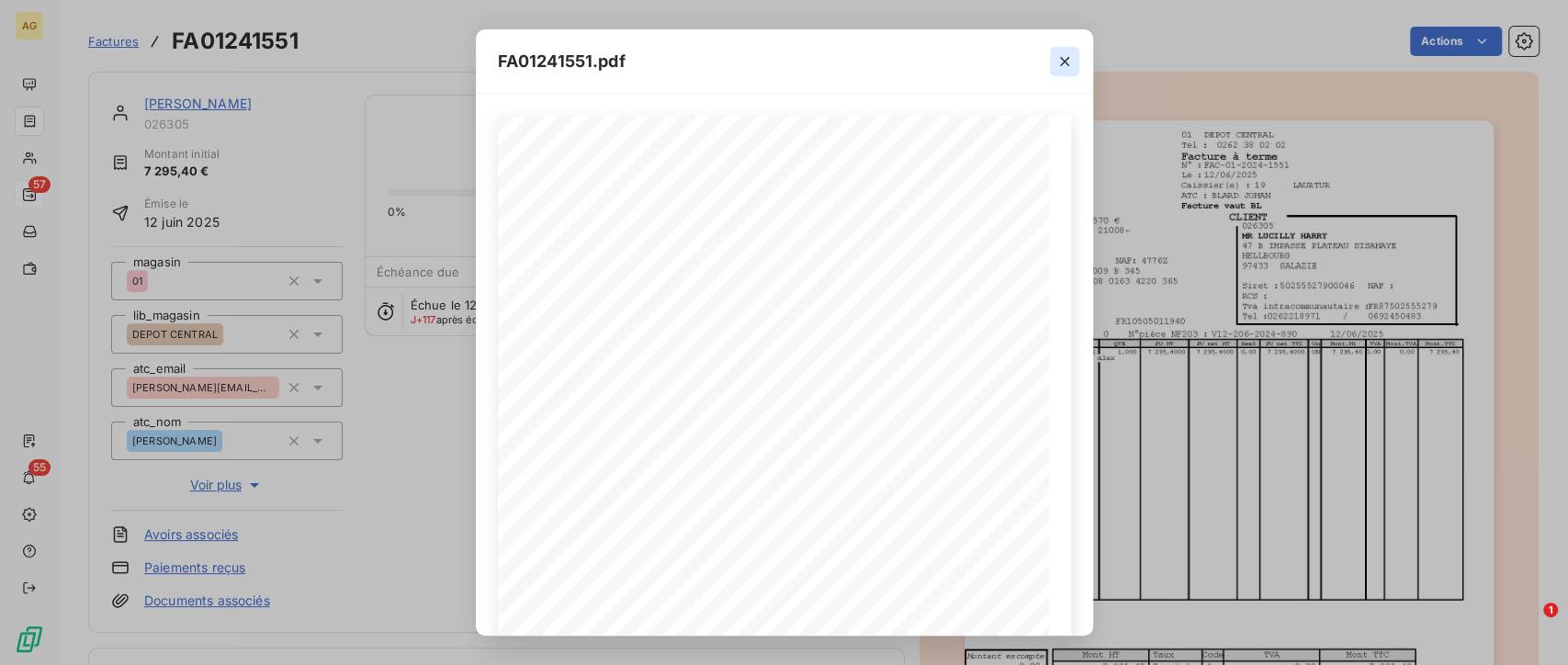
click at [1057, 58] on icon "button" at bounding box center [1065, 62] width 18 height 18
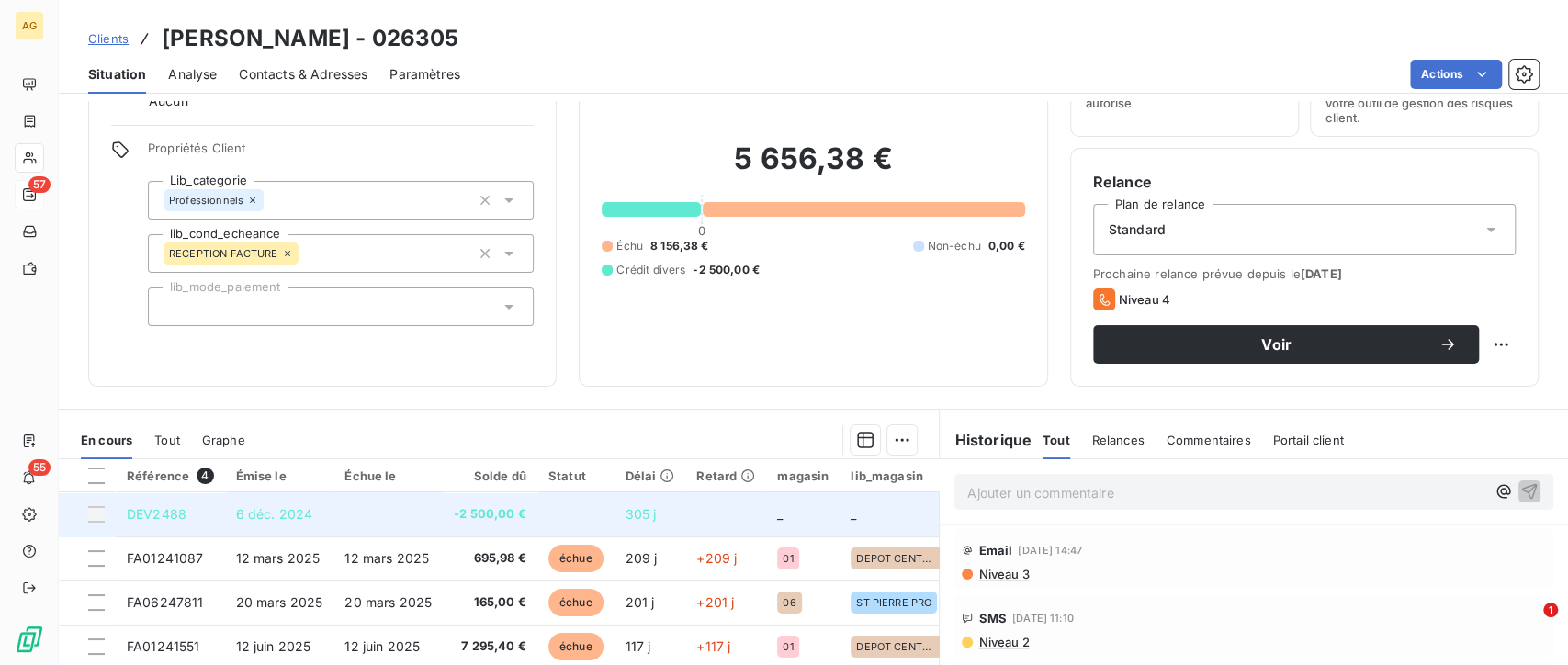
scroll to position [204, 0]
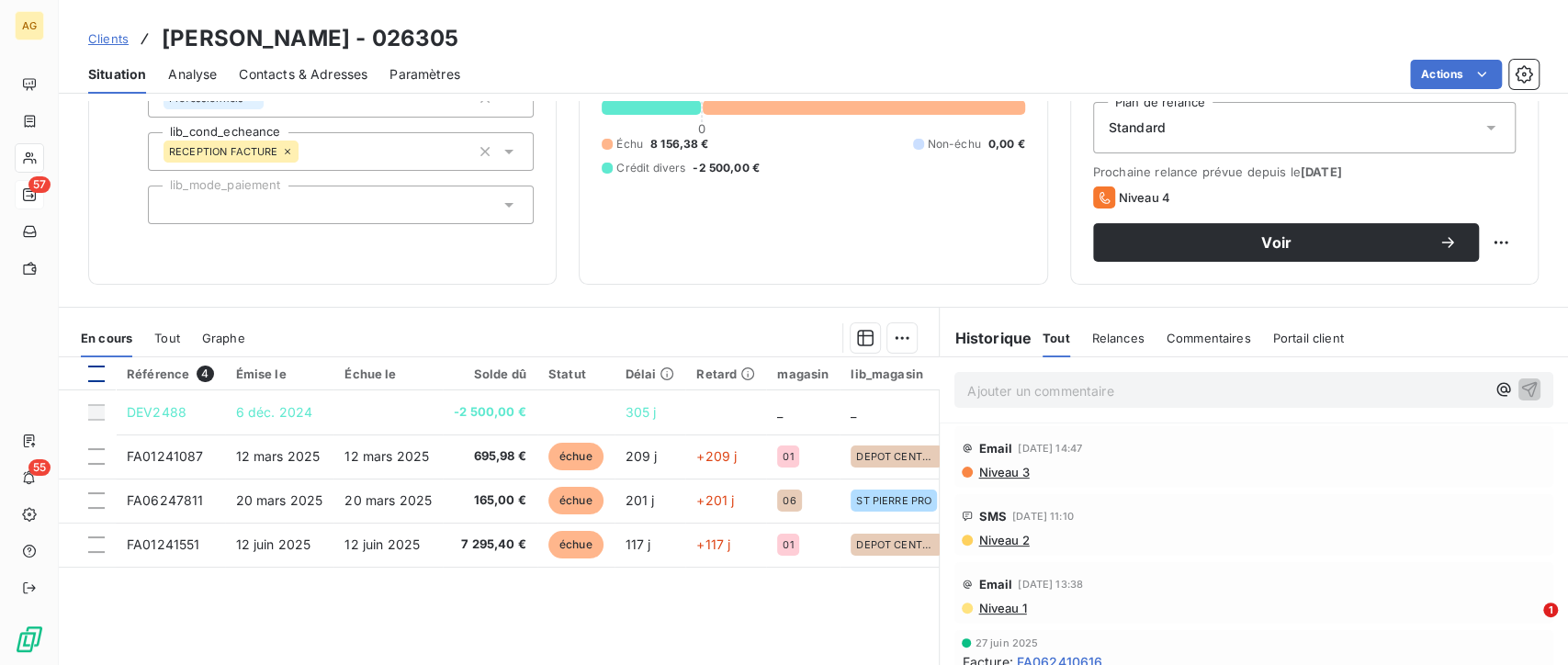
click at [97, 373] on div at bounding box center [96, 374] width 17 height 17
click at [896, 335] on html "AG 57 55 Clients [PERSON_NAME] - 026305 Situation Analyse Contacts & Adresses P…" at bounding box center [784, 332] width 1568 height 665
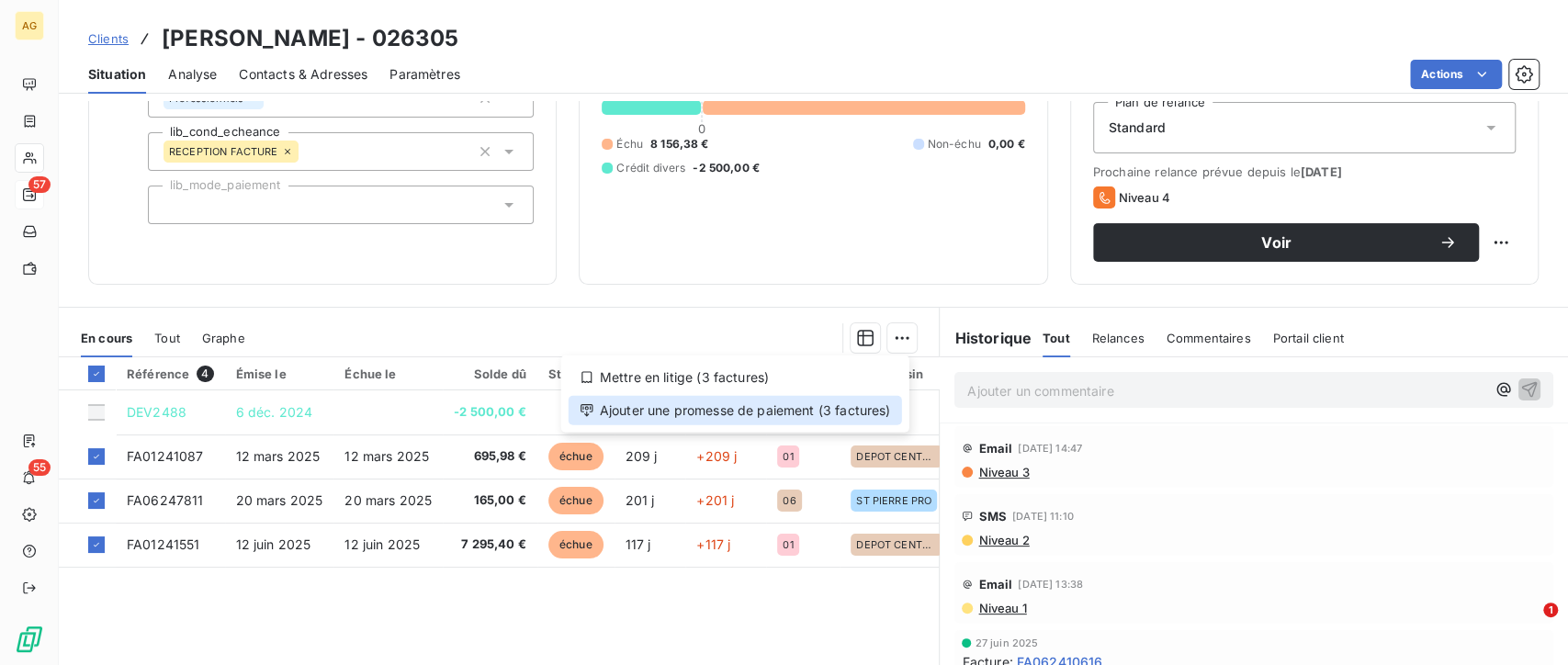
click at [775, 410] on div "Ajouter une promesse de paiement (3 factures)" at bounding box center [735, 410] width 333 height 29
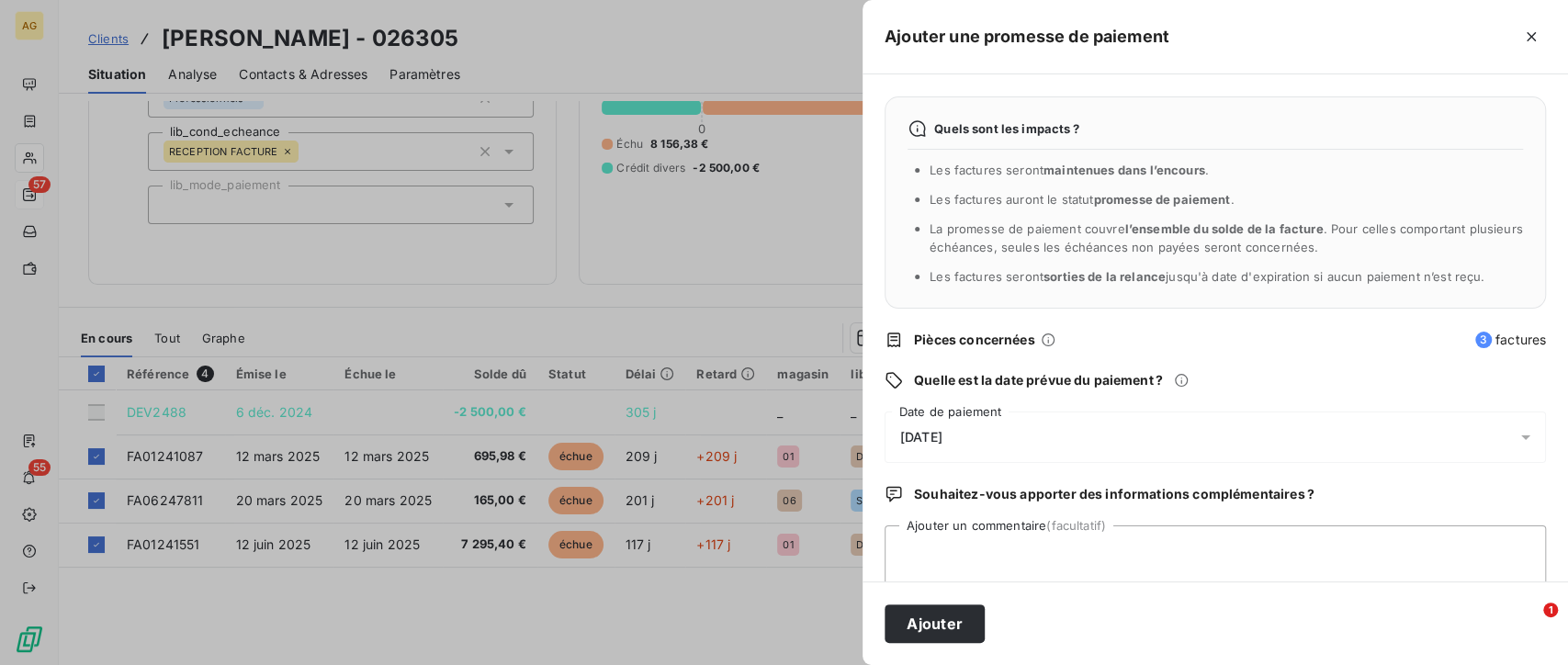
click at [1022, 426] on div "[DATE]" at bounding box center [1214, 438] width 661 height 52
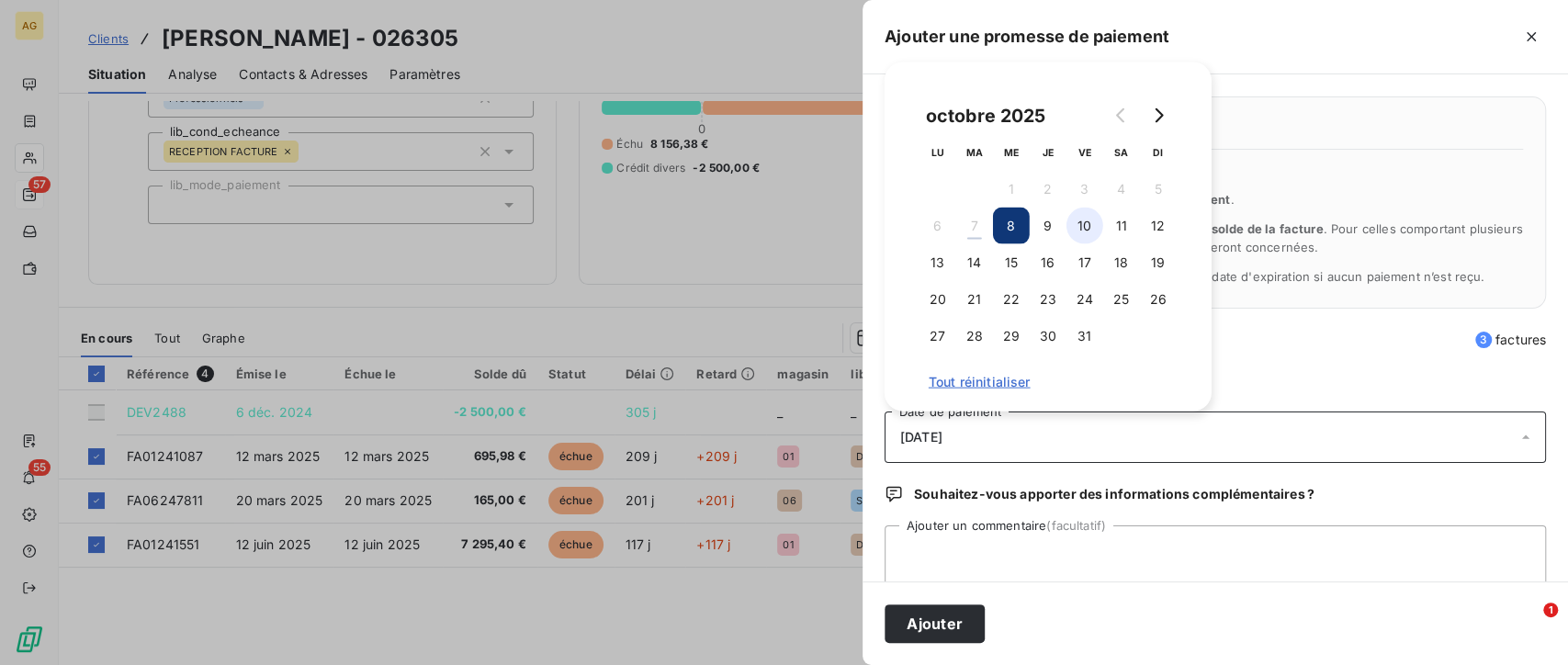
click at [1087, 218] on button "10" at bounding box center [1085, 225] width 37 height 37
click at [967, 555] on textarea "Ajouter un commentaire (facultatif)" at bounding box center [1214, 560] width 661 height 70
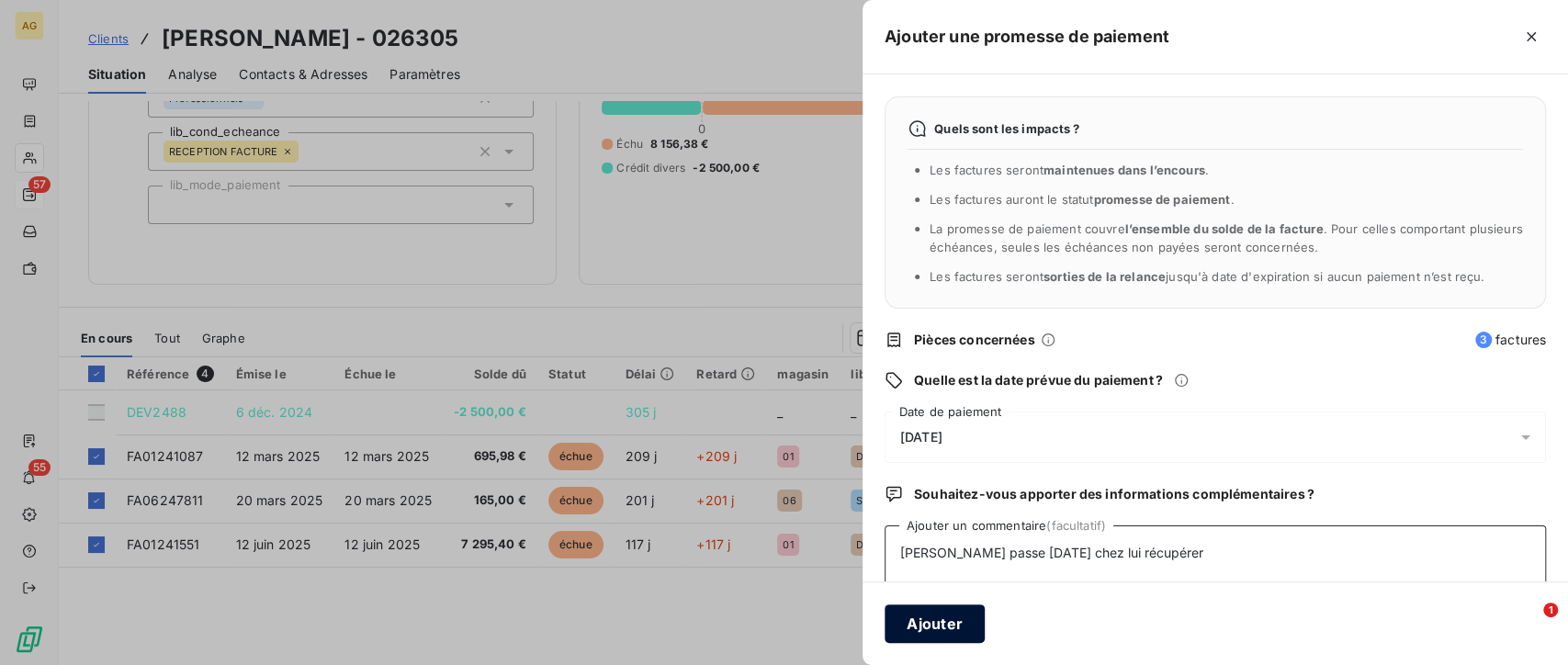
type textarea "[PERSON_NAME] passe [DATE] chez lui récupérer"
click at [966, 627] on button "Ajouter" at bounding box center [934, 623] width 100 height 39
